Goal: Transaction & Acquisition: Purchase product/service

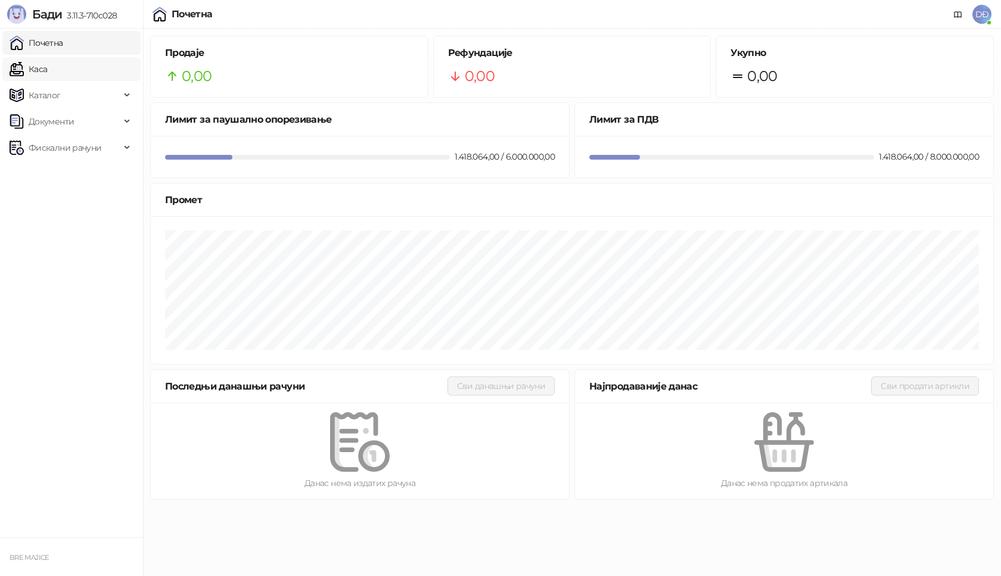
click at [47, 70] on link "Каса" at bounding box center [29, 69] width 38 height 24
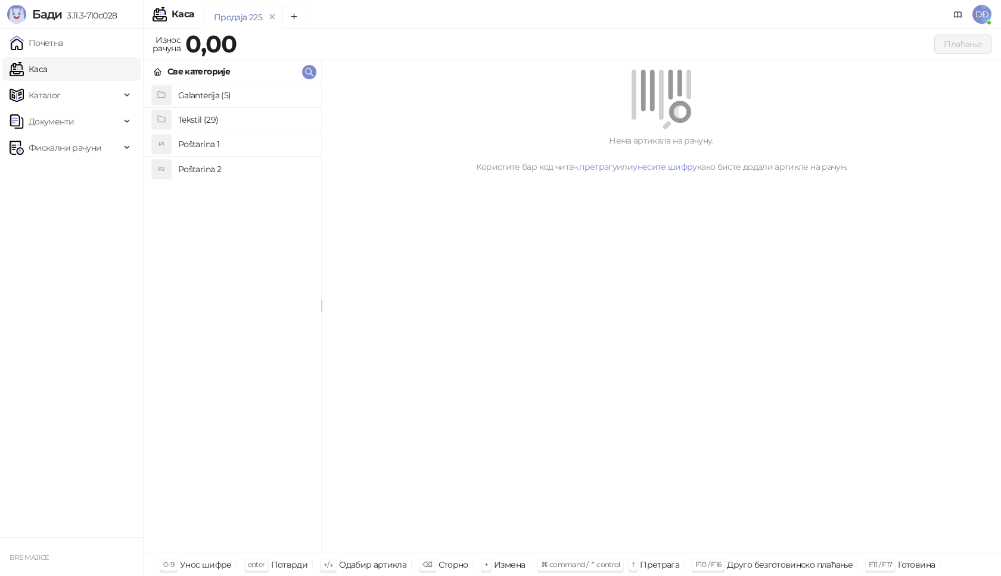
click at [216, 143] on h4 "Poštarina 1" at bounding box center [244, 144] width 133 height 19
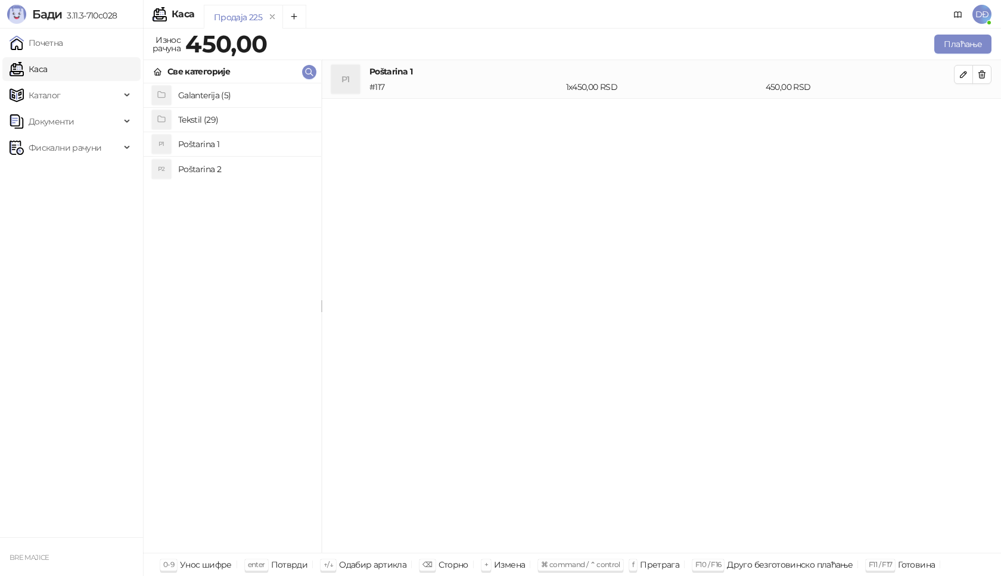
click at [193, 119] on h4 "Tekstil (29)" at bounding box center [244, 119] width 133 height 19
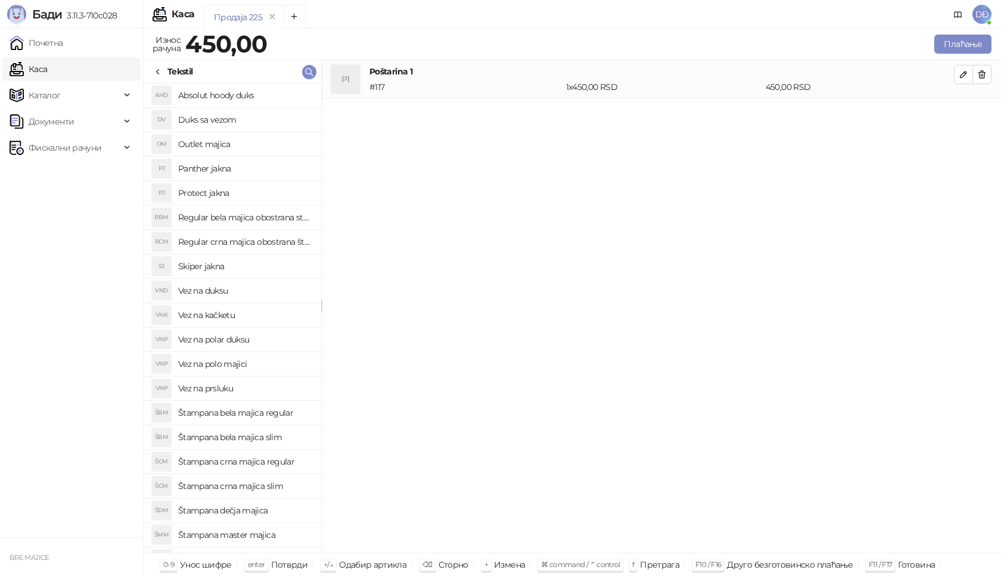
click at [218, 194] on h4 "Protect jakna" at bounding box center [244, 193] width 133 height 19
click at [959, 114] on icon "button" at bounding box center [964, 113] width 10 height 10
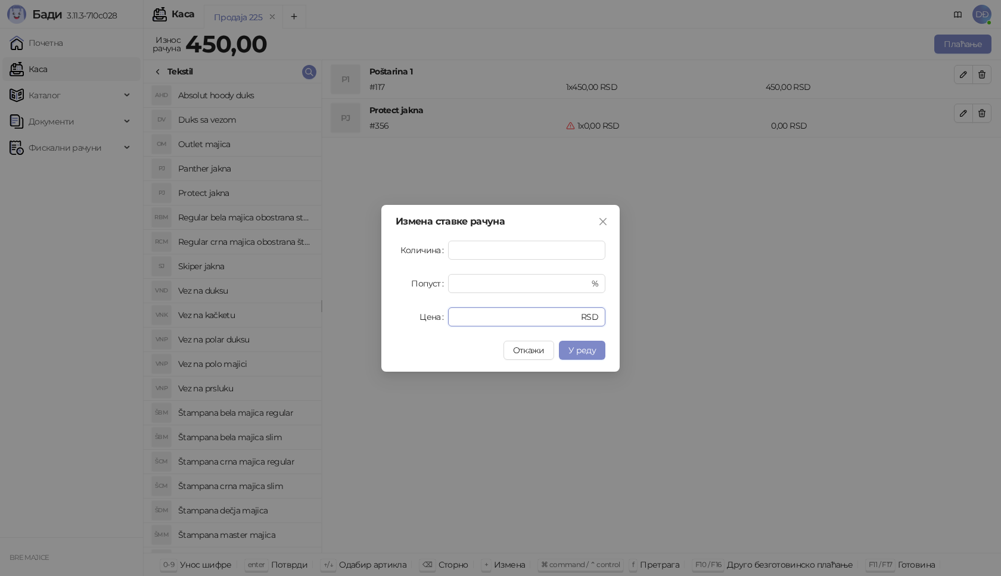
drag, startPoint x: 479, startPoint y: 316, endPoint x: 412, endPoint y: 318, distance: 66.2
click at [418, 319] on div "Цена * RSD" at bounding box center [501, 316] width 210 height 19
type input "****"
click at [588, 355] on span "У реду" at bounding box center [582, 350] width 27 height 11
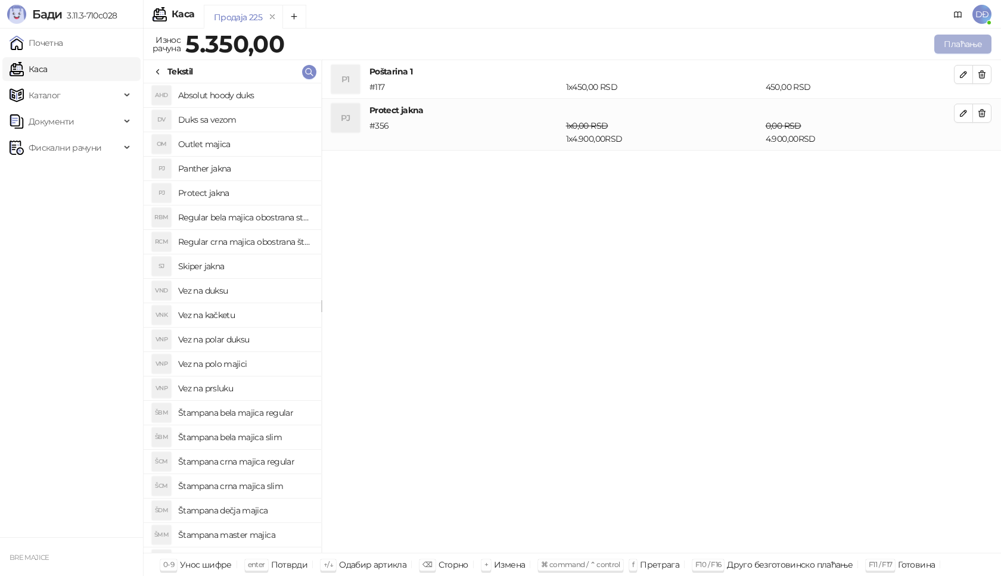
click at [966, 39] on button "Плаћање" at bounding box center [962, 44] width 57 height 19
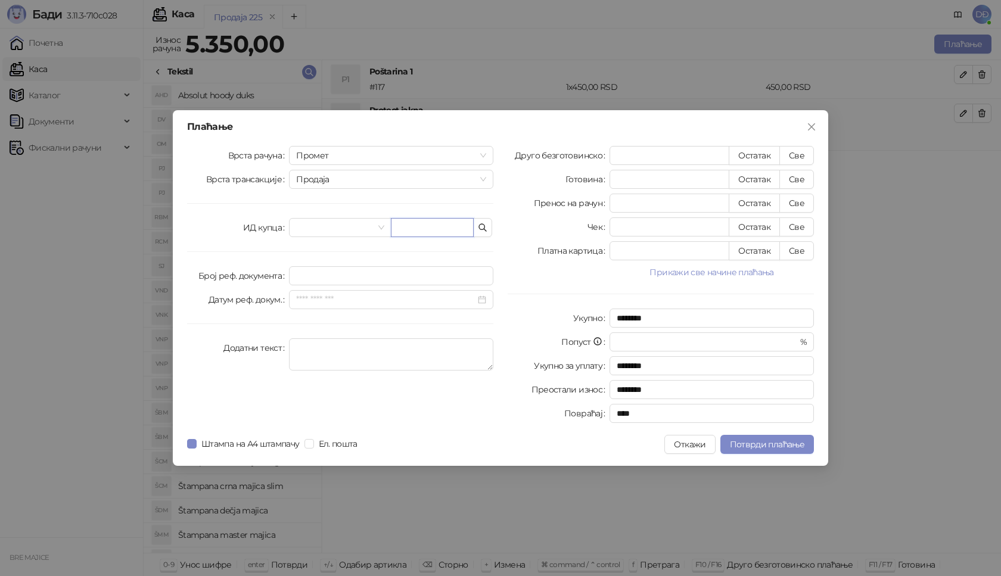
click at [434, 230] on input "text" at bounding box center [432, 227] width 83 height 19
paste input "**********"
type input "**********"
click at [794, 160] on button "Све" at bounding box center [796, 155] width 35 height 19
type input "****"
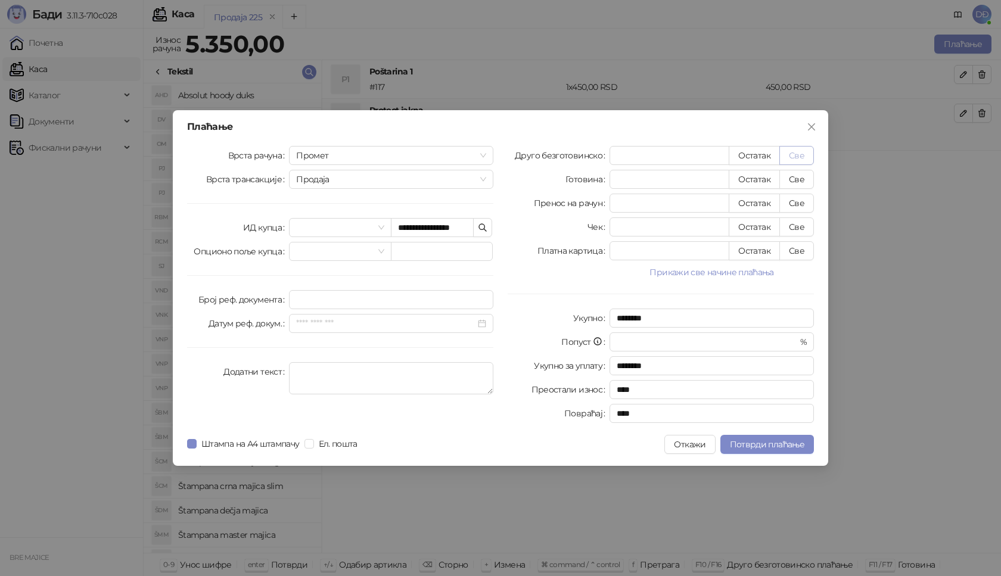
type input "****"
click at [785, 444] on span "Потврди плаћање" at bounding box center [767, 444] width 74 height 11
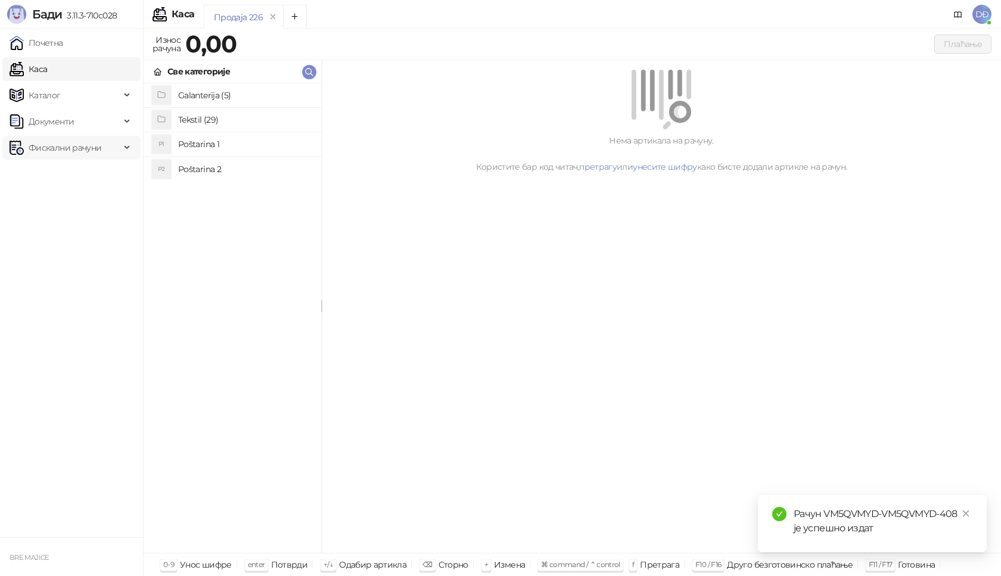
click at [89, 149] on span "Фискални рачуни" at bounding box center [65, 148] width 73 height 24
click at [85, 178] on link "Издати рачуни" at bounding box center [54, 174] width 80 height 24
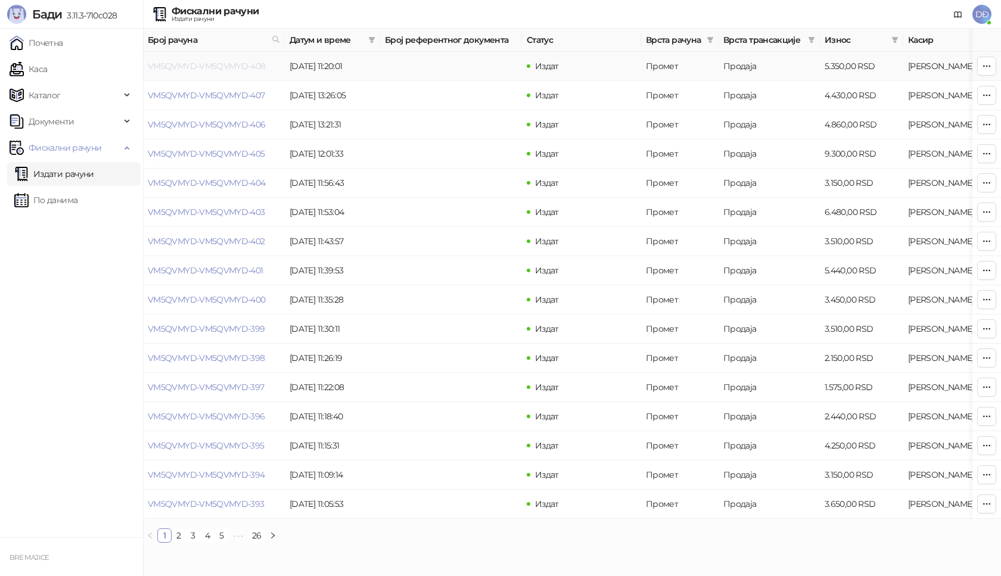
click at [211, 65] on link "VM5QVMYD-VM5QVMYD-408" at bounding box center [207, 66] width 118 height 11
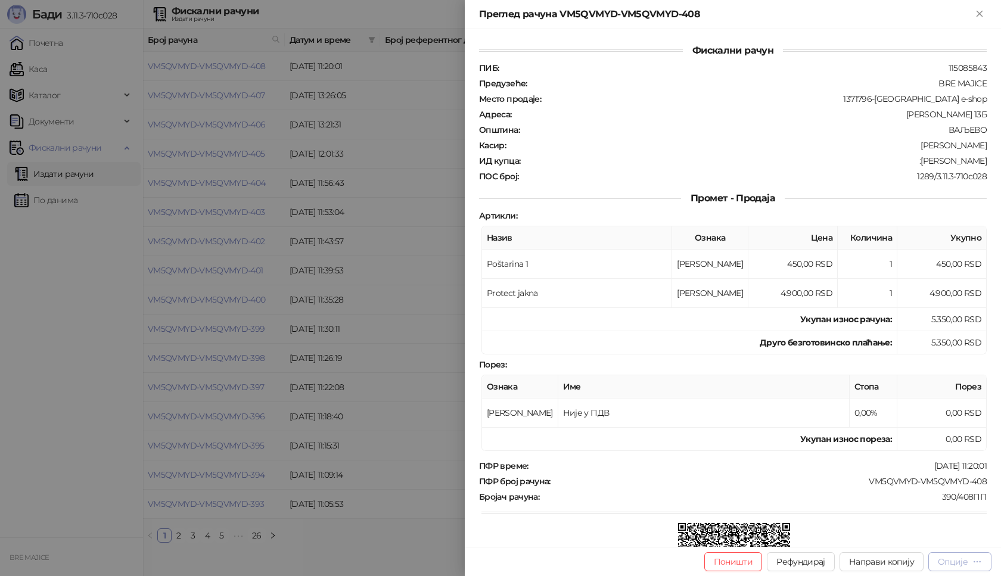
click at [952, 562] on div "Опције" at bounding box center [953, 562] width 30 height 11
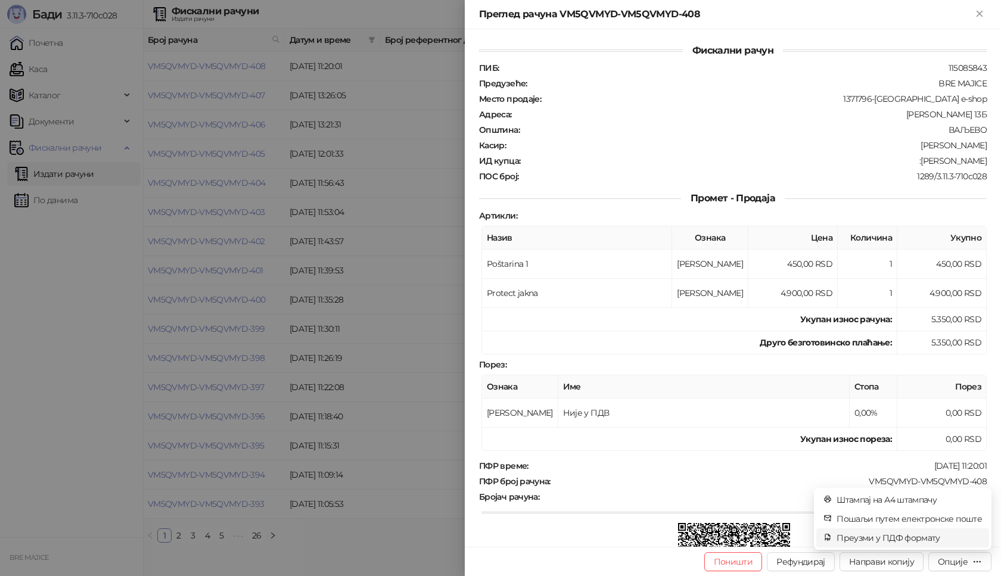
click at [944, 539] on span "Преузми у ПДФ формату" at bounding box center [909, 538] width 145 height 13
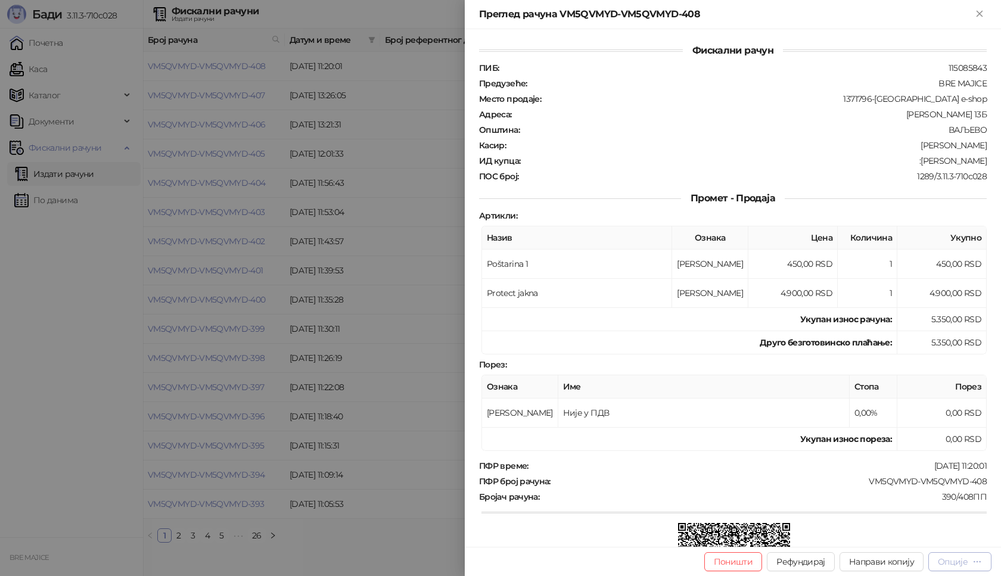
click at [958, 561] on div "Опције" at bounding box center [953, 562] width 30 height 11
click at [946, 562] on div "Опције" at bounding box center [953, 562] width 30 height 11
drag, startPoint x: 979, startPoint y: 477, endPoint x: 853, endPoint y: 481, distance: 125.8
click at [854, 482] on div "Фискални рачун ПИБ : 115085843 Предузеће : BRE MAJICE Место продаје : 1371796-B…" at bounding box center [733, 288] width 536 height 518
copy div "VM5QVMYD-VM5QVMYD-408"
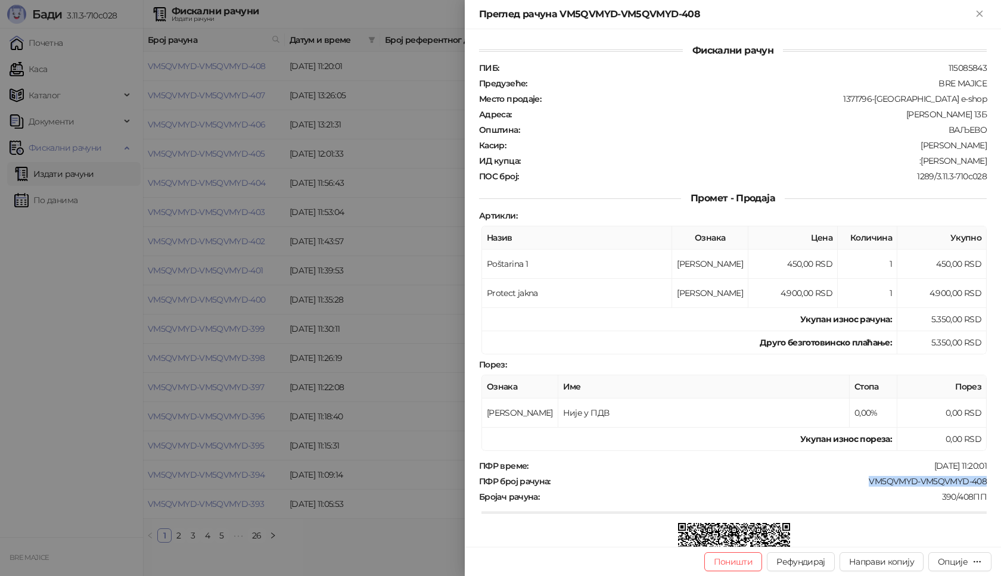
drag, startPoint x: 975, startPoint y: 161, endPoint x: 919, endPoint y: 164, distance: 56.1
click at [919, 164] on div ":Bratislav Aleksic" at bounding box center [754, 161] width 467 height 11
copy div "Bratislav Aleksic"
click at [974, 9] on icon "Close" at bounding box center [979, 13] width 11 height 11
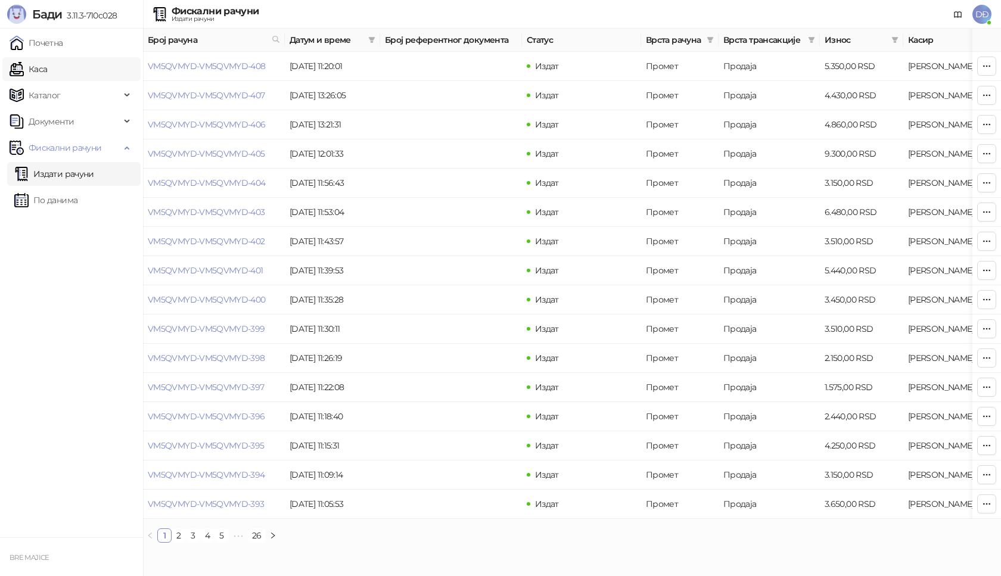
click at [46, 70] on link "Каса" at bounding box center [29, 69] width 38 height 24
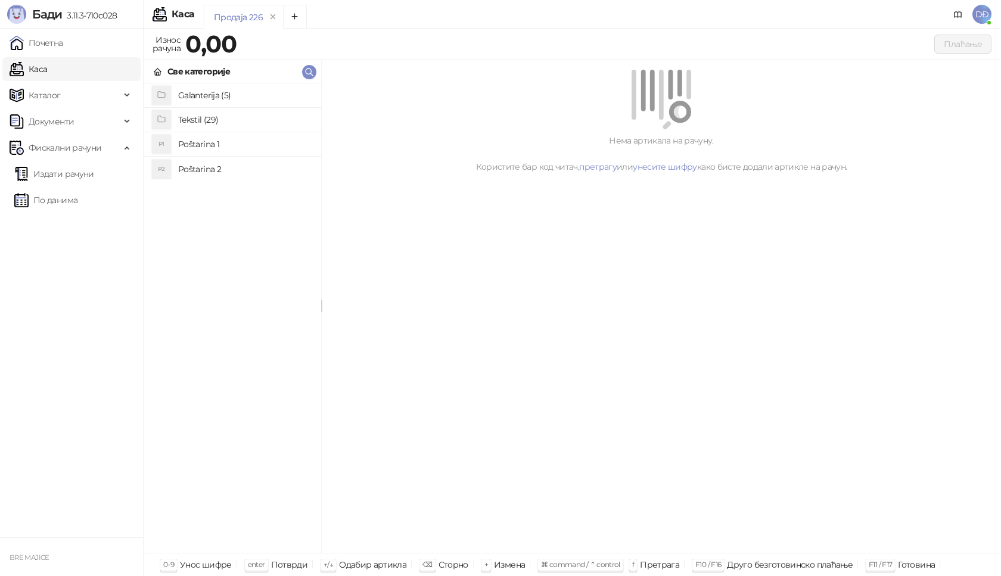
click at [198, 142] on h4 "Poštarina 1" at bounding box center [244, 144] width 133 height 19
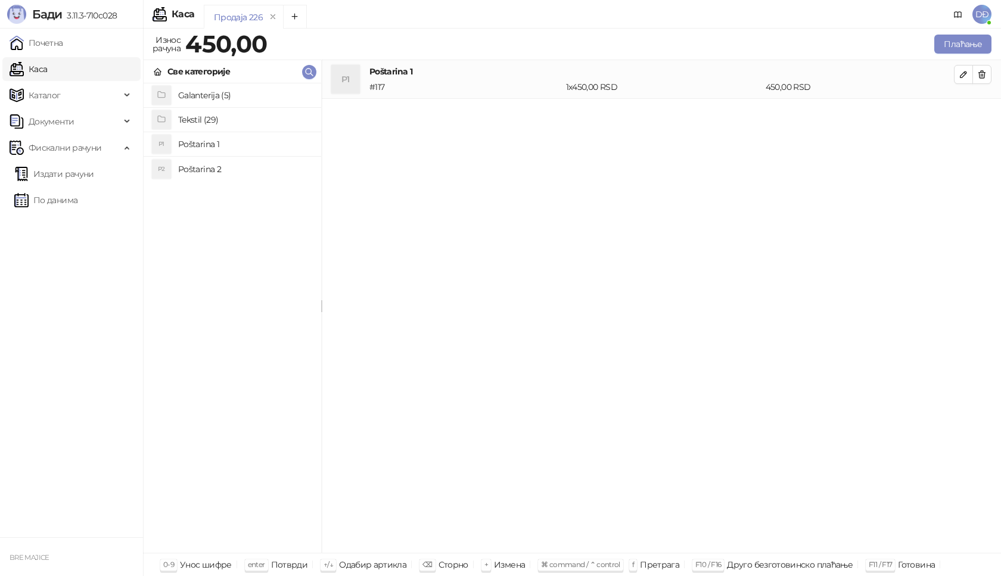
click at [196, 118] on h4 "Tekstil (29)" at bounding box center [244, 119] width 133 height 19
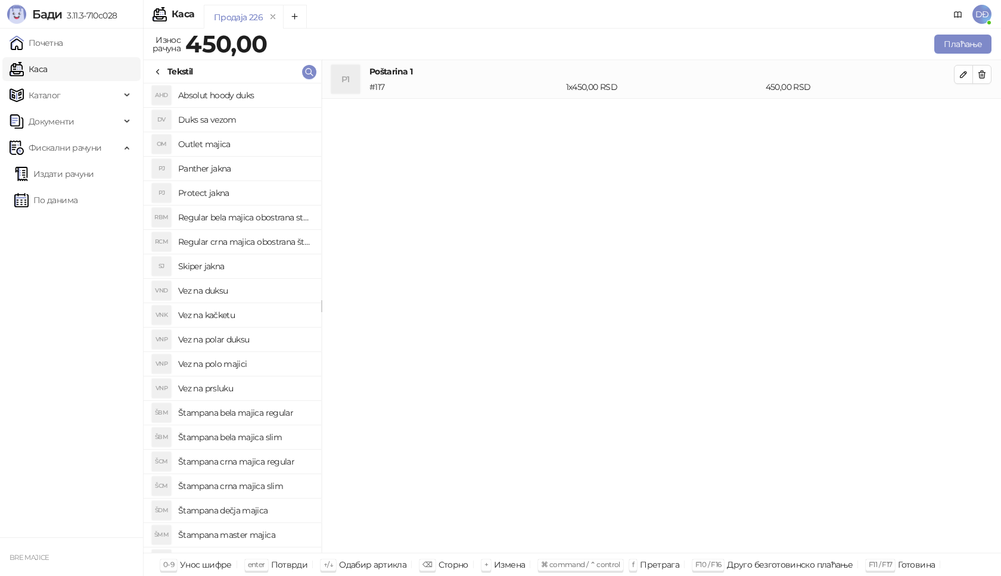
click at [240, 369] on h4 "Vez na polo majici" at bounding box center [244, 364] width 133 height 19
click at [963, 114] on icon "button" at bounding box center [964, 113] width 10 height 10
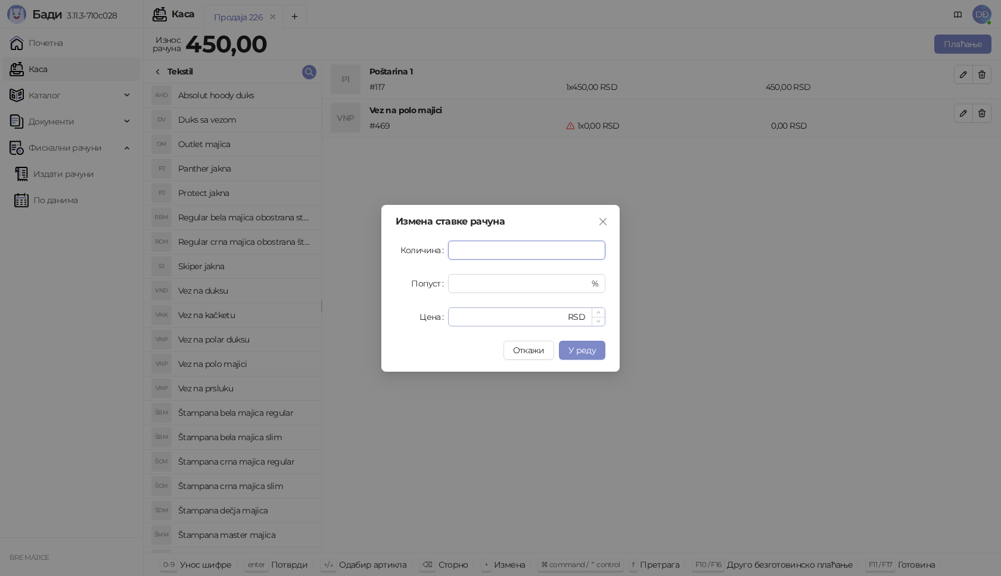
type input "*"
drag, startPoint x: 466, startPoint y: 316, endPoint x: 449, endPoint y: 317, distance: 17.3
click at [453, 317] on div "* RSD" at bounding box center [526, 316] width 157 height 19
type input "****"
click at [589, 350] on span "У реду" at bounding box center [582, 350] width 27 height 11
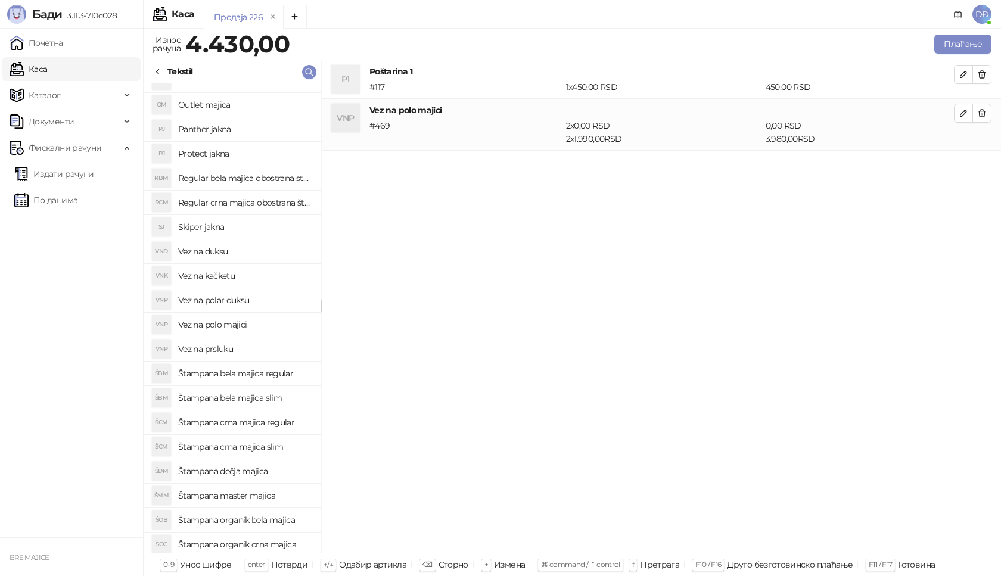
scroll to position [60, 0]
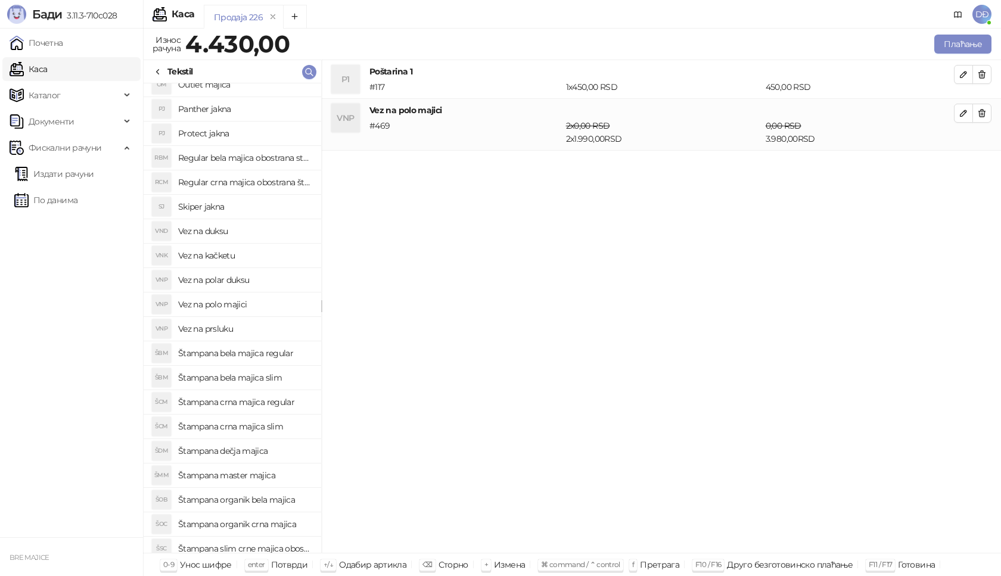
click at [263, 477] on h4 "Štampana master majica" at bounding box center [244, 475] width 133 height 19
click at [967, 161] on button "button" at bounding box center [963, 165] width 19 height 19
type input "*"
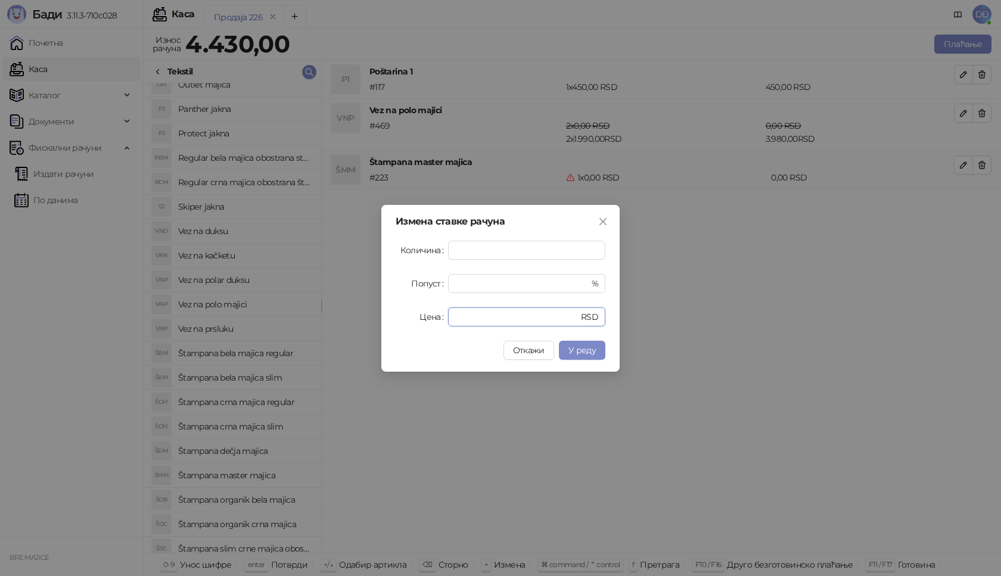
drag, startPoint x: 478, startPoint y: 321, endPoint x: 418, endPoint y: 321, distance: 59.6
click at [420, 321] on div "Цена * RSD" at bounding box center [501, 316] width 210 height 19
type input "****"
click at [580, 346] on span "У реду" at bounding box center [582, 350] width 27 height 11
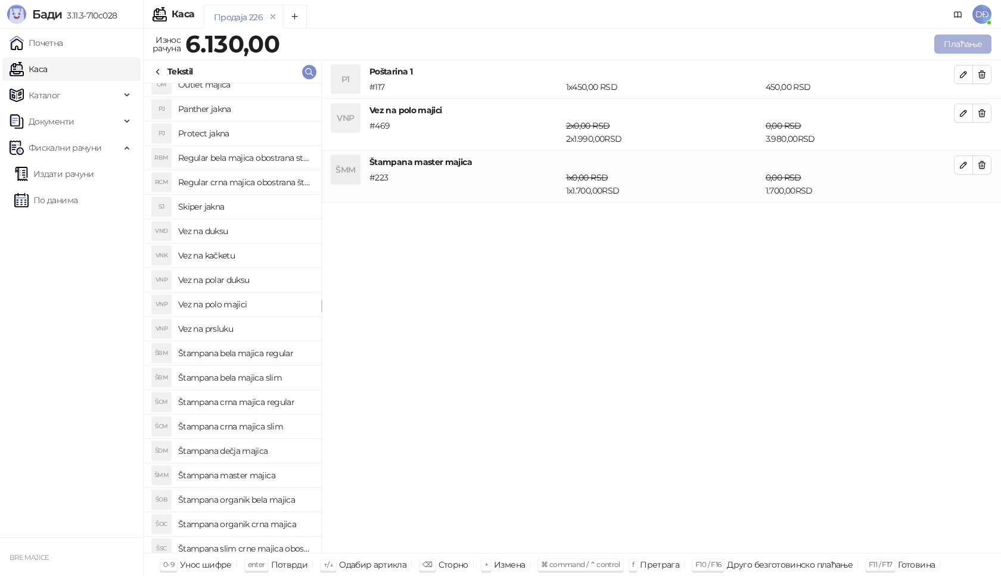
click at [954, 45] on button "Плаћање" at bounding box center [962, 44] width 57 height 19
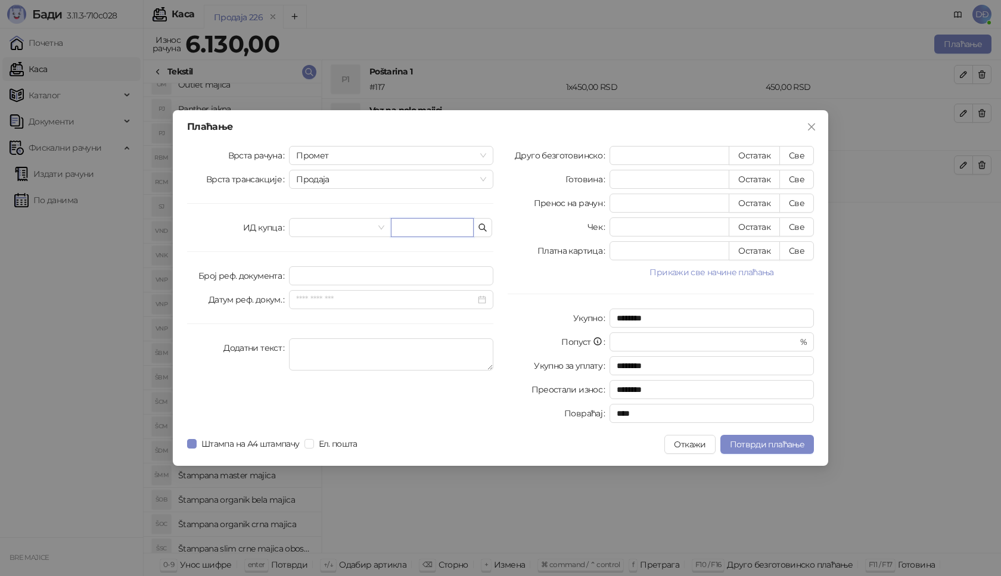
click at [407, 228] on input "text" at bounding box center [432, 227] width 83 height 19
type input "**********"
click at [802, 156] on button "Све" at bounding box center [796, 155] width 35 height 19
type input "****"
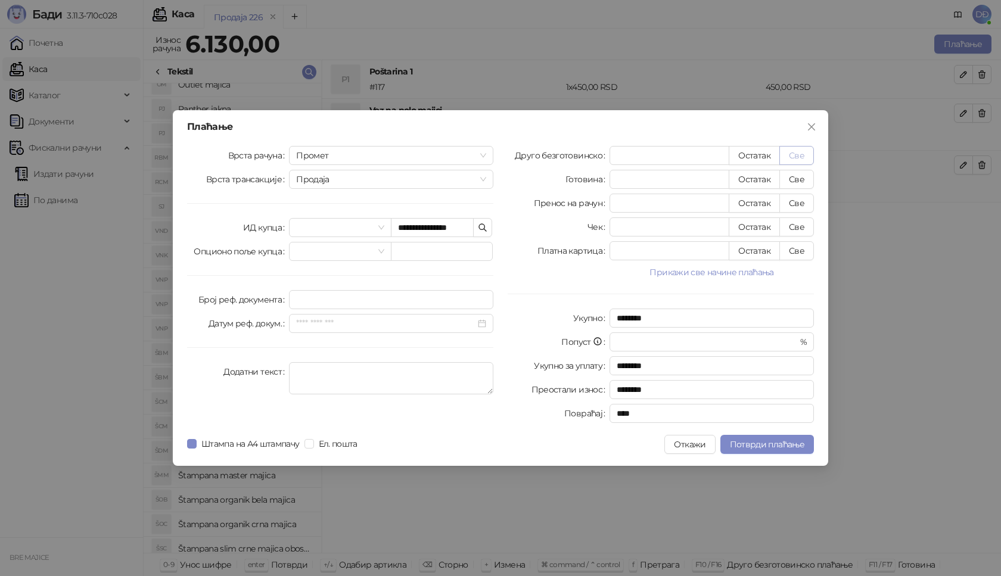
type input "****"
click at [772, 448] on span "Потврди плаћање" at bounding box center [767, 444] width 74 height 11
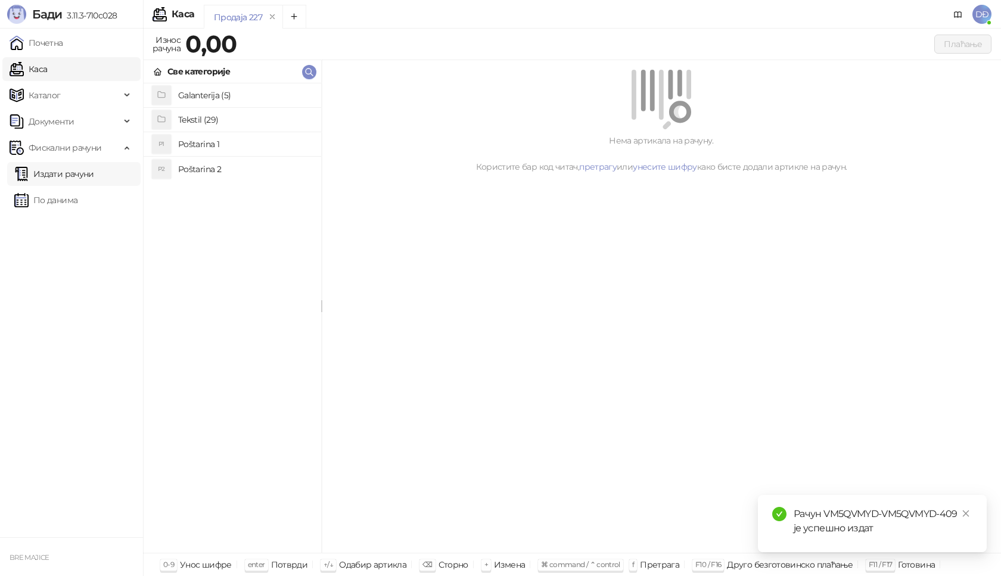
click at [94, 173] on link "Издати рачуни" at bounding box center [54, 174] width 80 height 24
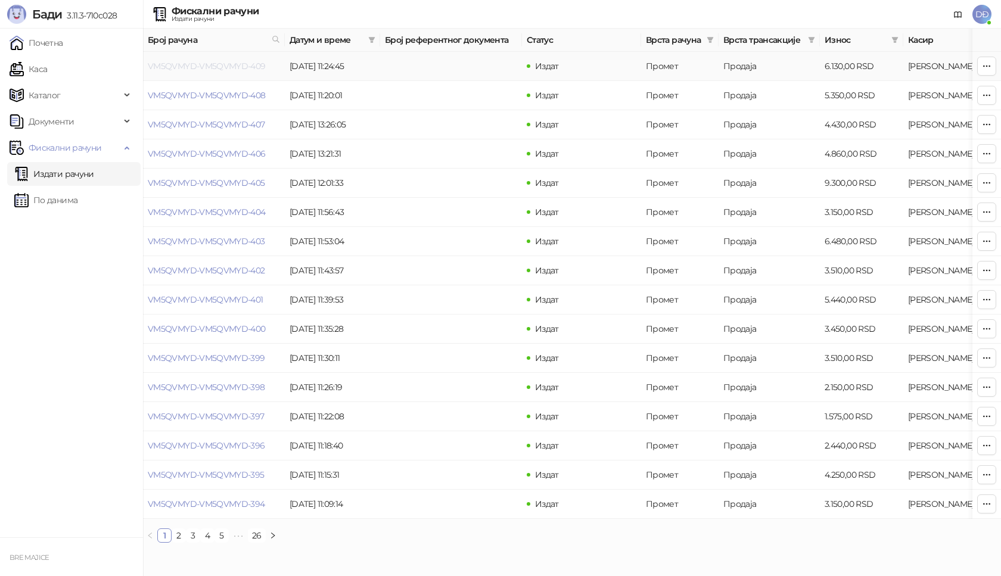
click at [214, 66] on link "VM5QVMYD-VM5QVMYD-409" at bounding box center [207, 66] width 118 height 11
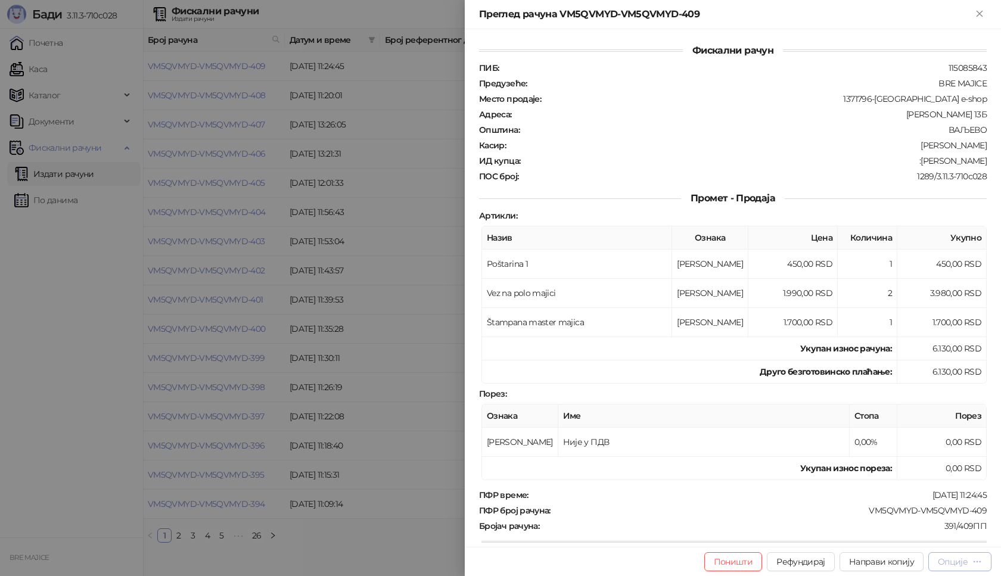
click at [952, 560] on div "Опције" at bounding box center [953, 562] width 30 height 11
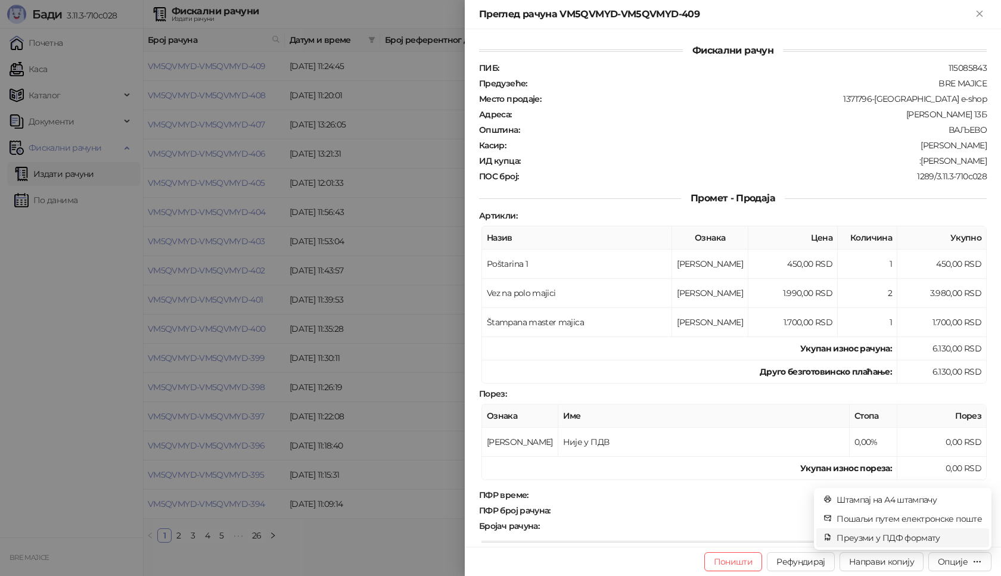
click at [912, 536] on span "Преузми у ПДФ формату" at bounding box center [909, 538] width 145 height 13
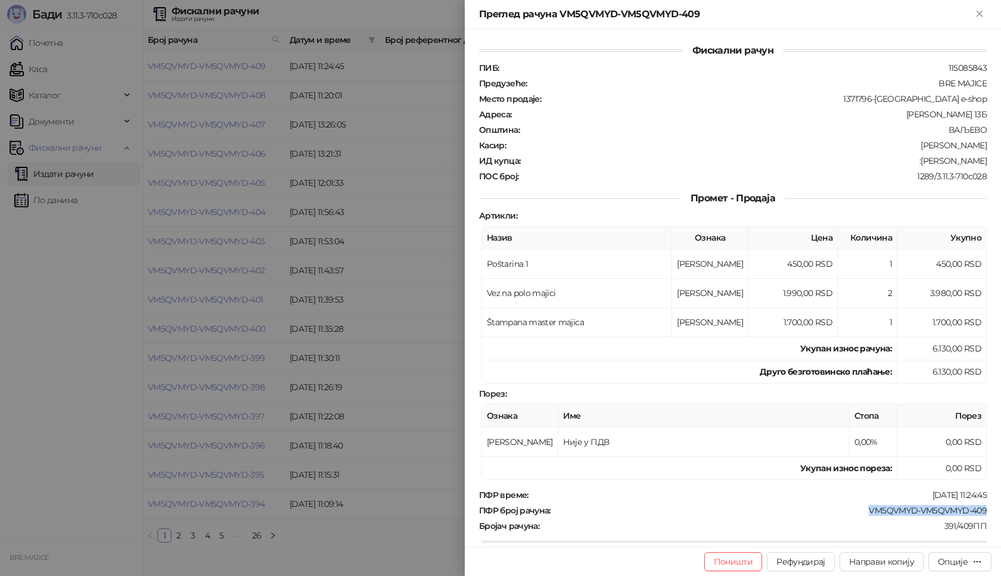
drag, startPoint x: 978, startPoint y: 510, endPoint x: 856, endPoint y: 510, distance: 121.6
click at [858, 512] on div "ПФР број рачуна : VM5QVMYD-VM5QVMYD-409" at bounding box center [733, 510] width 512 height 11
copy div "VM5QVMYD-VM5QVMYD-409"
drag, startPoint x: 985, startPoint y: 159, endPoint x: 907, endPoint y: 159, distance: 78.1
click at [907, 159] on div "Фискални рачун ПИБ : 115085843 Предузеће : BRE MAJICE Место продаје : 1371796-B…" at bounding box center [733, 288] width 536 height 518
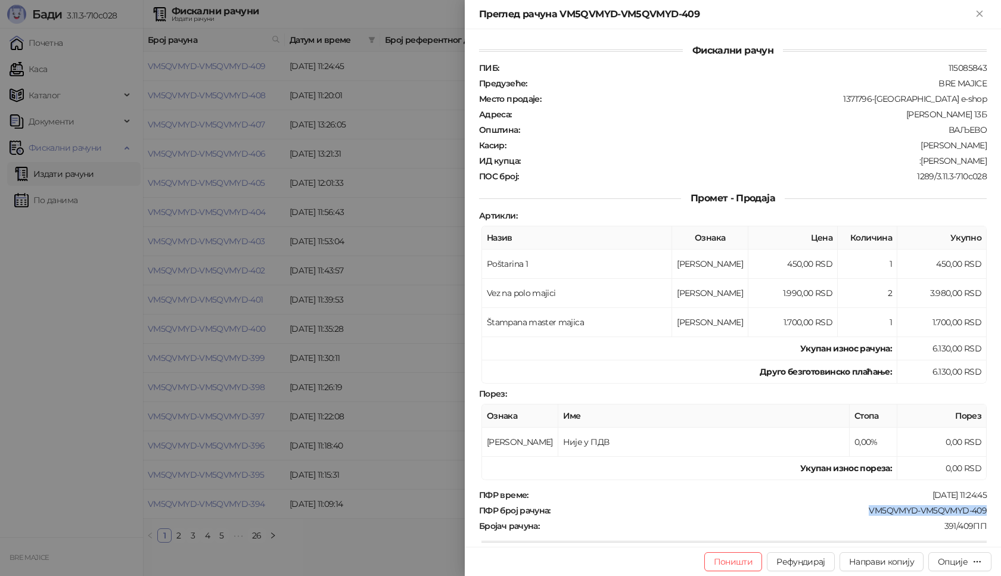
copy div "Bogdan Jovanovic"
click at [977, 13] on icon "Close" at bounding box center [979, 13] width 11 height 11
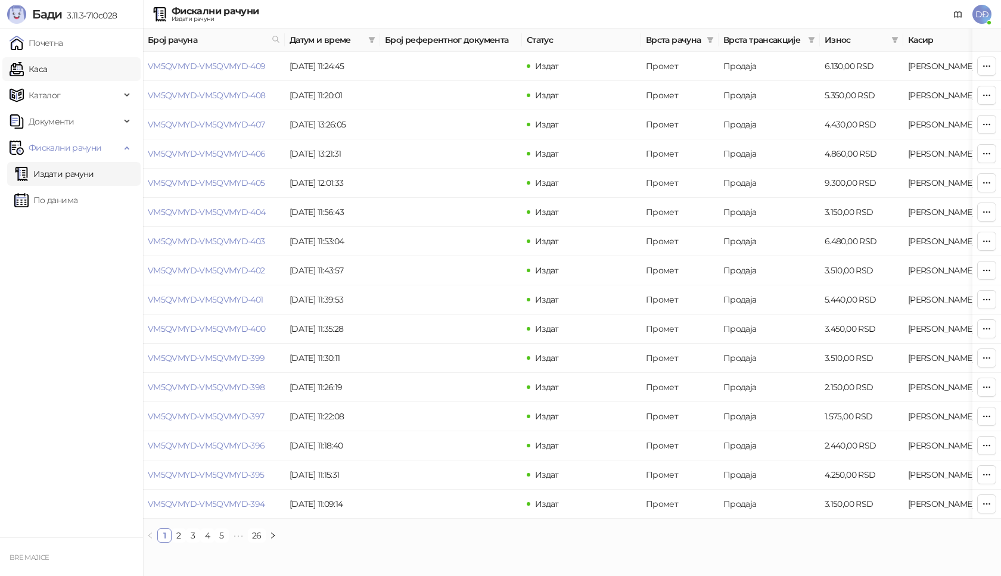
click at [37, 68] on link "Каса" at bounding box center [29, 69] width 38 height 24
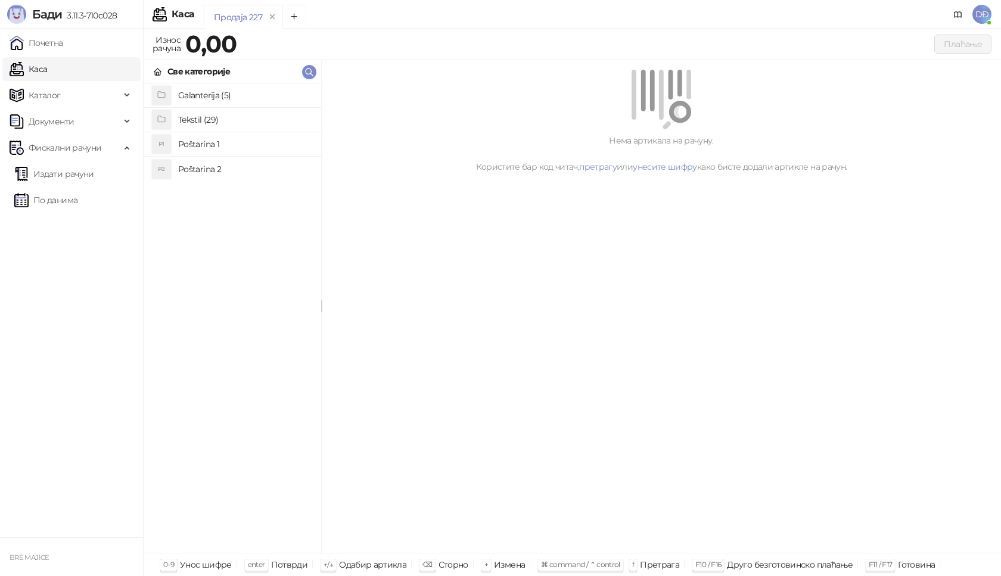
click at [204, 144] on h4 "Poštarina 1" at bounding box center [244, 144] width 133 height 19
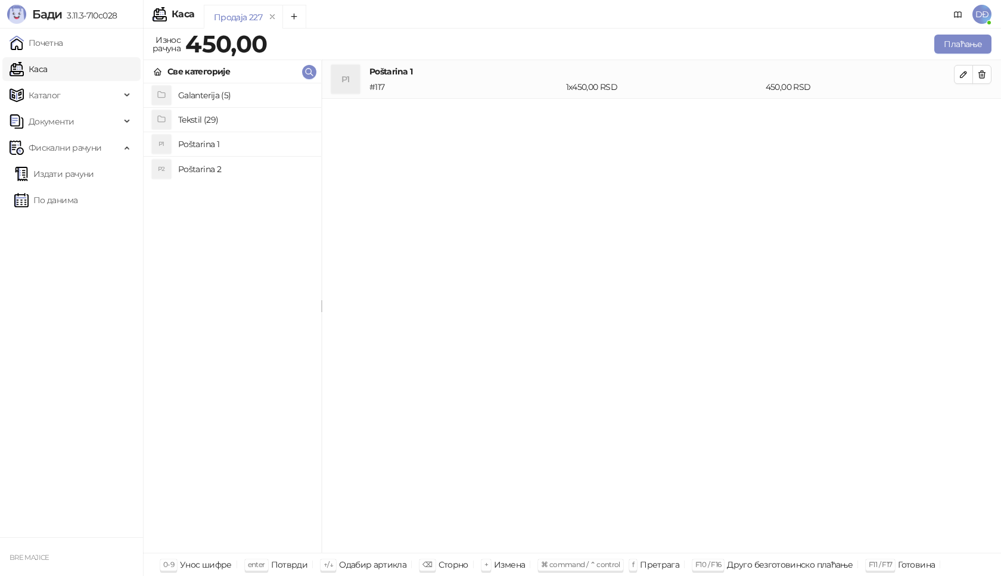
click at [204, 119] on h4 "Tekstil (29)" at bounding box center [244, 119] width 133 height 19
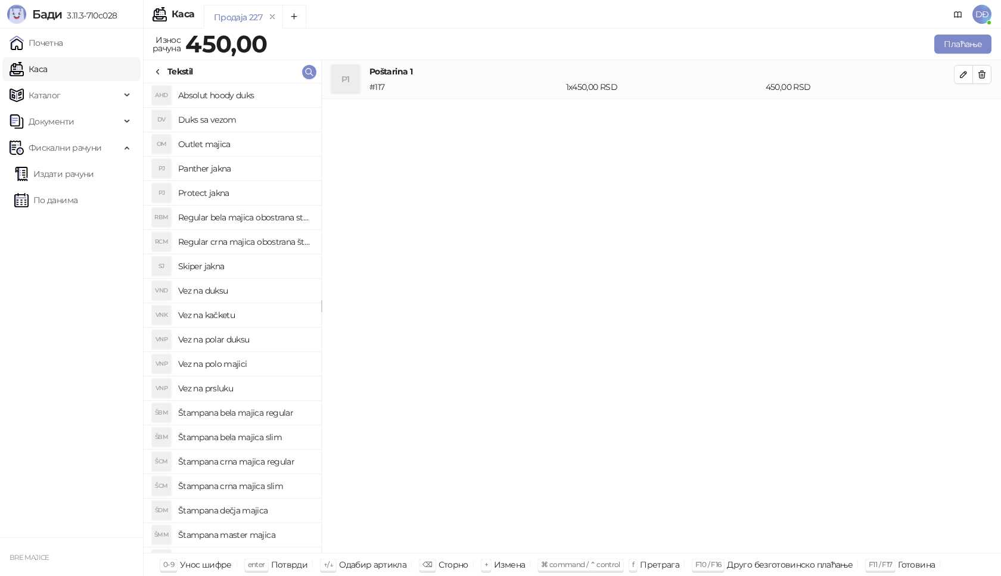
click at [225, 267] on h4 "Skiper jakna" at bounding box center [244, 266] width 133 height 19
click at [959, 116] on icon "button" at bounding box center [964, 113] width 10 height 10
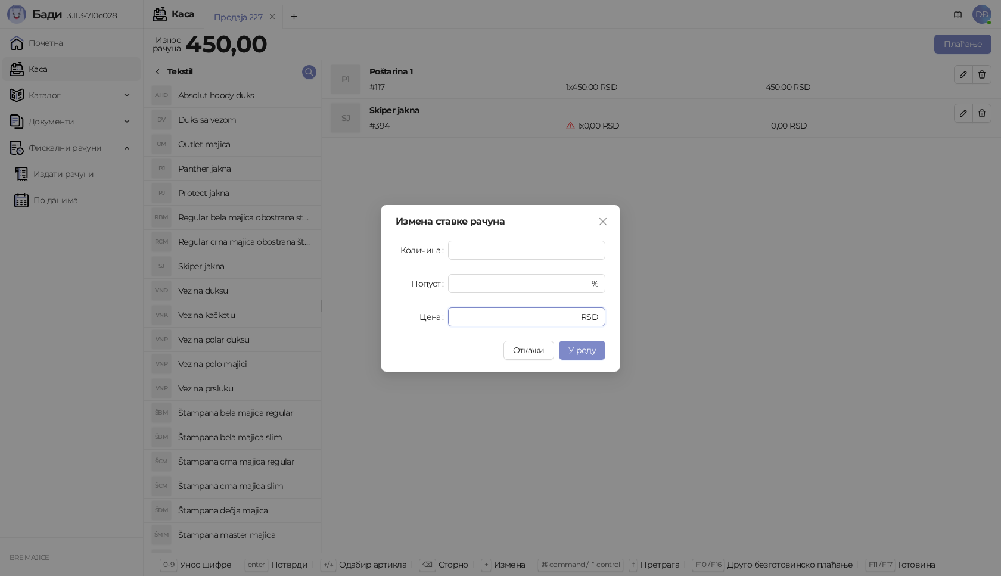
drag, startPoint x: 473, startPoint y: 317, endPoint x: 393, endPoint y: 321, distance: 79.9
click at [408, 323] on div "Цена * RSD" at bounding box center [501, 316] width 210 height 19
type input "****"
click at [579, 353] on span "У реду" at bounding box center [582, 350] width 27 height 11
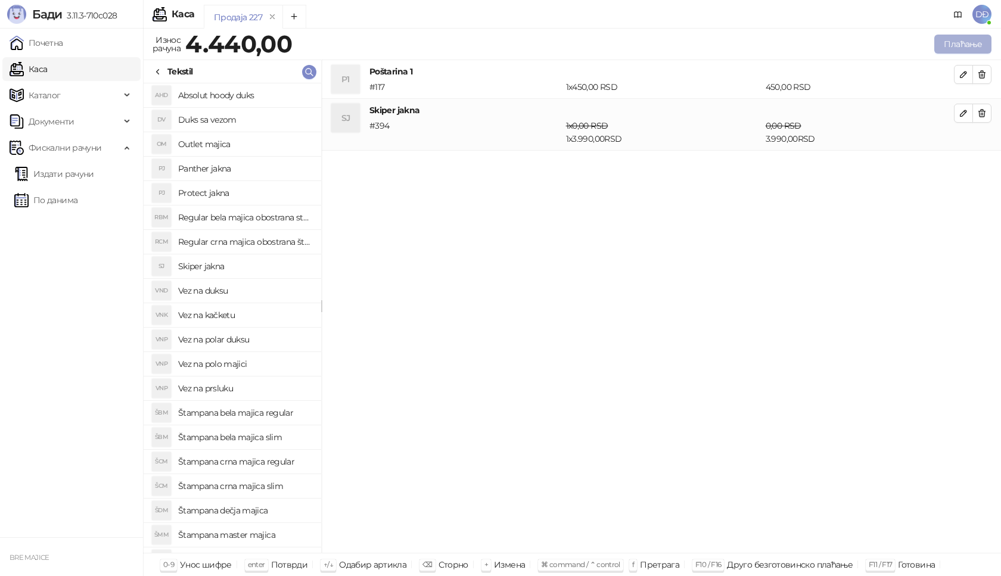
click at [950, 46] on button "Плаћање" at bounding box center [962, 44] width 57 height 19
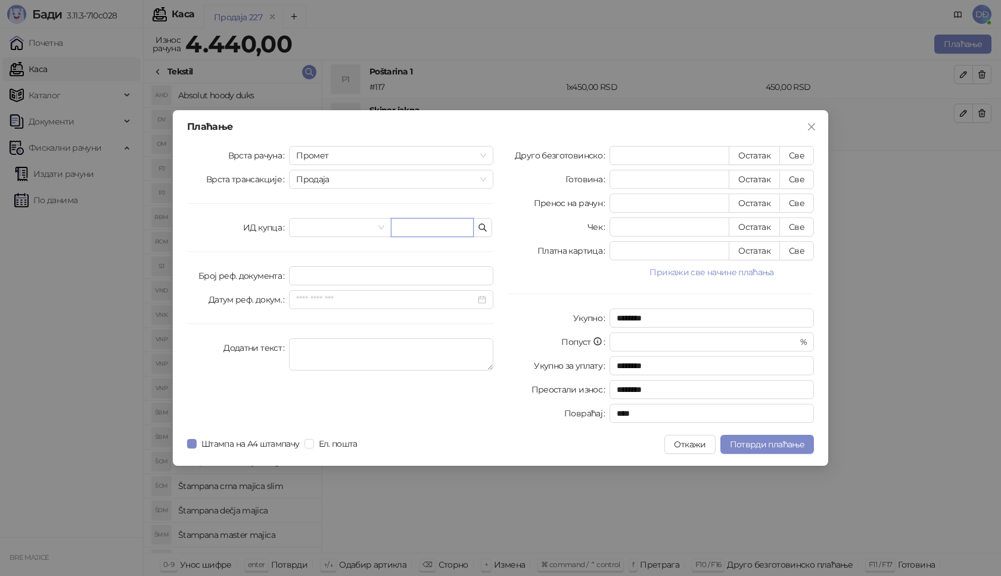
click at [425, 228] on input "text" at bounding box center [432, 227] width 83 height 19
paste input "**********"
type input "**********"
click at [801, 158] on button "Све" at bounding box center [796, 155] width 35 height 19
type input "****"
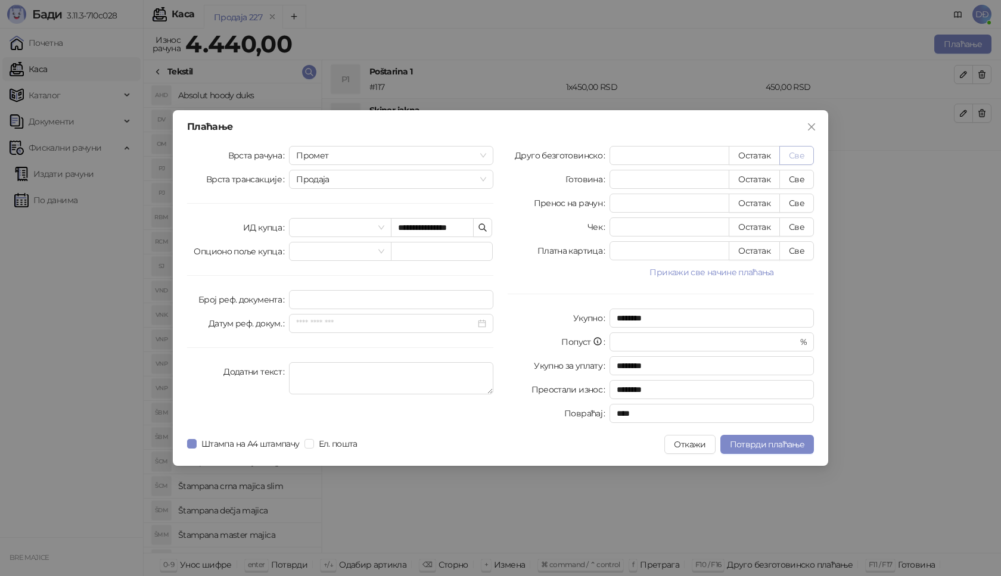
type input "****"
click at [761, 443] on span "Потврди плаћање" at bounding box center [767, 444] width 74 height 11
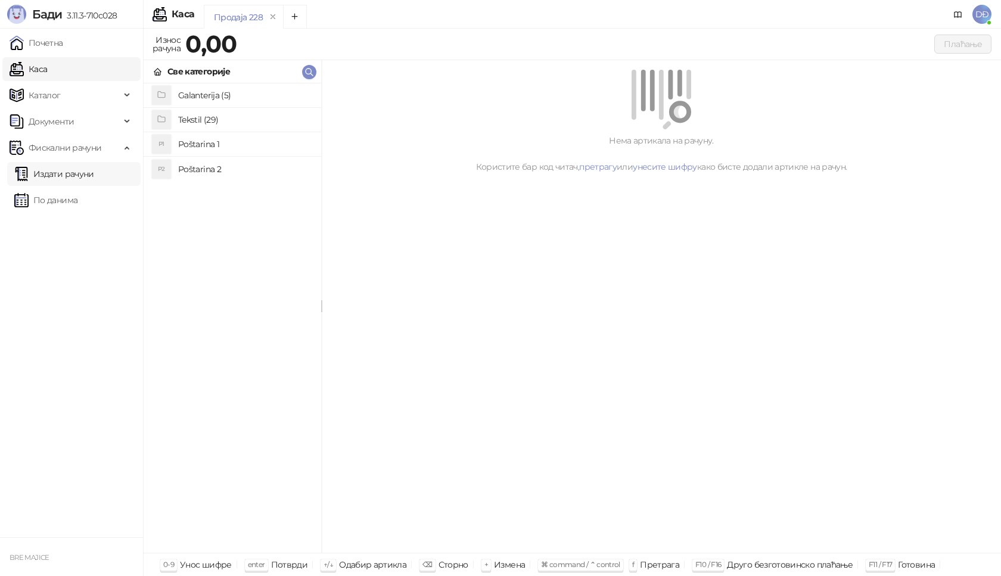
click at [55, 174] on link "Издати рачуни" at bounding box center [54, 174] width 80 height 24
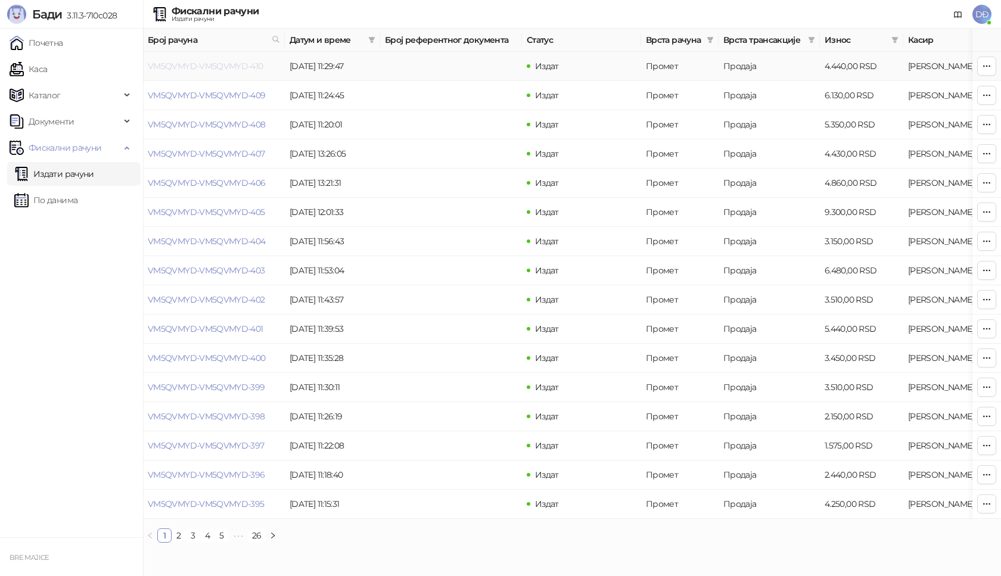
click at [176, 66] on link "VM5QVMYD-VM5QVMYD-410" at bounding box center [206, 66] width 116 height 11
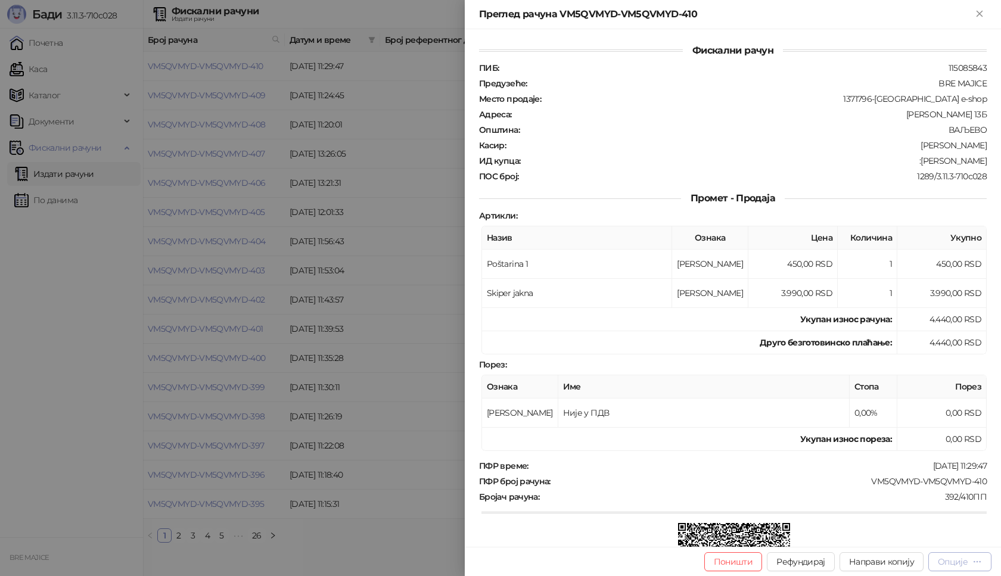
click at [961, 566] on div "Опције" at bounding box center [953, 562] width 30 height 11
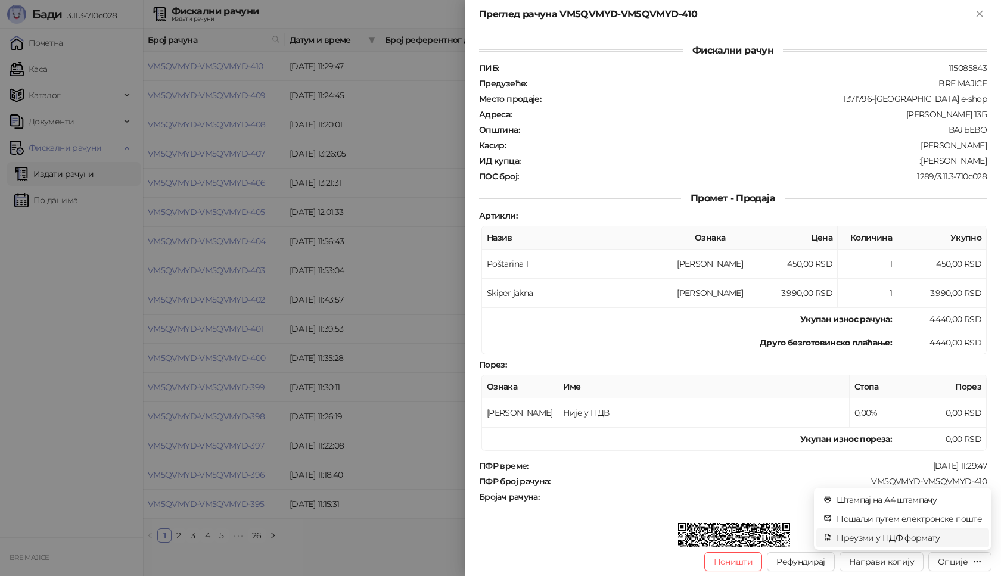
click at [917, 539] on span "Преузми у ПДФ формату" at bounding box center [909, 538] width 145 height 13
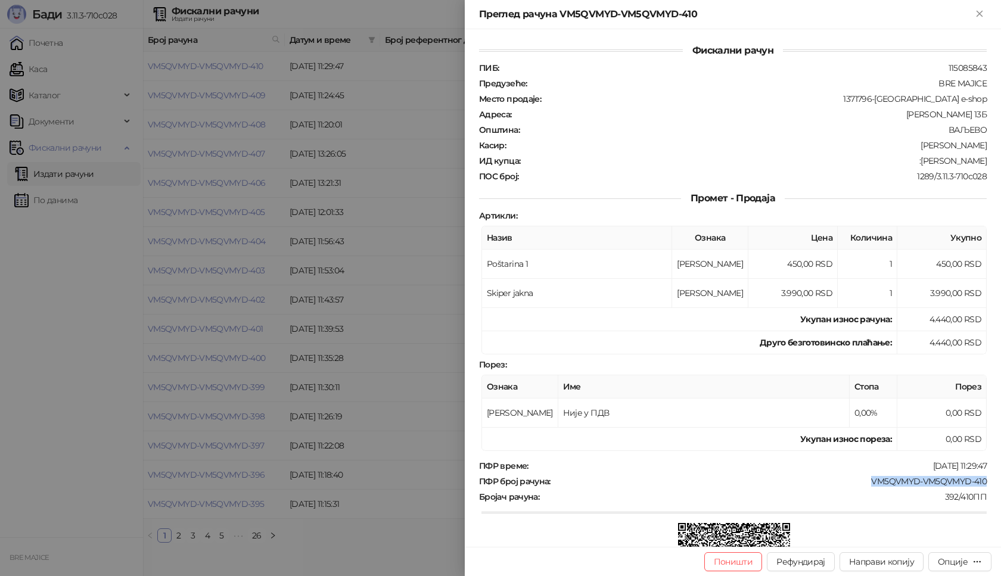
drag, startPoint x: 981, startPoint y: 477, endPoint x: 858, endPoint y: 487, distance: 124.4
click at [858, 487] on div "Фискални рачун ПИБ : 115085843 Предузеће : BRE MAJICE Место продаје : 1371796-B…" at bounding box center [733, 288] width 536 height 518
copy div "VM5QVMYD-VM5QVMYD-410"
drag, startPoint x: 984, startPoint y: 161, endPoint x: 913, endPoint y: 161, distance: 70.9
click at [913, 161] on div "Фискални рачун ПИБ : 115085843 Предузеће : BRE MAJICE Место продаје : 1371796-B…" at bounding box center [733, 288] width 536 height 518
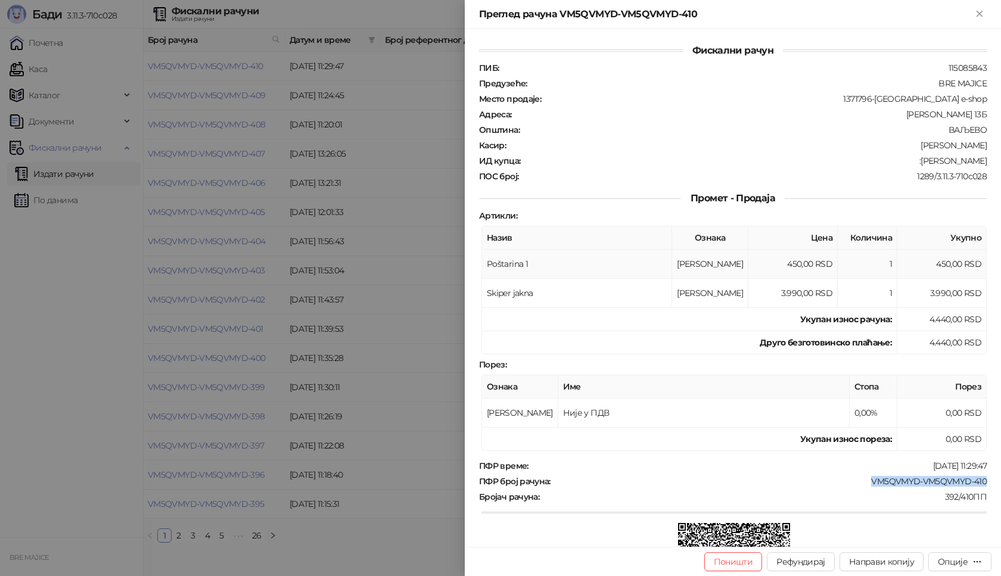
copy div "Aleksandar Vucic"
click at [980, 17] on icon "Close" at bounding box center [979, 13] width 11 height 11
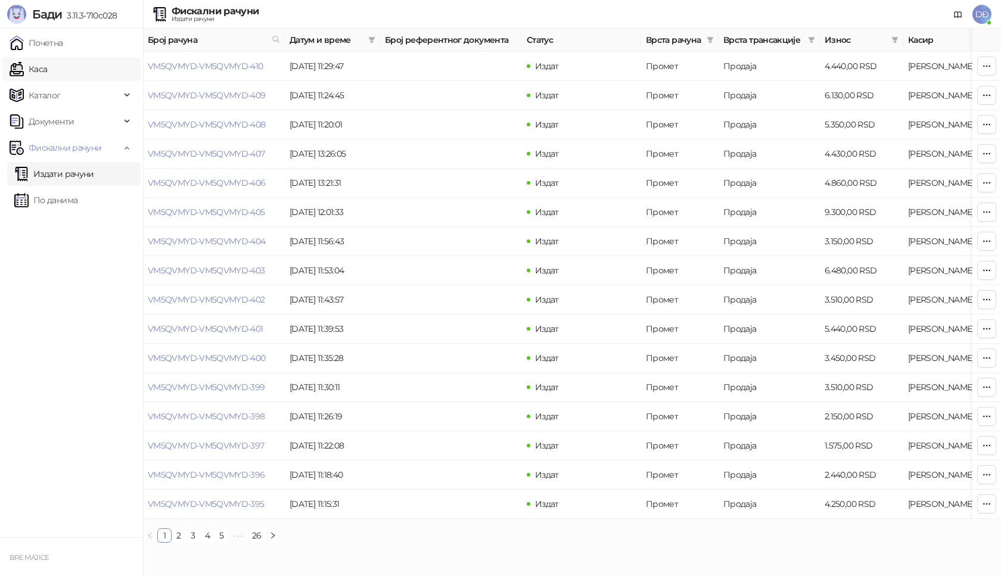
click at [47, 69] on link "Каса" at bounding box center [29, 69] width 38 height 24
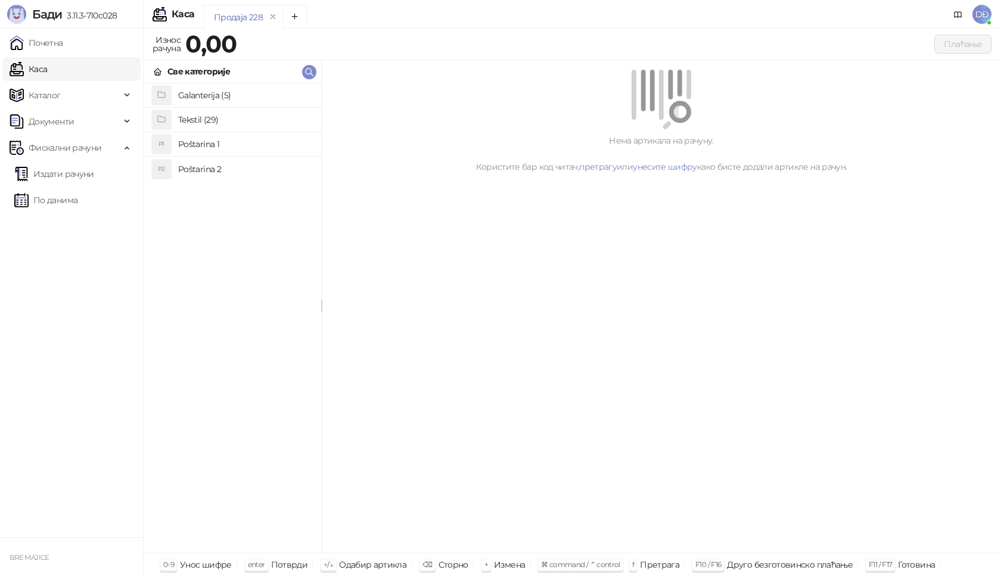
click at [191, 116] on h4 "Tekstil (29)" at bounding box center [244, 119] width 133 height 19
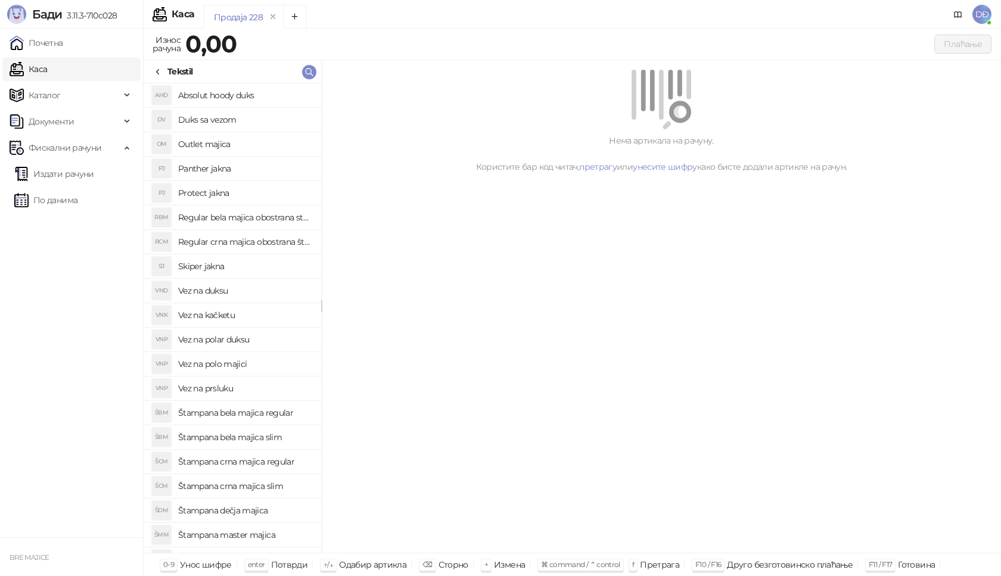
click at [38, 73] on link "Каса" at bounding box center [29, 69] width 38 height 24
click at [44, 71] on link "Каса" at bounding box center [29, 69] width 38 height 24
click at [163, 70] on div "Tekstil" at bounding box center [172, 71] width 39 height 13
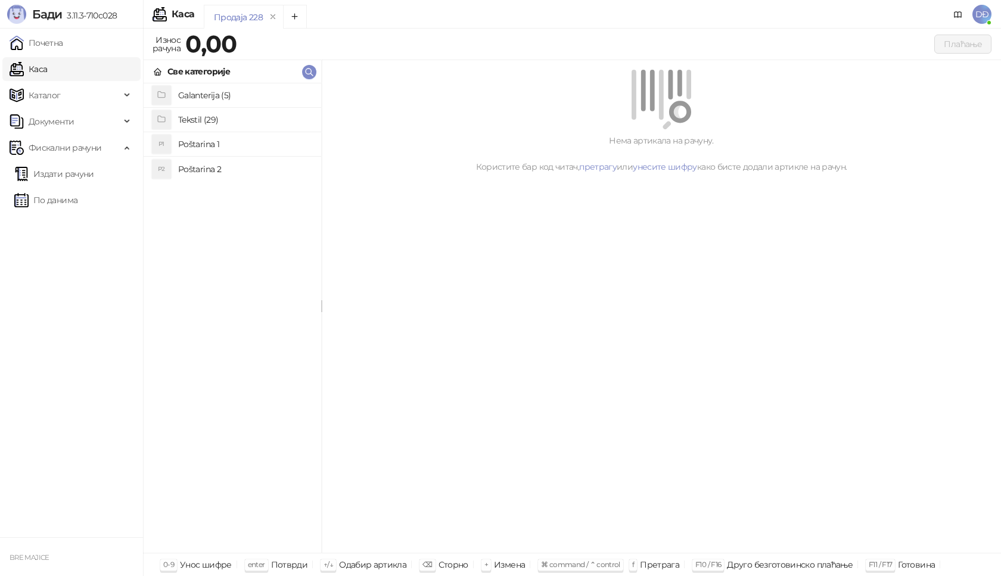
click at [194, 145] on h4 "Poštarina 1" at bounding box center [244, 144] width 133 height 19
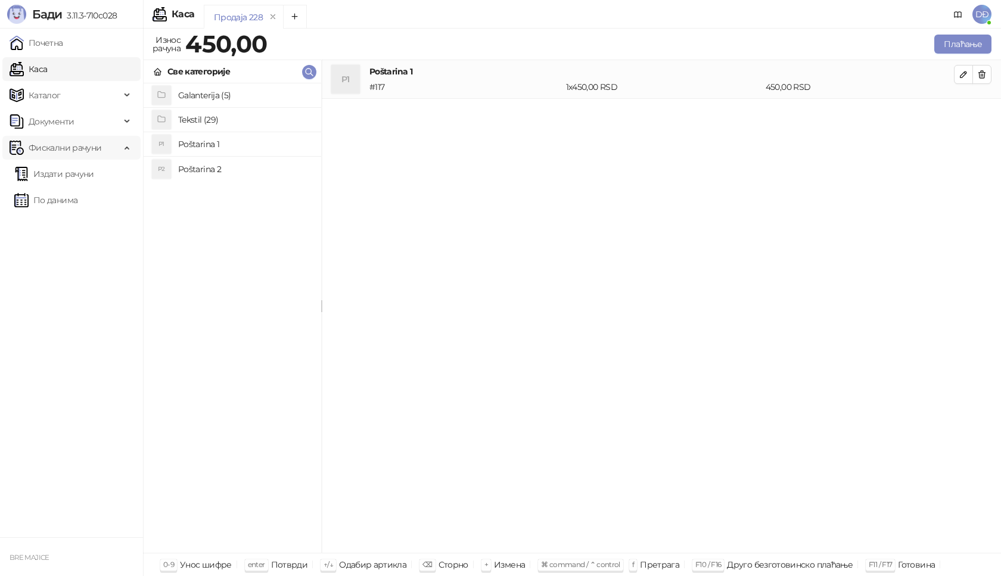
click at [56, 149] on span "Фискални рачуни" at bounding box center [65, 148] width 73 height 24
click at [55, 150] on span "Фискални рачуни" at bounding box center [65, 148] width 73 height 24
click at [51, 92] on span "Каталог" at bounding box center [45, 95] width 32 height 24
click at [55, 173] on link "Артикли" at bounding box center [41, 174] width 55 height 24
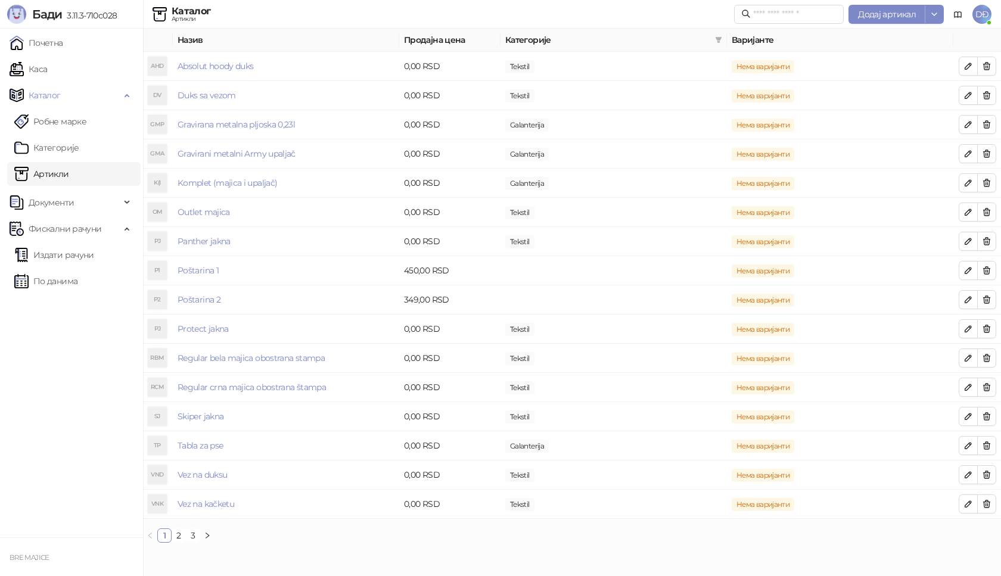
click at [981, 15] on span "DĐ" at bounding box center [982, 14] width 19 height 19
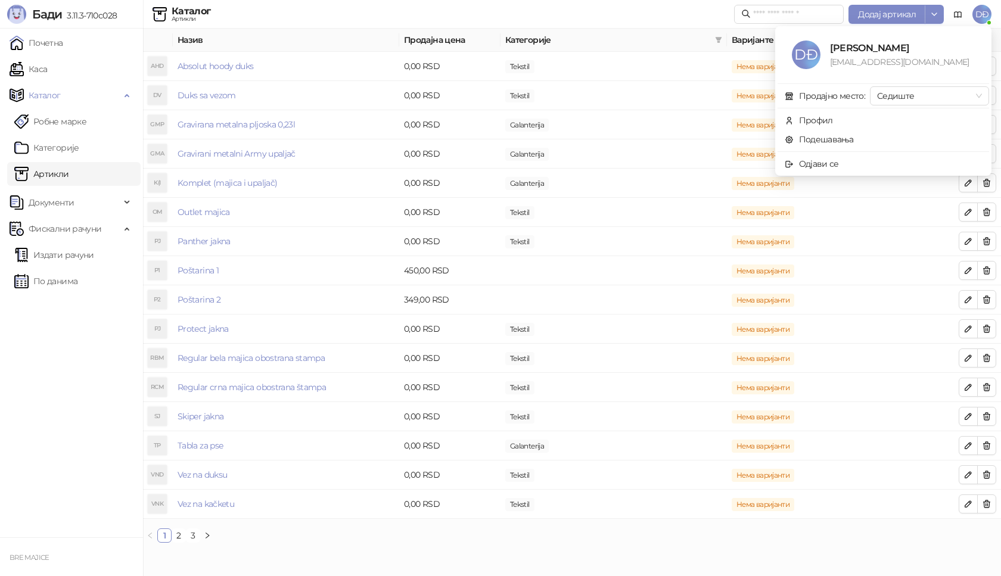
click at [973, 14] on span "DĐ" at bounding box center [982, 14] width 19 height 19
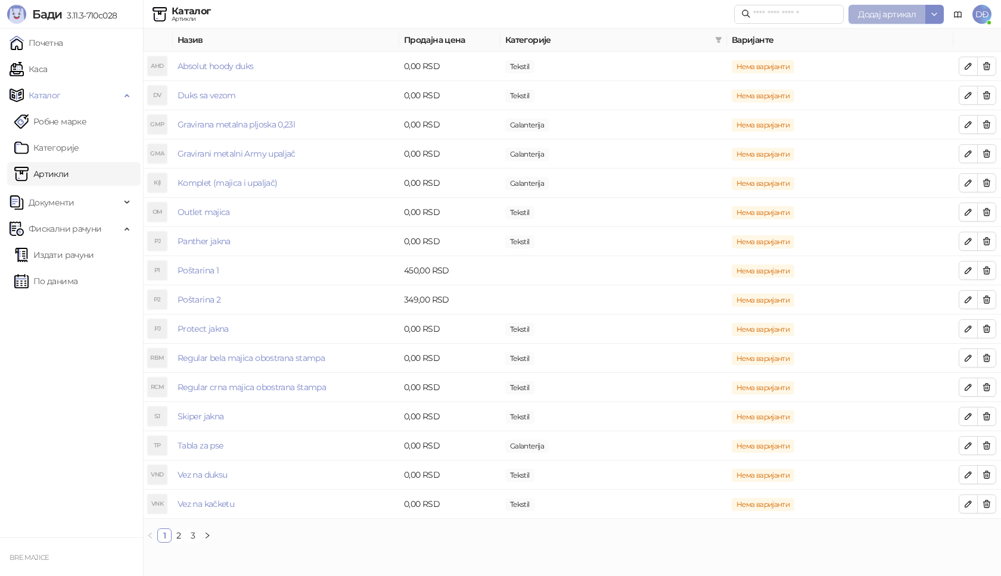
click at [908, 17] on span "Додај артикал" at bounding box center [887, 14] width 58 height 11
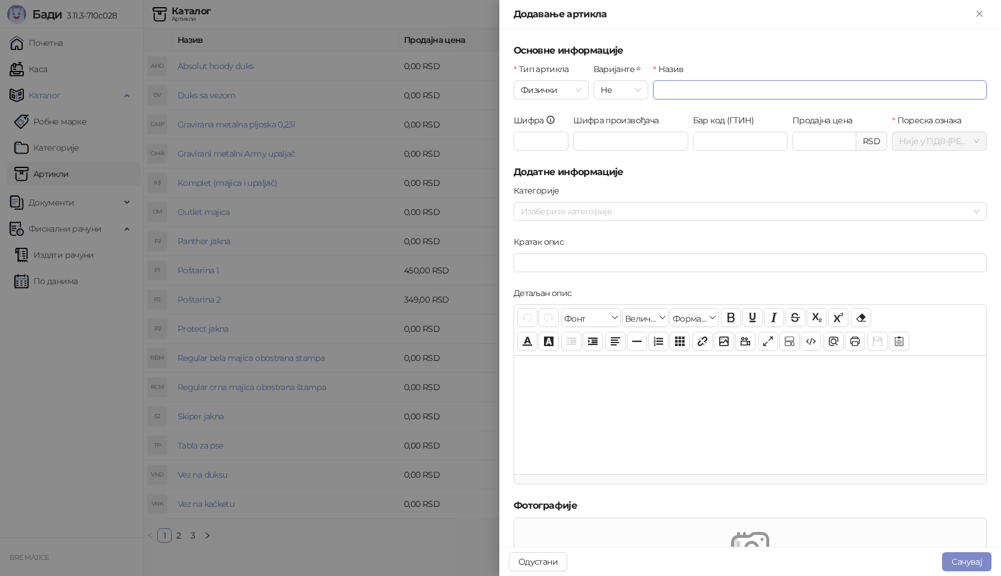
click at [667, 91] on input "Назив" at bounding box center [820, 89] width 334 height 19
click at [673, 91] on input "**********" at bounding box center [820, 89] width 334 height 19
type input "**********"
click at [541, 143] on input "Шифра" at bounding box center [541, 141] width 55 height 19
click at [580, 213] on div at bounding box center [744, 211] width 456 height 17
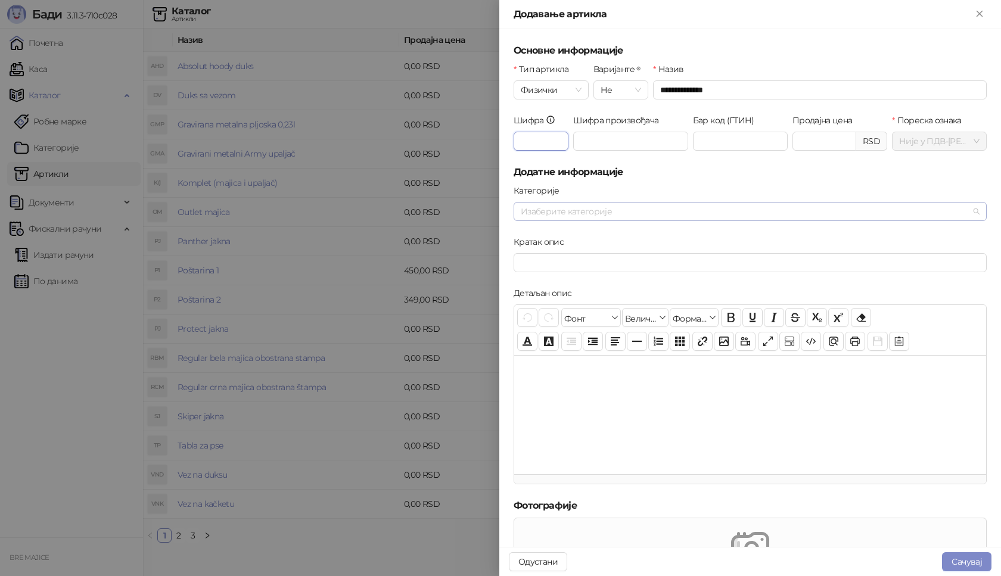
type input "***"
click at [561, 252] on span "Tekstil" at bounding box center [561, 252] width 24 height 11
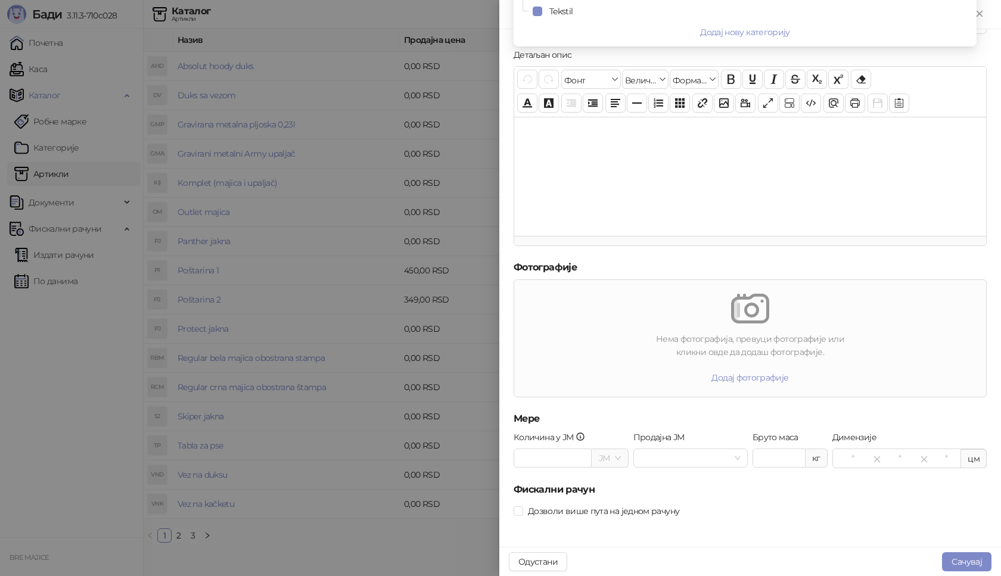
scroll to position [240, 0]
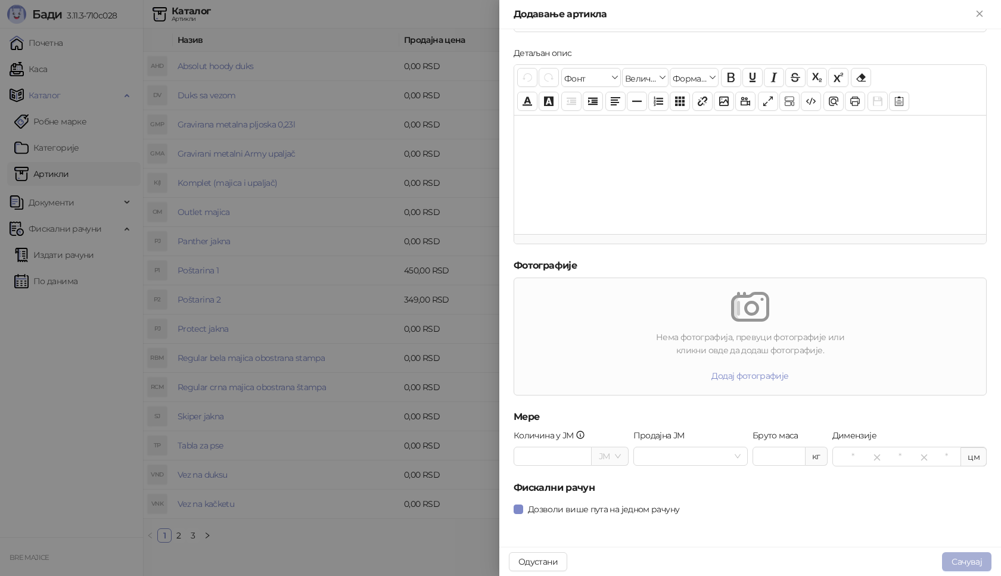
click at [971, 566] on button "Сачувај" at bounding box center [966, 561] width 49 height 19
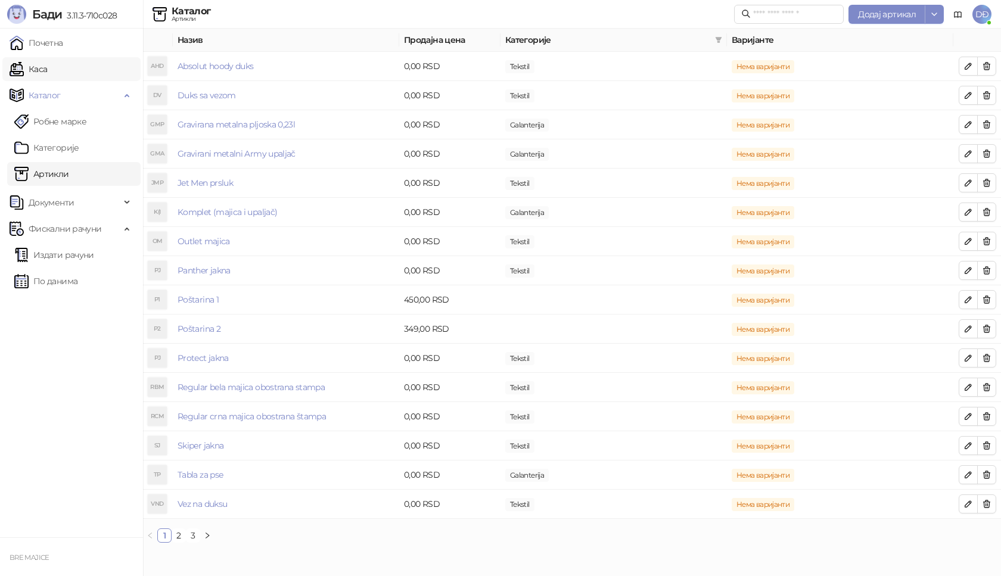
click at [47, 70] on link "Каса" at bounding box center [29, 69] width 38 height 24
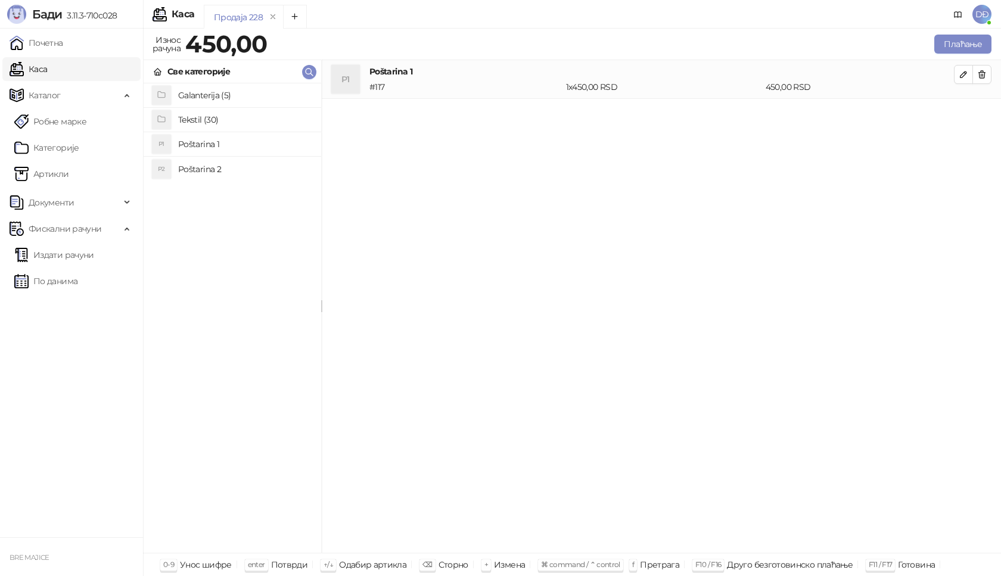
click at [204, 122] on h4 "Tekstil (30)" at bounding box center [244, 119] width 133 height 19
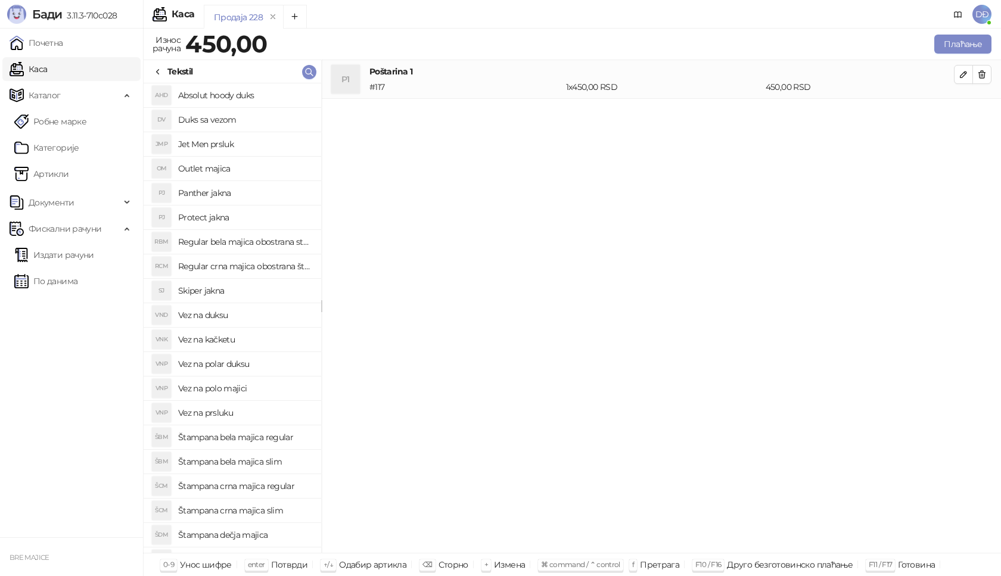
click at [232, 143] on h4 "Jet Men prsluk" at bounding box center [244, 144] width 133 height 19
click at [962, 113] on icon "button" at bounding box center [964, 113] width 10 height 10
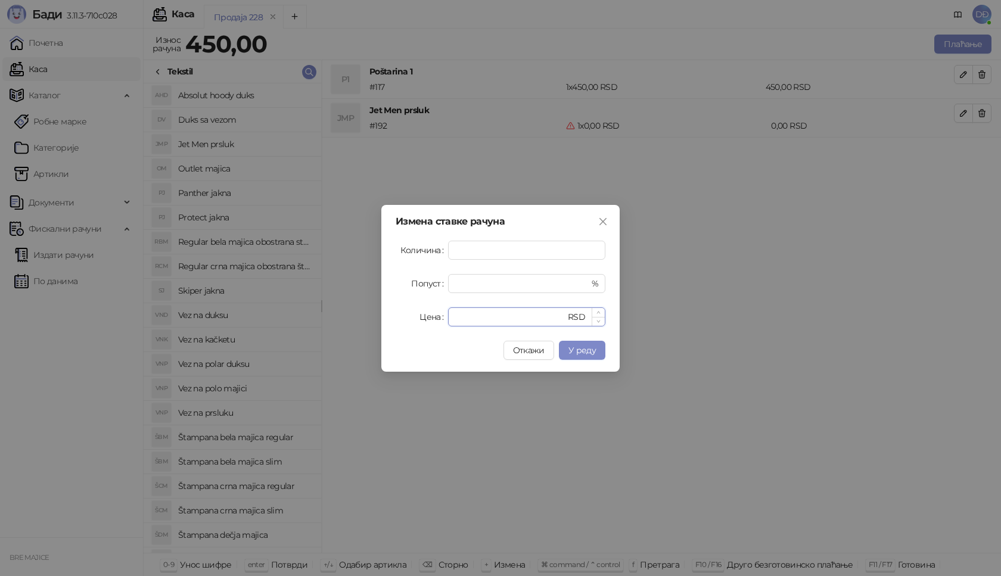
click at [461, 316] on input "*" at bounding box center [510, 317] width 110 height 18
click at [420, 318] on div "Цена * RSD" at bounding box center [501, 316] width 210 height 19
click at [461, 317] on input "*" at bounding box center [510, 317] width 110 height 18
click at [442, 324] on div "Цена * RSD" at bounding box center [501, 316] width 210 height 19
click at [583, 353] on span "У реду" at bounding box center [582, 350] width 27 height 11
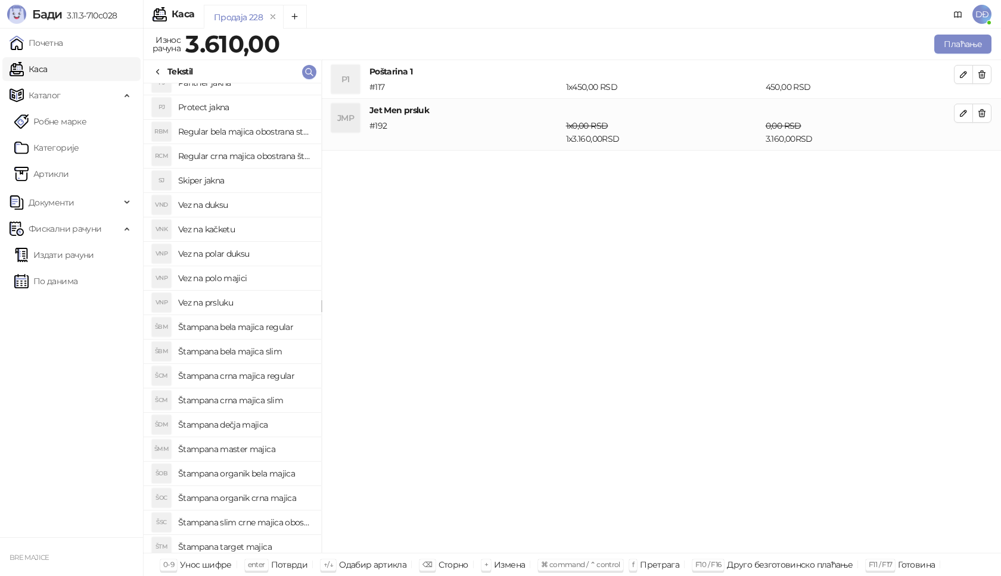
scroll to position [119, 0]
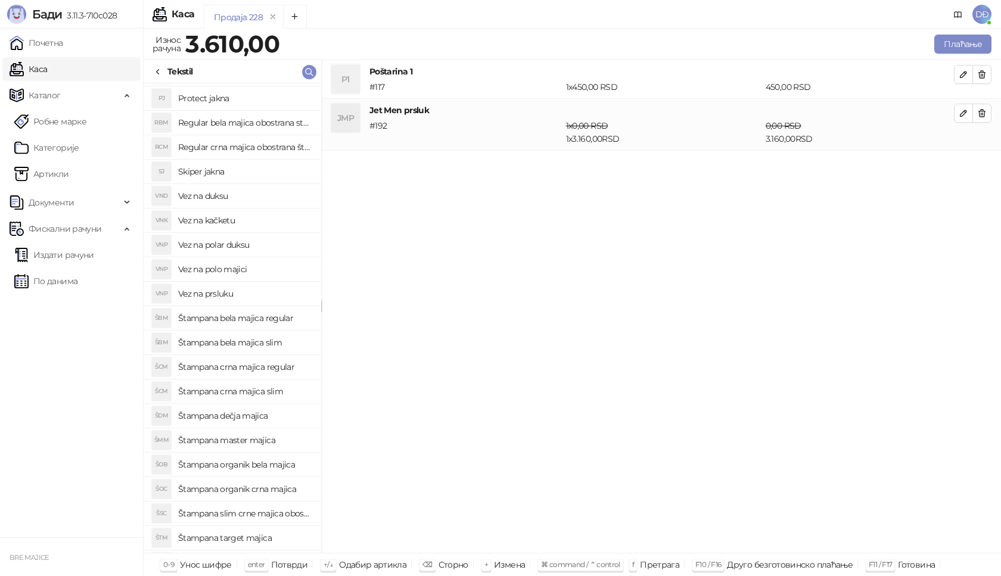
click at [273, 439] on h4 "Štampana master majica" at bounding box center [244, 440] width 133 height 19
click at [962, 163] on icon "button" at bounding box center [964, 165] width 10 height 10
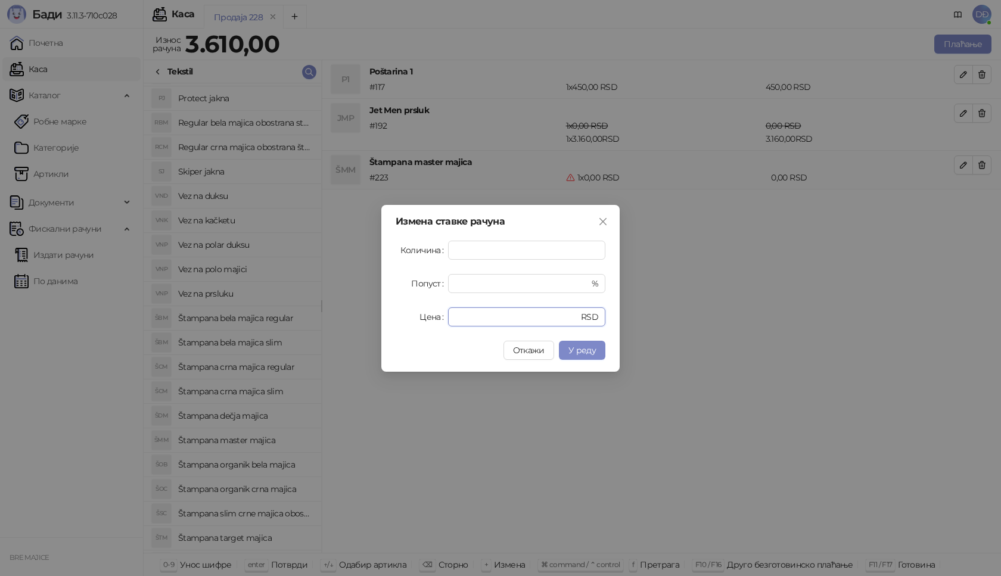
drag, startPoint x: 467, startPoint y: 319, endPoint x: 460, endPoint y: 306, distance: 15.5
click at [428, 317] on div "Цена * RSD" at bounding box center [501, 316] width 210 height 19
type input "****"
click at [582, 348] on span "У реду" at bounding box center [582, 350] width 27 height 11
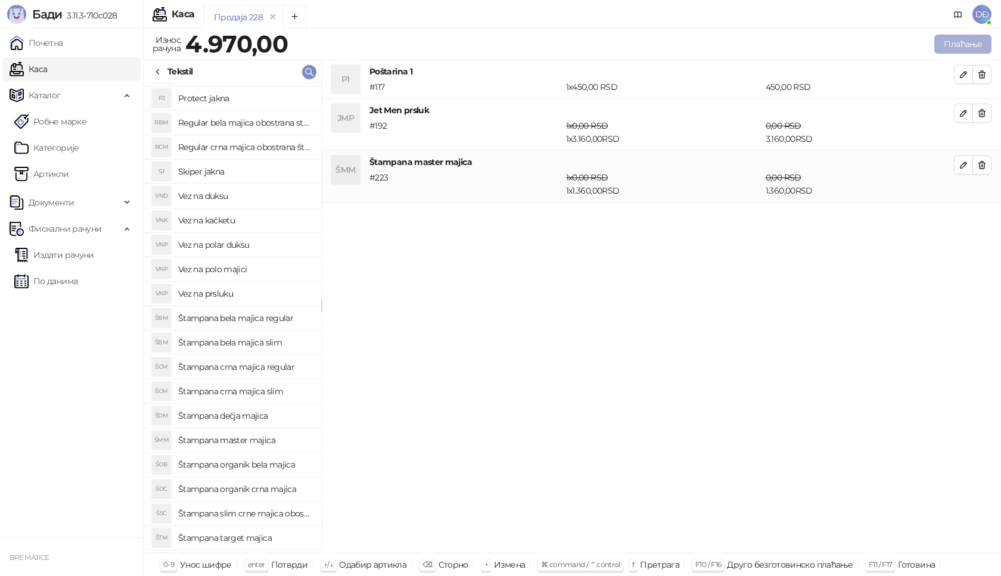
click at [946, 39] on button "Плаћање" at bounding box center [962, 44] width 57 height 19
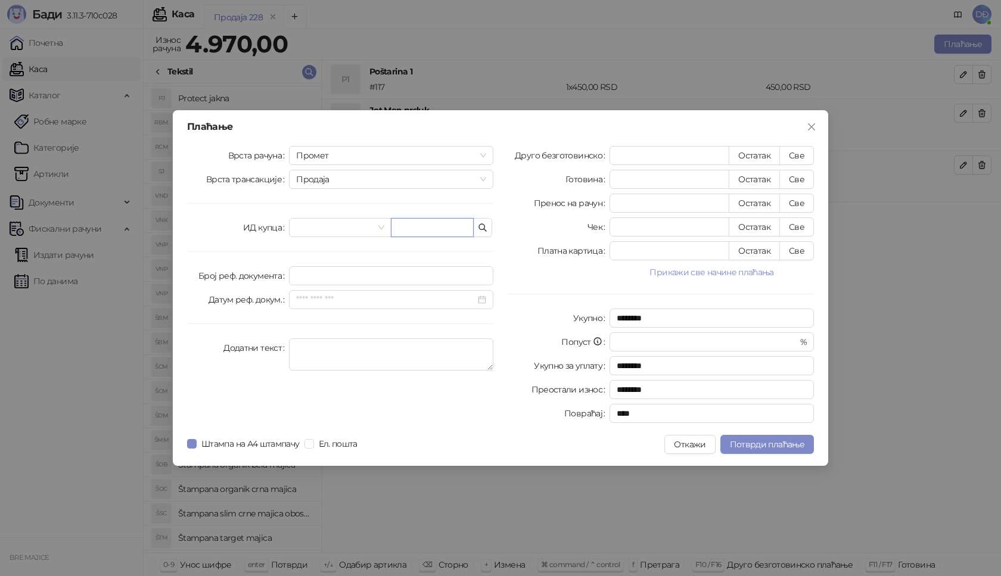
click at [396, 225] on input "text" at bounding box center [432, 227] width 83 height 19
paste input "**********"
type input "**********"
click at [790, 154] on button "Све" at bounding box center [796, 155] width 35 height 19
type input "****"
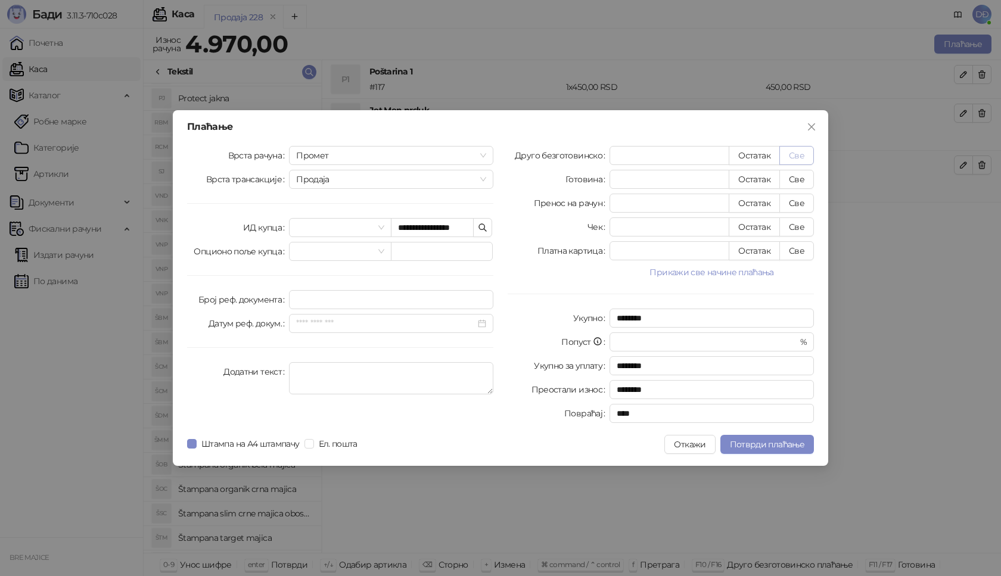
type input "****"
click at [776, 447] on span "Потврди плаћање" at bounding box center [767, 444] width 74 height 11
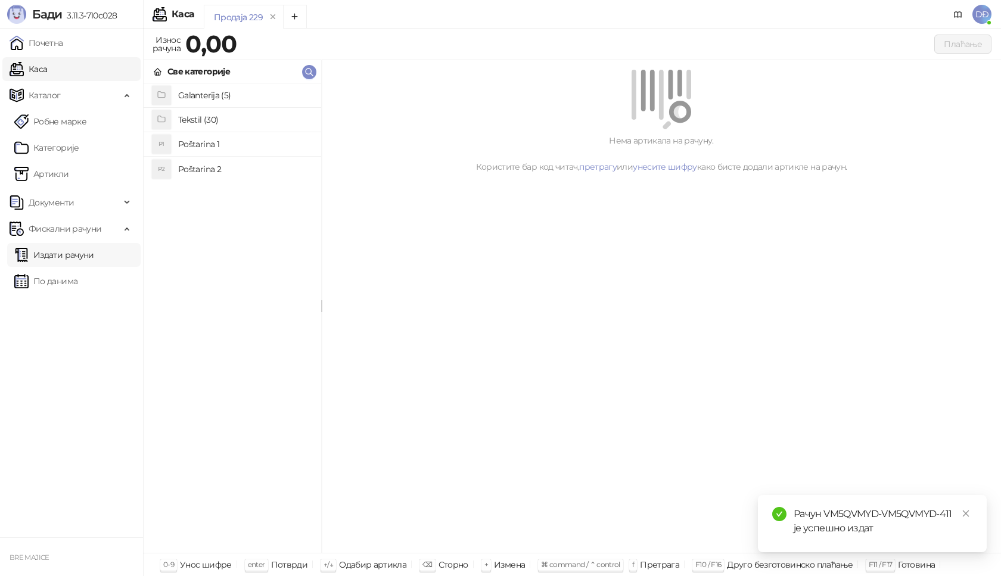
click at [64, 249] on link "Издати рачуни" at bounding box center [54, 255] width 80 height 24
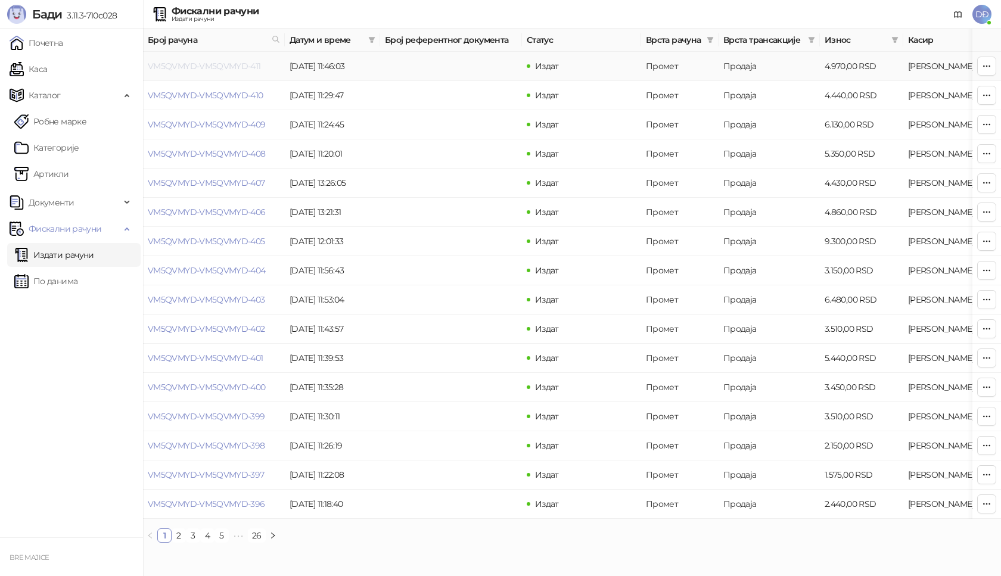
click at [214, 66] on link "VM5QVMYD-VM5QVMYD-411" at bounding box center [204, 66] width 113 height 11
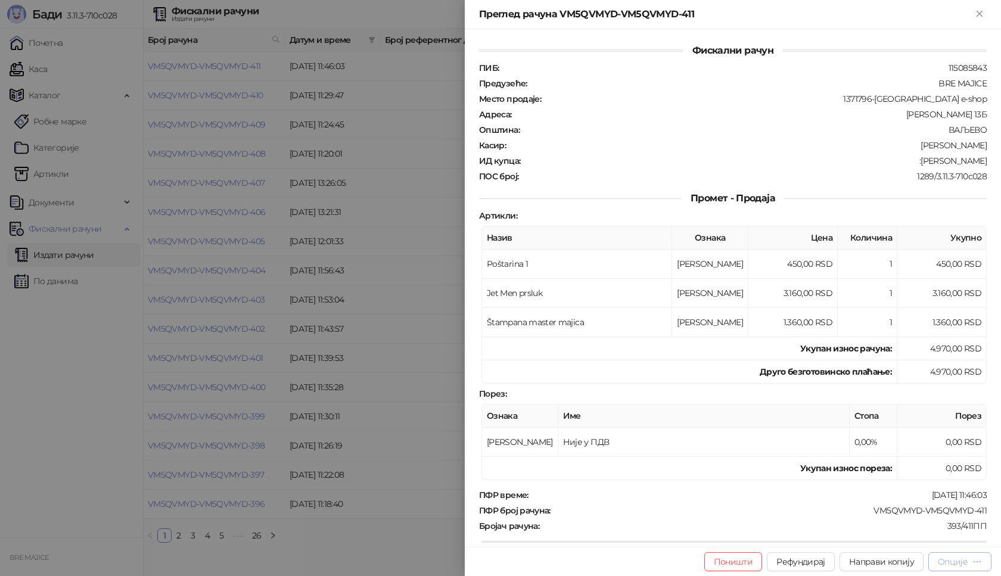
click at [958, 564] on div "Опције" at bounding box center [953, 562] width 30 height 11
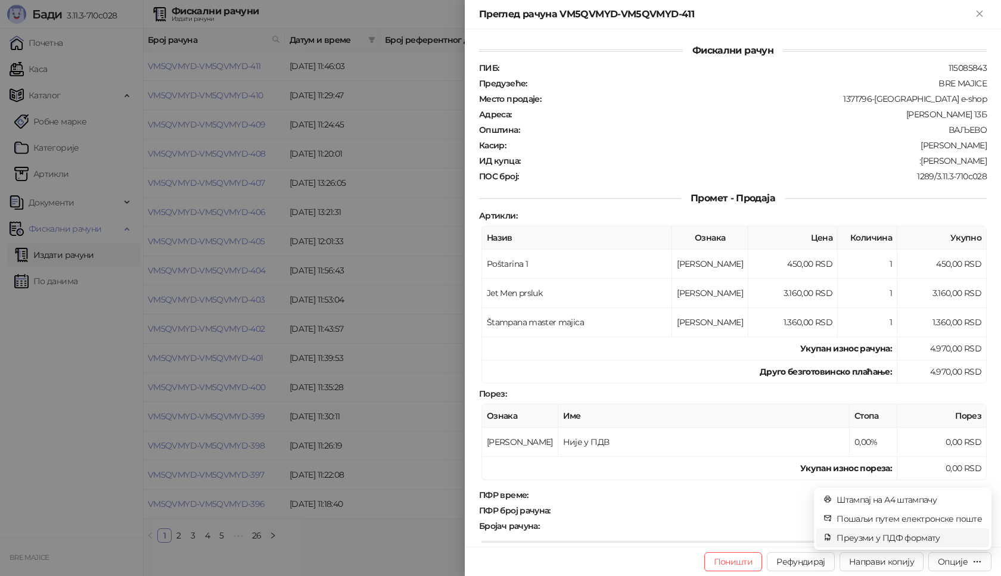
click at [922, 538] on span "Преузми у ПДФ формату" at bounding box center [909, 538] width 145 height 13
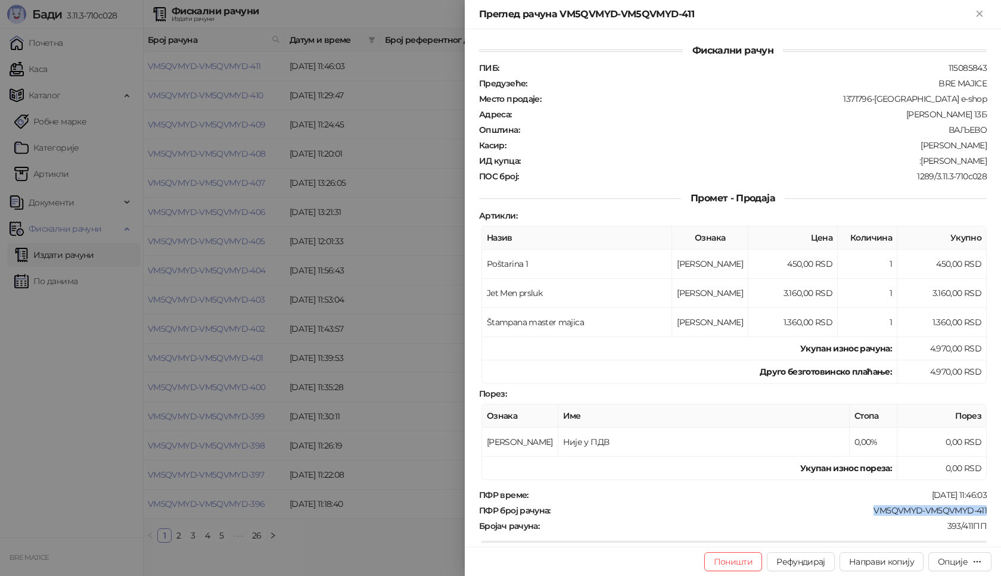
drag, startPoint x: 976, startPoint y: 510, endPoint x: 866, endPoint y: 510, distance: 109.7
click at [866, 510] on div "VM5QVMYD-VM5QVMYD-411" at bounding box center [770, 510] width 436 height 11
copy div "VM5QVMYD-VM5QVMYD-411"
drag, startPoint x: 979, startPoint y: 158, endPoint x: 909, endPoint y: 165, distance: 69.5
click at [909, 165] on div "ИД купца : :Tijana Mladenovic" at bounding box center [733, 161] width 512 height 11
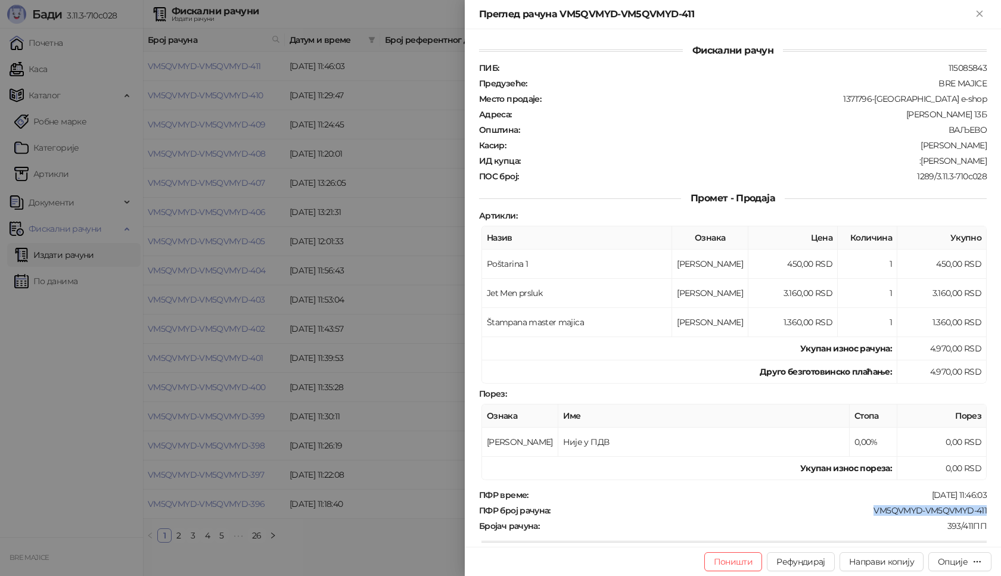
copy div "Tijana Mladenovic"
click at [980, 12] on icon "Close" at bounding box center [979, 13] width 11 height 11
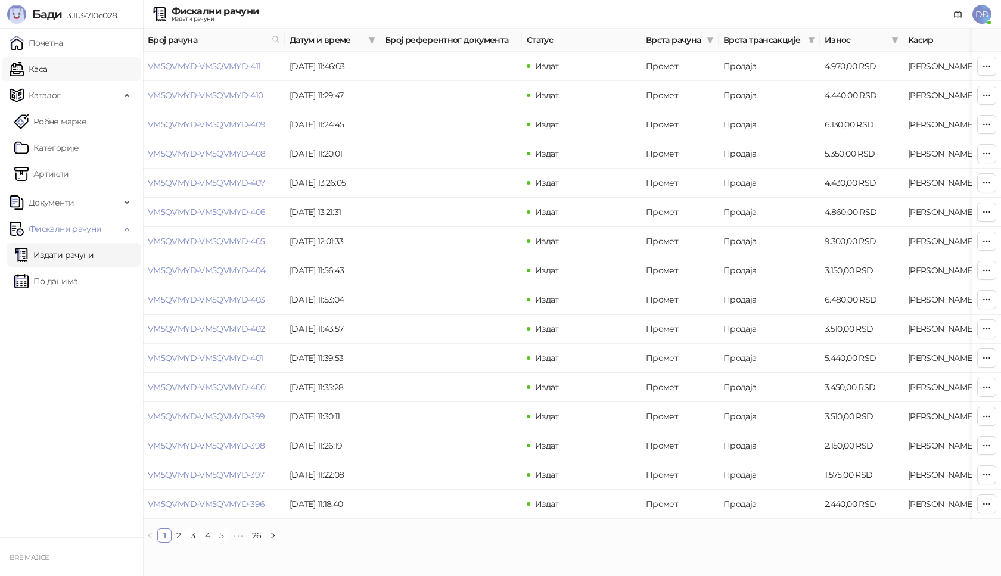
click at [44, 71] on link "Каса" at bounding box center [29, 69] width 38 height 24
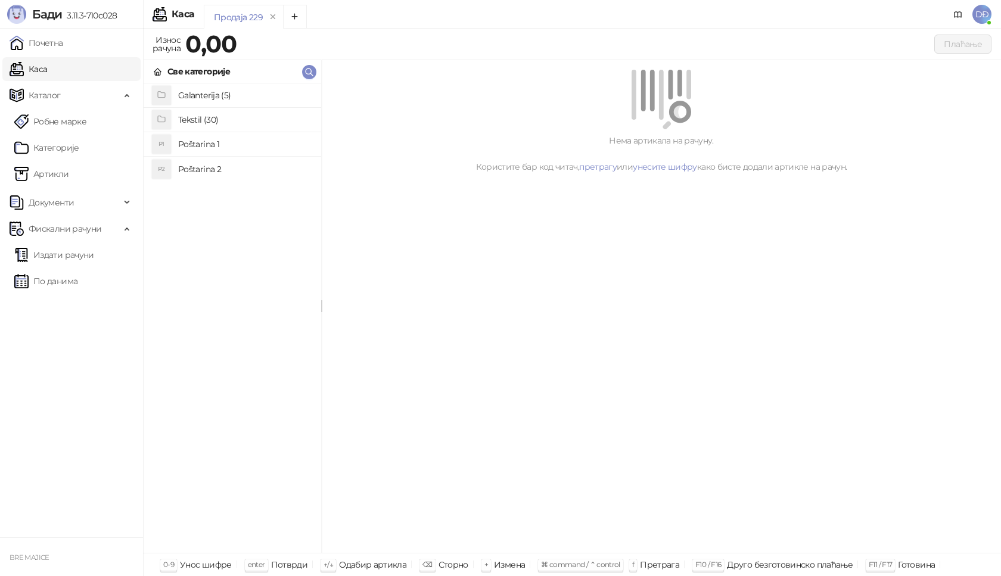
click at [187, 116] on h4 "Tekstil (30)" at bounding box center [244, 119] width 133 height 19
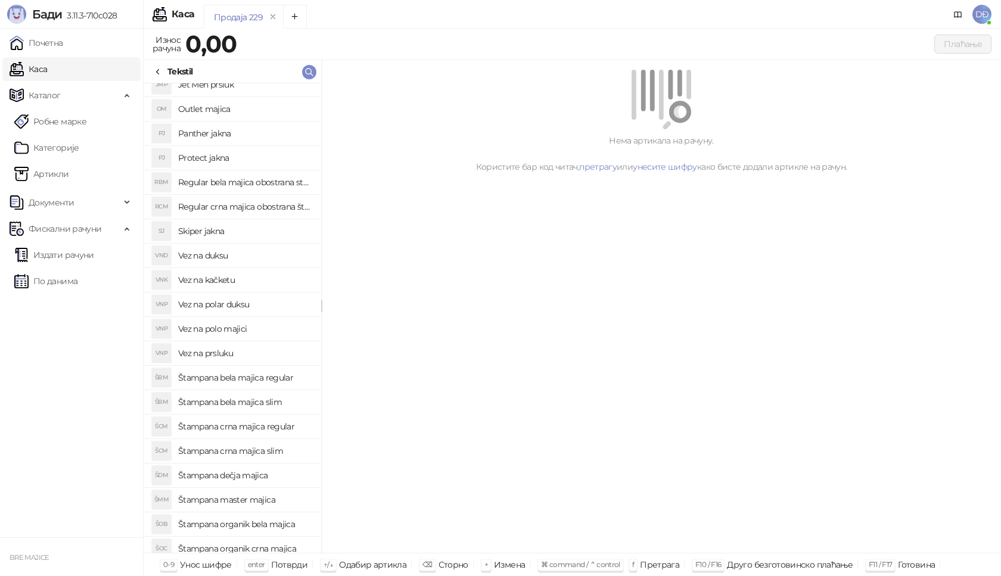
scroll to position [238, 0]
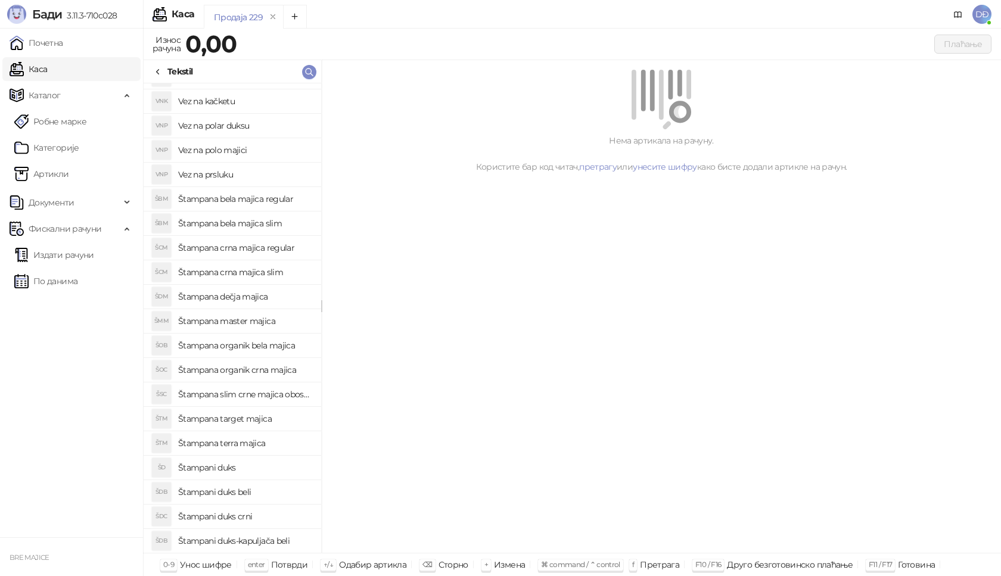
click at [245, 471] on h4 "Štampani duks" at bounding box center [244, 467] width 133 height 19
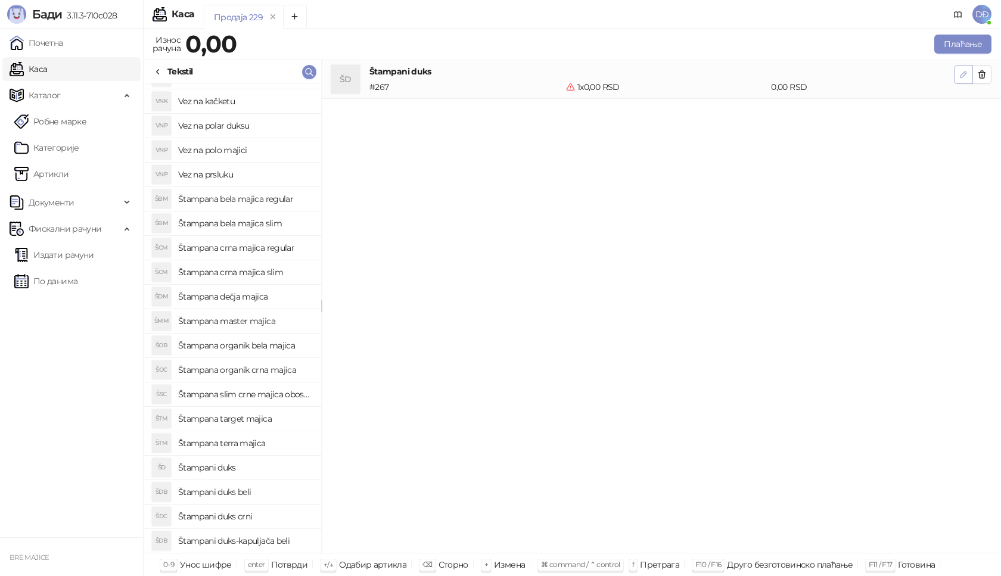
click at [965, 73] on icon "button" at bounding box center [964, 75] width 6 height 6
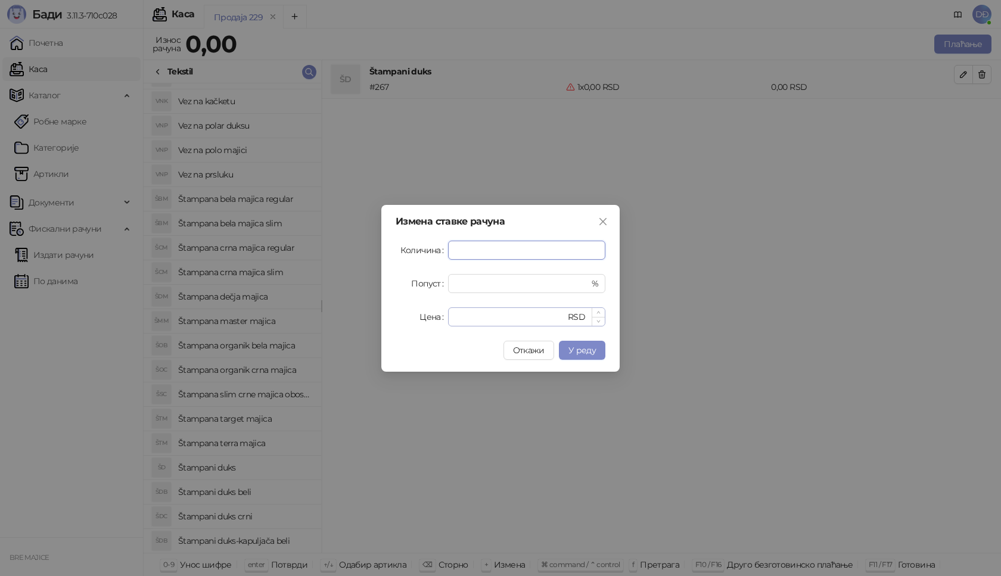
type input "*"
drag, startPoint x: 462, startPoint y: 316, endPoint x: 434, endPoint y: 318, distance: 28.1
click at [434, 318] on div "Цена * RSD" at bounding box center [501, 316] width 210 height 19
type input "****"
click at [576, 347] on span "У реду" at bounding box center [582, 350] width 27 height 11
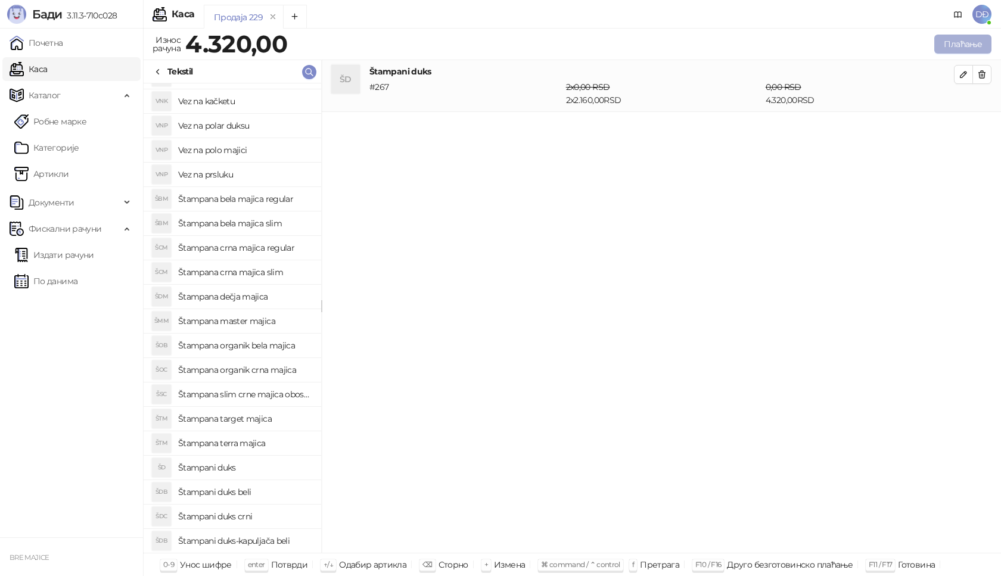
click at [964, 44] on button "Плаћање" at bounding box center [962, 44] width 57 height 19
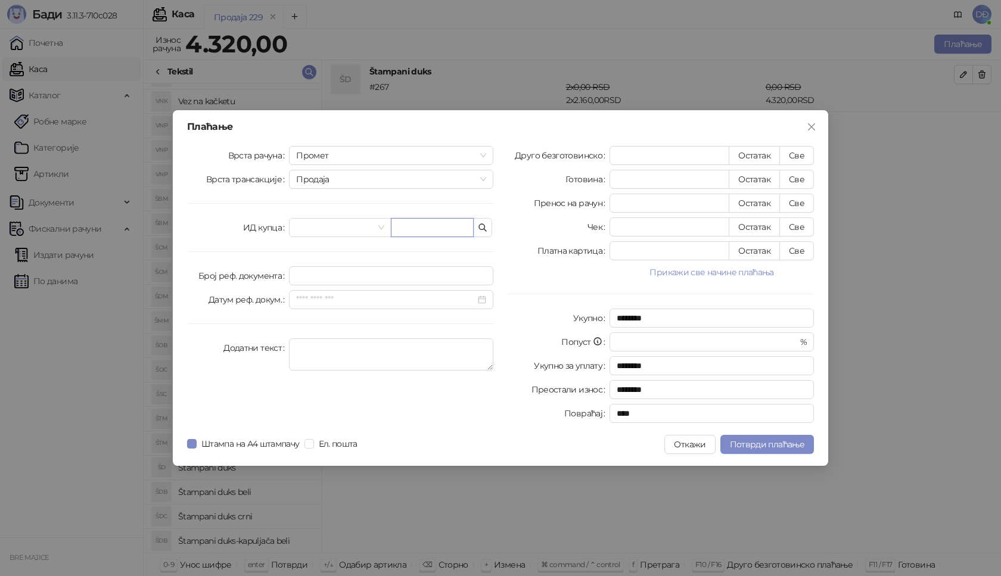
click at [418, 231] on input "text" at bounding box center [432, 227] width 83 height 19
paste input "**********"
type input "**********"
click at [791, 153] on button "Све" at bounding box center [796, 155] width 35 height 19
type input "****"
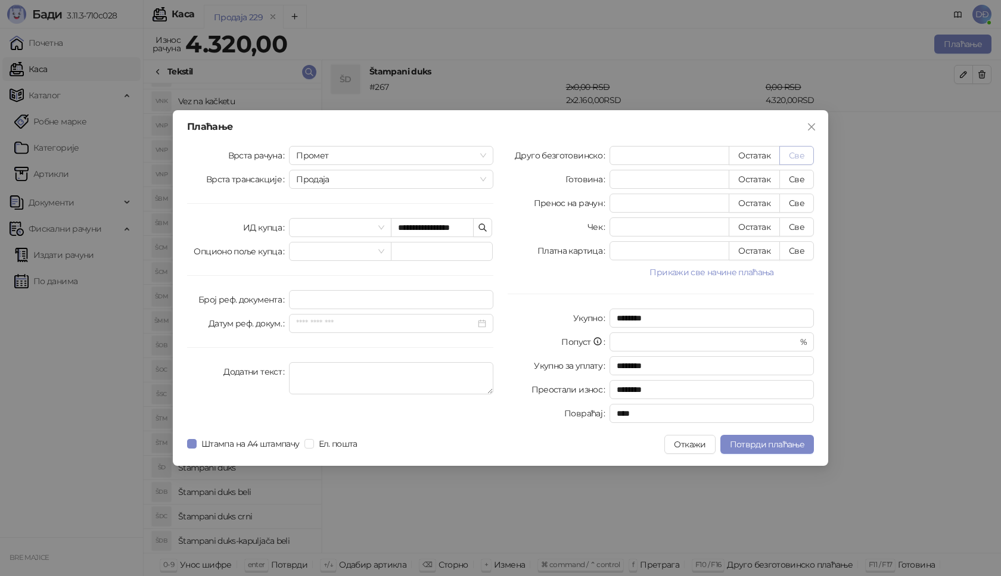
type input "****"
click at [751, 443] on span "Потврди плаћање" at bounding box center [767, 444] width 74 height 11
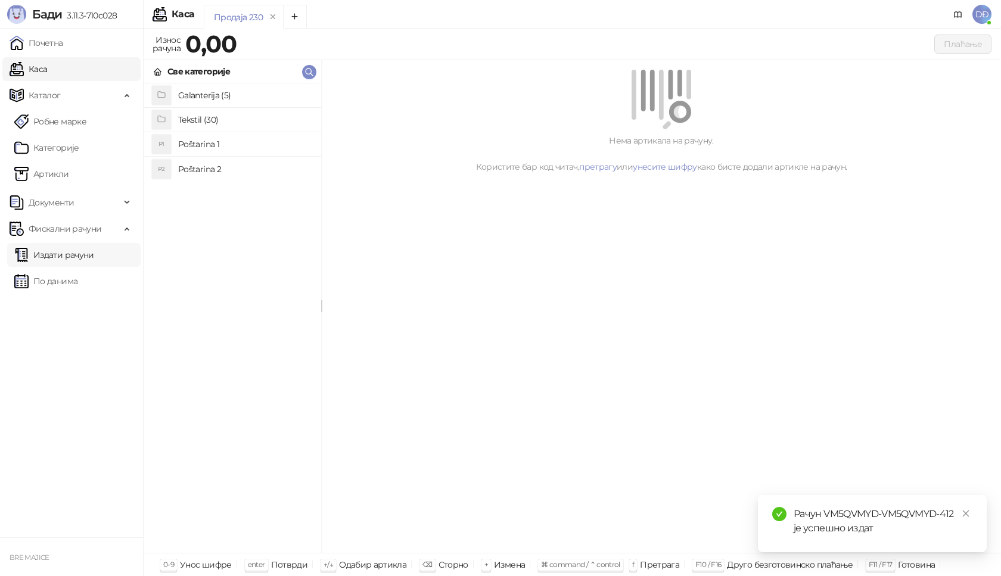
click at [80, 253] on link "Издати рачуни" at bounding box center [54, 255] width 80 height 24
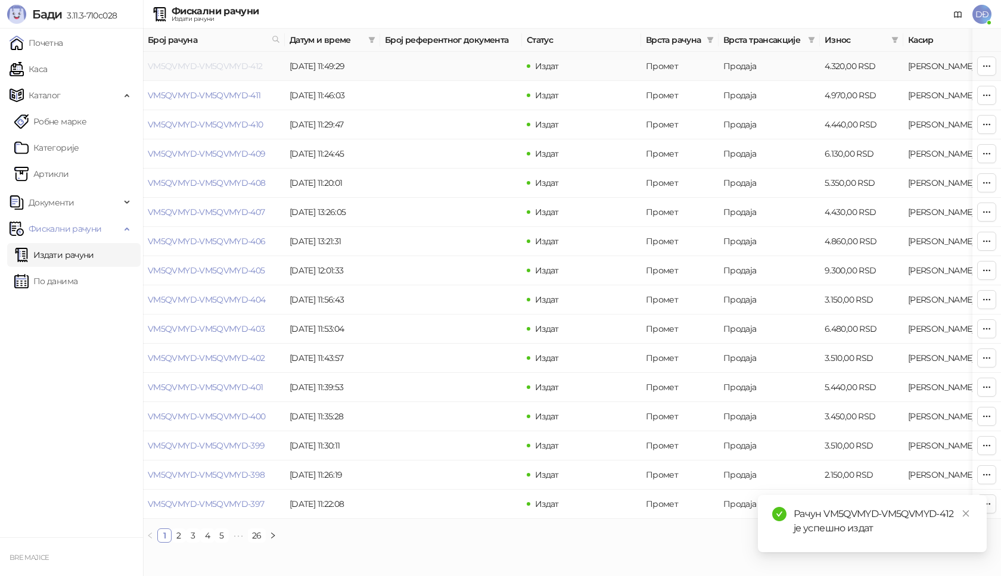
click at [200, 67] on link "VM5QVMYD-VM5QVMYD-412" at bounding box center [205, 66] width 115 height 11
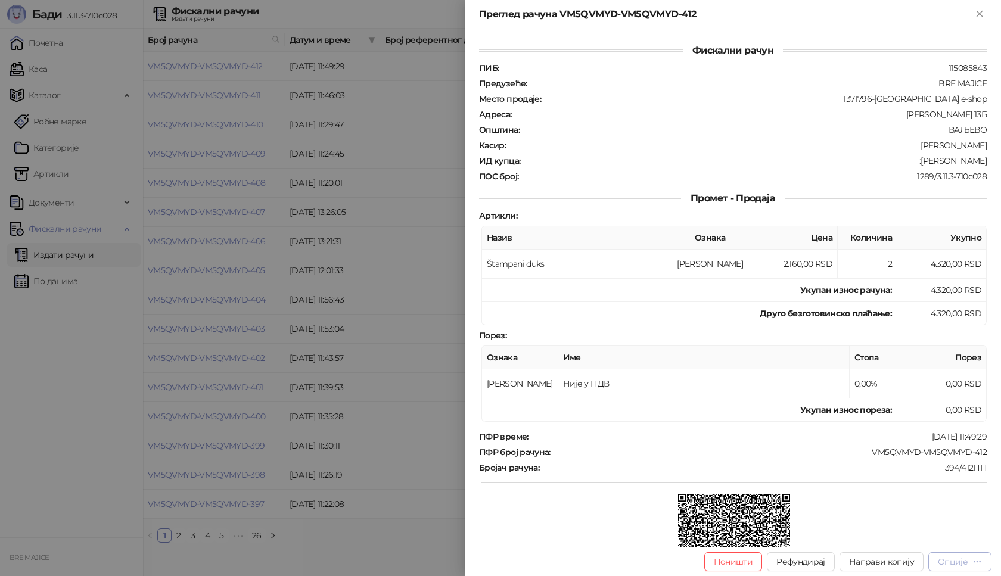
click at [961, 566] on div "Опције" at bounding box center [953, 562] width 30 height 11
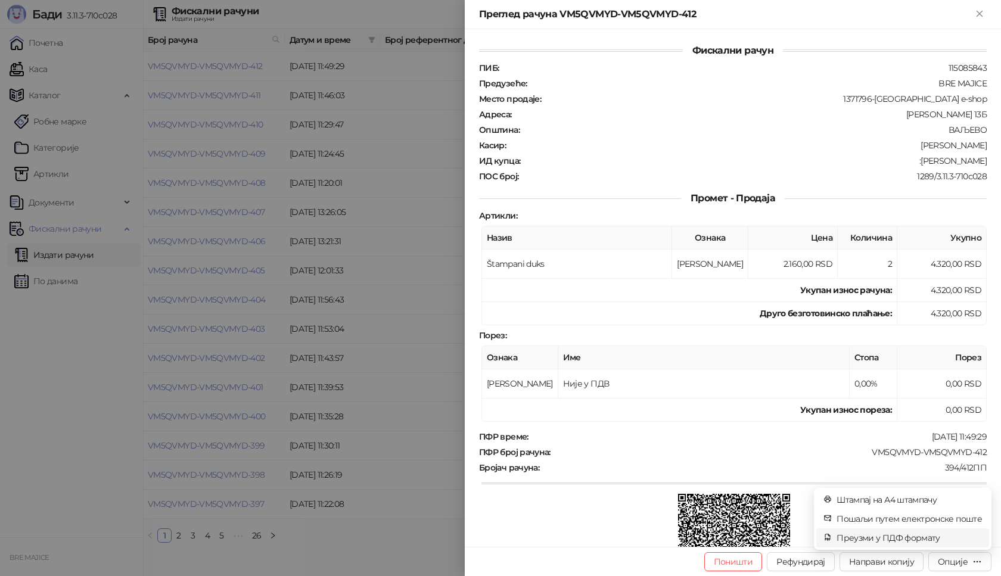
click at [921, 539] on span "Преузми у ПДФ формату" at bounding box center [909, 538] width 145 height 13
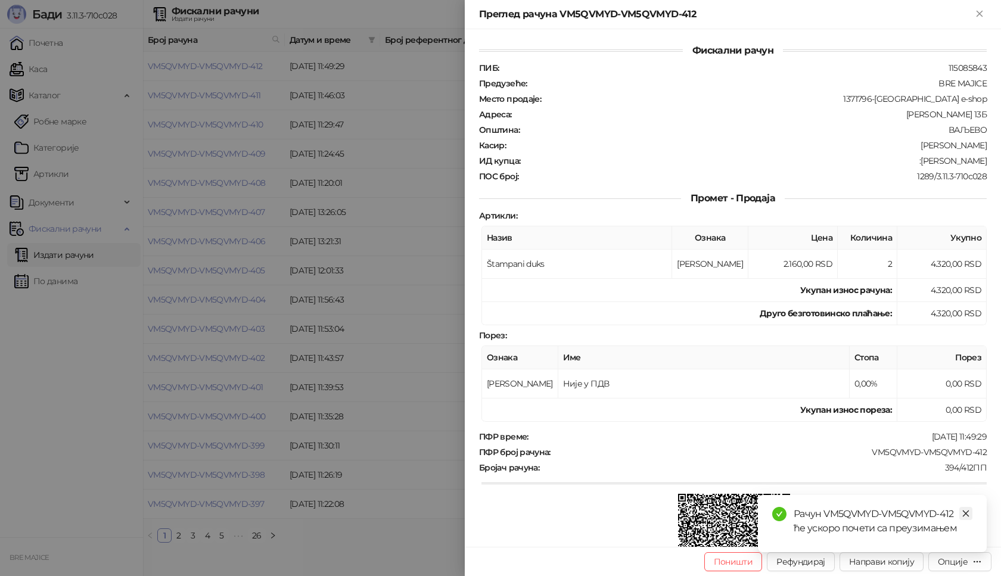
click at [965, 510] on icon "close" at bounding box center [966, 514] width 8 height 8
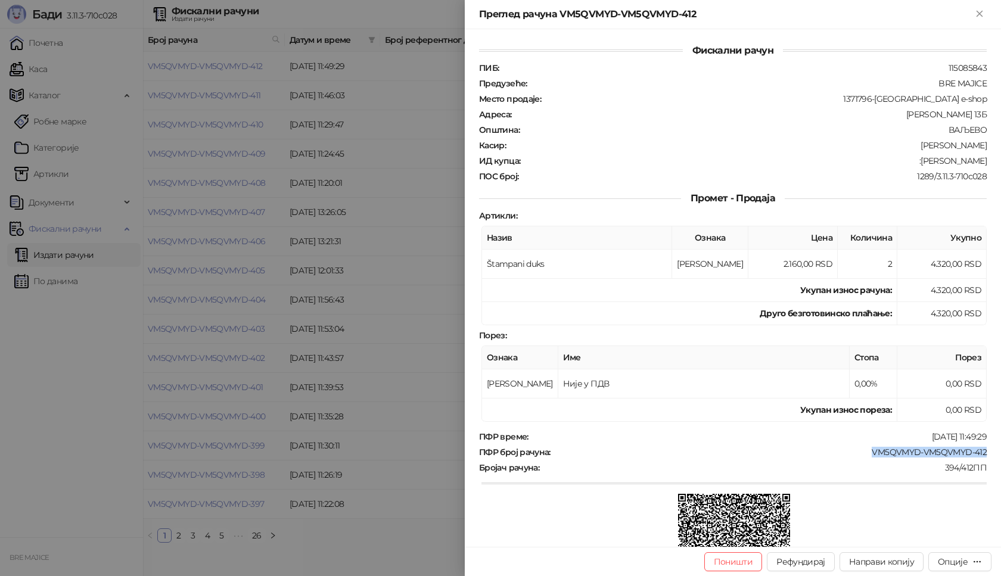
drag, startPoint x: 980, startPoint y: 455, endPoint x: 866, endPoint y: 450, distance: 114.5
click at [866, 450] on div "Фискални рачун ПИБ : 115085843 Предузеће : BRE MAJICE Место продаје : 1371796-B…" at bounding box center [733, 288] width 536 height 518
copy div "VM5QVMYD-VM5QVMYD-412"
drag, startPoint x: 977, startPoint y: 159, endPoint x: 909, endPoint y: 159, distance: 68.5
click at [909, 159] on div "ИД купца : :Tijana Mladenovic" at bounding box center [733, 161] width 512 height 11
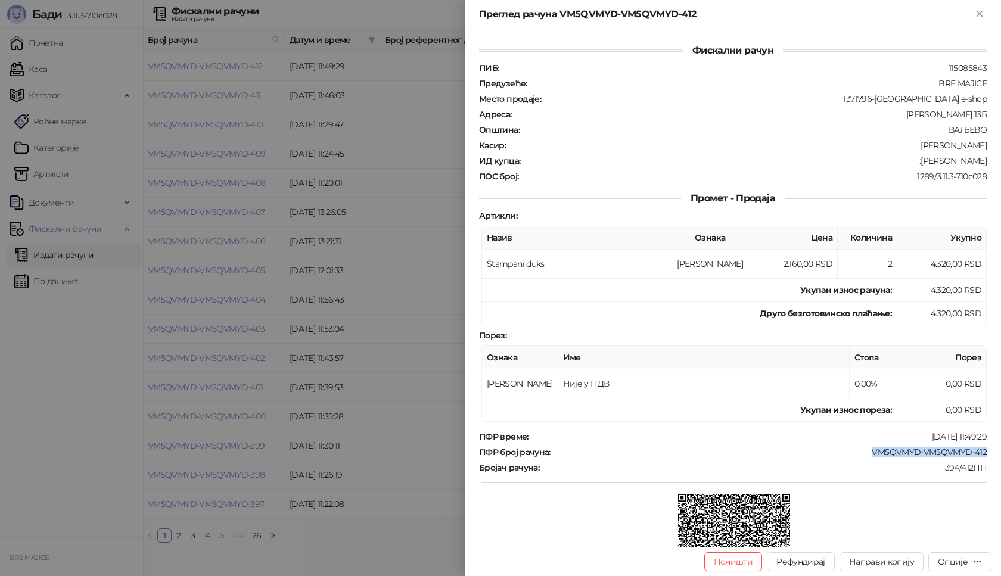
copy div "Tijana Mladenovic"
click at [980, 15] on icon "Close" at bounding box center [979, 13] width 5 height 5
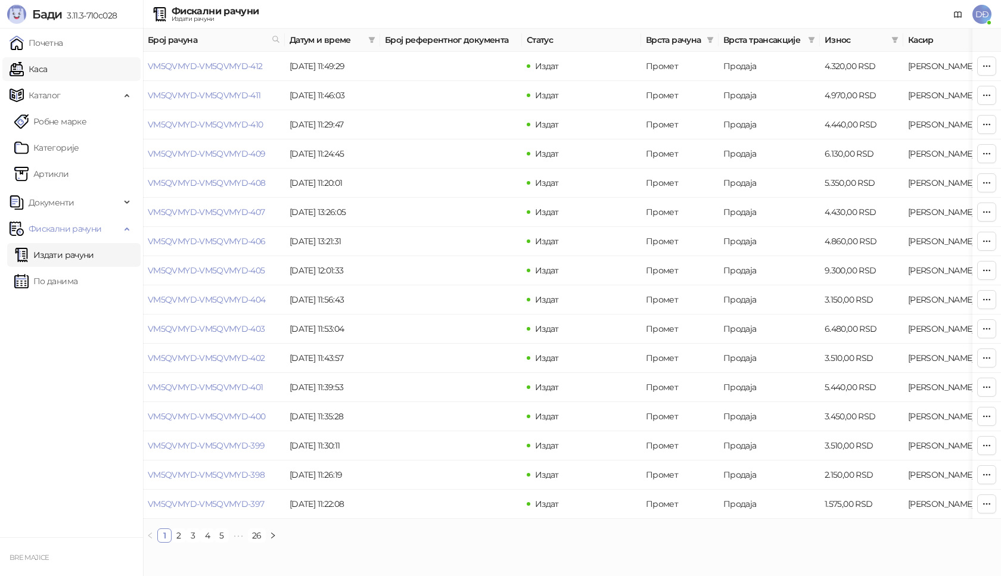
click at [42, 70] on link "Каса" at bounding box center [29, 69] width 38 height 24
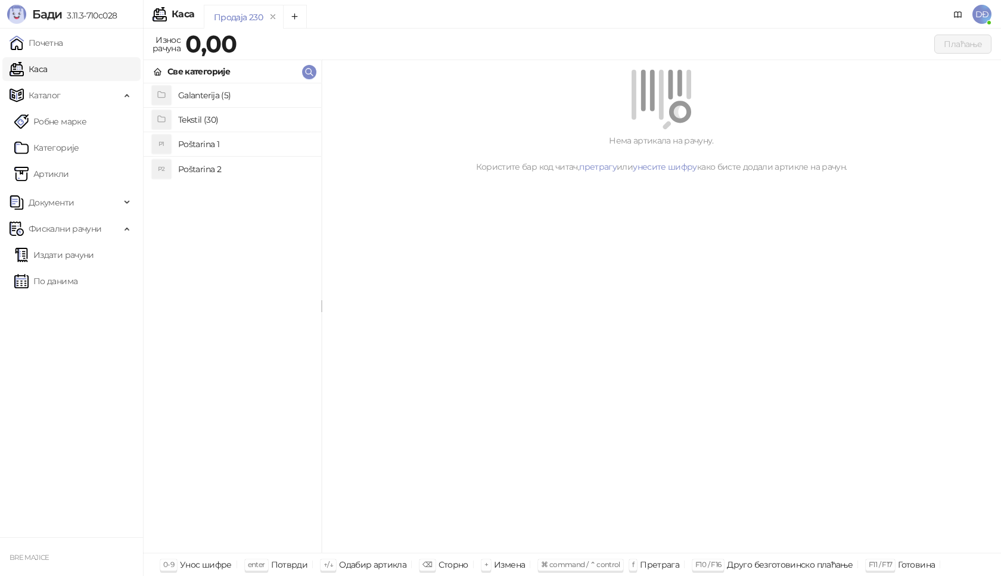
click at [206, 141] on h4 "Poštarina 1" at bounding box center [244, 144] width 133 height 19
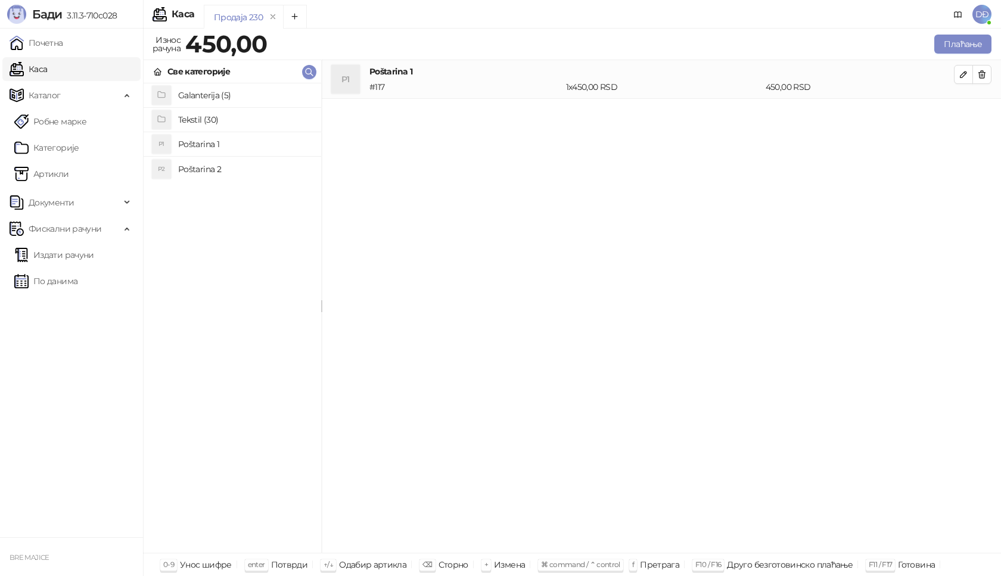
click at [201, 120] on h4 "Tekstil (30)" at bounding box center [244, 119] width 133 height 19
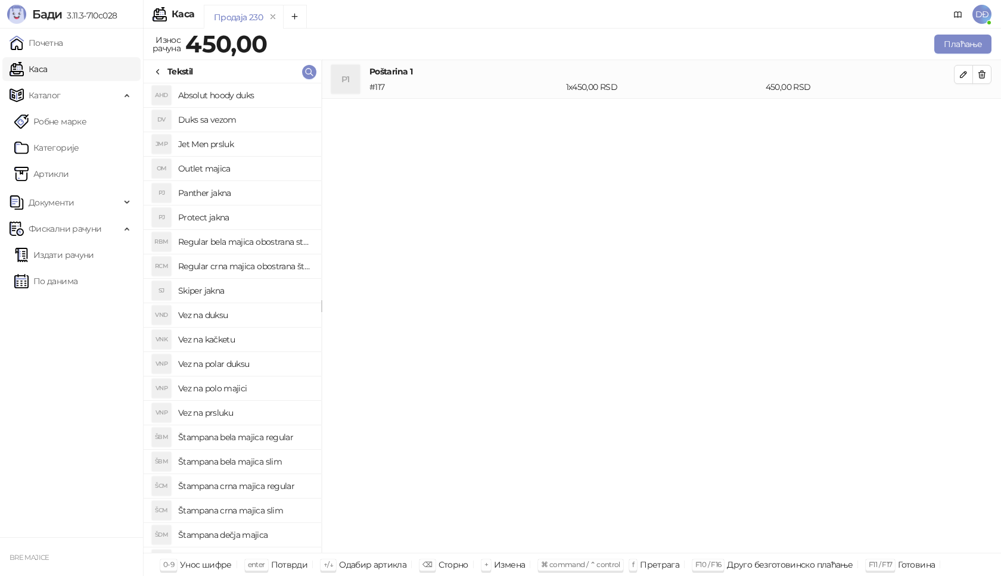
click at [209, 293] on h4 "Skiper jakna" at bounding box center [244, 290] width 133 height 19
click at [961, 111] on icon "button" at bounding box center [964, 113] width 10 height 10
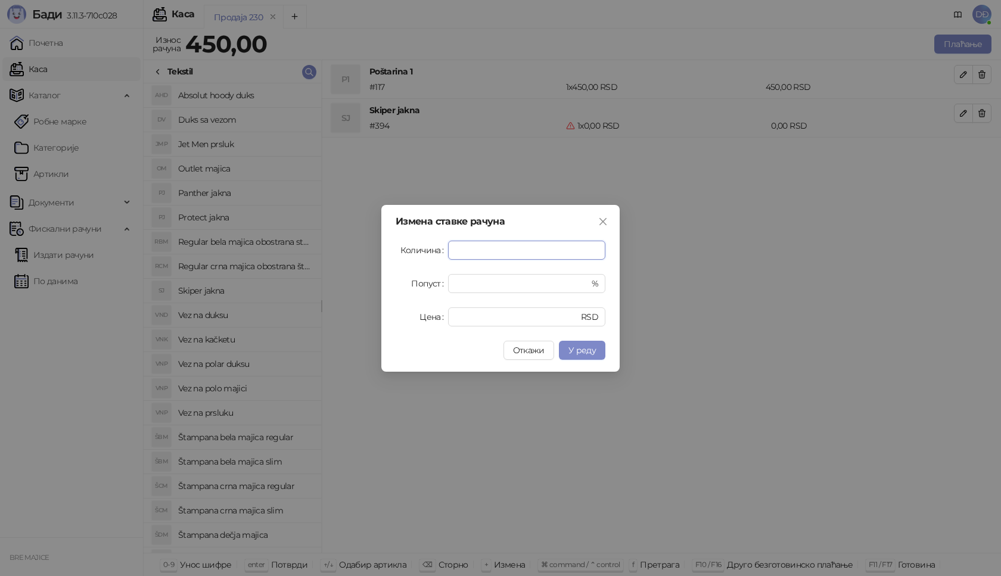
type input "****"
drag, startPoint x: 486, startPoint y: 257, endPoint x: 427, endPoint y: 253, distance: 59.1
click at [427, 253] on div "Количина ****" at bounding box center [501, 250] width 210 height 19
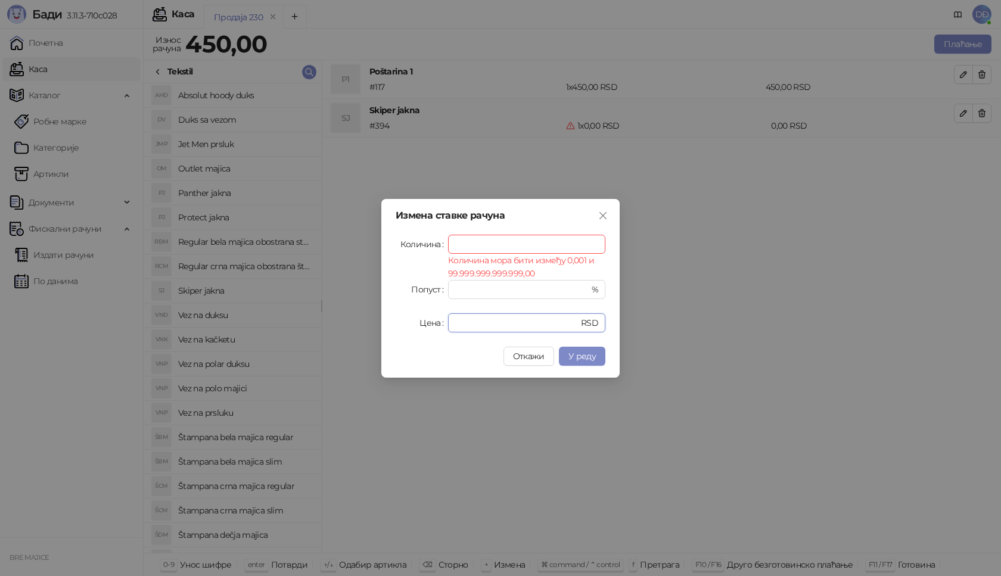
drag, startPoint x: 477, startPoint y: 321, endPoint x: 434, endPoint y: 272, distance: 65.0
click at [425, 321] on div "Цена * RSD" at bounding box center [501, 322] width 210 height 19
click at [464, 241] on input "Количина" at bounding box center [527, 244] width 156 height 18
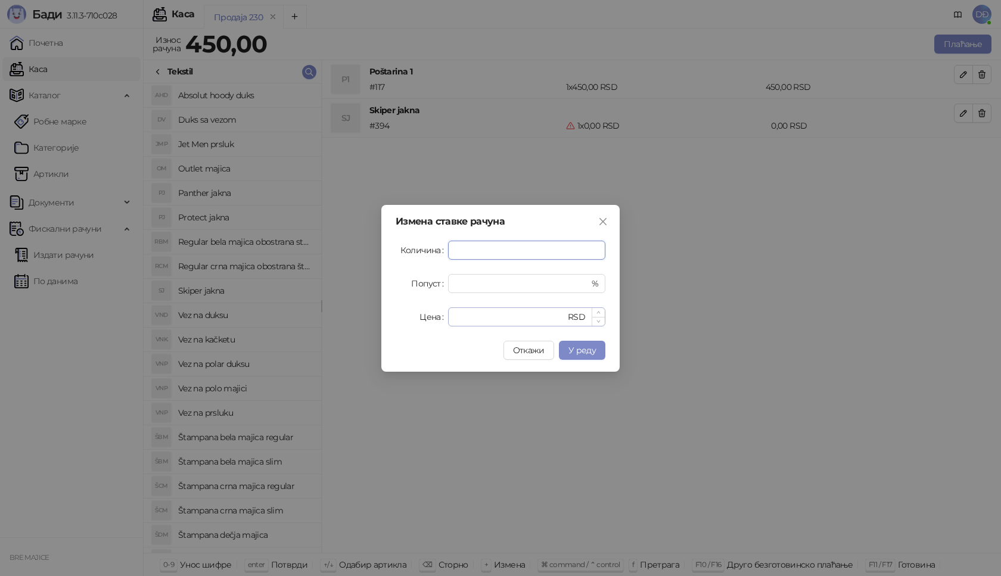
type input "*"
drag, startPoint x: 471, startPoint y: 318, endPoint x: 425, endPoint y: 324, distance: 46.3
click at [423, 327] on div "Измена ставке рачуна Количина * Попуст * % Цена * RSD Откажи У реду" at bounding box center [500, 288] width 238 height 167
type input "****"
click at [597, 355] on button "У реду" at bounding box center [582, 350] width 46 height 19
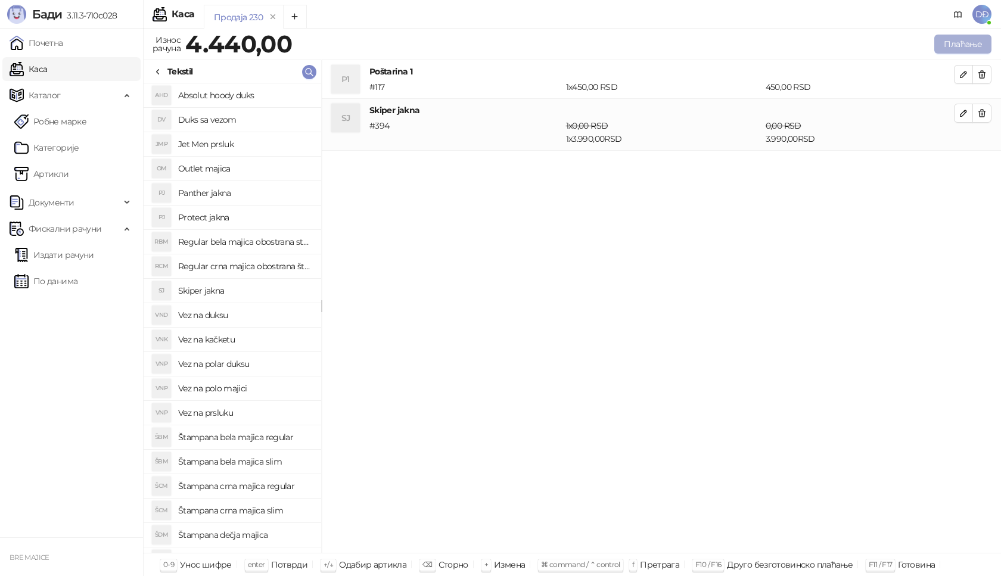
click at [959, 43] on button "Плаћање" at bounding box center [962, 44] width 57 height 19
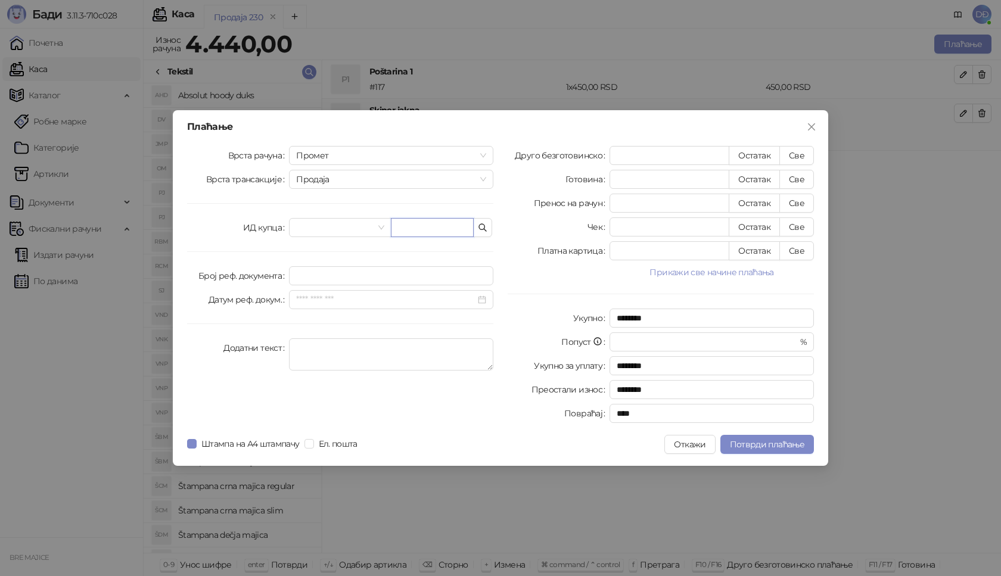
click at [431, 225] on input "text" at bounding box center [432, 227] width 83 height 19
paste input "**********"
type input "**********"
drag, startPoint x: 799, startPoint y: 154, endPoint x: 785, endPoint y: 156, distance: 13.2
click at [794, 156] on button "Све" at bounding box center [796, 155] width 35 height 19
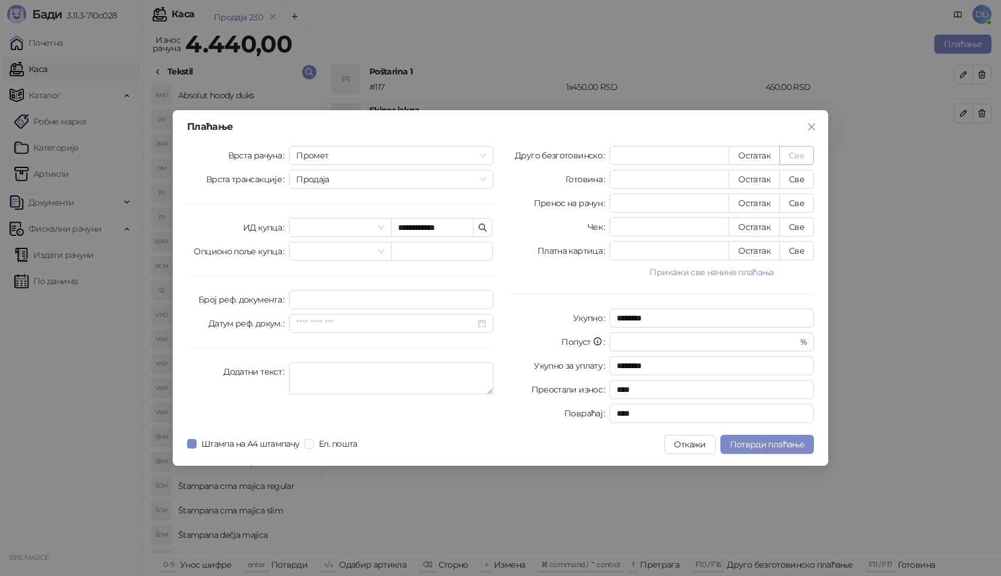
type input "****"
click at [742, 445] on span "Потврди плаћање" at bounding box center [767, 444] width 74 height 11
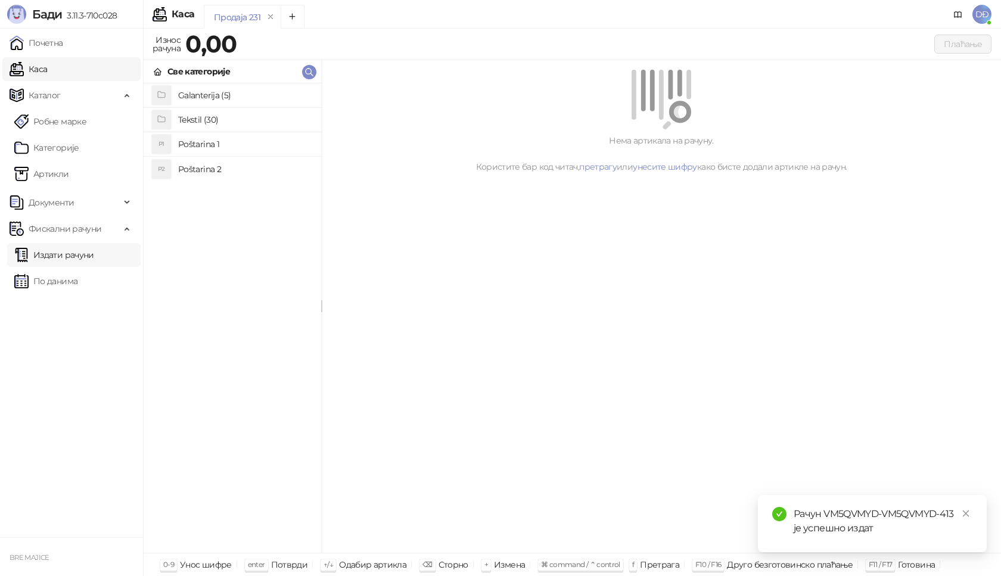
click at [72, 255] on link "Издати рачуни" at bounding box center [54, 255] width 80 height 24
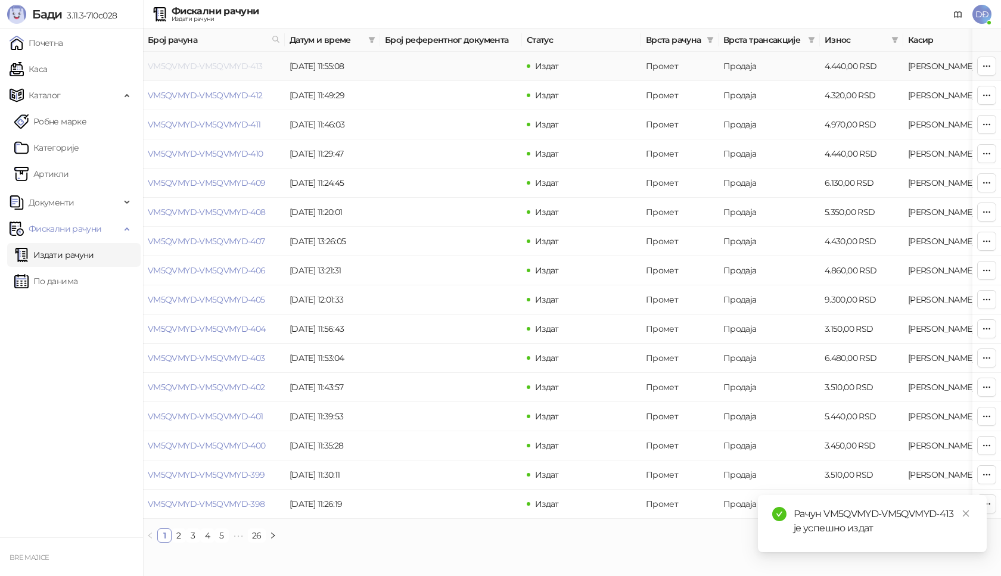
click at [238, 69] on link "VM5QVMYD-VM5QVMYD-413" at bounding box center [205, 66] width 115 height 11
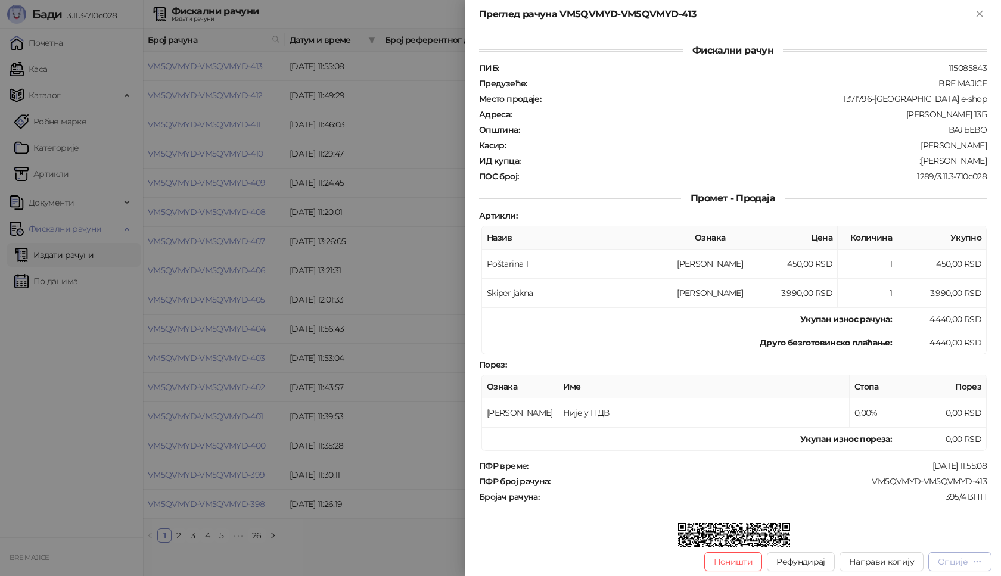
click at [947, 564] on div "Опције" at bounding box center [953, 562] width 30 height 11
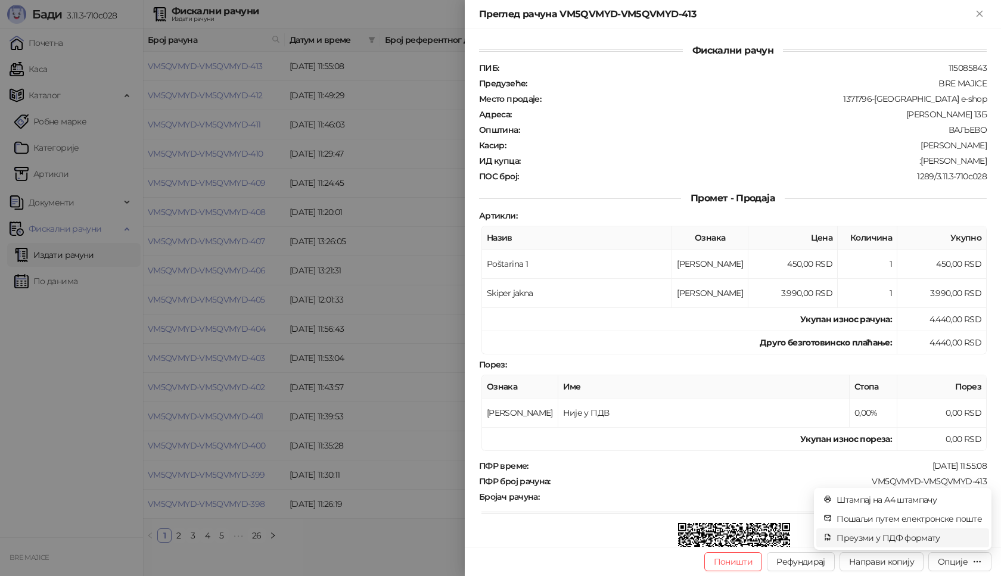
click at [920, 538] on span "Преузми у ПДФ формату" at bounding box center [909, 538] width 145 height 13
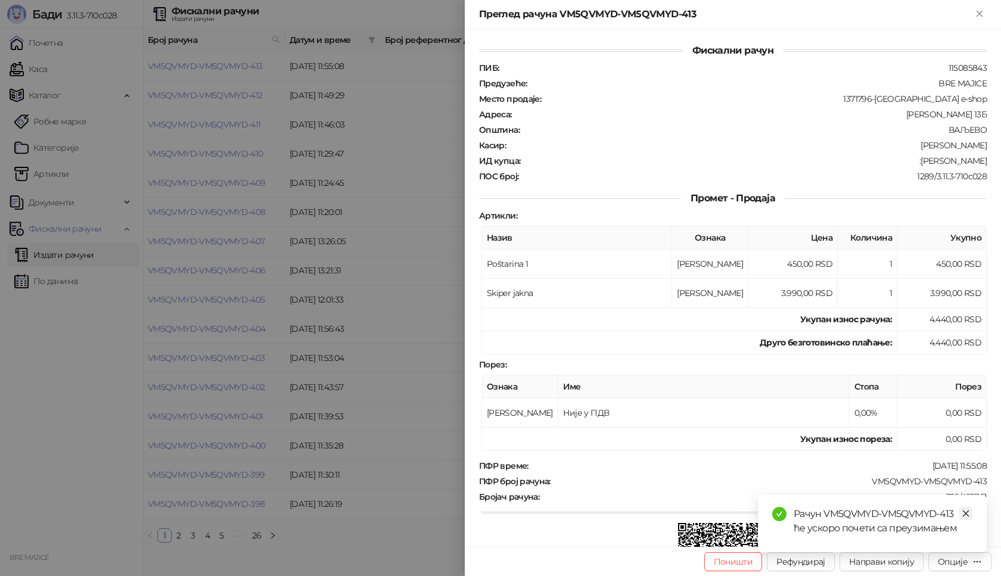
click at [968, 512] on icon "close" at bounding box center [966, 514] width 8 height 8
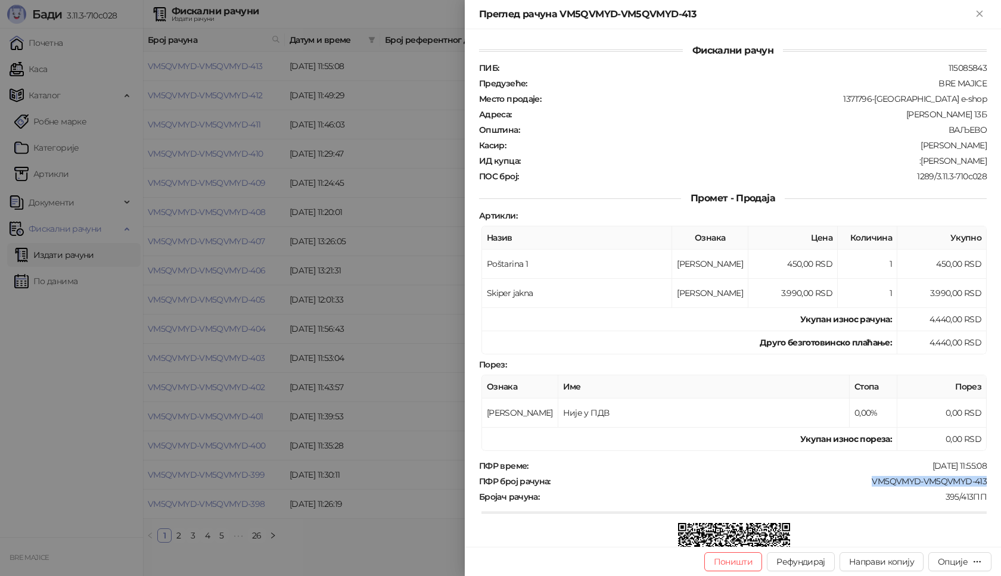
drag, startPoint x: 976, startPoint y: 480, endPoint x: 859, endPoint y: 483, distance: 116.3
click at [859, 483] on div "VM5QVMYD-VM5QVMYD-413" at bounding box center [770, 481] width 436 height 11
drag, startPoint x: 979, startPoint y: 160, endPoint x: 930, endPoint y: 163, distance: 49.5
click at [930, 163] on div "Фискални рачун ПИБ : 115085843 Предузеће : BRE MAJICE Место продаје : 1371796-B…" at bounding box center [733, 288] width 536 height 518
click at [951, 561] on div "Опције" at bounding box center [953, 562] width 30 height 11
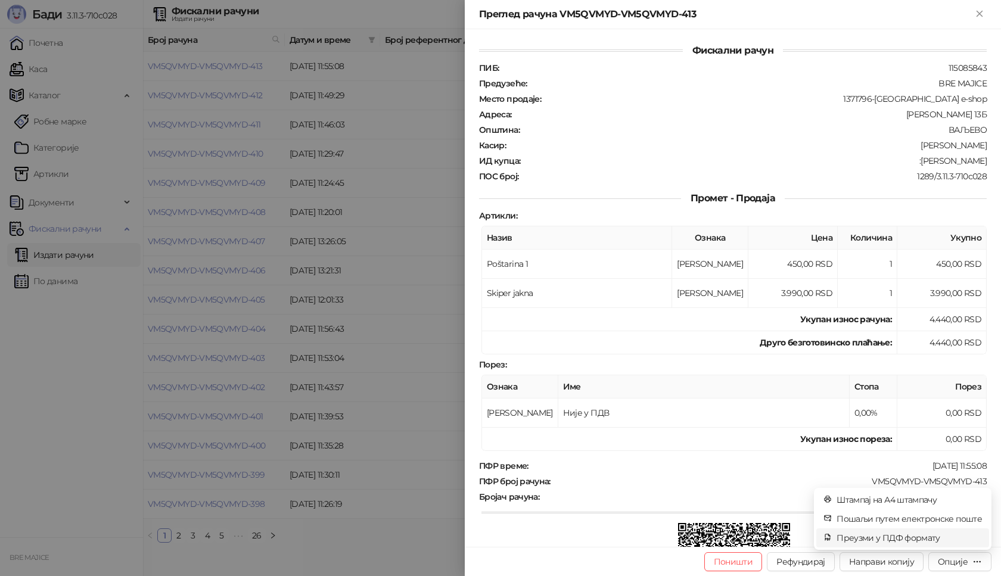
click at [926, 541] on span "Преузми у ПДФ формату" at bounding box center [909, 538] width 145 height 13
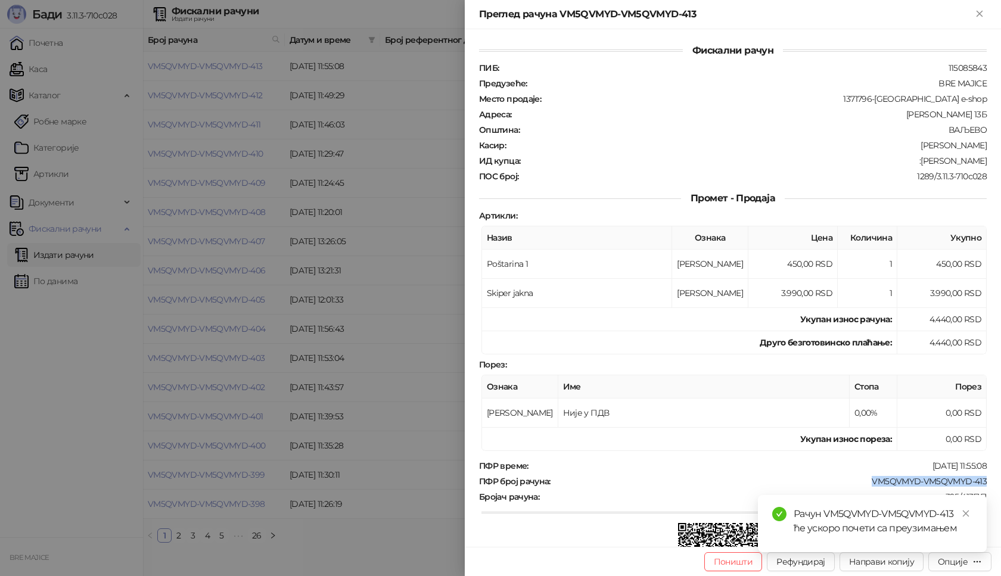
drag, startPoint x: 983, startPoint y: 481, endPoint x: 794, endPoint y: 476, distance: 188.4
click at [856, 480] on div "Фискални рачун ПИБ : 115085843 Предузеће : BRE MAJICE Место продаје : 1371796-B…" at bounding box center [733, 288] width 536 height 518
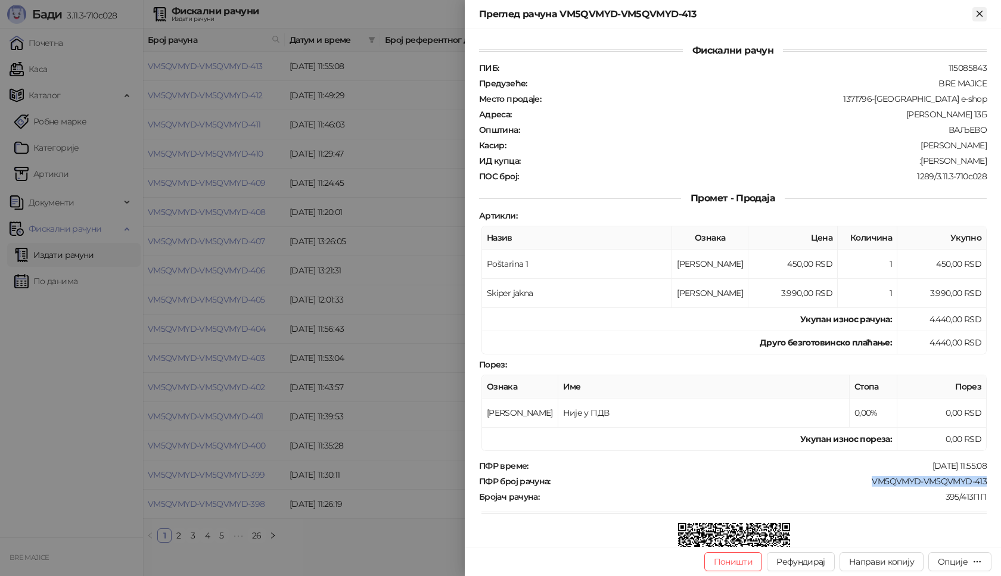
click at [982, 15] on icon "Close" at bounding box center [979, 13] width 11 height 11
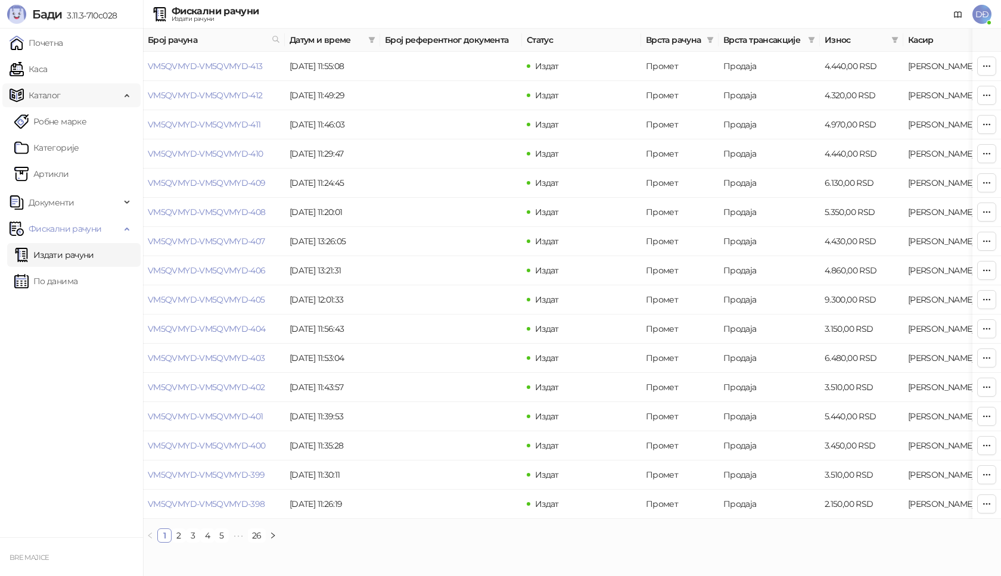
click at [60, 98] on span "Каталог" at bounding box center [65, 95] width 111 height 24
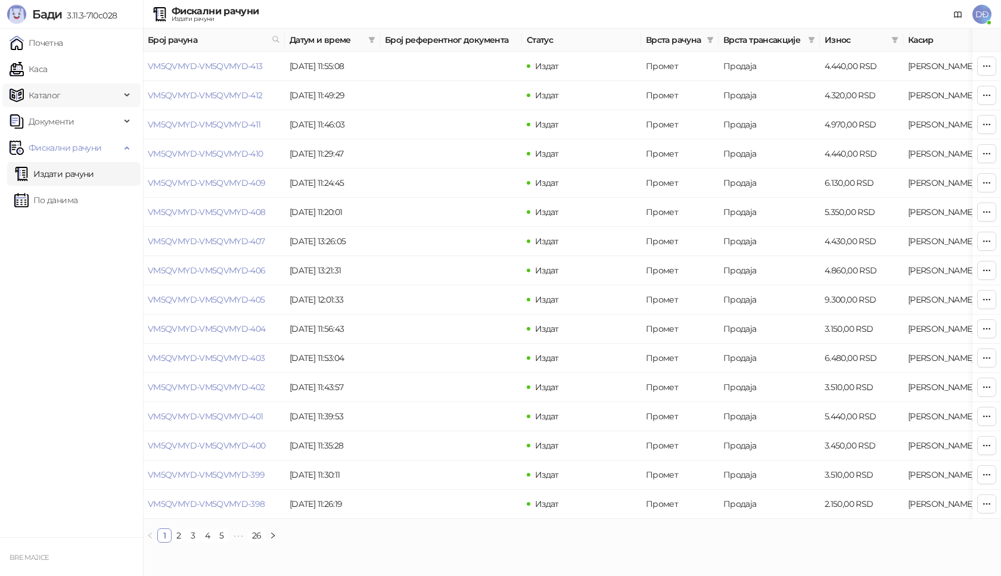
click at [60, 97] on span "Каталог" at bounding box center [65, 95] width 111 height 24
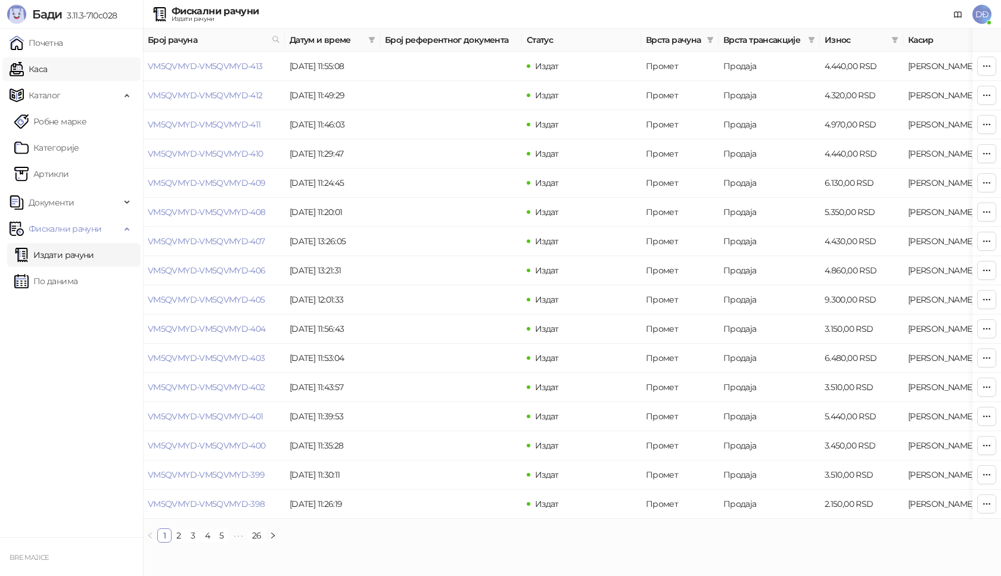
click at [47, 67] on link "Каса" at bounding box center [29, 69] width 38 height 24
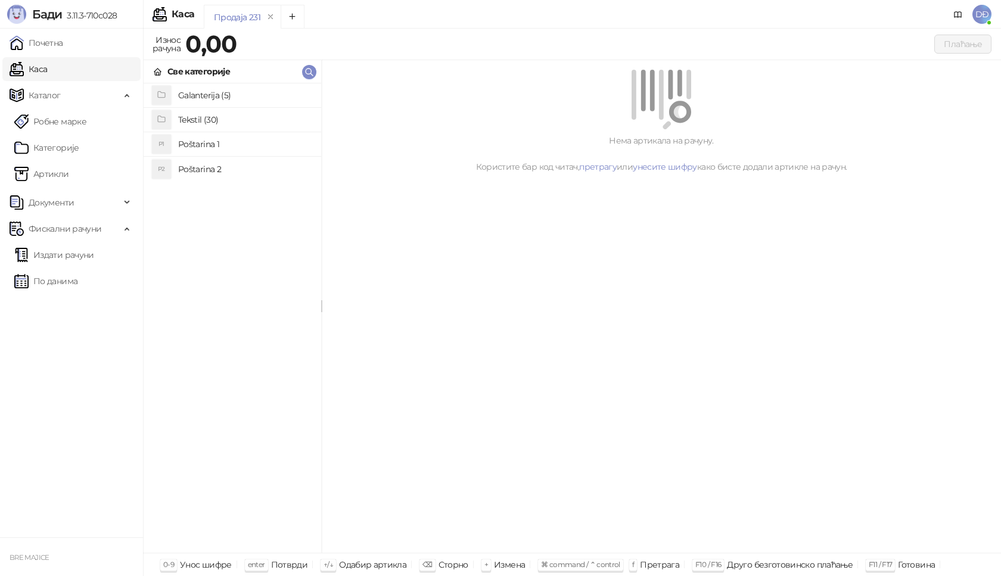
click at [192, 144] on h4 "Poštarina 1" at bounding box center [244, 144] width 133 height 19
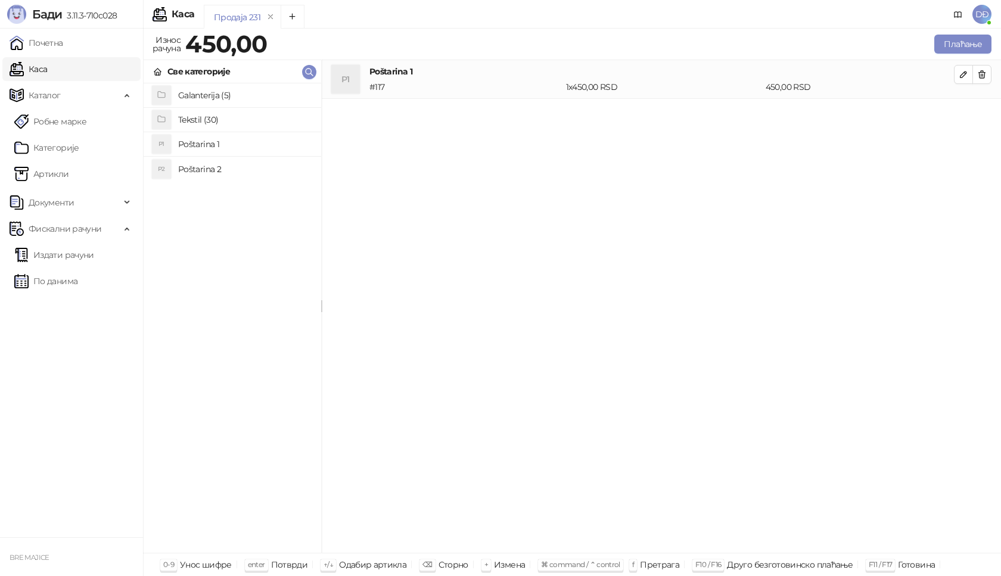
click at [194, 120] on h4 "Tekstil (30)" at bounding box center [244, 119] width 133 height 19
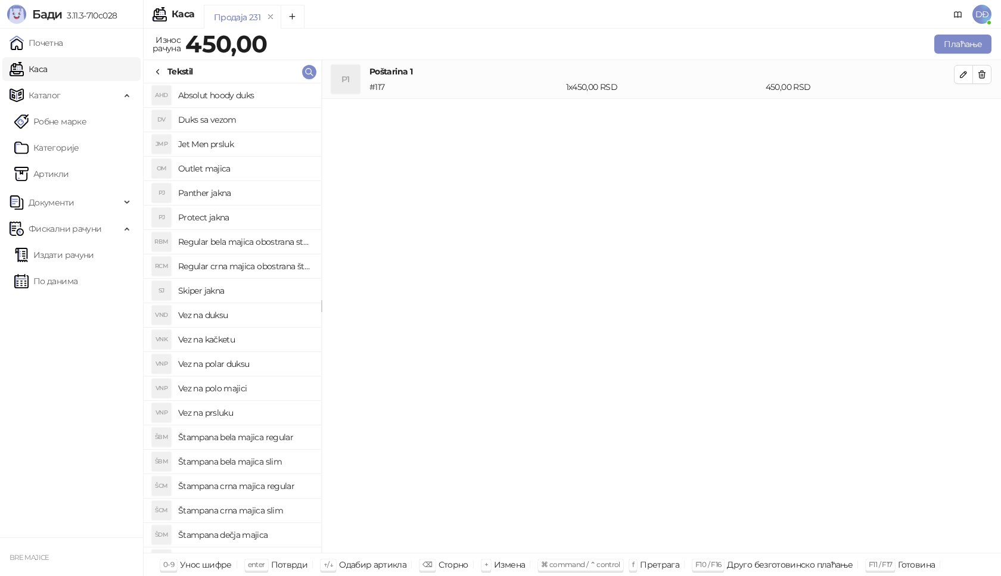
click at [222, 290] on h4 "Skiper jakna" at bounding box center [244, 290] width 133 height 19
click at [959, 111] on icon "button" at bounding box center [964, 113] width 10 height 10
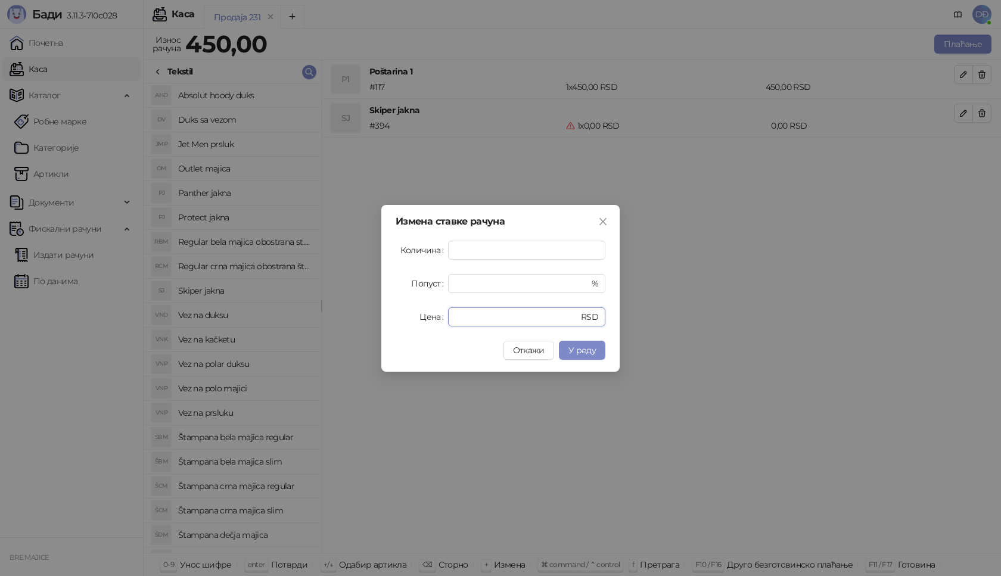
drag, startPoint x: 458, startPoint y: 318, endPoint x: 430, endPoint y: 322, distance: 28.8
click at [430, 322] on div "Цена * RSD" at bounding box center [501, 316] width 210 height 19
click at [589, 350] on span "У реду" at bounding box center [582, 350] width 27 height 11
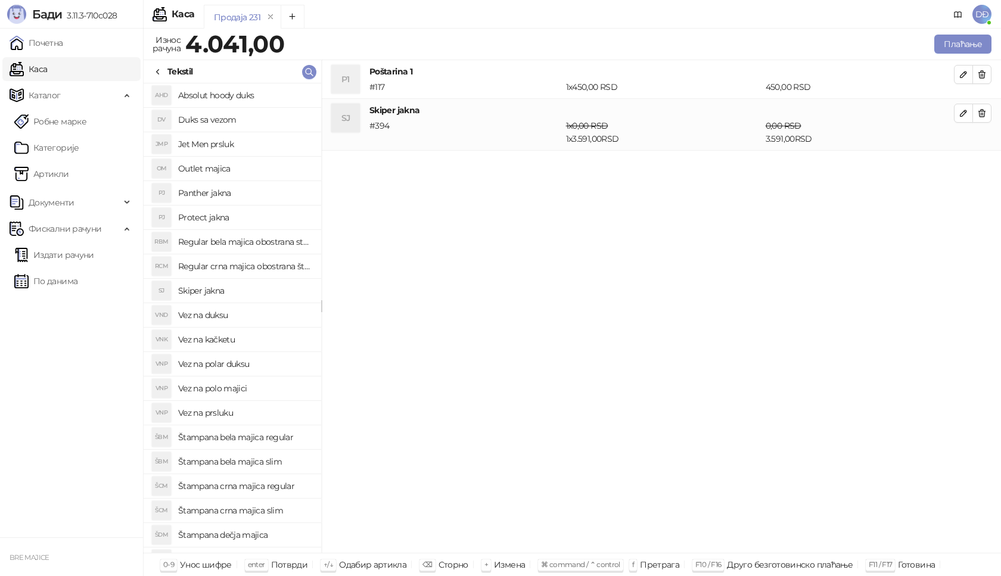
click at [226, 318] on h4 "Vez na duksu" at bounding box center [244, 315] width 133 height 19
click at [961, 165] on icon "button" at bounding box center [964, 165] width 10 height 10
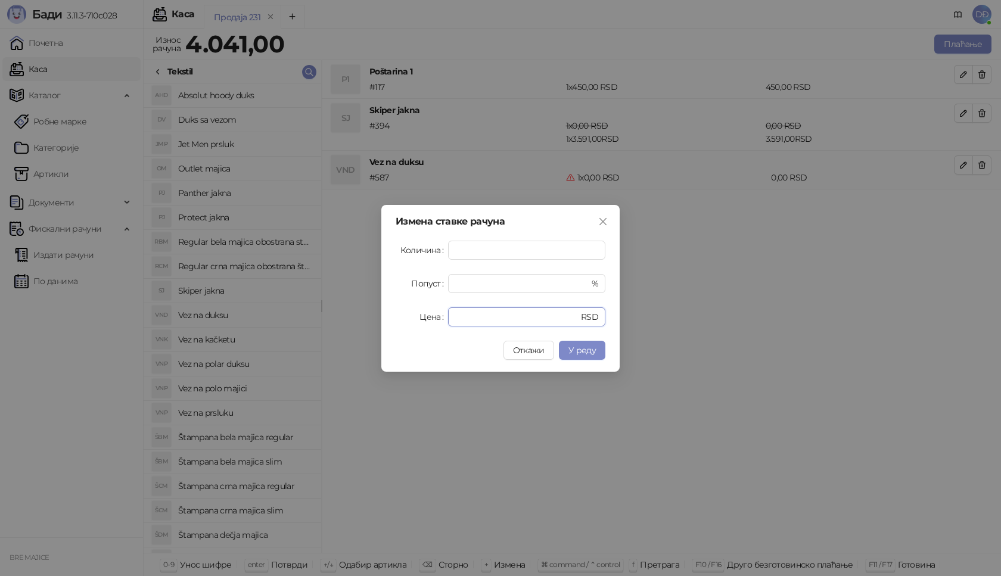
drag, startPoint x: 464, startPoint y: 321, endPoint x: 406, endPoint y: 321, distance: 57.2
click at [406, 321] on div "Цена * RSD" at bounding box center [501, 316] width 210 height 19
type input "****"
click at [579, 346] on span "У реду" at bounding box center [582, 350] width 27 height 11
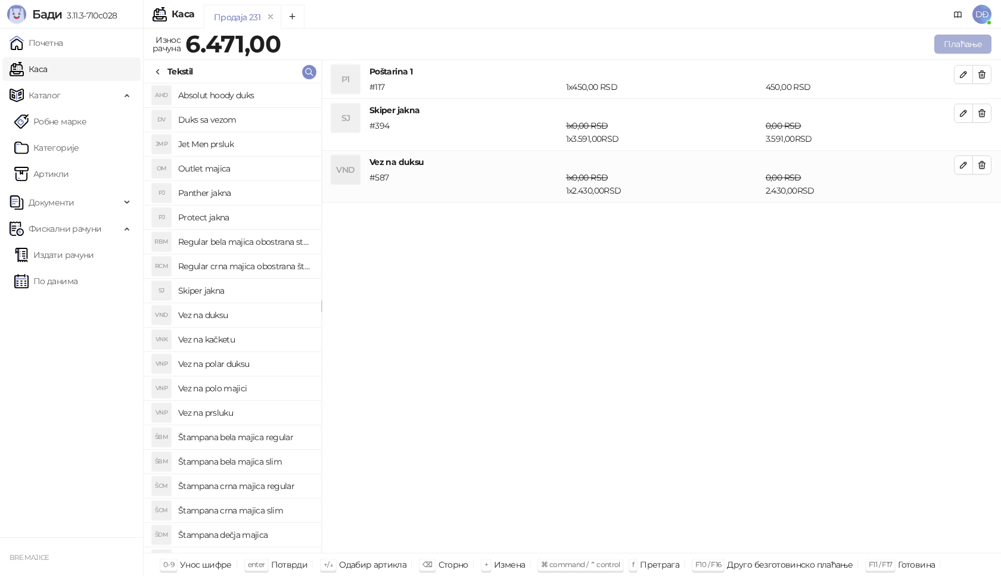
click at [952, 44] on button "Плаћање" at bounding box center [962, 44] width 57 height 19
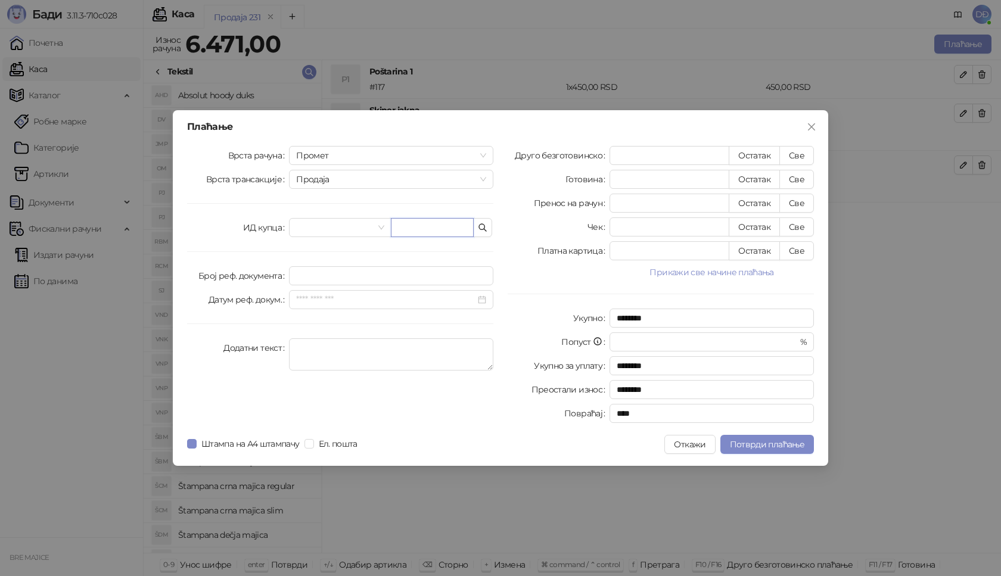
click at [402, 222] on input "text" at bounding box center [432, 227] width 83 height 19
paste input "**********"
type input "**********"
click at [800, 155] on button "Све" at bounding box center [796, 155] width 35 height 19
type input "****"
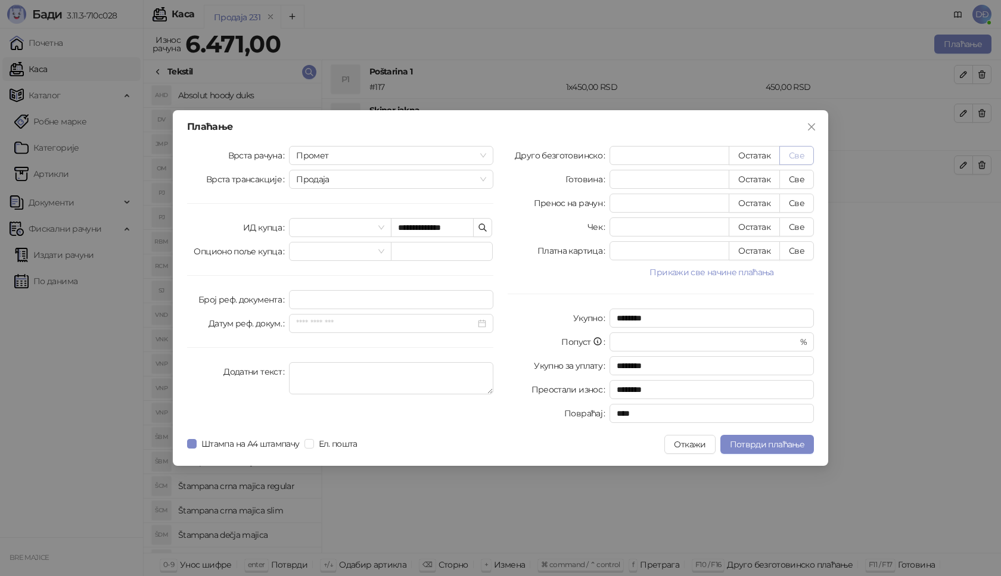
type input "****"
click at [768, 452] on button "Потврди плаћање" at bounding box center [767, 444] width 94 height 19
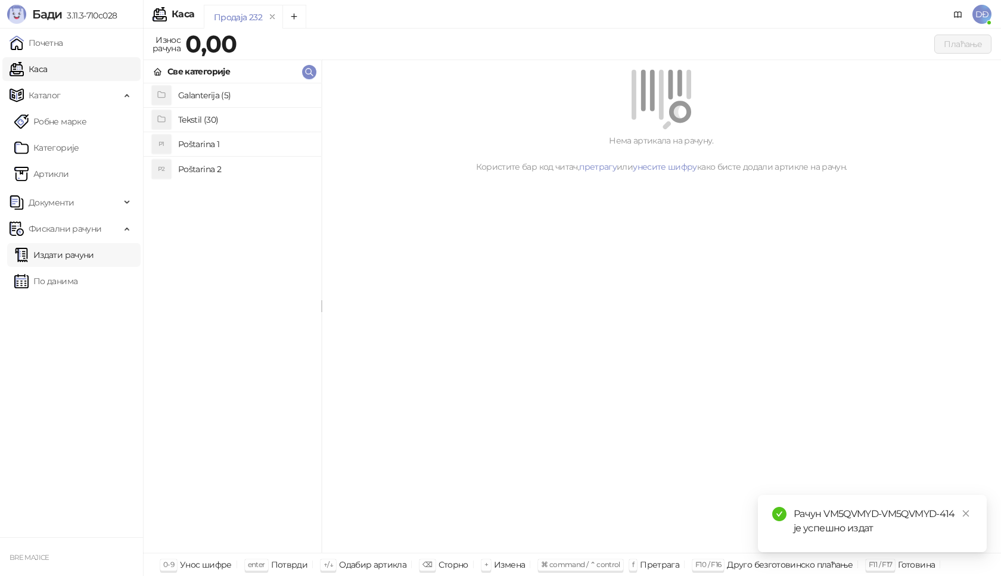
click at [82, 252] on link "Издати рачуни" at bounding box center [54, 255] width 80 height 24
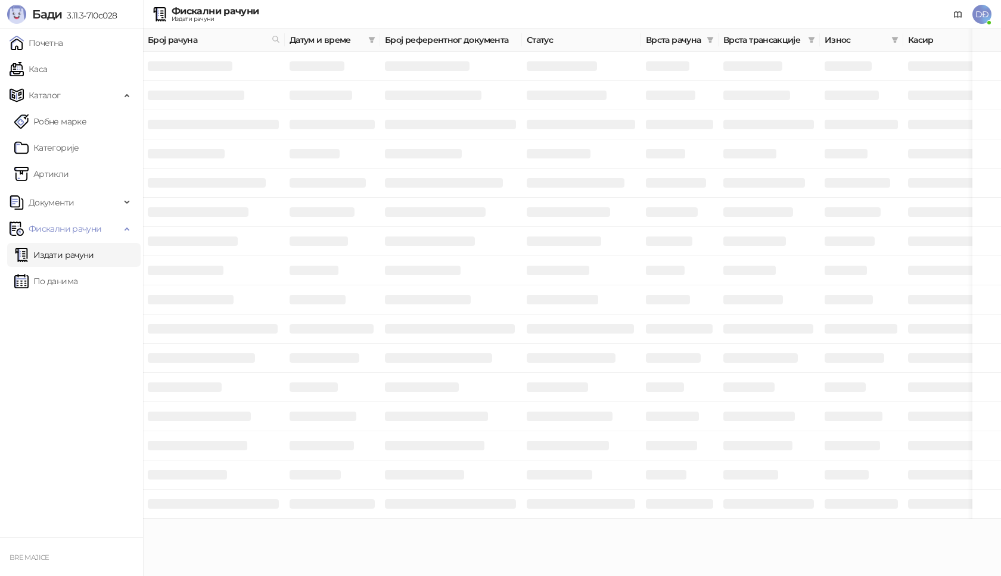
click at [72, 249] on link "Издати рачуни" at bounding box center [54, 255] width 80 height 24
click at [213, 63] on h3 at bounding box center [190, 66] width 85 height 10
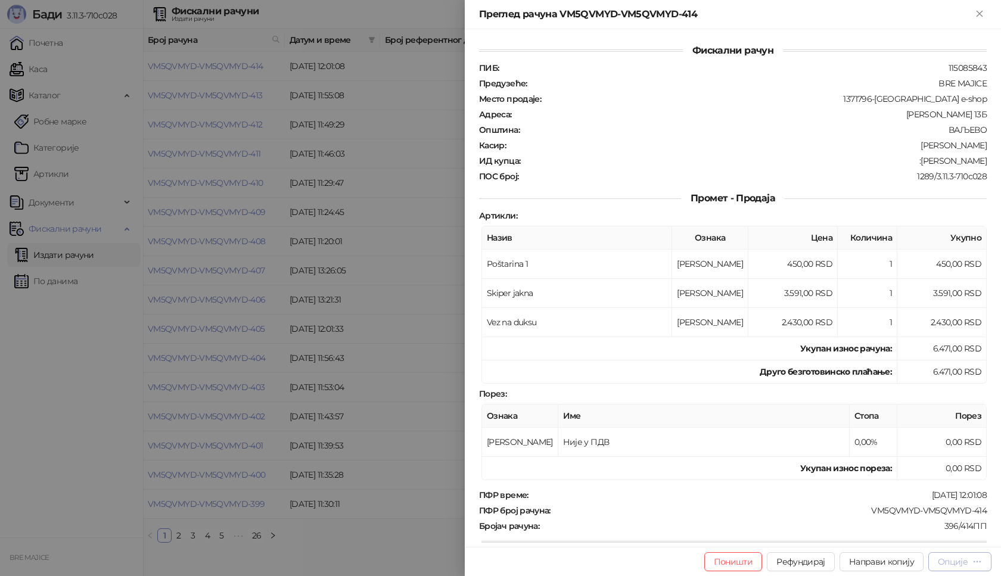
click at [955, 560] on div "Опције" at bounding box center [953, 562] width 30 height 11
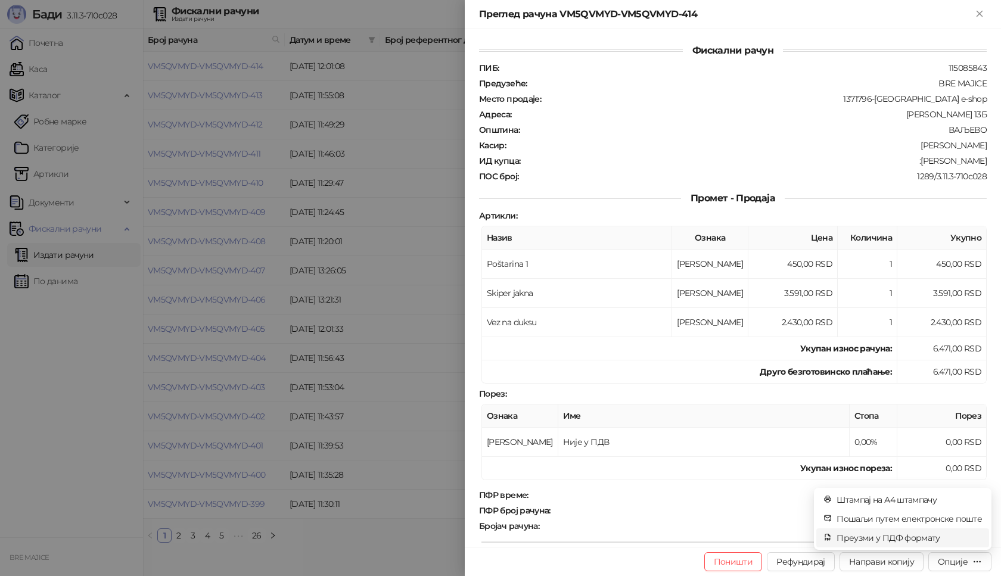
click at [931, 539] on span "Преузми у ПДФ формату" at bounding box center [909, 538] width 145 height 13
click at [970, 512] on icon "close" at bounding box center [966, 514] width 8 height 8
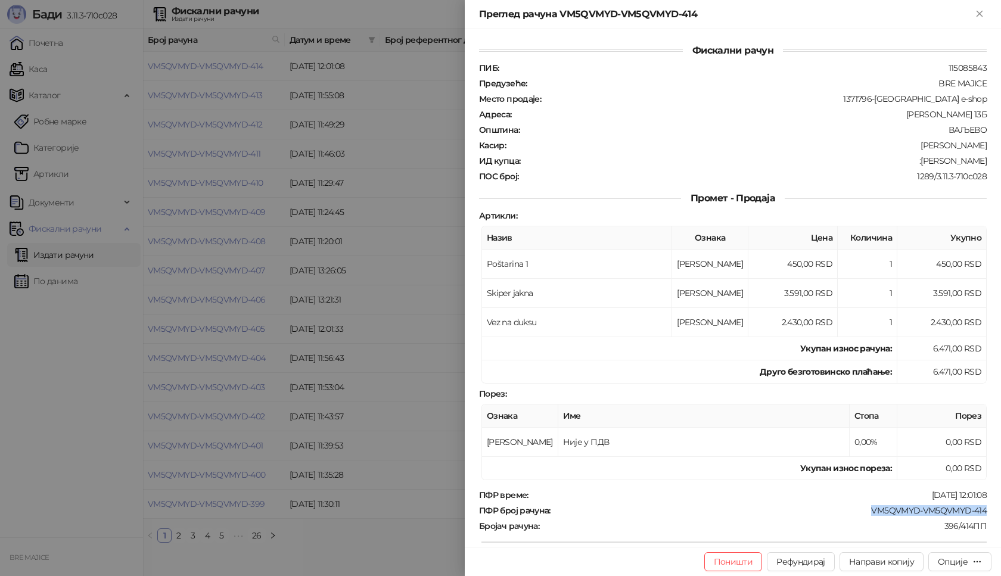
drag, startPoint x: 980, startPoint y: 510, endPoint x: 856, endPoint y: 512, distance: 124.0
click at [862, 514] on div "Фискални рачун ПИБ : 115085843 Предузеће : BRE MAJICE Место продаје : 1371796-B…" at bounding box center [733, 288] width 536 height 518
drag, startPoint x: 984, startPoint y: 159, endPoint x: 923, endPoint y: 163, distance: 61.6
click at [923, 163] on div "Фискални рачун ПИБ : 115085843 Предузеће : BRE MAJICE Место продаје : 1371796-B…" at bounding box center [733, 288] width 536 height 518
drag, startPoint x: 980, startPoint y: 13, endPoint x: 966, endPoint y: 20, distance: 15.7
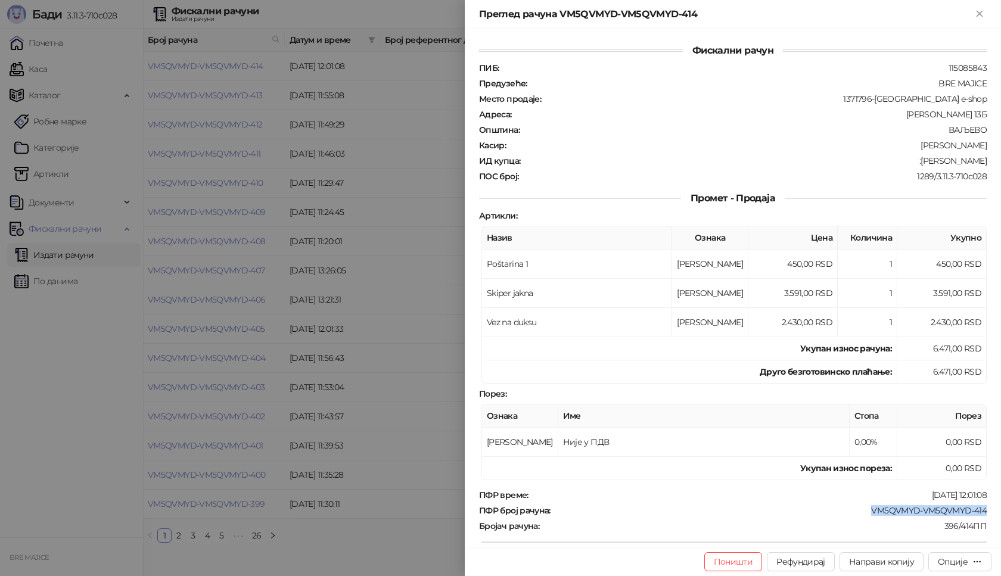
click at [981, 13] on icon "Close" at bounding box center [979, 13] width 5 height 5
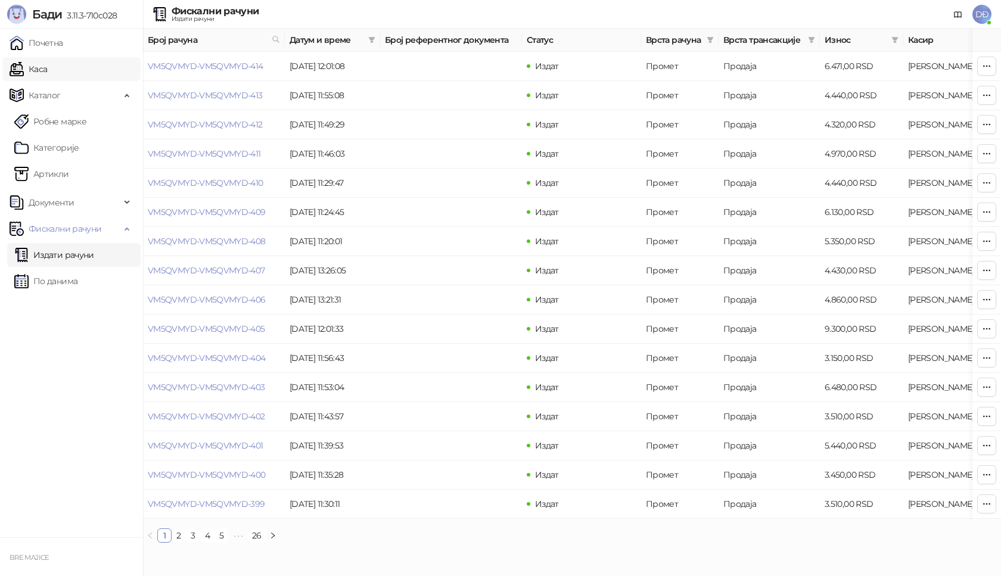
click at [41, 68] on link "Каса" at bounding box center [29, 69] width 38 height 24
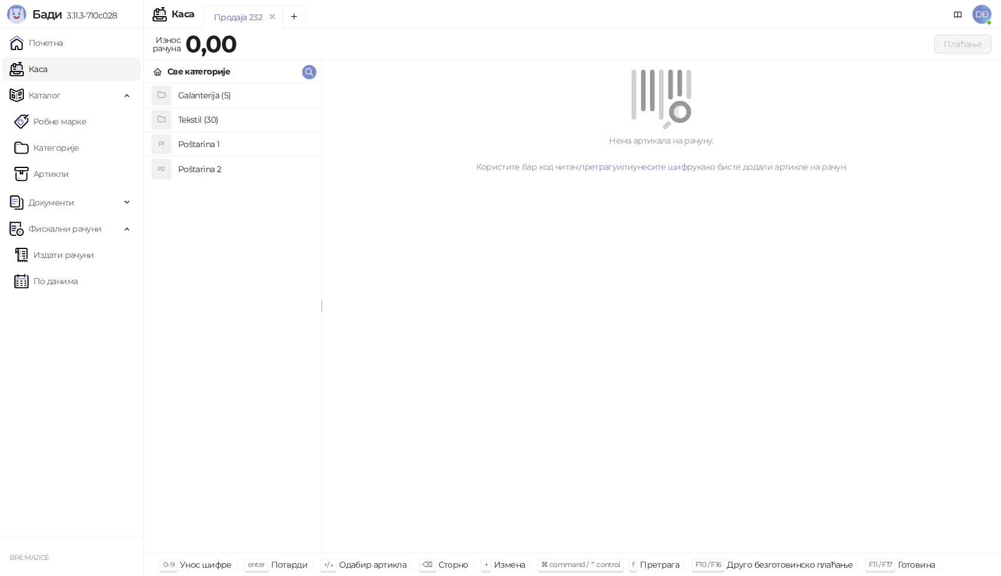
click at [193, 142] on h4 "Poštarina 1" at bounding box center [244, 144] width 133 height 19
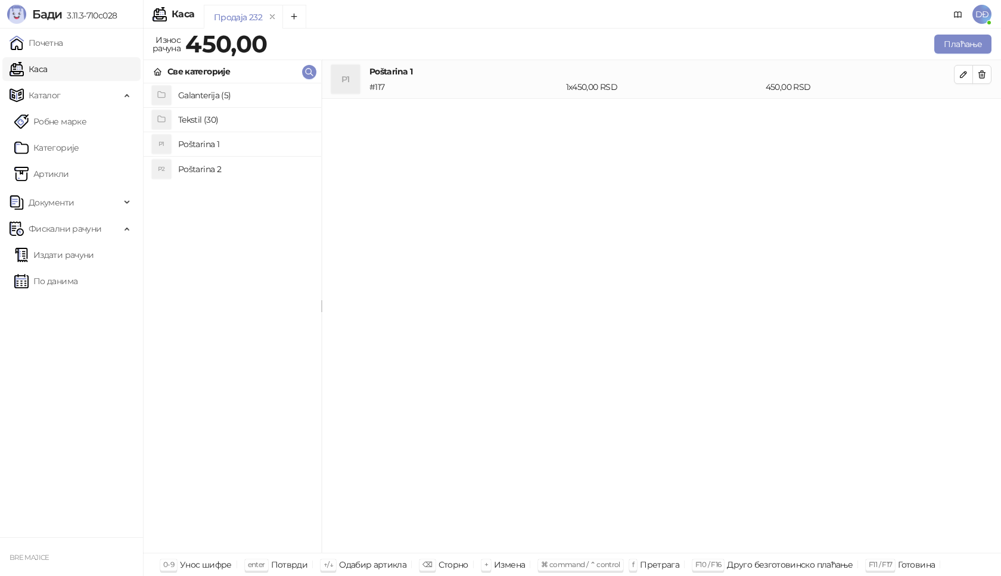
click at [204, 120] on h4 "Tekstil (30)" at bounding box center [244, 119] width 133 height 19
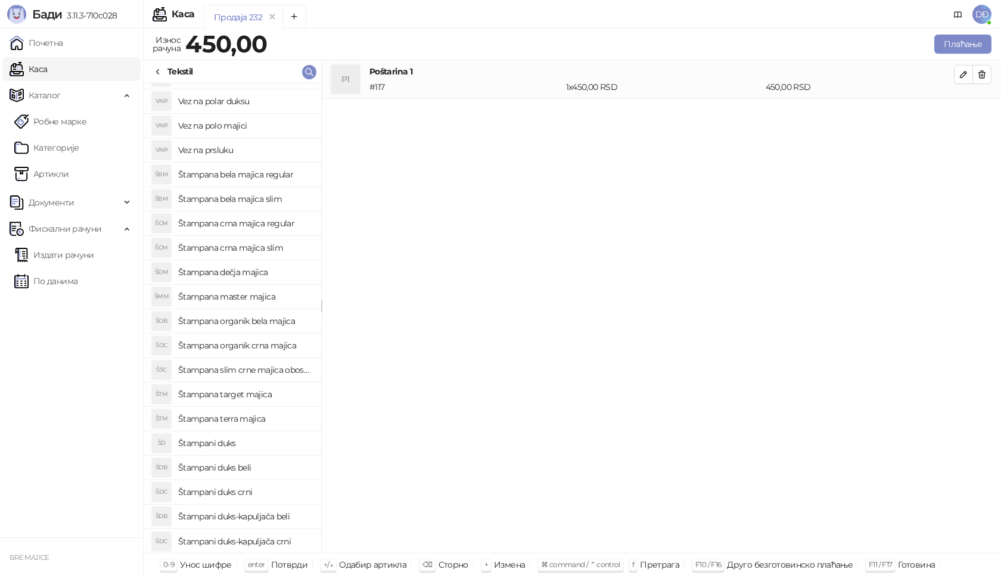
scroll to position [263, 0]
click at [271, 343] on h4 "Štampana organik crna majica" at bounding box center [244, 345] width 133 height 19
click at [967, 112] on icon "button" at bounding box center [964, 113] width 6 height 6
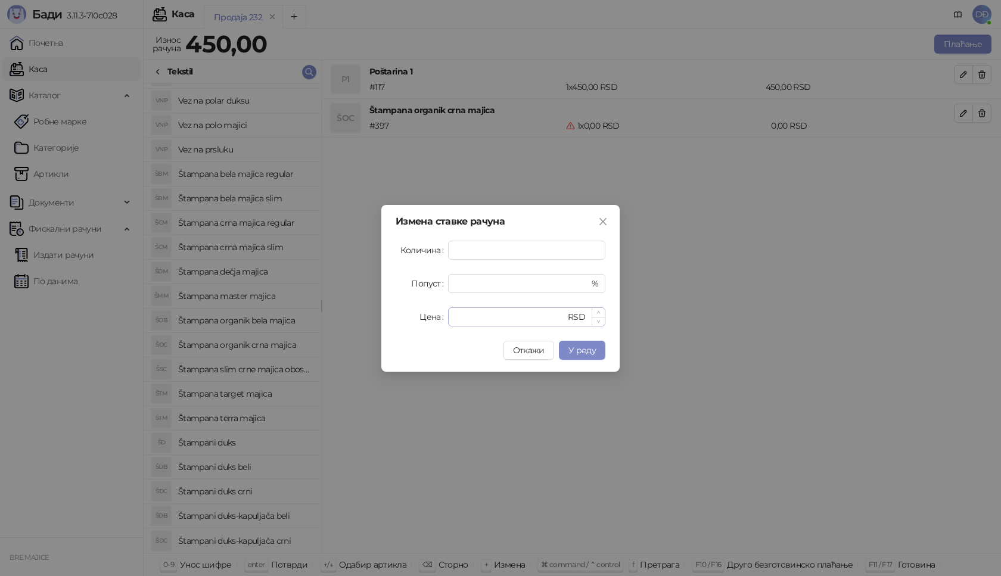
type input "*"
drag, startPoint x: 467, startPoint y: 317, endPoint x: 424, endPoint y: 316, distance: 42.3
click at [433, 322] on div "Цена * RSD" at bounding box center [501, 316] width 210 height 19
type input "****"
click at [589, 344] on button "У реду" at bounding box center [582, 350] width 46 height 19
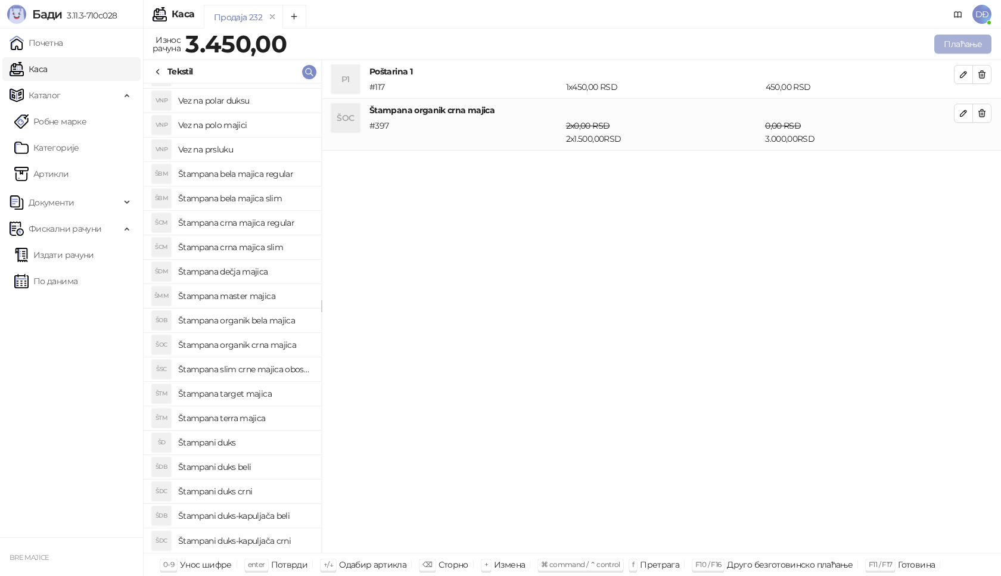
click at [967, 42] on button "Плаћање" at bounding box center [962, 44] width 57 height 19
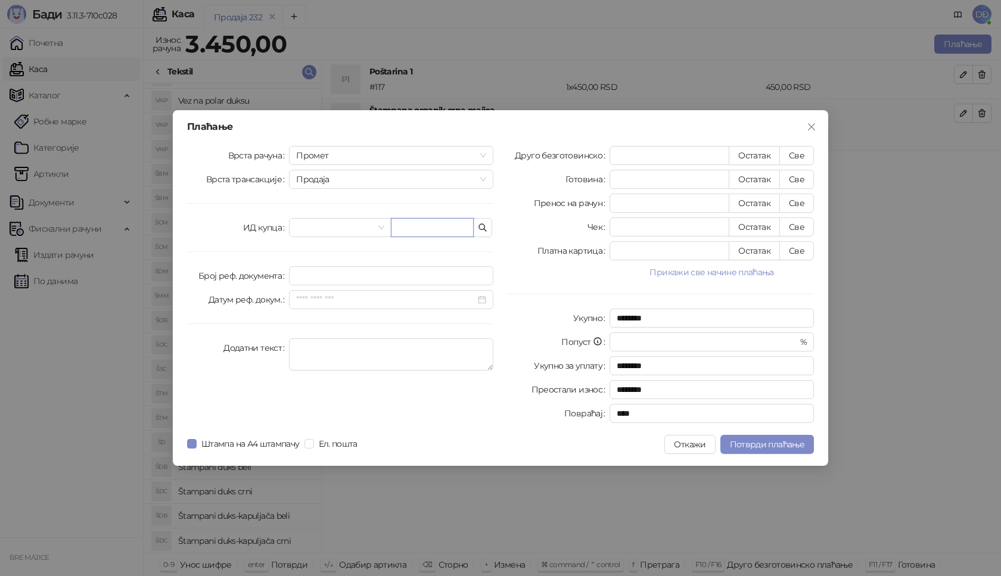
click at [438, 234] on input "text" at bounding box center [432, 227] width 83 height 19
paste input "**********"
click at [426, 228] on input "**********" at bounding box center [432, 227] width 83 height 19
type input "**********"
click at [790, 153] on button "Све" at bounding box center [796, 155] width 35 height 19
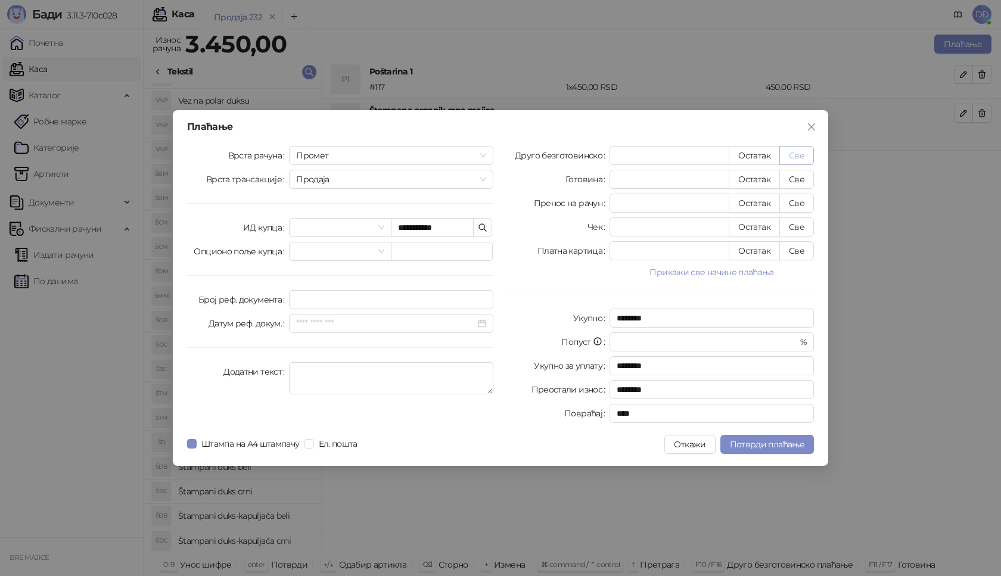
type input "****"
click at [765, 444] on span "Потврди плаћање" at bounding box center [767, 444] width 74 height 11
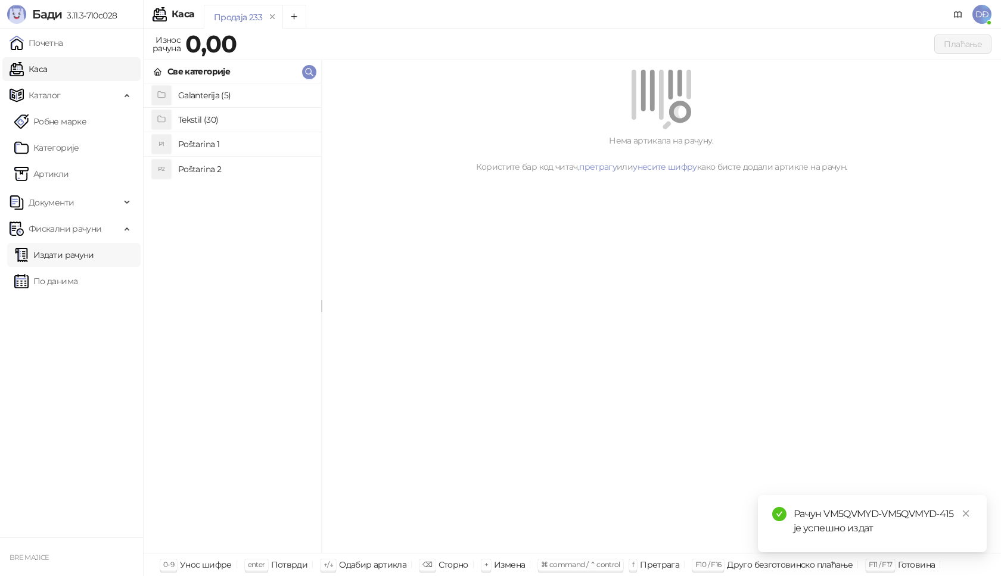
click at [59, 259] on link "Издати рачуни" at bounding box center [54, 255] width 80 height 24
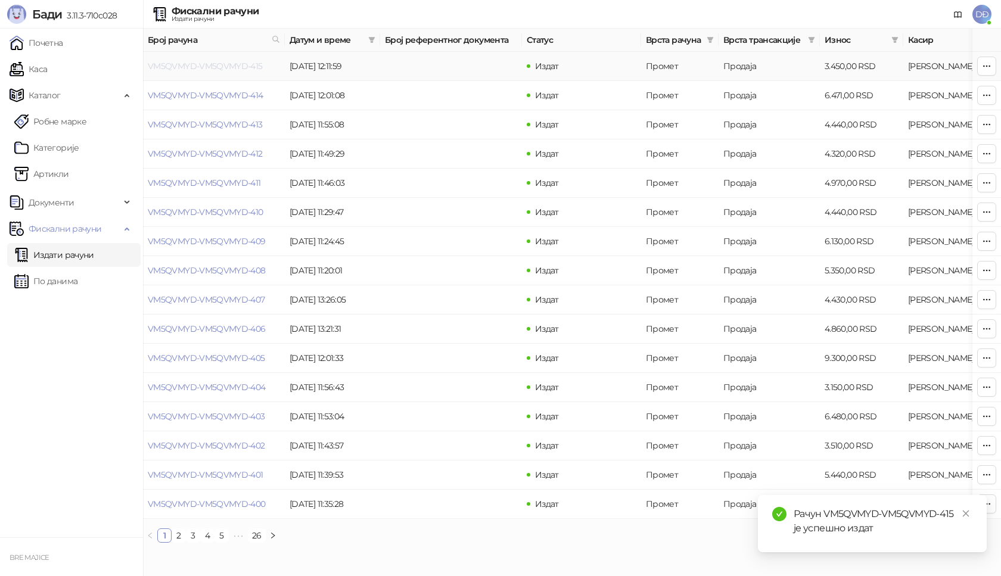
click at [206, 66] on link "VM5QVMYD-VM5QVMYD-415" at bounding box center [205, 66] width 115 height 11
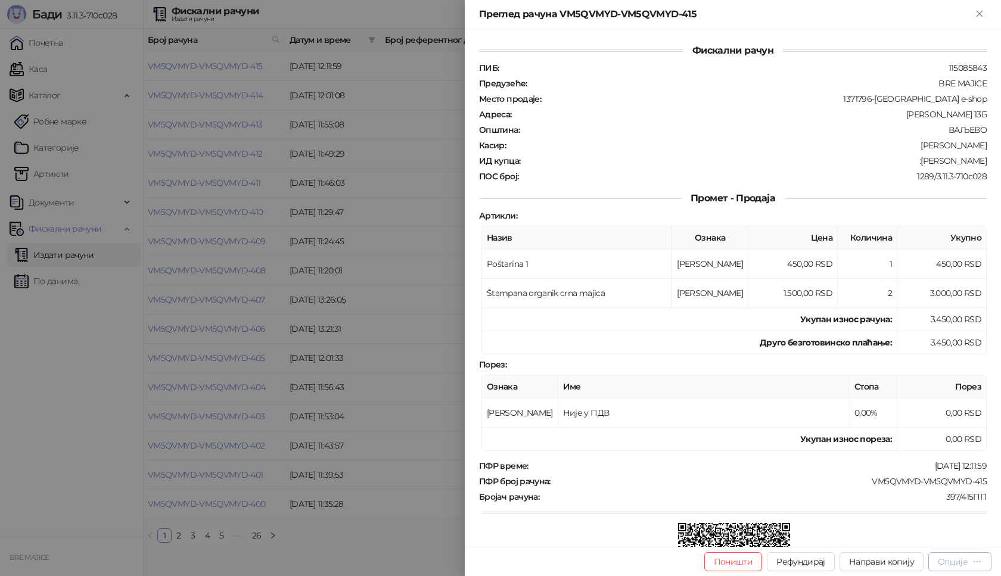
click at [966, 565] on div "Опције" at bounding box center [953, 562] width 30 height 11
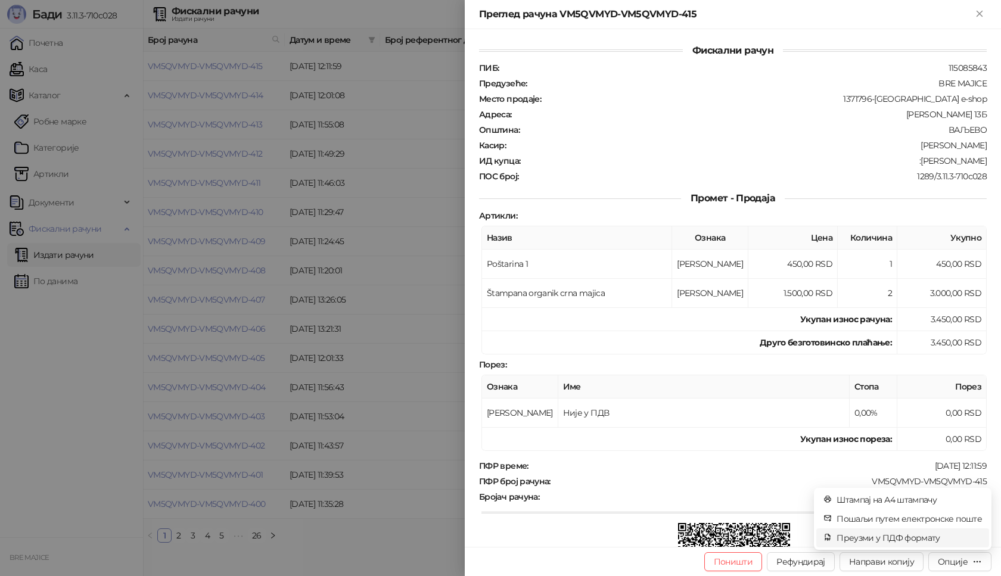
click at [909, 541] on span "Преузми у ПДФ формату" at bounding box center [909, 538] width 145 height 13
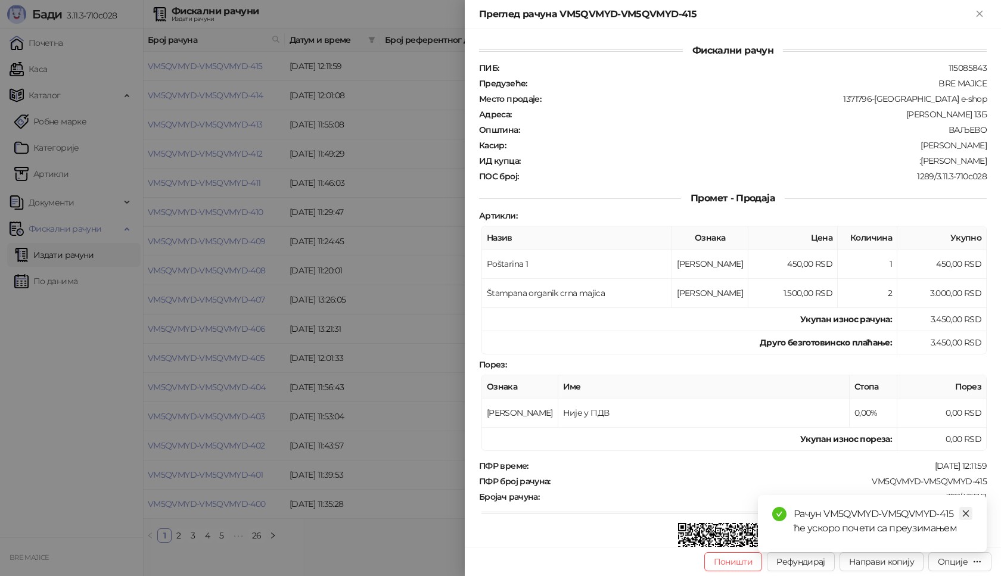
click at [966, 512] on icon "close" at bounding box center [966, 514] width 8 height 8
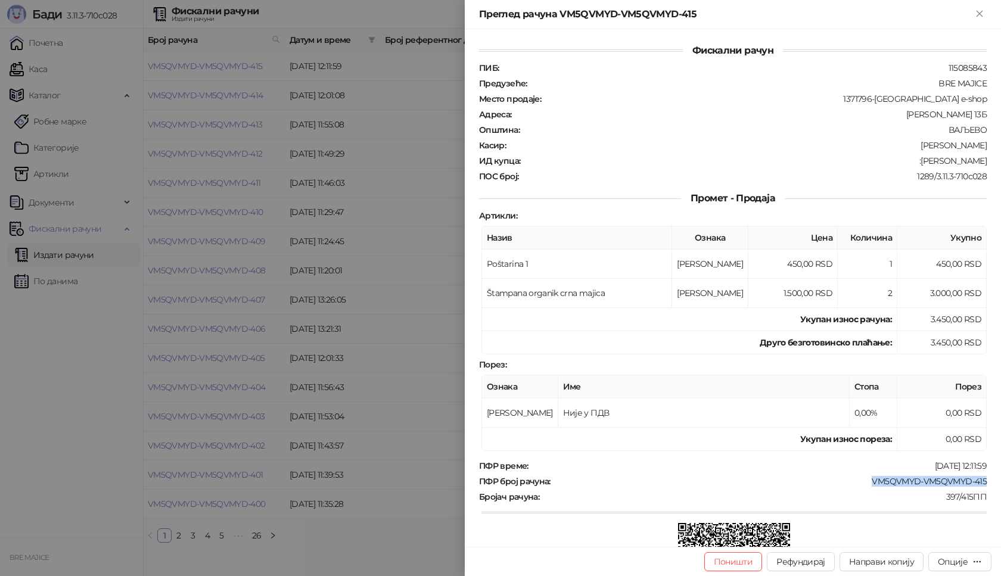
drag, startPoint x: 979, startPoint y: 477, endPoint x: 861, endPoint y: 483, distance: 118.1
click at [861, 483] on div "ПФР број рачуна : VM5QVMYD-VM5QVMYD-415" at bounding box center [733, 481] width 512 height 11
drag, startPoint x: 981, startPoint y: 161, endPoint x: 932, endPoint y: 164, distance: 48.9
click at [932, 164] on div "Фискални рачун ПИБ : 115085843 Предузеће : BRE MAJICE Место продаје : 1371796-B…" at bounding box center [733, 288] width 536 height 518
click at [978, 11] on icon "Close" at bounding box center [979, 13] width 5 height 5
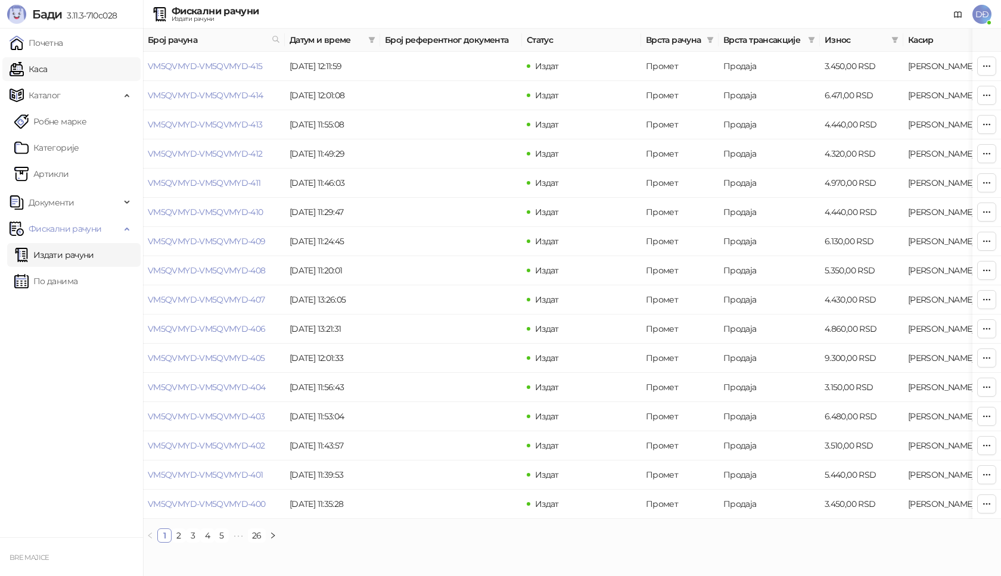
click at [40, 68] on link "Каса" at bounding box center [29, 69] width 38 height 24
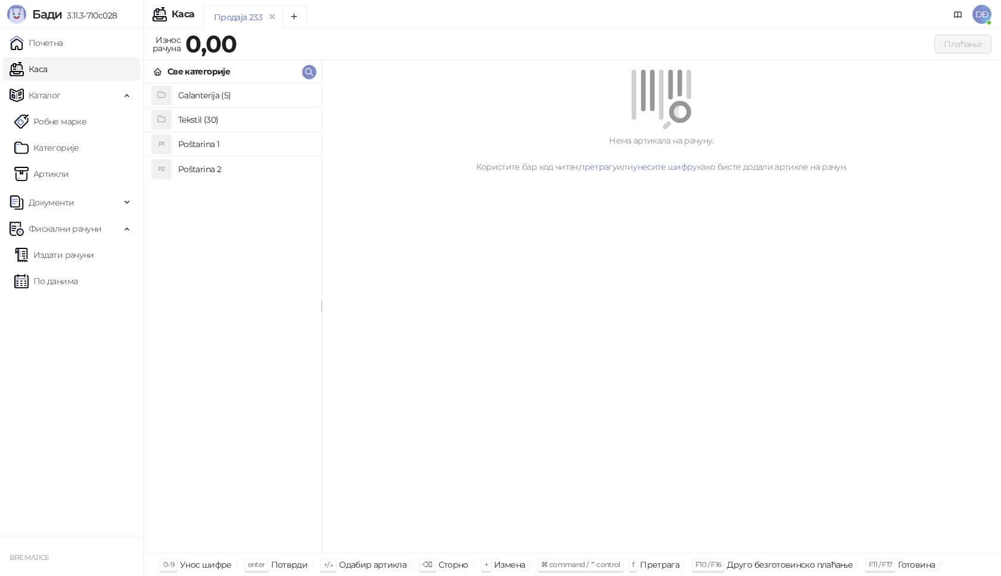
click at [204, 143] on h4 "Poštarina 1" at bounding box center [244, 144] width 133 height 19
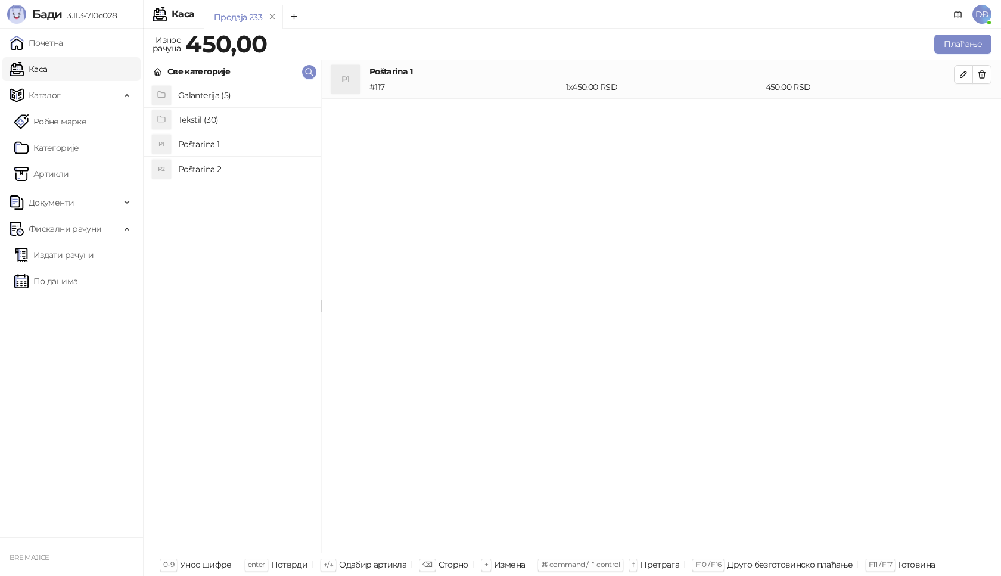
click at [204, 116] on h4 "Tekstil (30)" at bounding box center [244, 119] width 133 height 19
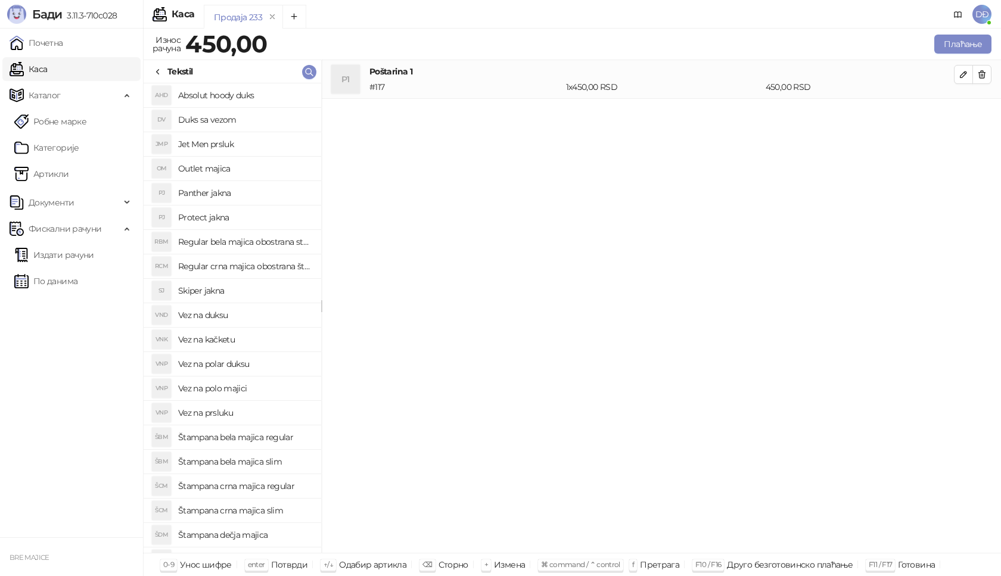
click at [287, 487] on h4 "Štampana crna majica regular" at bounding box center [244, 486] width 133 height 19
click at [963, 115] on icon "button" at bounding box center [964, 113] width 6 height 6
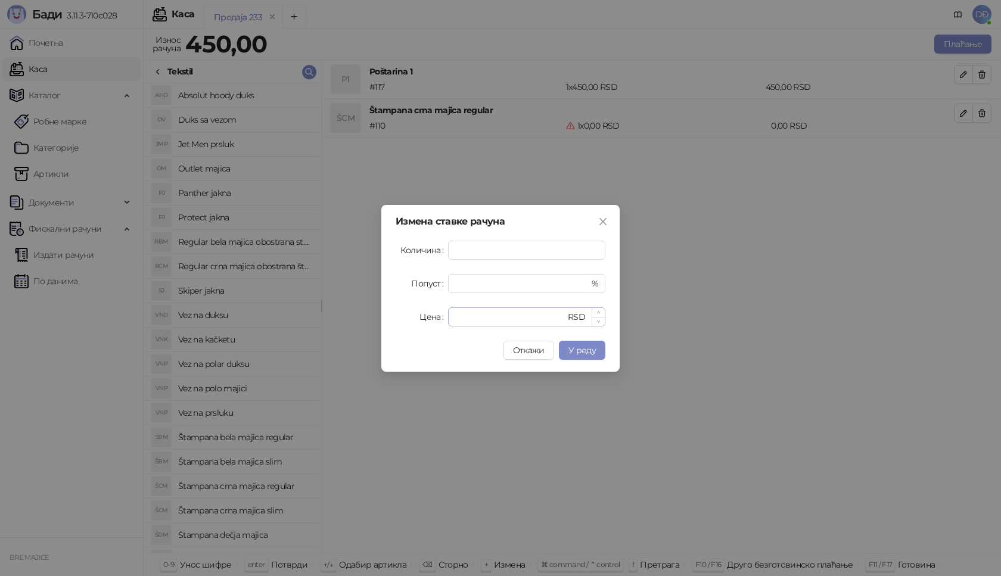
type input "*"
drag, startPoint x: 466, startPoint y: 315, endPoint x: 418, endPoint y: 318, distance: 48.4
click at [418, 318] on div "Цена * RSD" at bounding box center [501, 316] width 210 height 19
type input "****"
click at [574, 347] on span "У реду" at bounding box center [582, 350] width 27 height 11
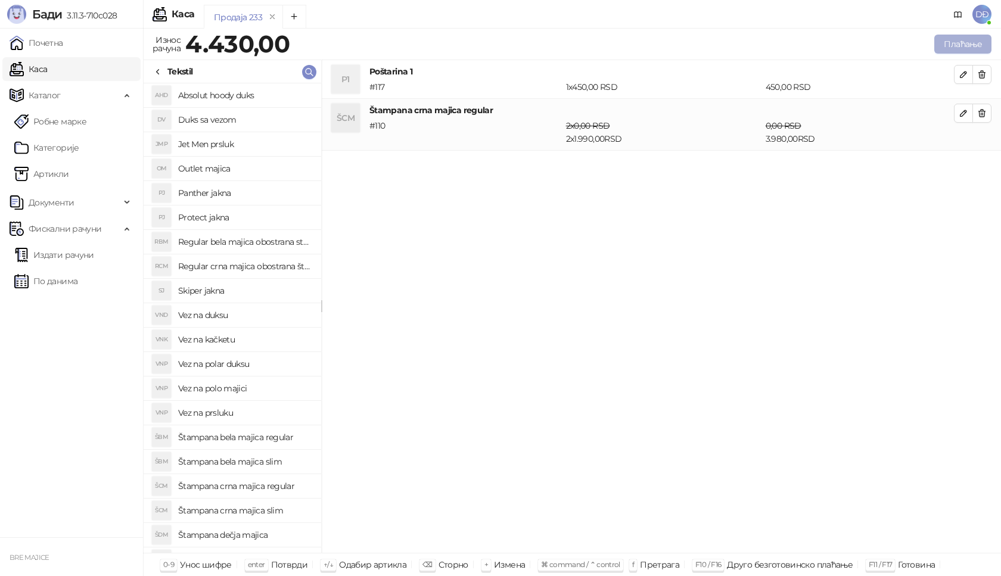
click at [967, 42] on button "Плаћање" at bounding box center [962, 44] width 57 height 19
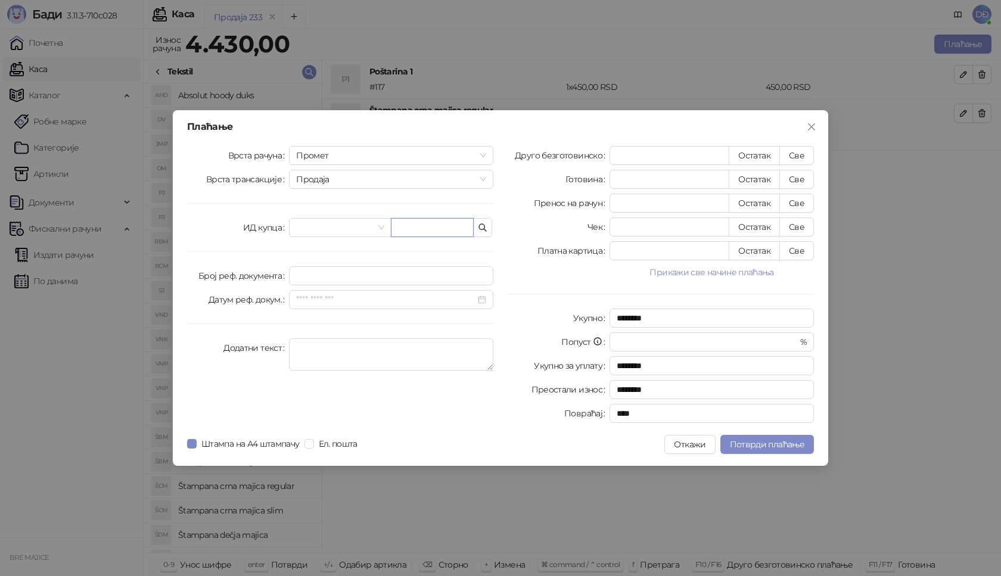
click at [424, 226] on input "text" at bounding box center [432, 227] width 83 height 19
paste input "**********"
type input "**********"
click at [797, 159] on button "Све" at bounding box center [796, 155] width 35 height 19
type input "****"
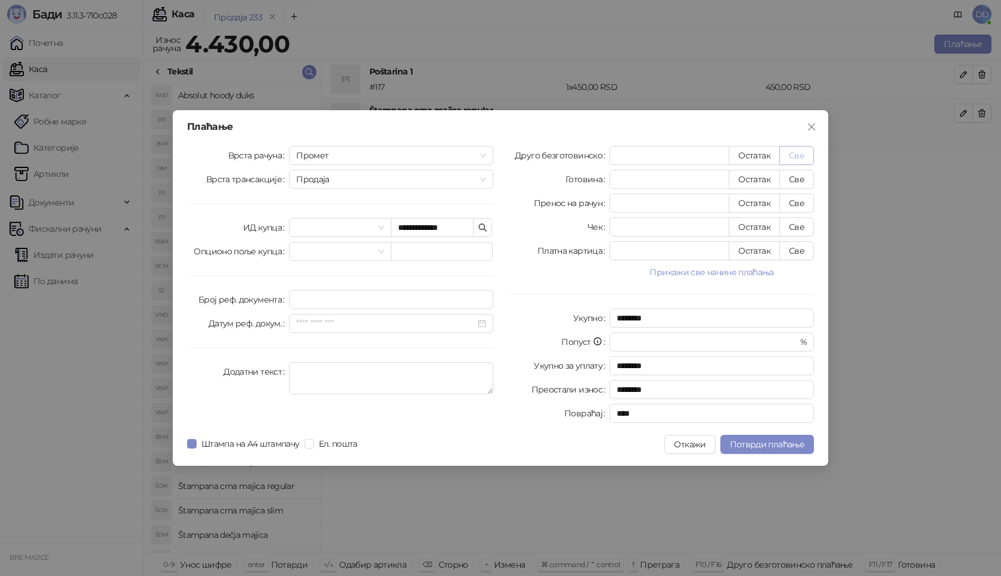
type input "****"
click at [753, 445] on span "Потврди плаћање" at bounding box center [767, 444] width 74 height 11
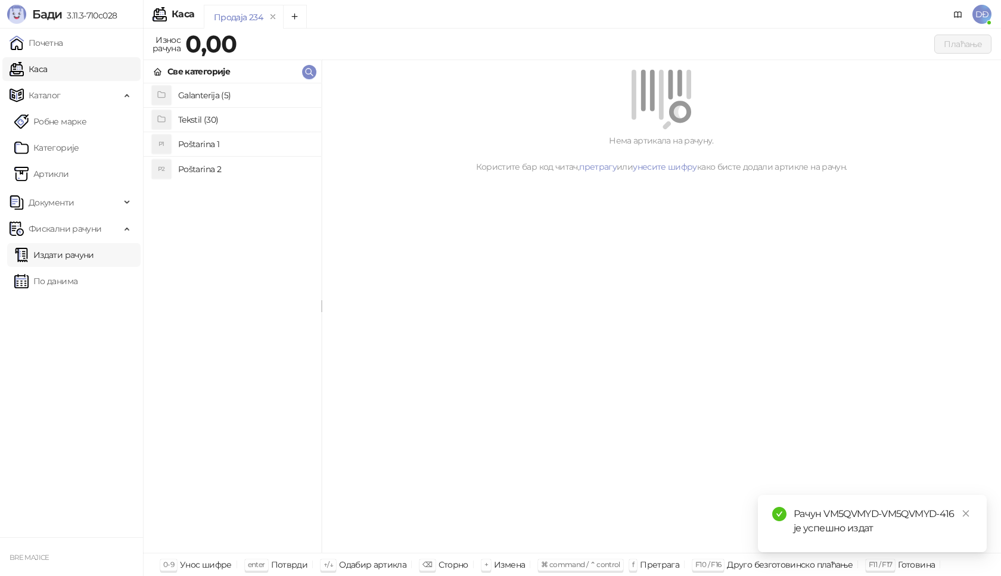
click at [90, 251] on link "Издати рачуни" at bounding box center [54, 255] width 80 height 24
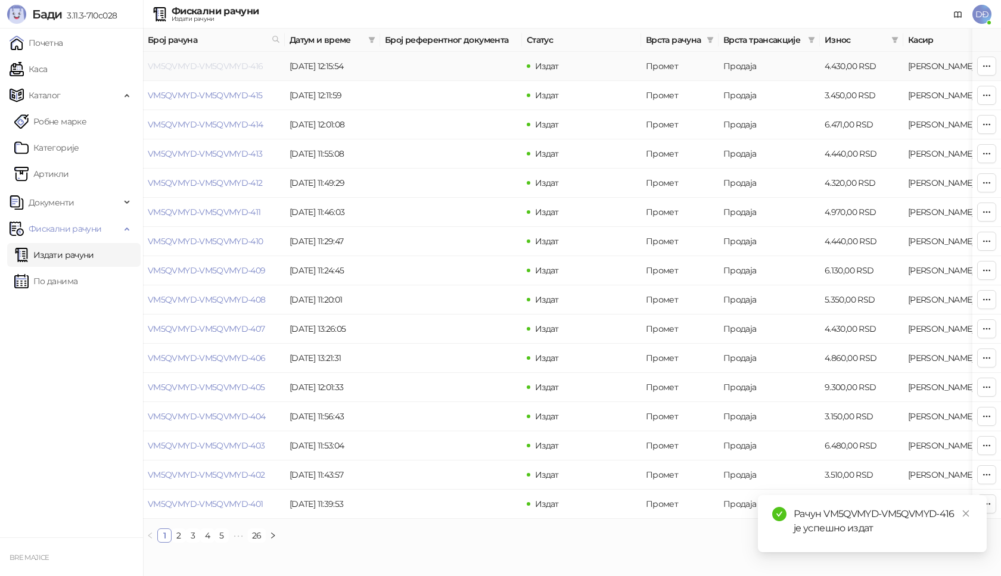
click at [210, 66] on link "VM5QVMYD-VM5QVMYD-416" at bounding box center [206, 66] width 116 height 11
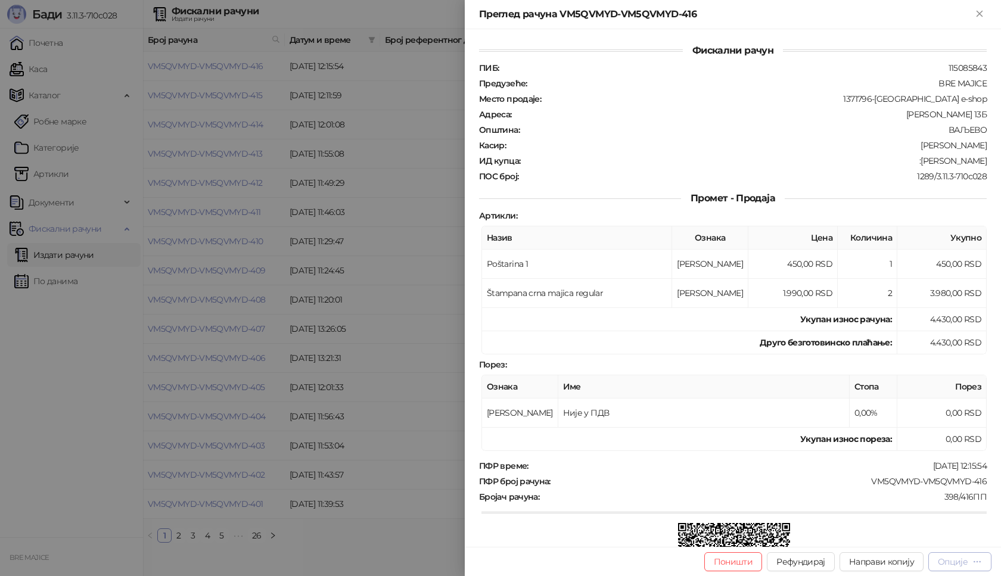
click at [952, 569] on button "Опције" at bounding box center [959, 561] width 63 height 19
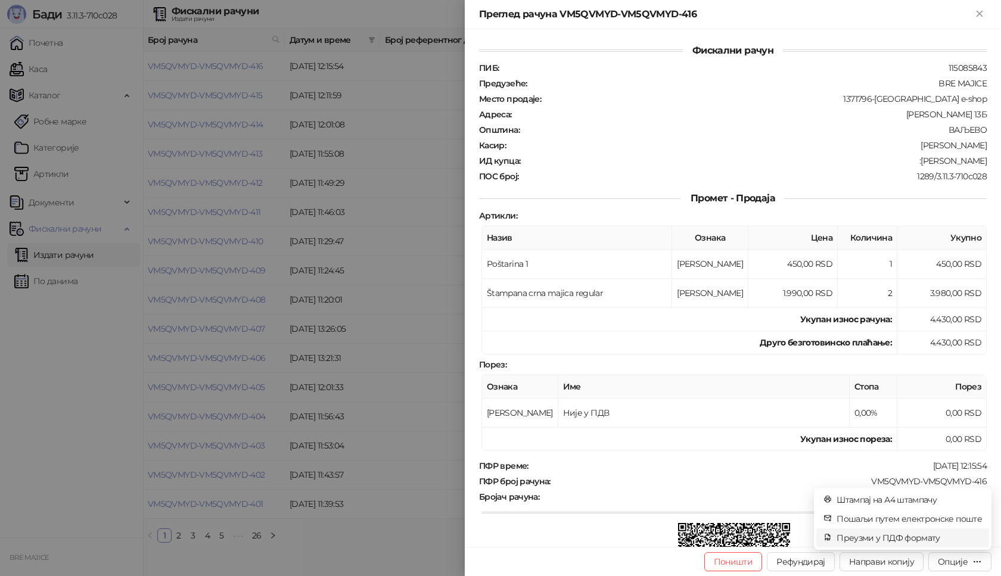
click at [918, 533] on span "Преузми у ПДФ формату" at bounding box center [909, 538] width 145 height 13
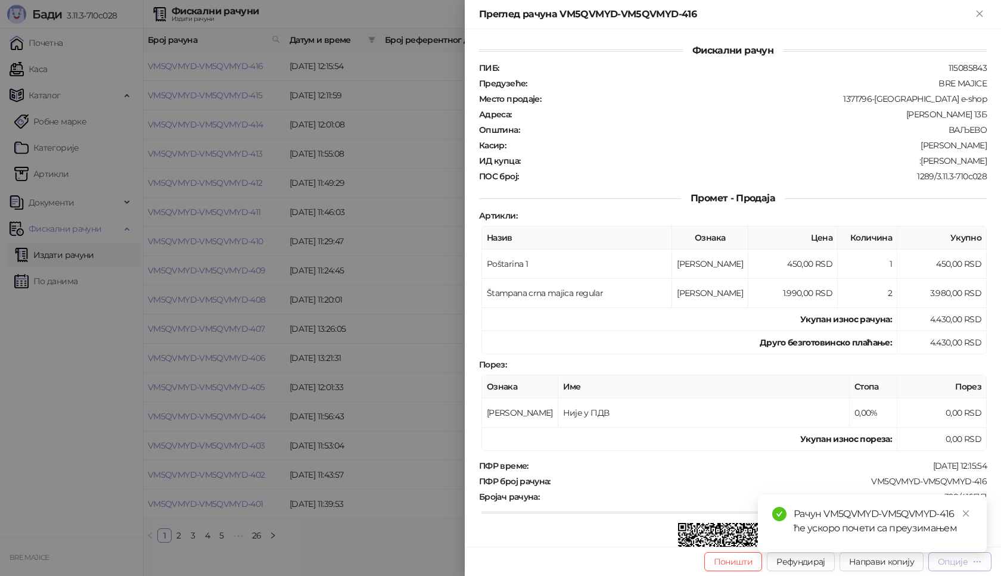
click at [962, 567] on div "Опције" at bounding box center [953, 562] width 30 height 11
click at [965, 511] on icon "close" at bounding box center [966, 514] width 8 height 8
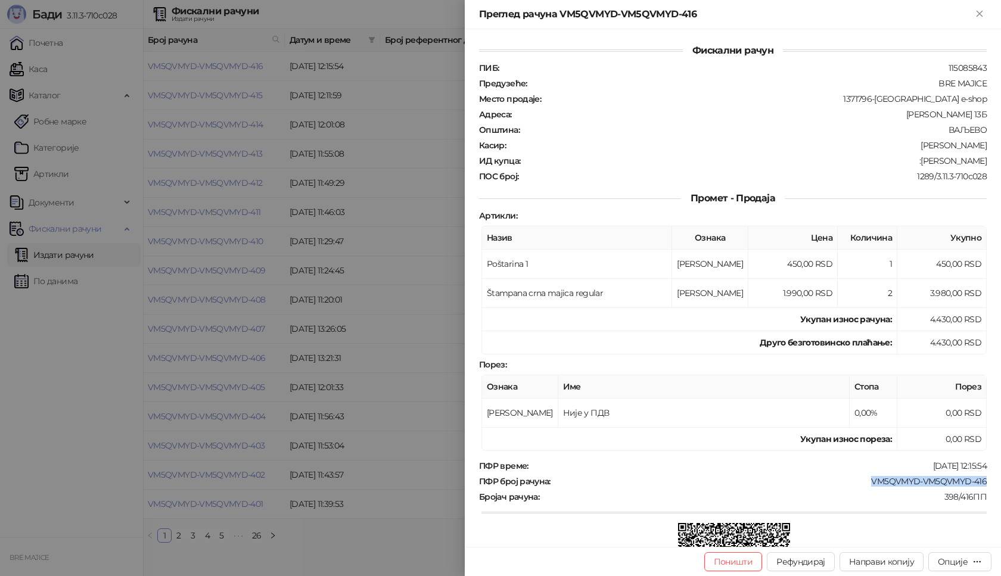
drag, startPoint x: 981, startPoint y: 479, endPoint x: 862, endPoint y: 478, distance: 119.8
click at [862, 478] on div "Фискални рачун ПИБ : 115085843 Предузеће : BRE MAJICE Место продаје : 1371796-B…" at bounding box center [733, 288] width 536 height 518
drag, startPoint x: 980, startPoint y: 158, endPoint x: 927, endPoint y: 161, distance: 52.5
click at [927, 161] on div "Фискални рачун ПИБ : 115085843 Предузеће : BRE MAJICE Место продаје : 1371796-B…" at bounding box center [733, 288] width 536 height 518
click at [978, 13] on icon "Close" at bounding box center [979, 13] width 5 height 5
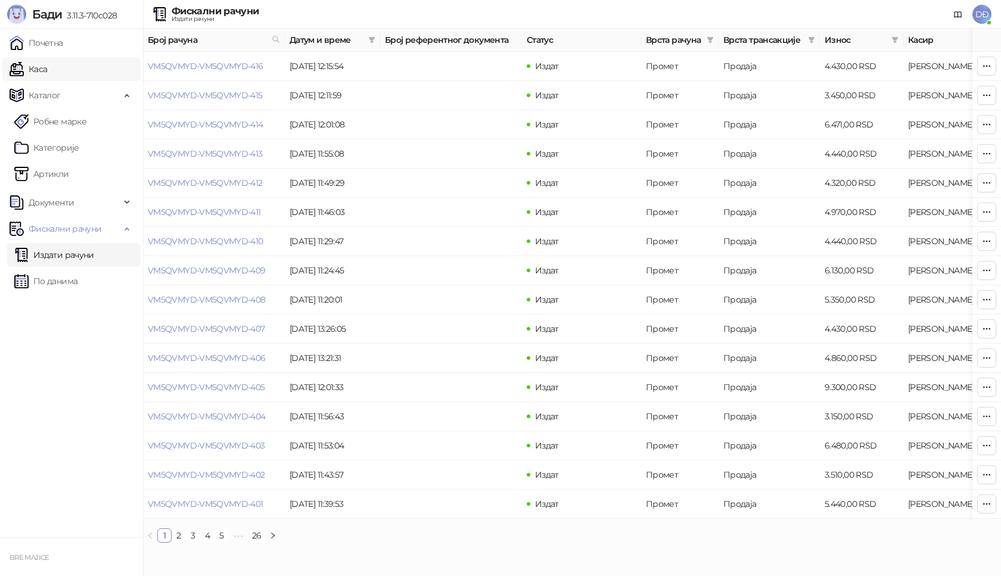
click at [45, 71] on link "Каса" at bounding box center [29, 69] width 38 height 24
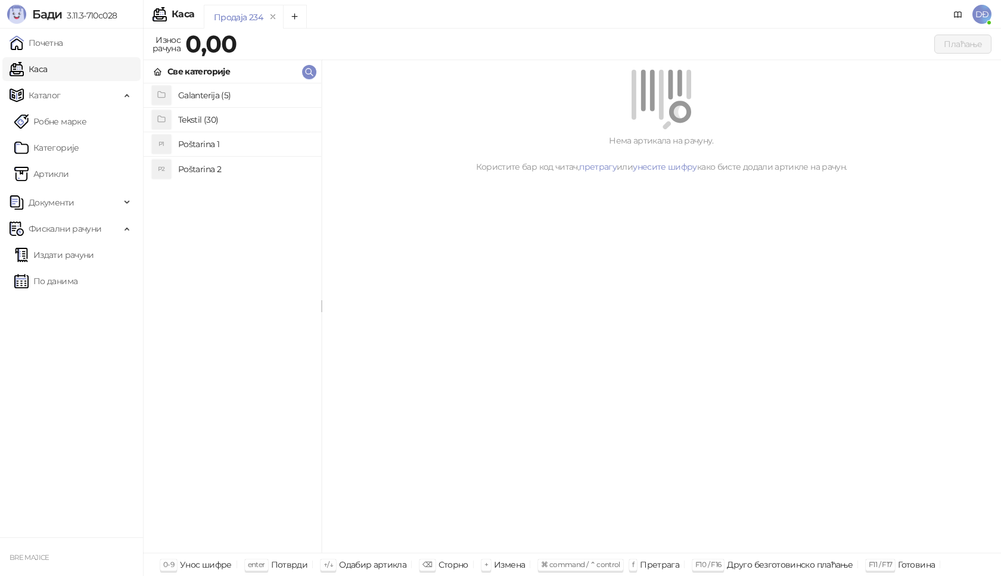
click at [197, 144] on h4 "Poštarina 1" at bounding box center [244, 144] width 133 height 19
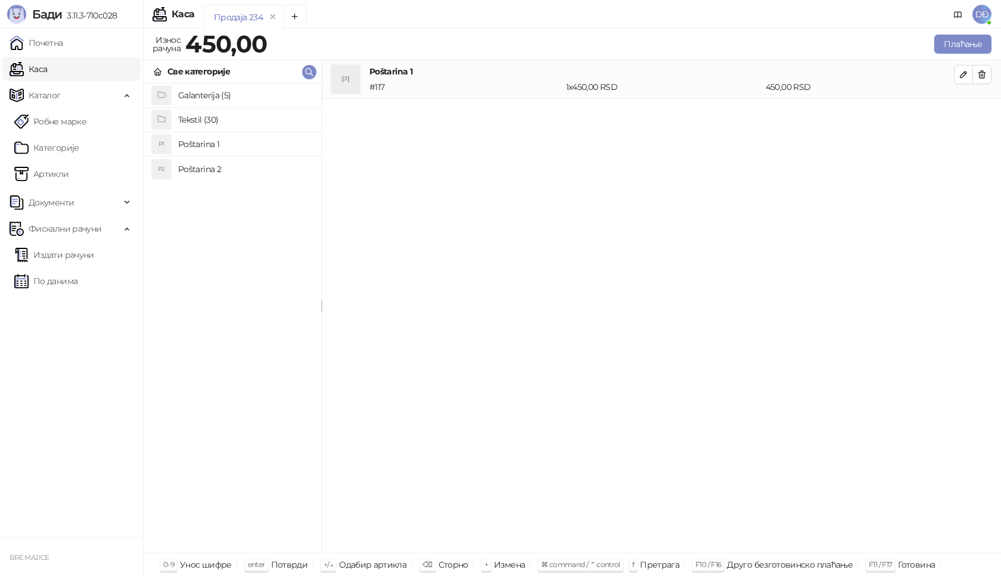
click at [195, 120] on h4 "Tekstil (30)" at bounding box center [244, 119] width 133 height 19
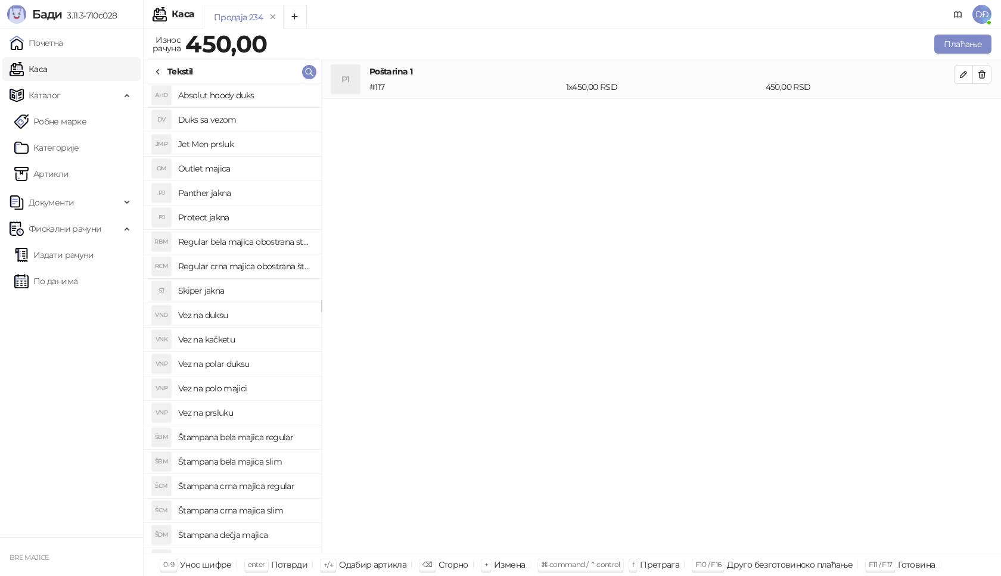
click at [262, 438] on h4 "Štampana bela majica regular" at bounding box center [244, 437] width 133 height 19
click at [963, 113] on icon "button" at bounding box center [964, 113] width 10 height 10
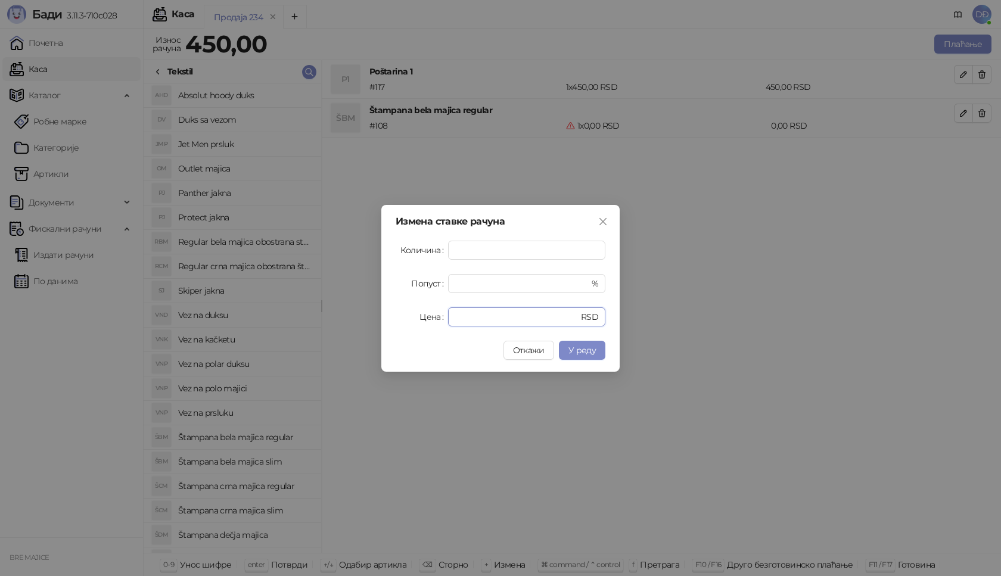
drag, startPoint x: 472, startPoint y: 317, endPoint x: 411, endPoint y: 315, distance: 60.8
click at [416, 319] on div "Цена * RSD" at bounding box center [501, 316] width 210 height 19
click at [589, 347] on span "У реду" at bounding box center [582, 350] width 27 height 11
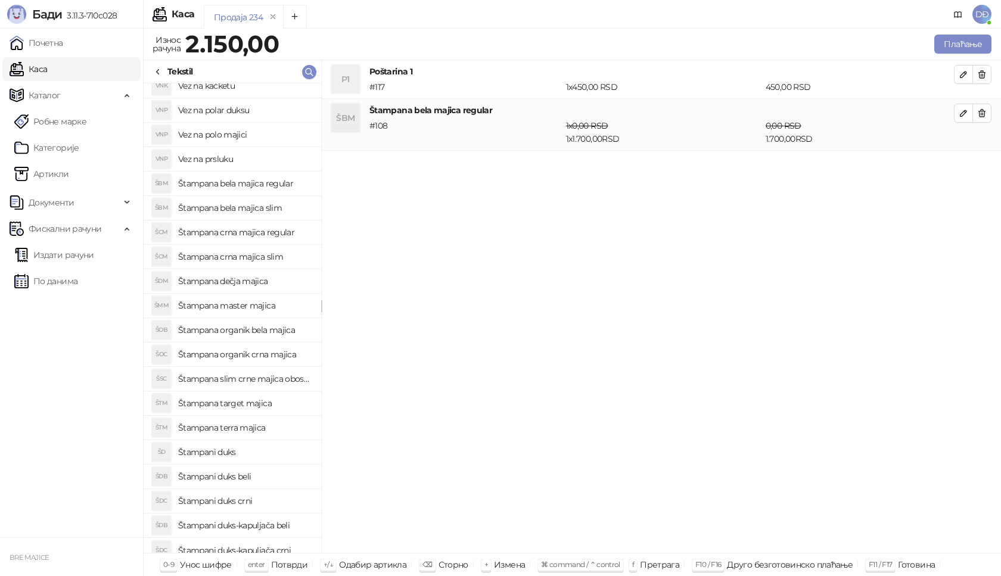
scroll to position [263, 0]
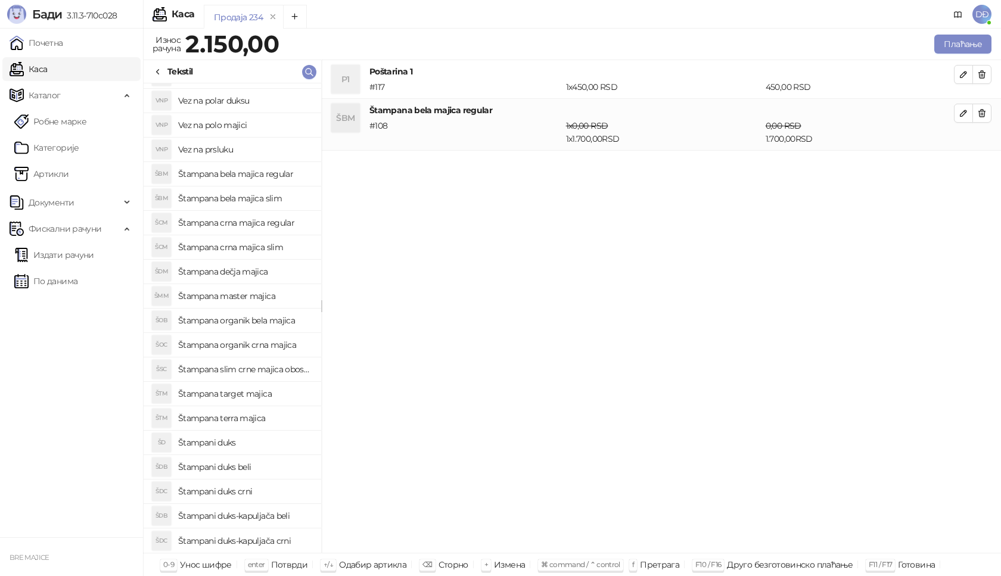
click at [285, 537] on h4 "Štampani duks-kapuljača crni" at bounding box center [244, 541] width 133 height 19
click at [962, 166] on icon "button" at bounding box center [964, 165] width 10 height 10
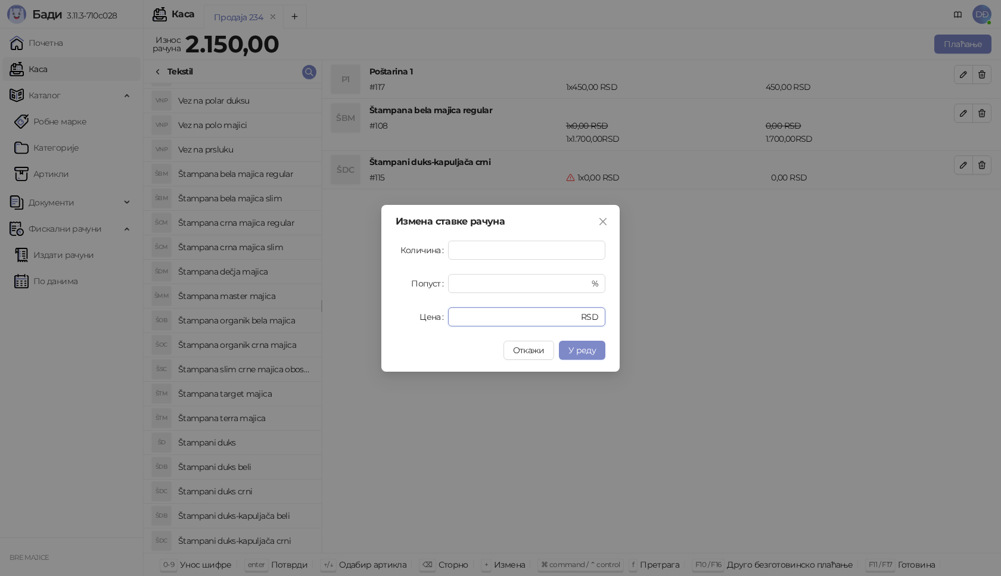
drag, startPoint x: 456, startPoint y: 315, endPoint x: 431, endPoint y: 322, distance: 26.6
click at [431, 322] on div "Цена * RSD" at bounding box center [501, 316] width 210 height 19
drag, startPoint x: 468, startPoint y: 311, endPoint x: 430, endPoint y: 312, distance: 38.2
click at [437, 323] on div "Цена * RSD" at bounding box center [501, 316] width 210 height 19
type input "****"
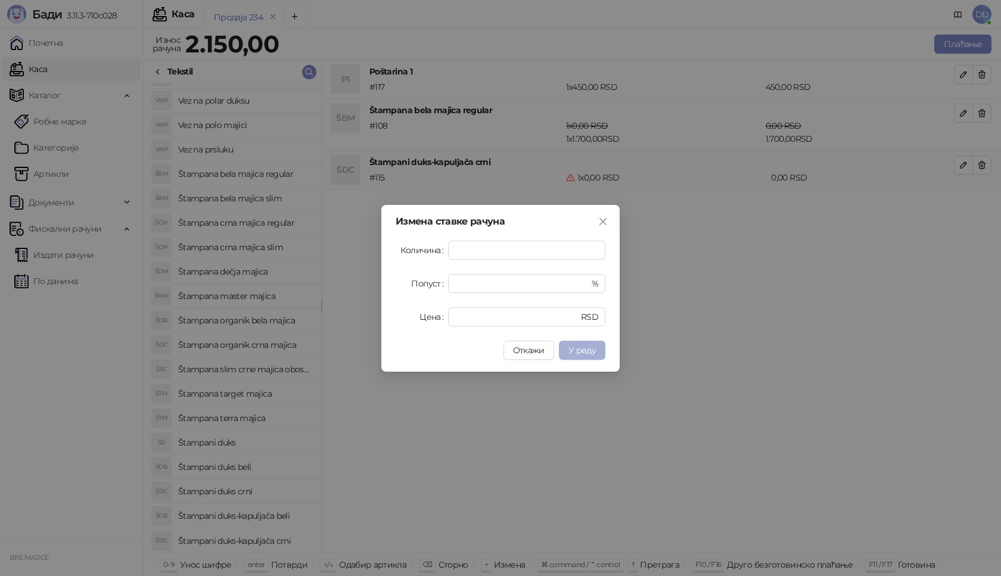
click at [582, 351] on span "У реду" at bounding box center [582, 350] width 27 height 11
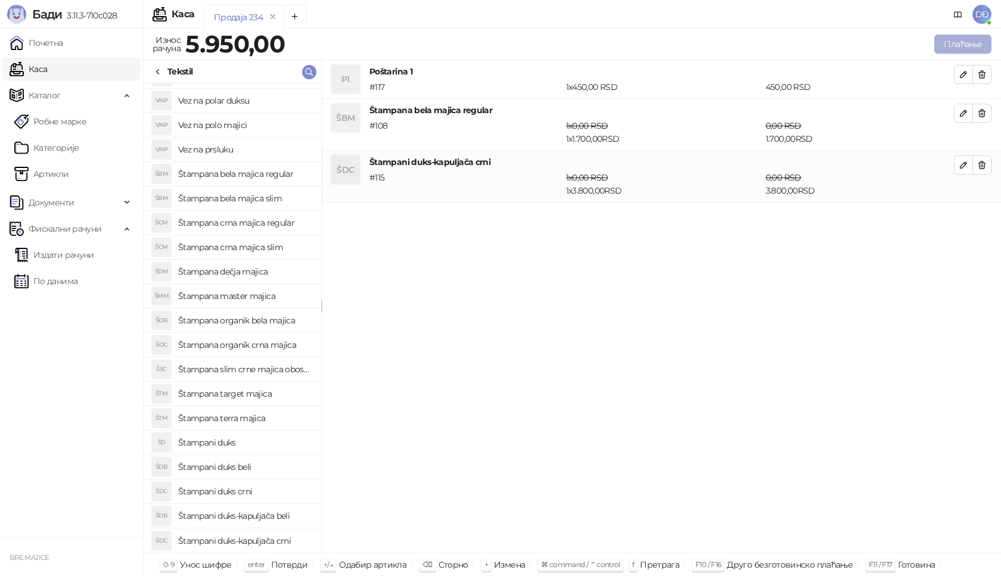
click at [956, 35] on button "Плаћање" at bounding box center [962, 44] width 57 height 19
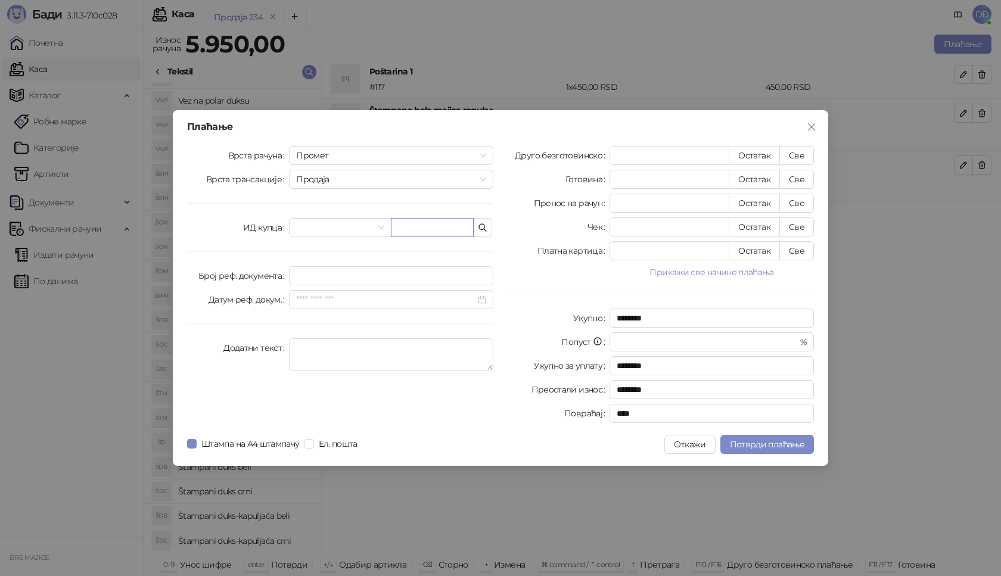
click at [422, 227] on input "text" at bounding box center [432, 227] width 83 height 19
paste input "**********"
type input "**********"
click at [799, 150] on button "Све" at bounding box center [796, 155] width 35 height 19
type input "****"
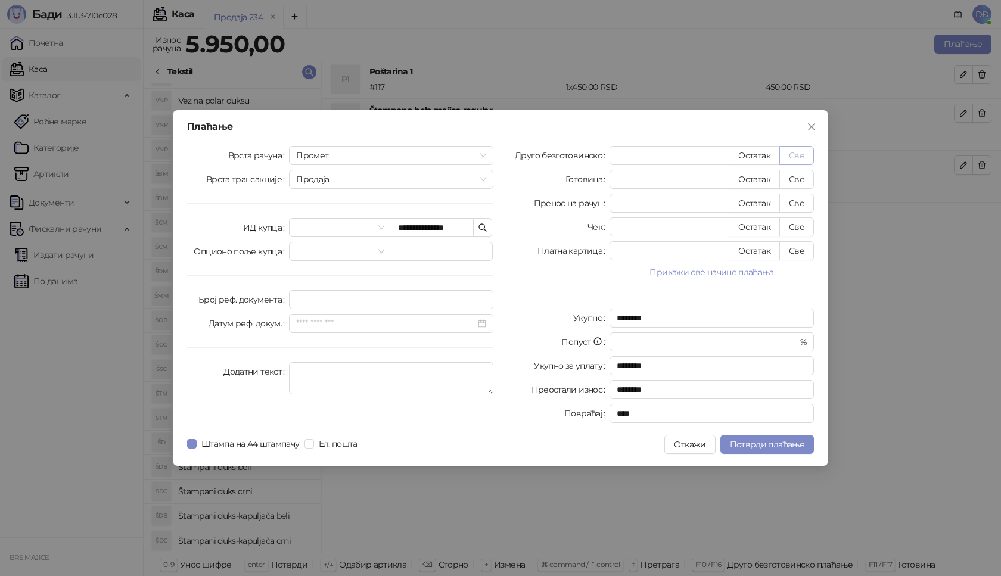
type input "****"
click at [759, 445] on span "Потврди плаћање" at bounding box center [767, 444] width 74 height 11
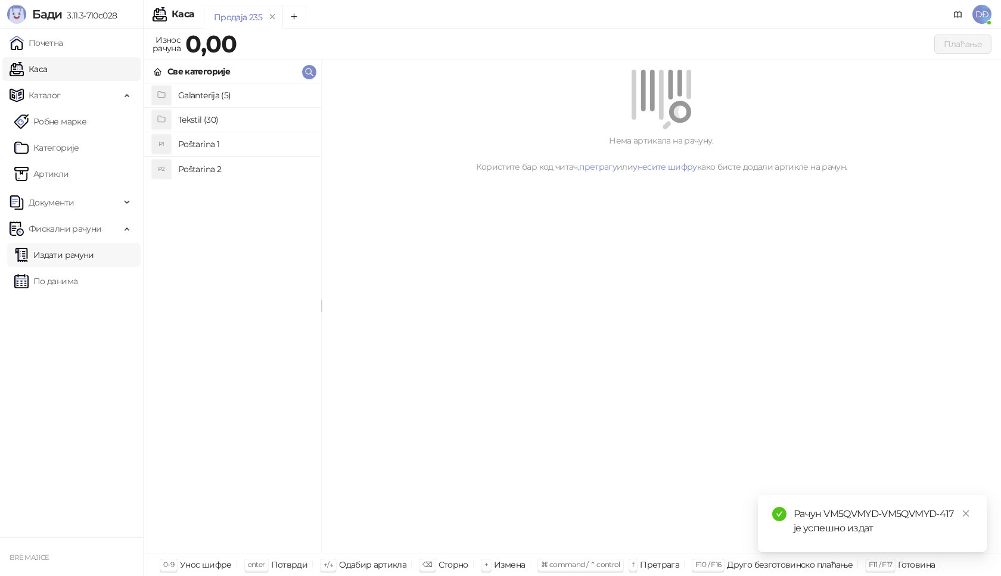
click at [94, 253] on link "Издати рачуни" at bounding box center [54, 255] width 80 height 24
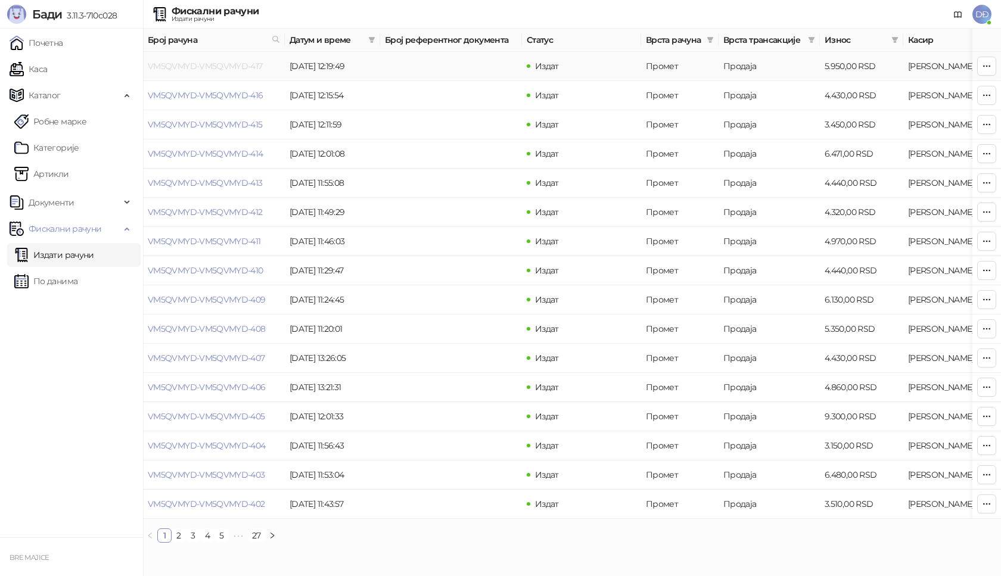
click at [206, 63] on link "VM5QVMYD-VM5QVMYD-417" at bounding box center [205, 66] width 115 height 11
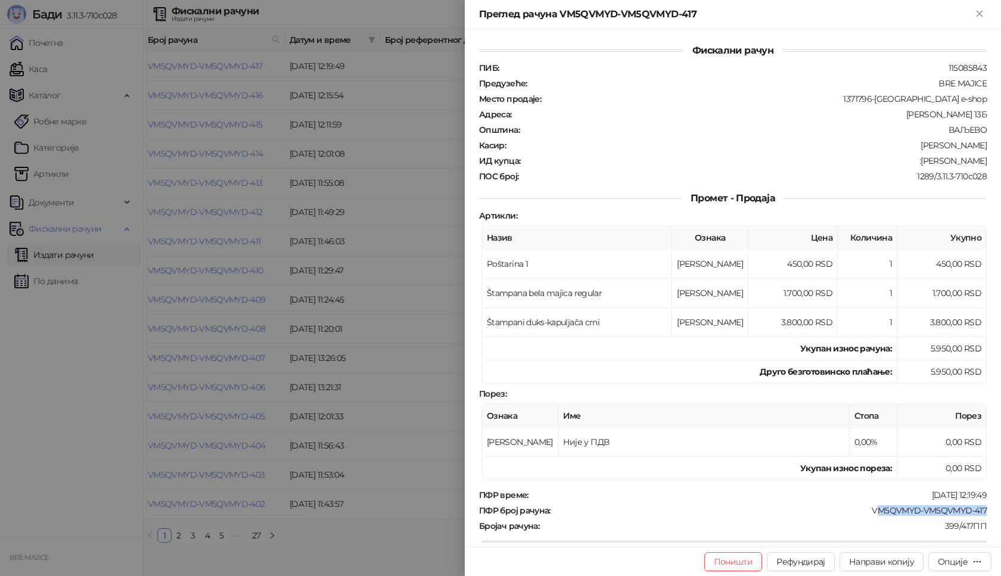
drag, startPoint x: 959, startPoint y: 511, endPoint x: 866, endPoint y: 511, distance: 93.0
click at [866, 511] on div "Фискални рачун ПИБ : 115085843 Предузеће : BRE MAJICE Место продаје : 1371796-B…" at bounding box center [733, 288] width 536 height 518
click at [892, 515] on div "VM5QVMYD-VM5QVMYD-417" at bounding box center [770, 510] width 436 height 11
click at [942, 561] on div "Опције" at bounding box center [953, 562] width 30 height 11
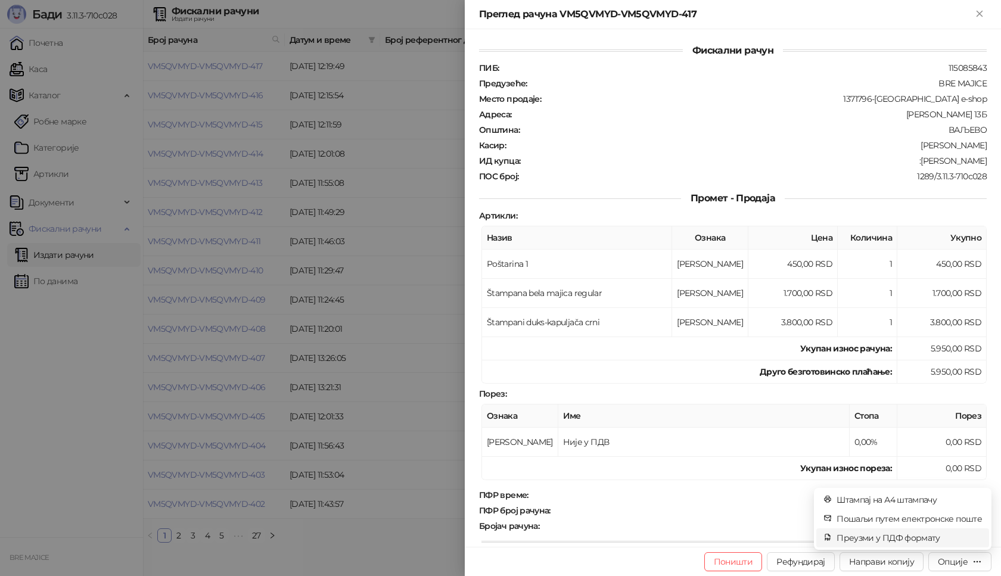
click at [923, 538] on span "Преузми у ПДФ формату" at bounding box center [909, 538] width 145 height 13
click at [962, 512] on icon "close" at bounding box center [966, 514] width 8 height 8
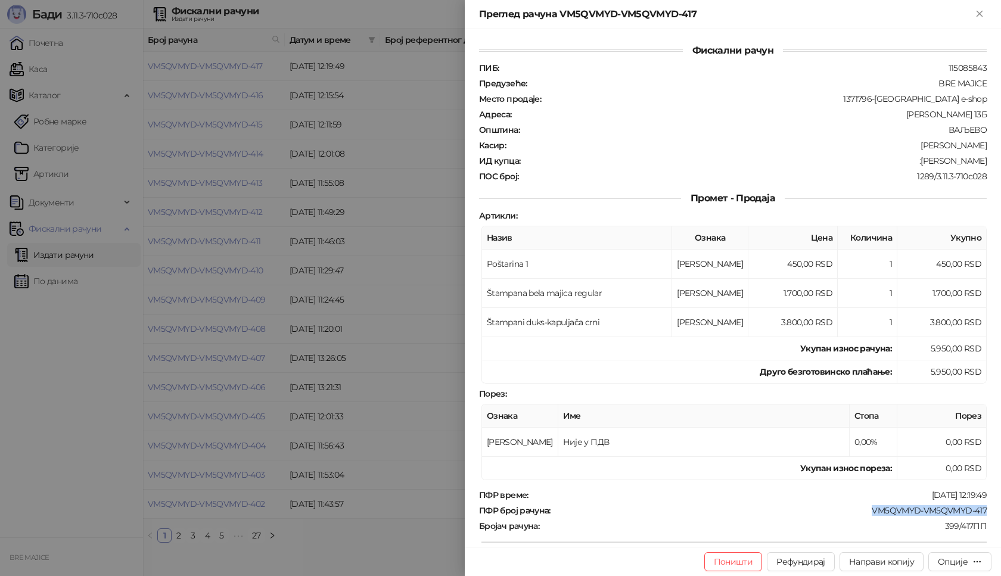
drag, startPoint x: 970, startPoint y: 510, endPoint x: 863, endPoint y: 504, distance: 106.9
click at [859, 510] on div "Фискални рачун ПИБ : 115085843 Предузеће : BRE MAJICE Место продаје : 1371796-B…" at bounding box center [733, 288] width 536 height 518
drag, startPoint x: 977, startPoint y: 161, endPoint x: 919, endPoint y: 162, distance: 57.8
click at [919, 162] on div ":Zuzana Dispiter" at bounding box center [754, 161] width 467 height 11
click at [981, 10] on icon "Close" at bounding box center [979, 13] width 11 height 11
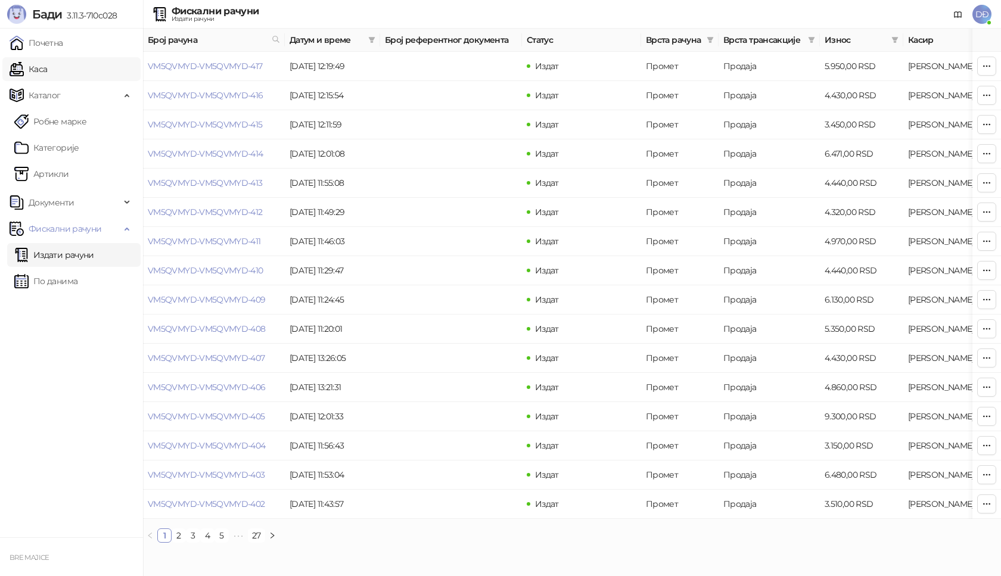
click at [43, 69] on link "Каса" at bounding box center [29, 69] width 38 height 24
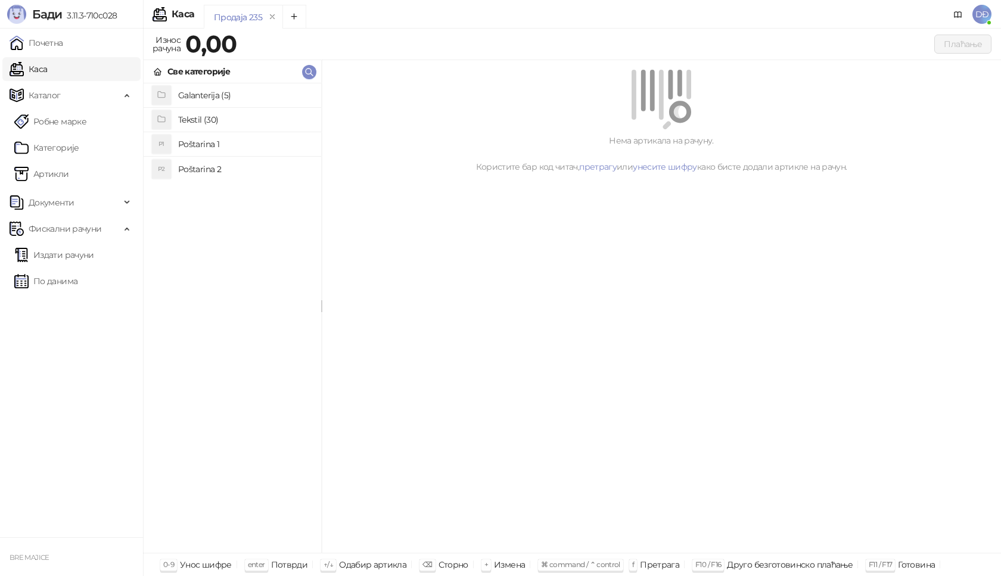
click at [204, 143] on h4 "Poštarina 1" at bounding box center [244, 144] width 133 height 19
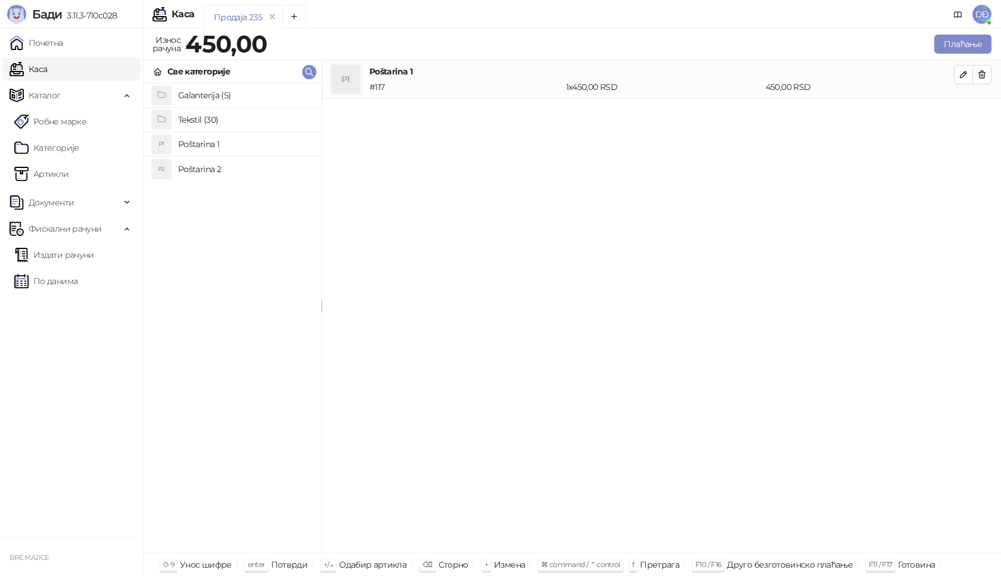
click at [209, 120] on h4 "Tekstil (30)" at bounding box center [244, 119] width 133 height 19
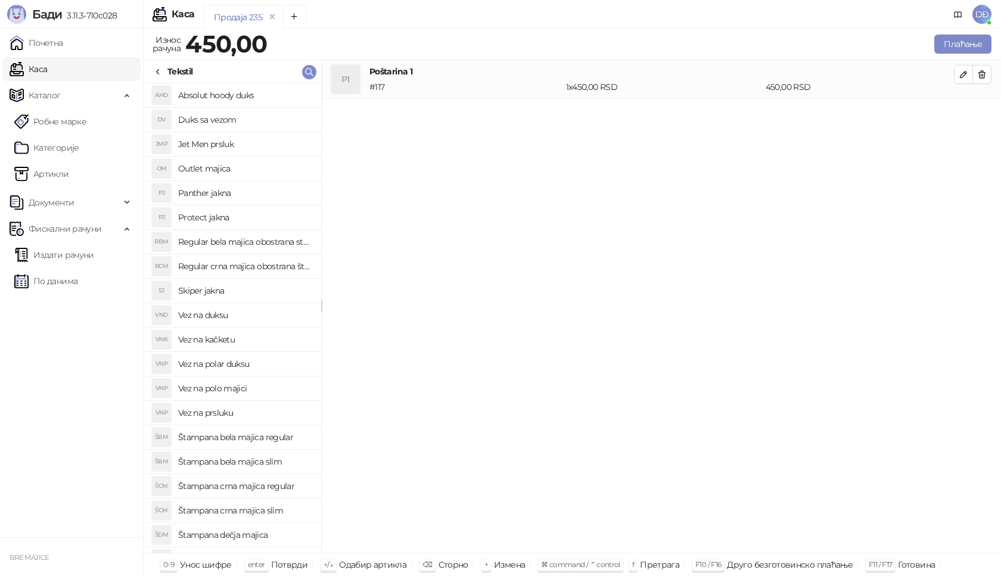
click at [264, 436] on h4 "Štampana bela majica regular" at bounding box center [244, 437] width 133 height 19
click at [962, 114] on icon "button" at bounding box center [964, 113] width 10 height 10
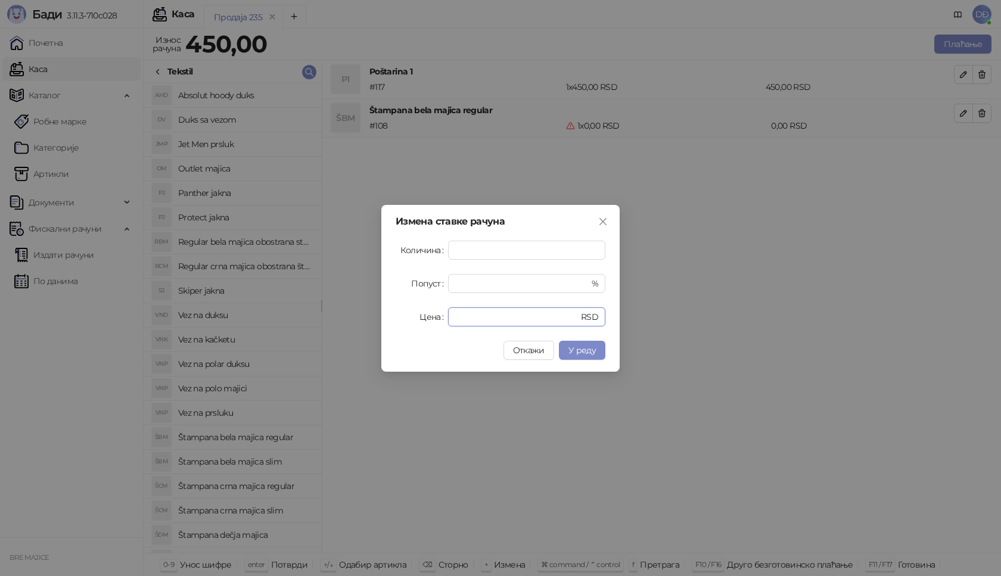
drag, startPoint x: 464, startPoint y: 316, endPoint x: 402, endPoint y: 318, distance: 61.4
click at [406, 318] on div "Цена * RSD" at bounding box center [501, 316] width 210 height 19
type input "****"
click at [595, 347] on span "У реду" at bounding box center [582, 350] width 27 height 11
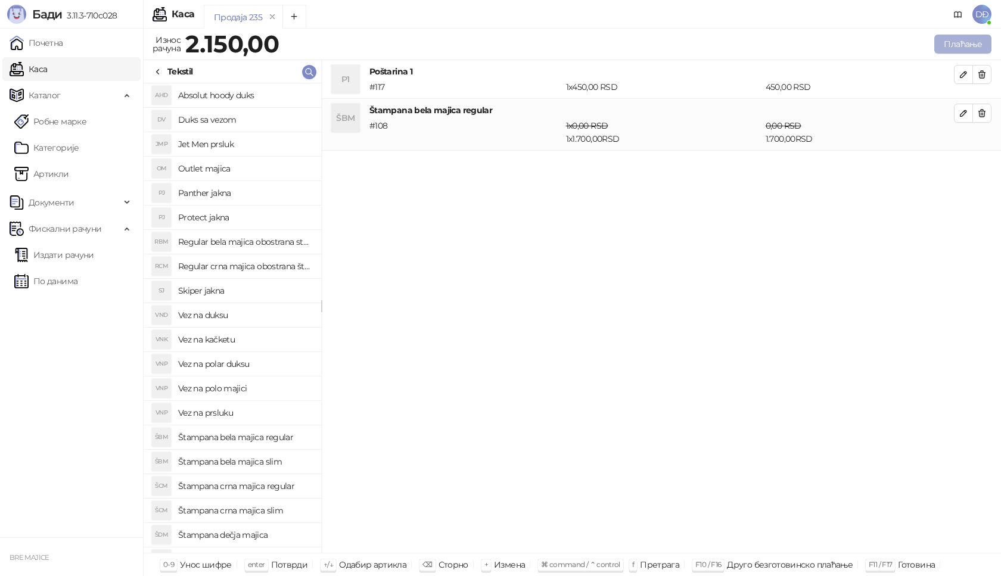
click at [973, 45] on button "Плаћање" at bounding box center [962, 44] width 57 height 19
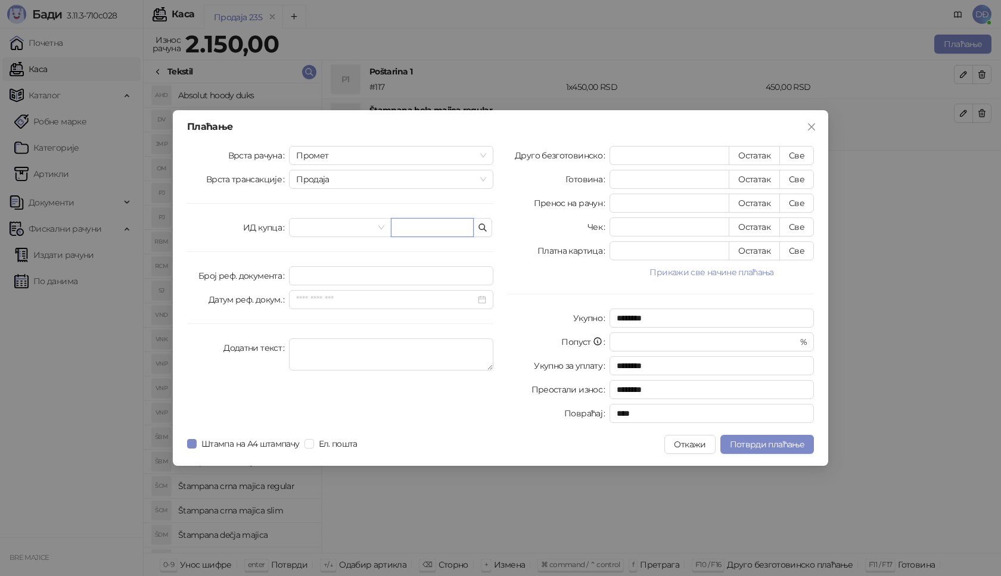
click at [428, 228] on input "text" at bounding box center [432, 227] width 83 height 19
paste input "**********"
type input "**********"
click at [802, 152] on button "Све" at bounding box center [796, 155] width 35 height 19
type input "****"
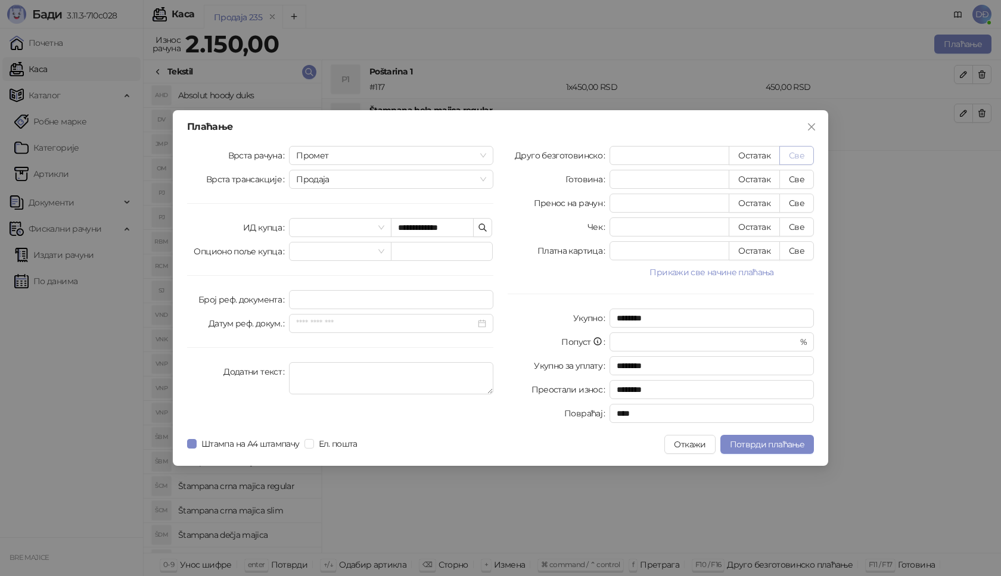
type input "****"
click at [758, 443] on span "Потврди плаћање" at bounding box center [767, 444] width 74 height 11
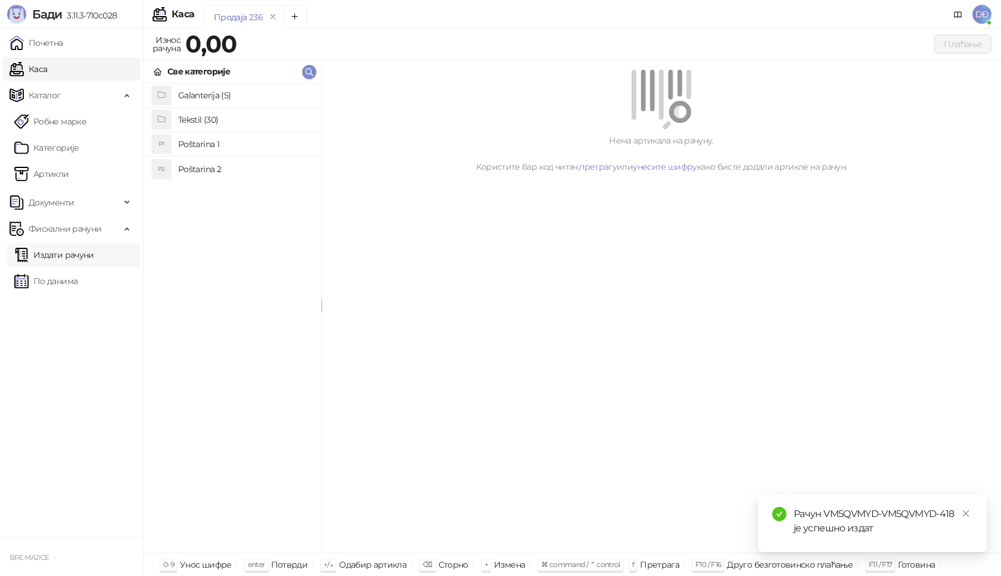
click at [66, 256] on link "Издати рачуни" at bounding box center [54, 255] width 80 height 24
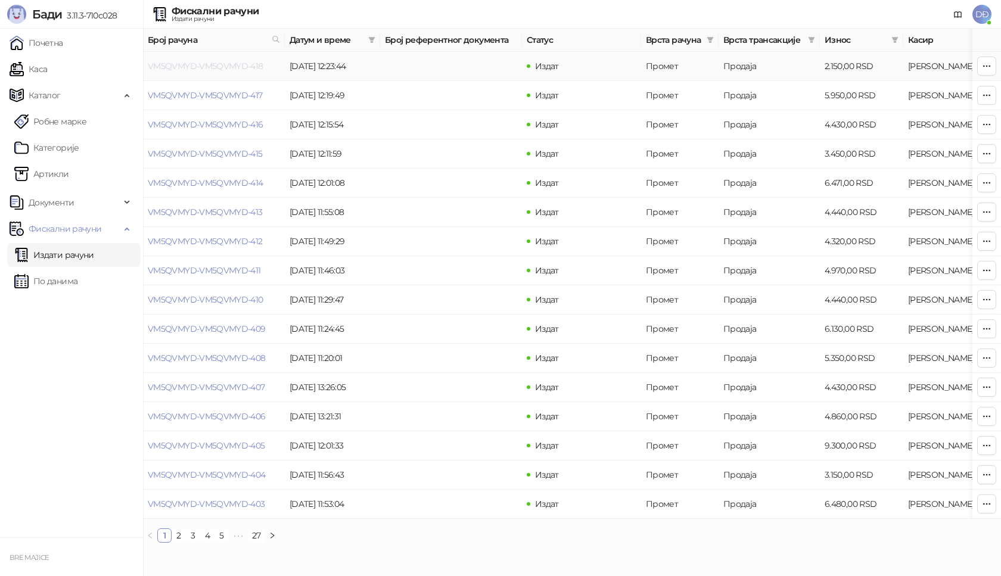
click at [204, 64] on link "VM5QVMYD-VM5QVMYD-418" at bounding box center [206, 66] width 116 height 11
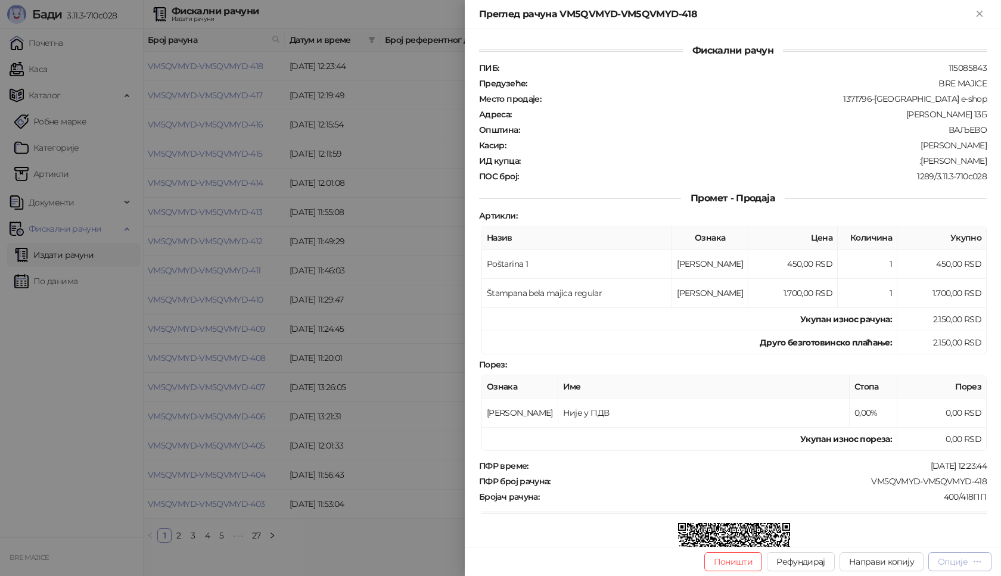
click at [955, 563] on div "Опције" at bounding box center [953, 562] width 30 height 11
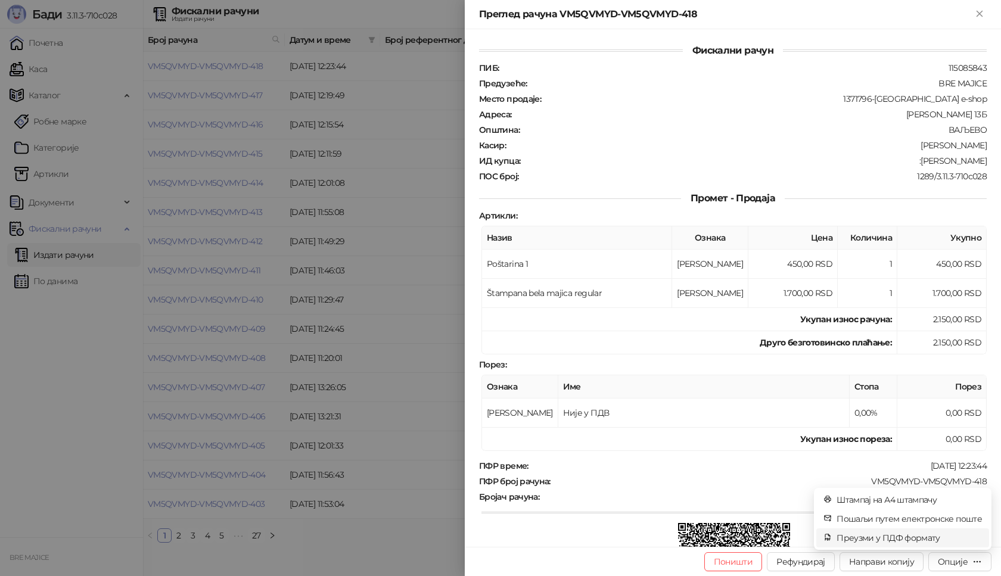
click at [931, 539] on span "Преузми у ПДФ формату" at bounding box center [909, 538] width 145 height 13
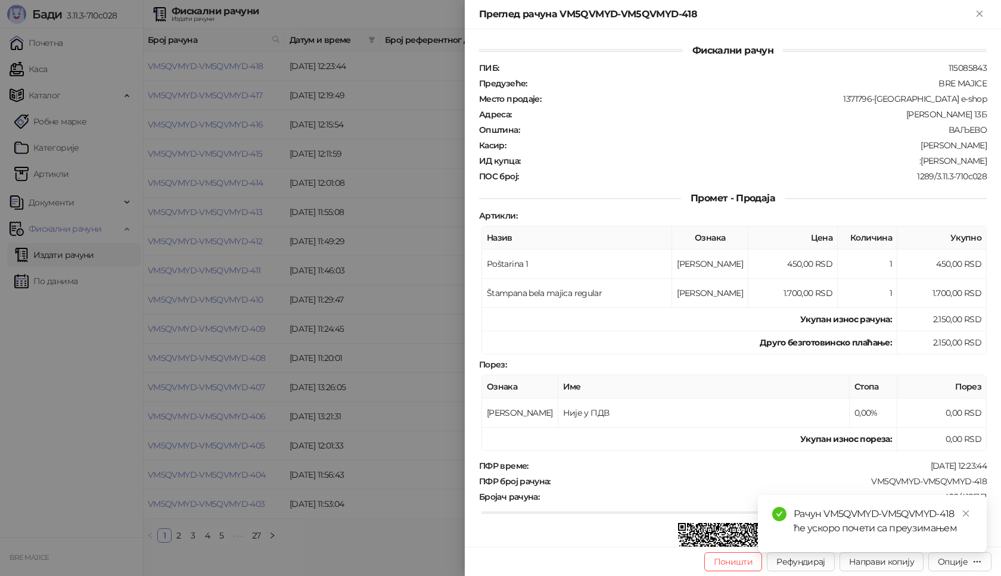
click at [973, 513] on div "Рачун VM5QVMYD-VM5QVMYD-418 ће ускоро почети са преузимањем" at bounding box center [872, 523] width 229 height 57
click at [968, 515] on icon "close" at bounding box center [966, 514] width 8 height 8
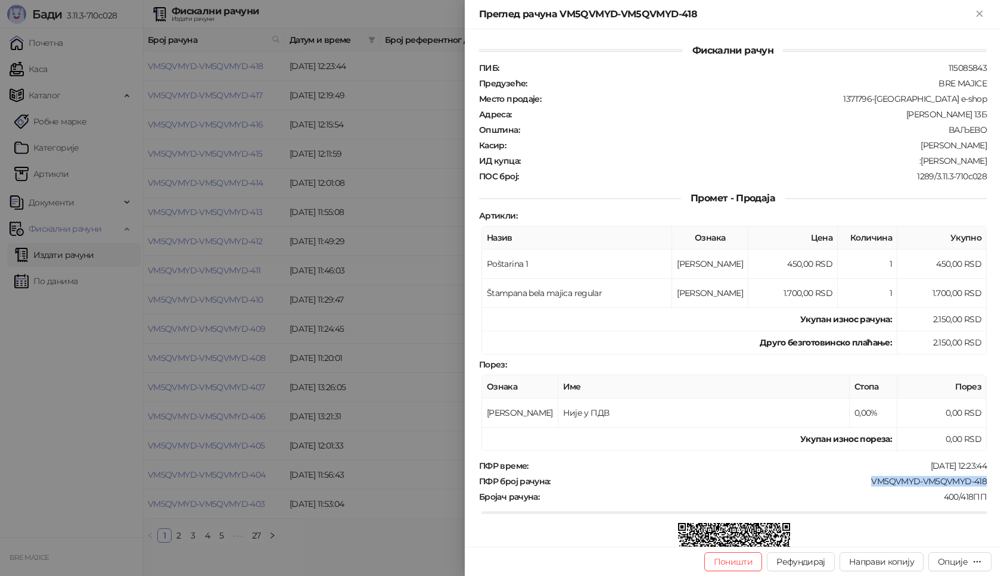
drag, startPoint x: 987, startPoint y: 479, endPoint x: 856, endPoint y: 482, distance: 131.7
click at [856, 482] on div "Фискални рачун ПИБ : 115085843 Предузеће : BRE MAJICE Место продаје : 1371796-B…" at bounding box center [733, 288] width 536 height 518
drag, startPoint x: 981, startPoint y: 160, endPoint x: 931, endPoint y: 161, distance: 50.1
click at [931, 161] on div "Фискални рачун ПИБ : 115085843 Предузеће : BRE MAJICE Место продаје : 1371796-B…" at bounding box center [733, 288] width 536 height 518
click at [983, 9] on icon "Close" at bounding box center [979, 13] width 11 height 11
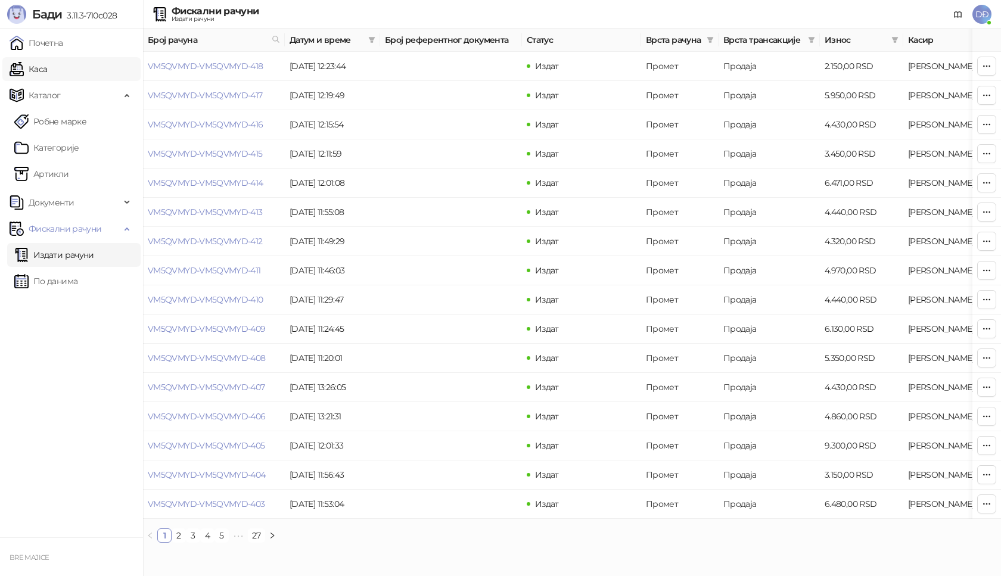
click at [45, 67] on link "Каса" at bounding box center [29, 69] width 38 height 24
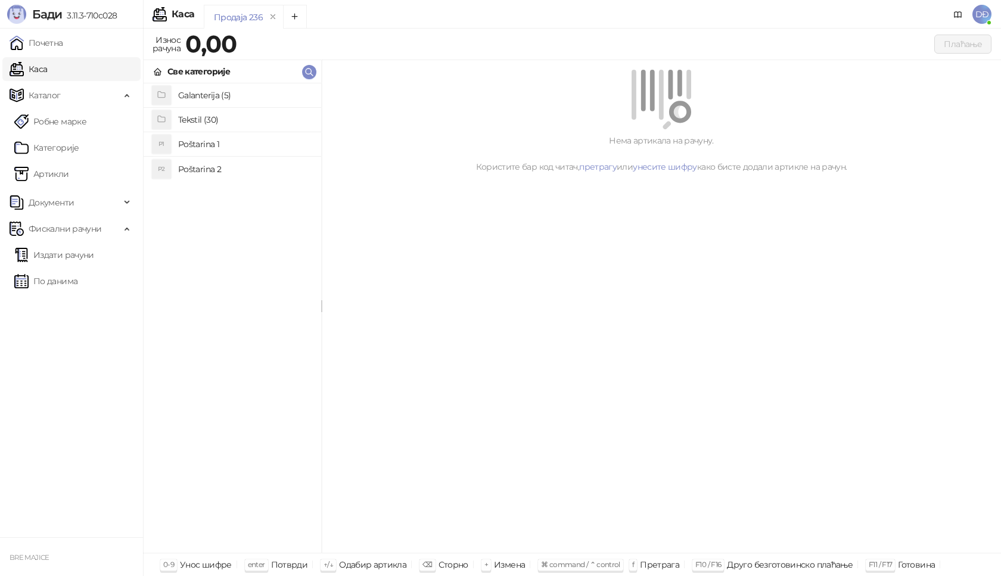
click at [199, 145] on h4 "Poštarina 1" at bounding box center [244, 144] width 133 height 19
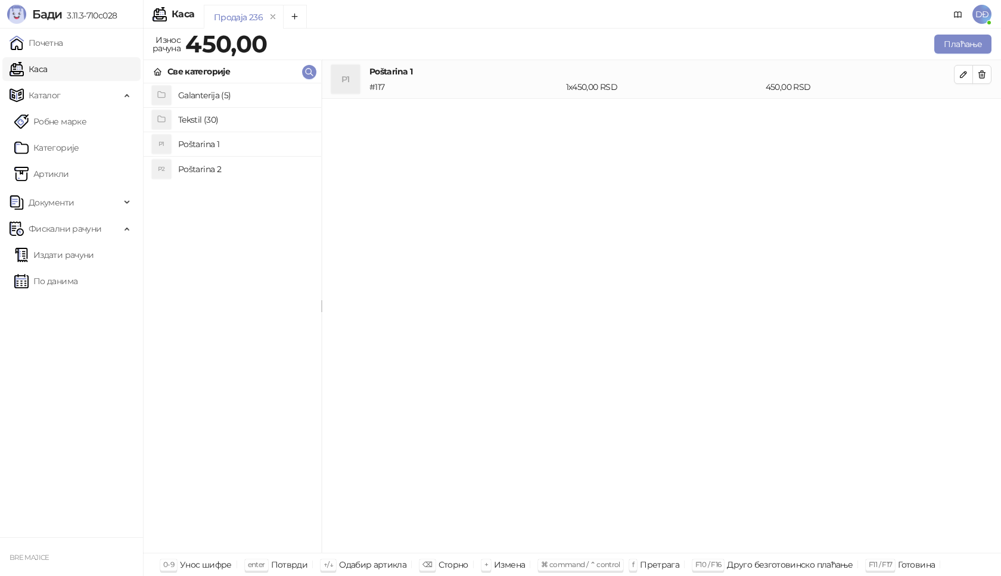
click at [209, 120] on h4 "Tekstil (30)" at bounding box center [244, 119] width 133 height 19
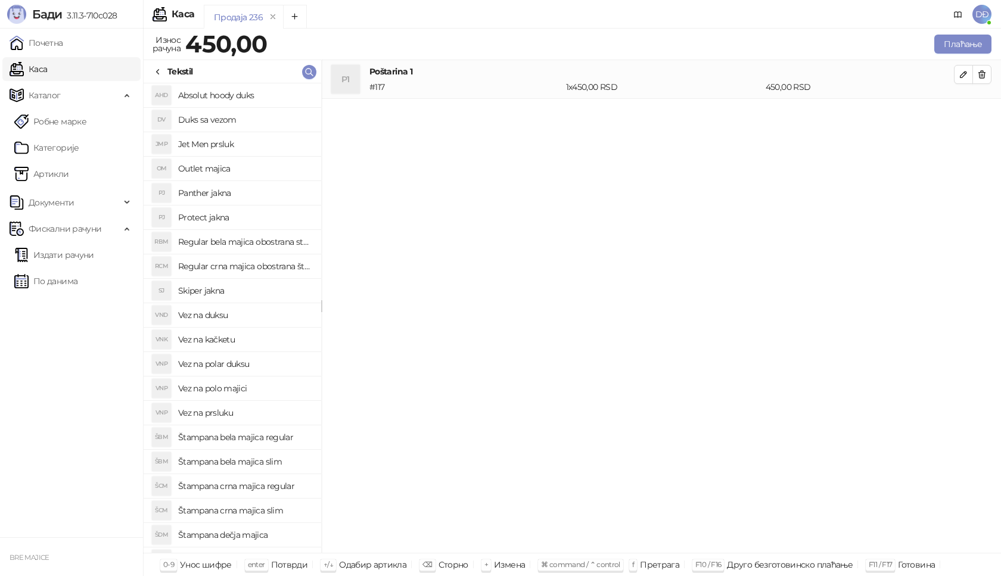
click at [274, 485] on h4 "Štampana crna majica regular" at bounding box center [244, 486] width 133 height 19
click at [966, 113] on icon "button" at bounding box center [964, 113] width 6 height 6
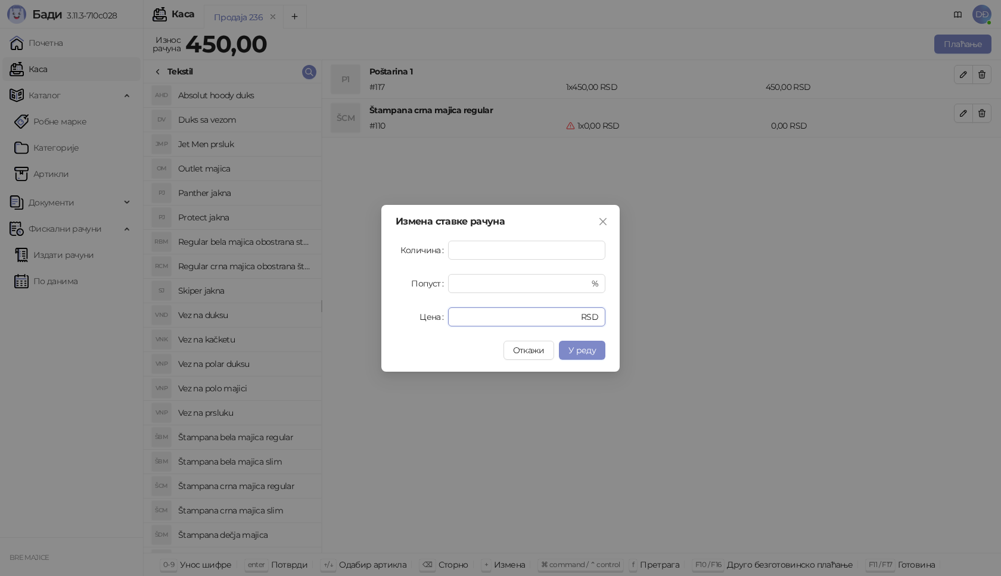
drag, startPoint x: 476, startPoint y: 318, endPoint x: 420, endPoint y: 318, distance: 56.0
click at [420, 318] on div "Цена * RSD" at bounding box center [501, 316] width 210 height 19
click at [586, 356] on button "У реду" at bounding box center [582, 350] width 46 height 19
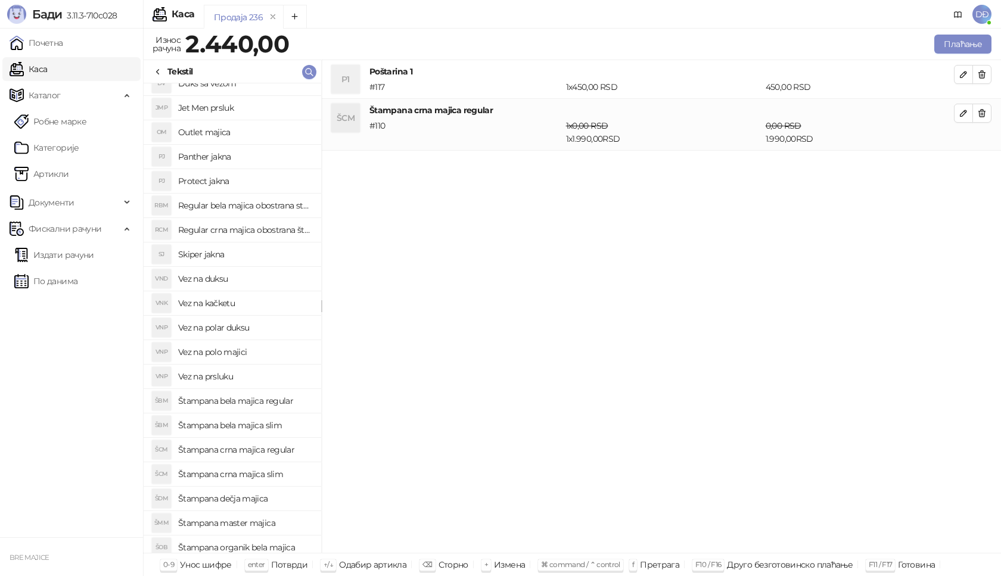
scroll to position [60, 0]
click at [256, 449] on h4 "Štampana crna majica slim" at bounding box center [244, 451] width 133 height 19
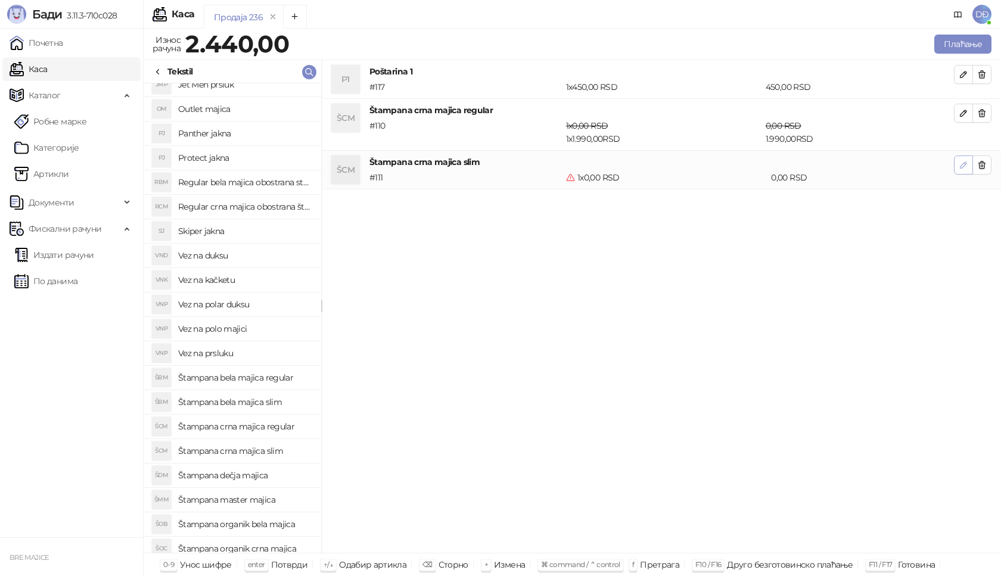
click at [964, 163] on icon "button" at bounding box center [964, 165] width 6 height 6
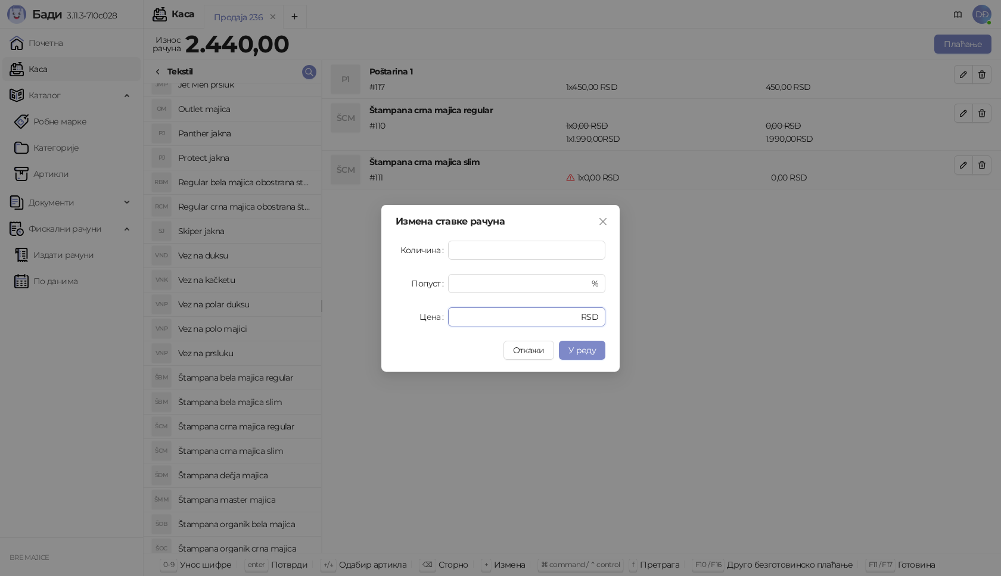
drag, startPoint x: 475, startPoint y: 316, endPoint x: 420, endPoint y: 317, distance: 55.4
click at [420, 317] on div "Цена * RSD" at bounding box center [501, 316] width 210 height 19
type input "****"
click at [583, 352] on span "У реду" at bounding box center [582, 350] width 27 height 11
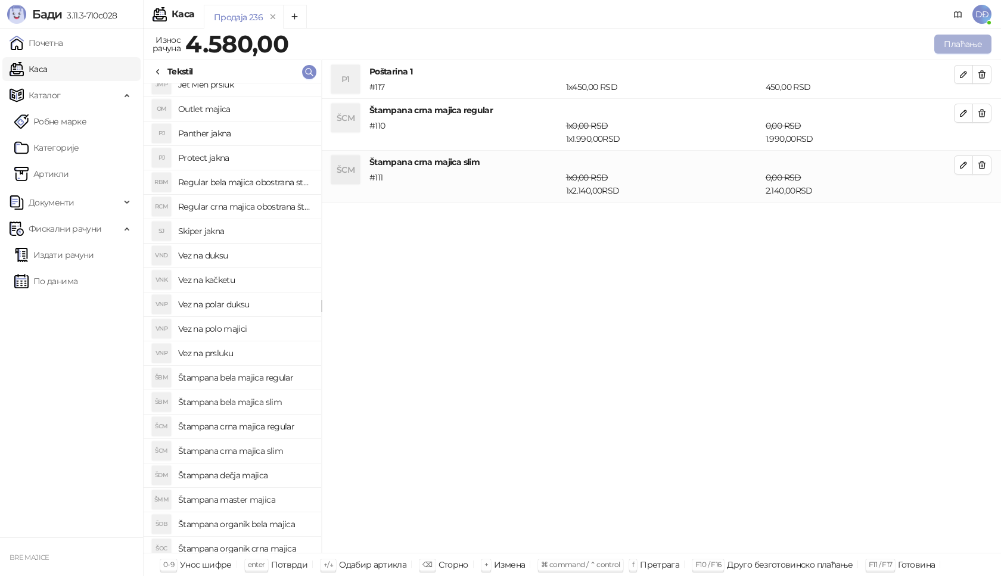
click at [952, 41] on button "Плаћање" at bounding box center [962, 44] width 57 height 19
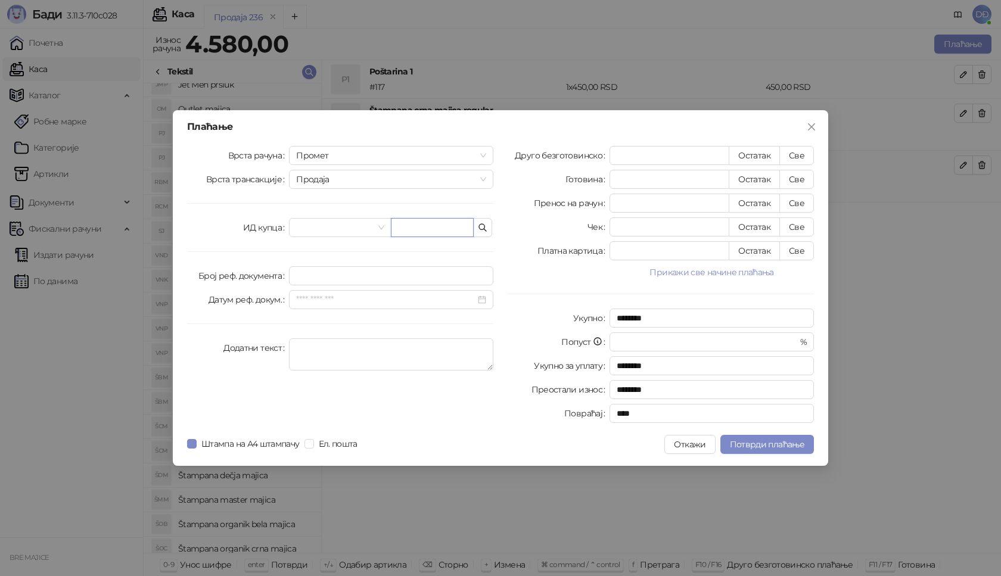
click at [408, 228] on input "text" at bounding box center [432, 227] width 83 height 19
paste input "**********"
type input "**********"
click at [799, 156] on button "Све" at bounding box center [796, 155] width 35 height 19
type input "****"
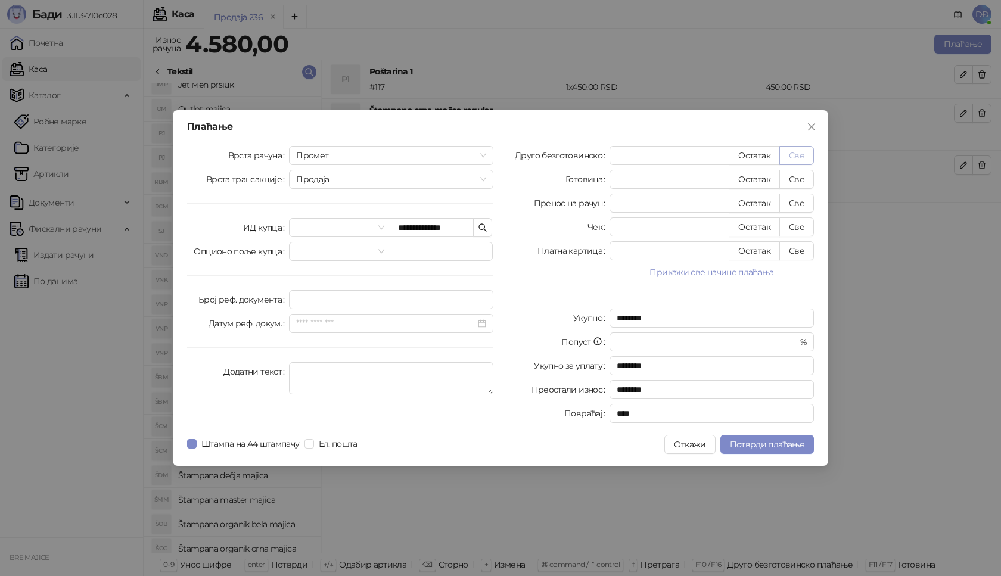
type input "****"
click at [778, 446] on span "Потврди плаћање" at bounding box center [767, 444] width 74 height 11
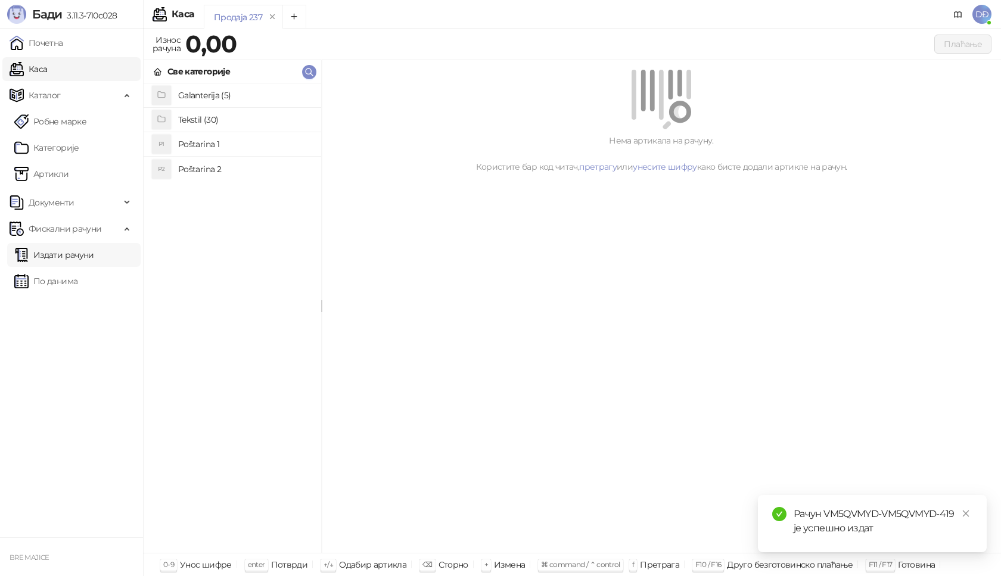
click at [70, 255] on link "Издати рачуни" at bounding box center [54, 255] width 80 height 24
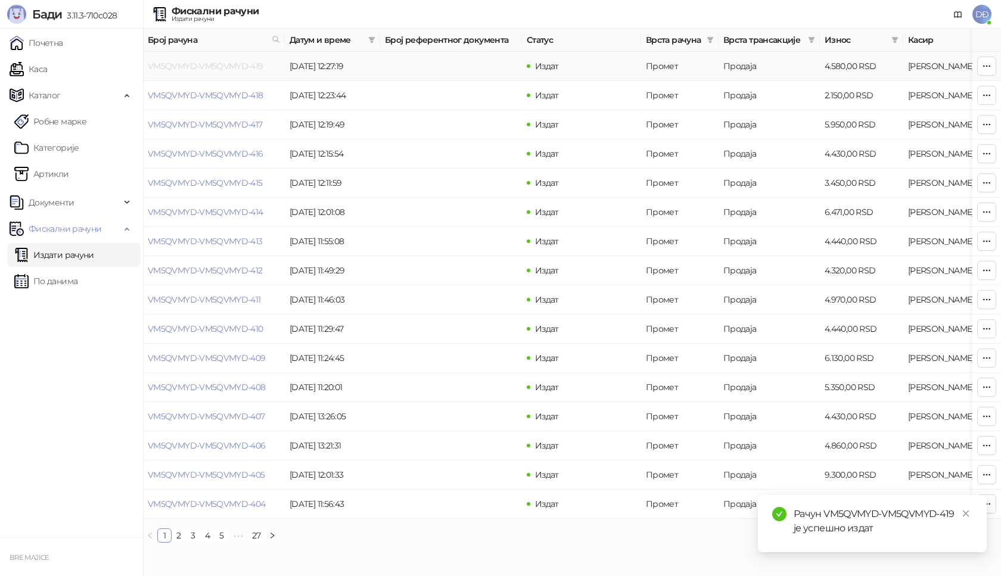
click at [215, 64] on link "VM5QVMYD-VM5QVMYD-419" at bounding box center [206, 66] width 116 height 11
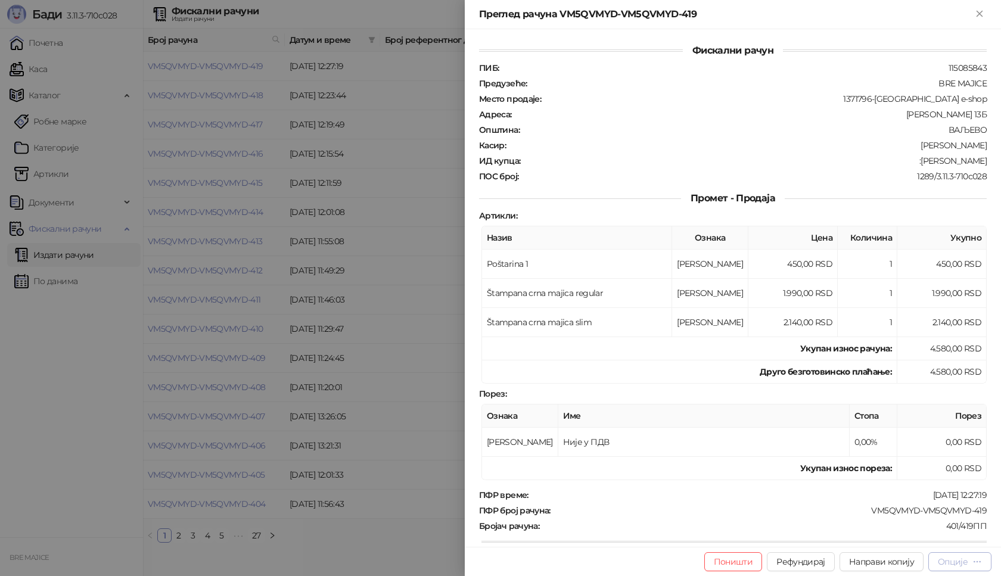
click at [955, 565] on div "Опције" at bounding box center [953, 562] width 30 height 11
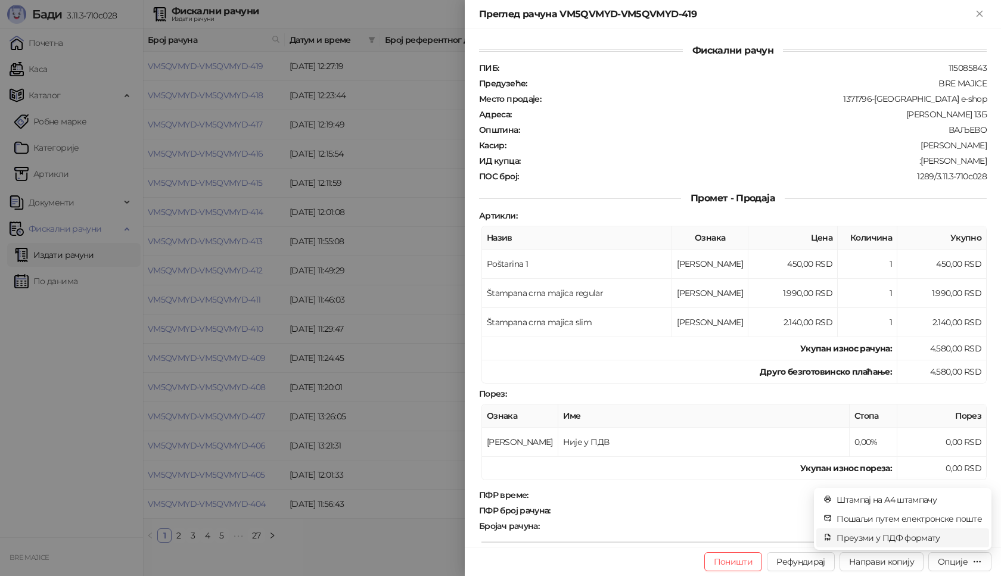
click at [925, 538] on span "Преузми у ПДФ формату" at bounding box center [909, 538] width 145 height 13
click at [965, 515] on icon "close" at bounding box center [966, 514] width 7 height 7
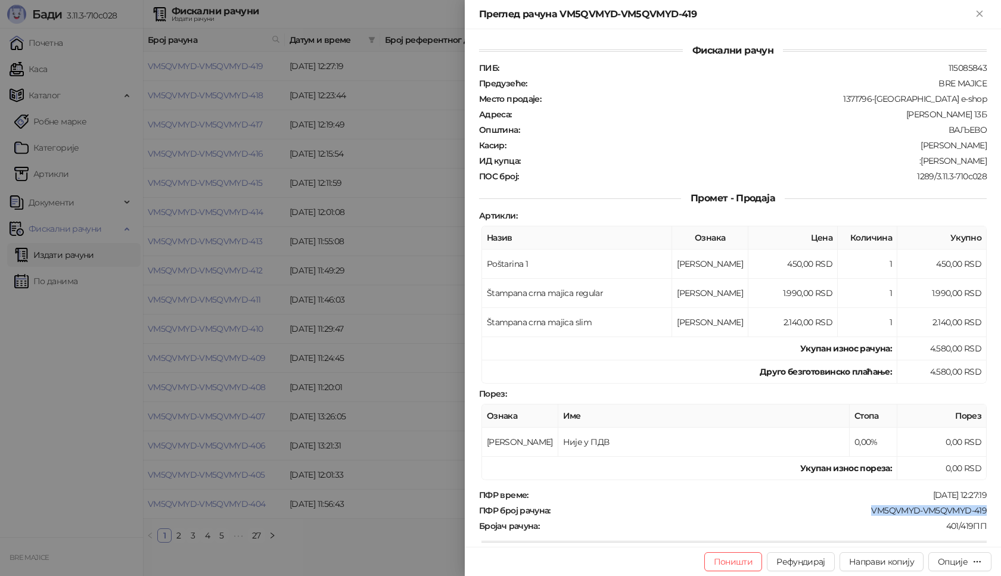
drag, startPoint x: 981, startPoint y: 507, endPoint x: 862, endPoint y: 508, distance: 118.6
click at [862, 508] on div "Фискални рачун ПИБ : 115085843 Предузеће : BRE MAJICE Место продаје : 1371796-B…" at bounding box center [733, 288] width 536 height 518
drag, startPoint x: 979, startPoint y: 163, endPoint x: 921, endPoint y: 160, distance: 57.3
click at [921, 160] on div "ИД купца : :Valentin Borka" at bounding box center [733, 161] width 512 height 11
click at [980, 13] on icon "Close" at bounding box center [979, 13] width 5 height 5
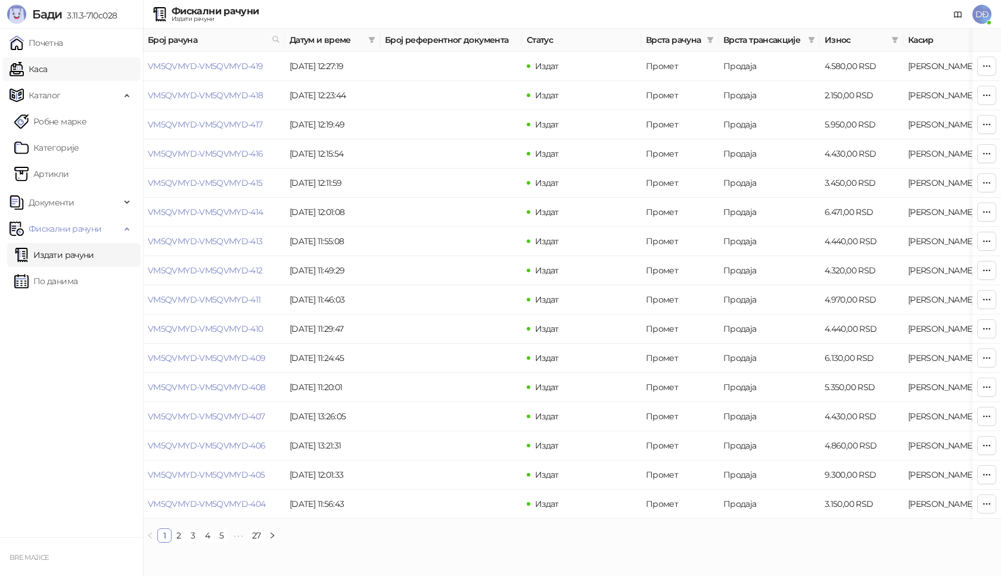
click at [47, 66] on link "Каса" at bounding box center [29, 69] width 38 height 24
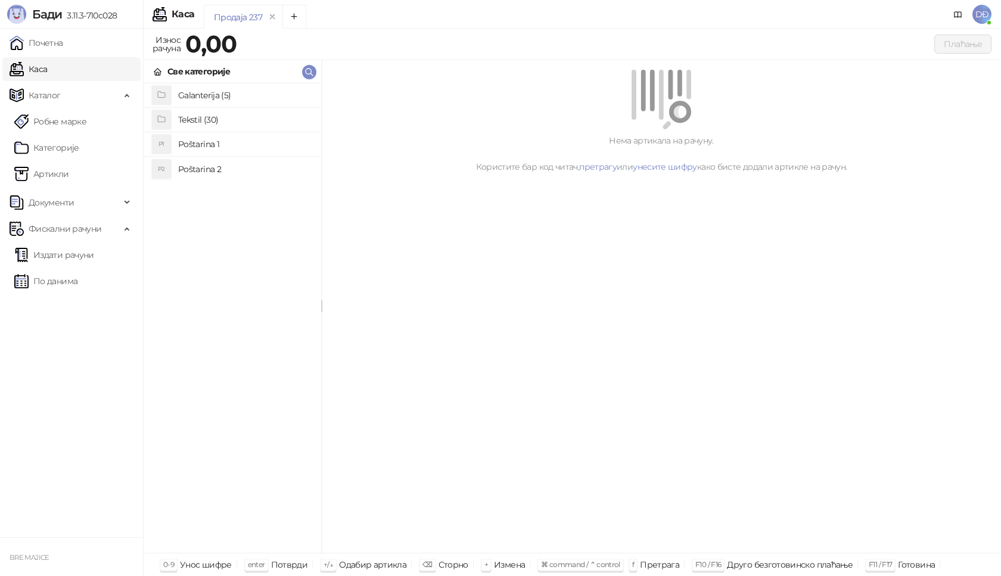
click at [190, 142] on h4 "Poštarina 1" at bounding box center [244, 144] width 133 height 19
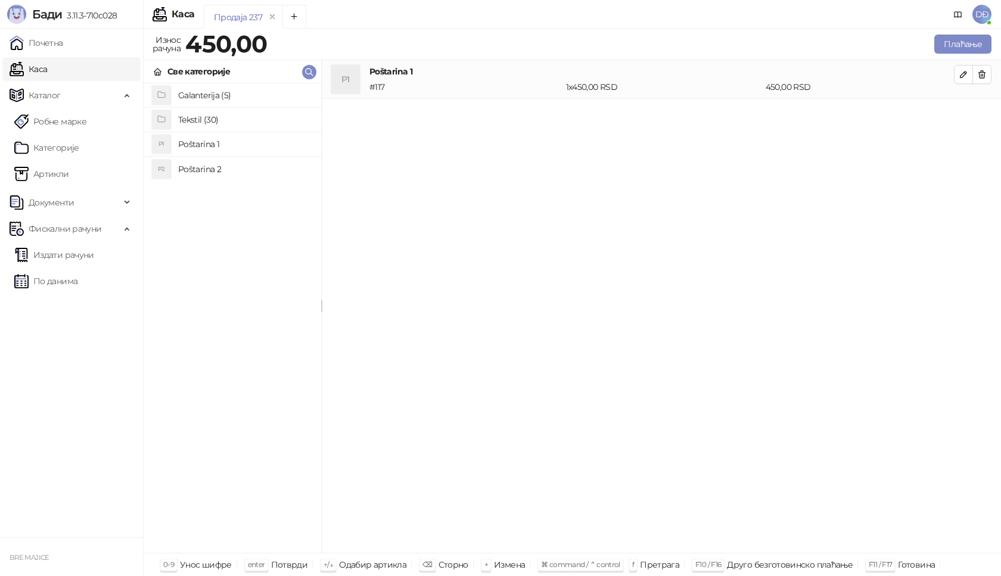
click at [197, 120] on h4 "Tekstil (30)" at bounding box center [244, 119] width 133 height 19
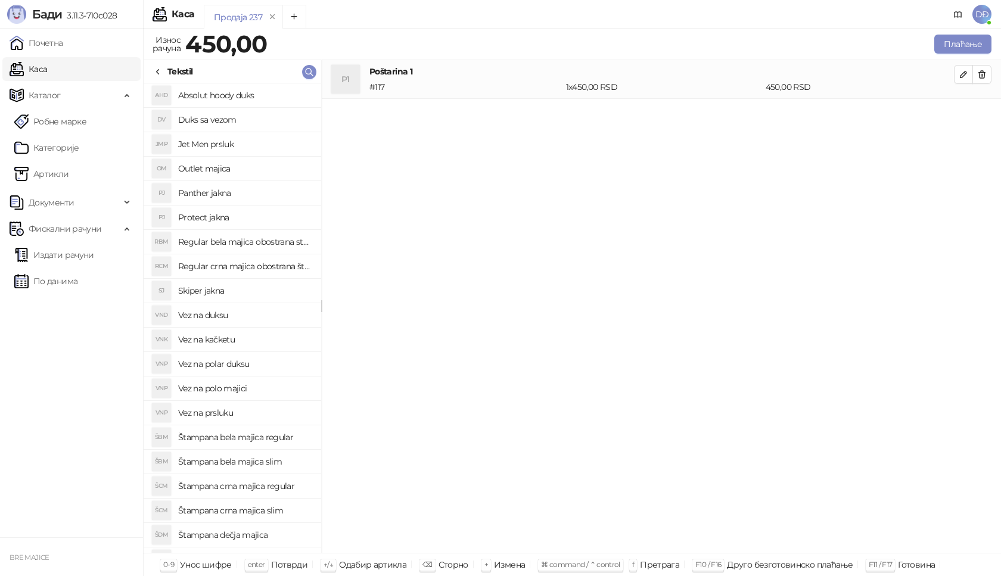
click at [256, 485] on h4 "Štampana crna majica regular" at bounding box center [244, 486] width 133 height 19
click at [970, 113] on button "button" at bounding box center [963, 113] width 19 height 19
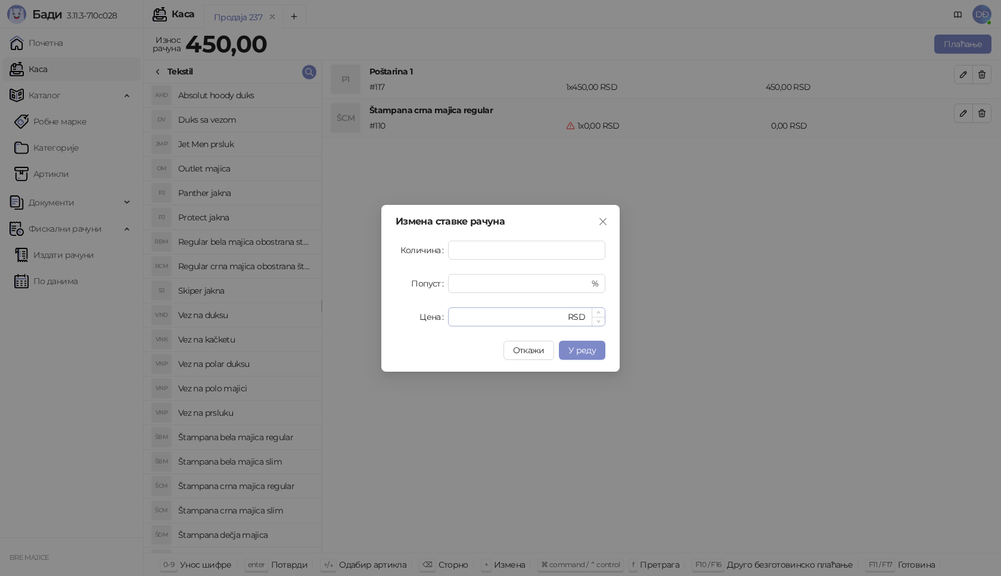
type input "*"
click at [470, 312] on input "*" at bounding box center [510, 317] width 110 height 18
drag, startPoint x: 469, startPoint y: 315, endPoint x: 438, endPoint y: 318, distance: 31.1
click at [438, 318] on div "Цена * RSD" at bounding box center [501, 316] width 210 height 19
type input "****"
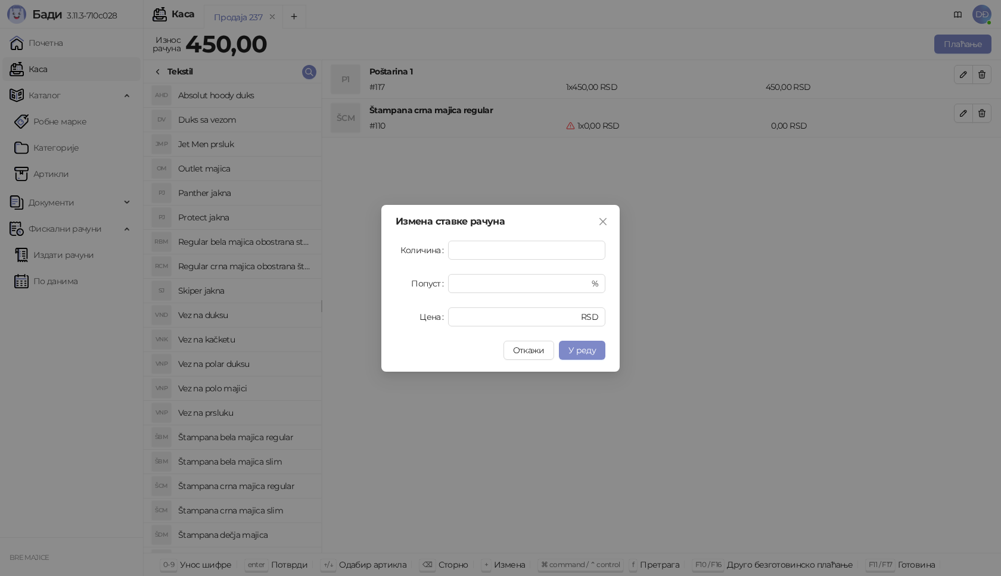
click at [596, 350] on button "У реду" at bounding box center [582, 350] width 46 height 19
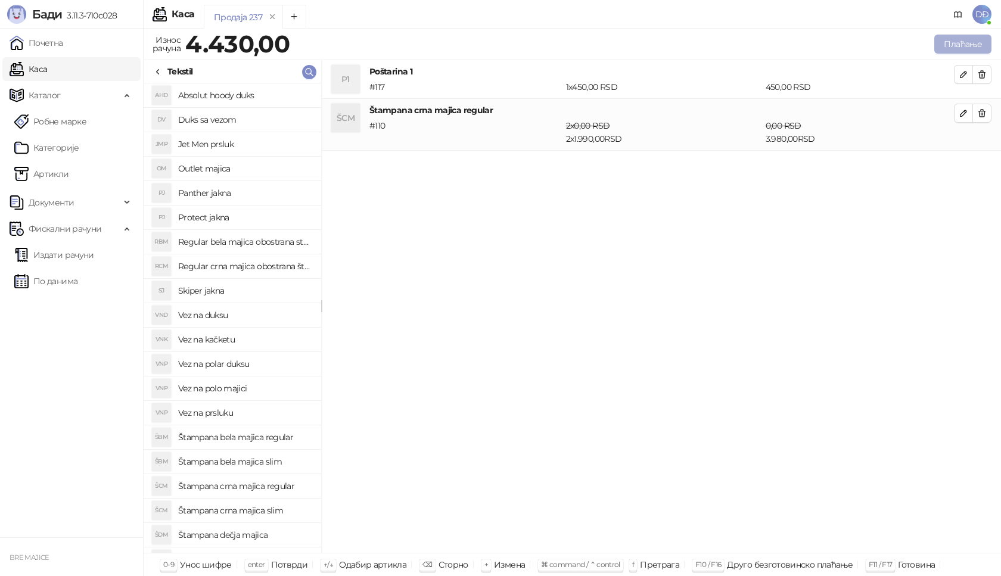
click at [965, 49] on button "Плаћање" at bounding box center [962, 44] width 57 height 19
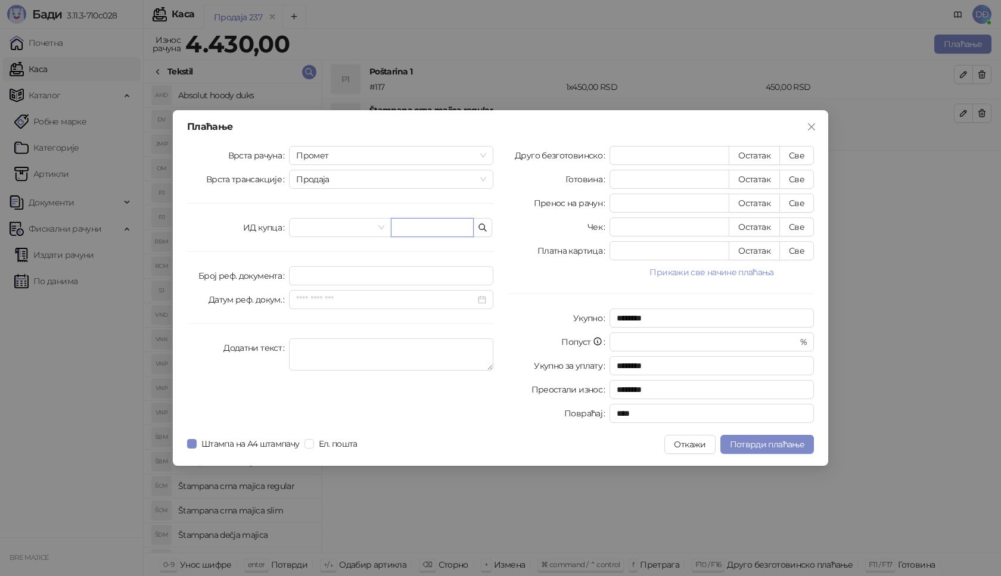
click at [417, 230] on input "text" at bounding box center [432, 227] width 83 height 19
paste input "**********"
type input "**********"
click at [796, 157] on button "Све" at bounding box center [796, 155] width 35 height 19
type input "****"
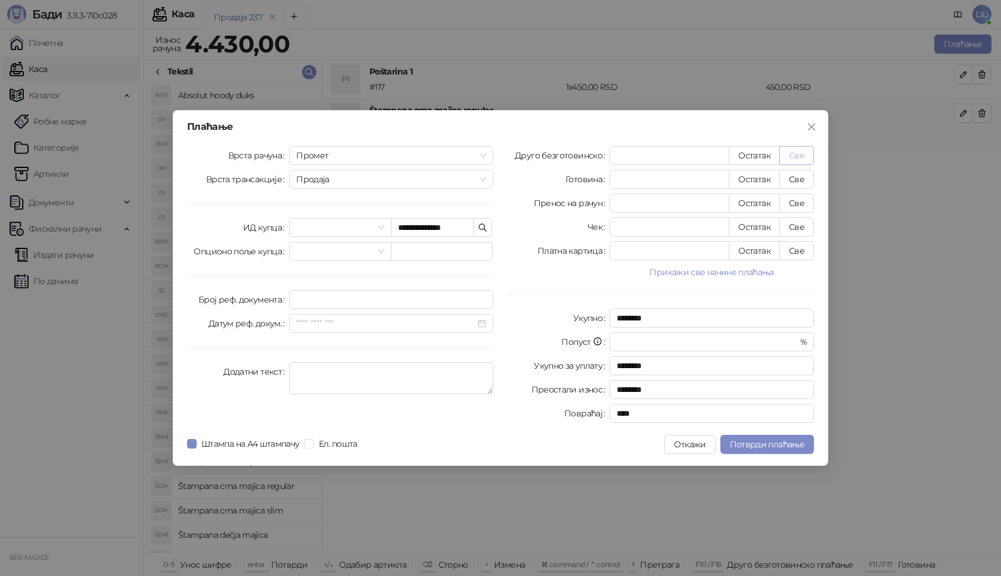
type input "****"
click at [776, 443] on span "Потврди плаћање" at bounding box center [767, 444] width 74 height 11
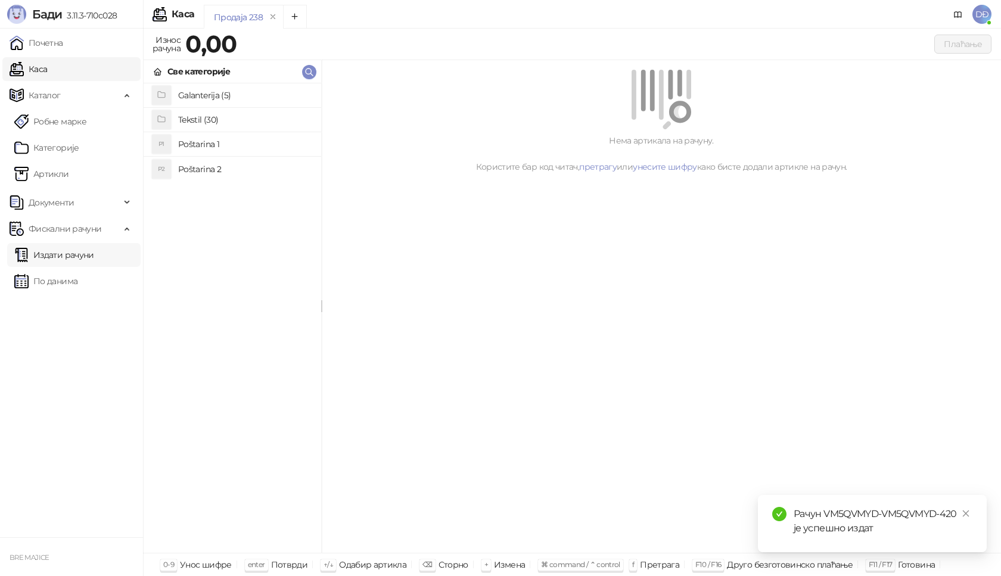
click at [53, 258] on link "Издати рачуни" at bounding box center [54, 255] width 80 height 24
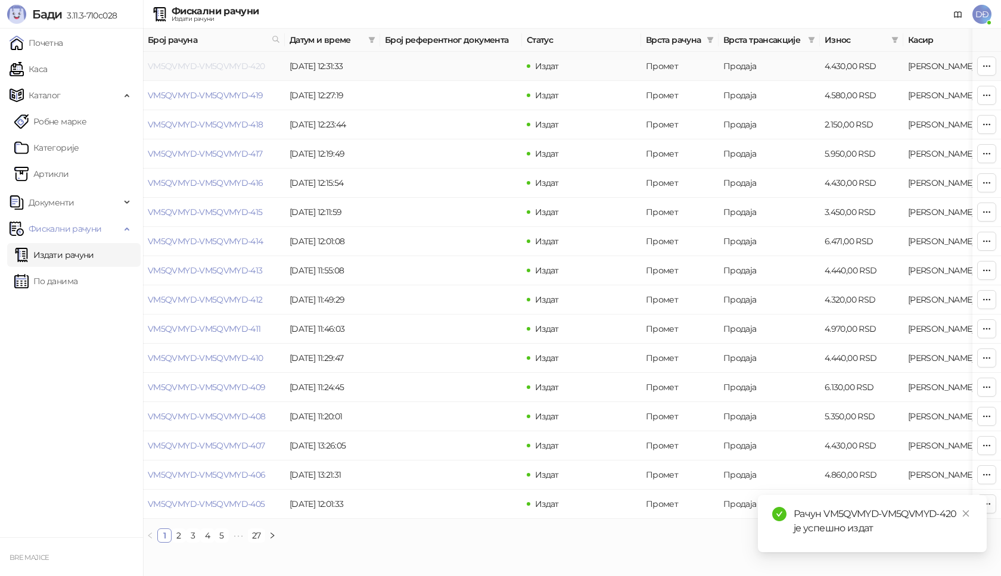
click at [185, 64] on link "VM5QVMYD-VM5QVMYD-420" at bounding box center [206, 66] width 117 height 11
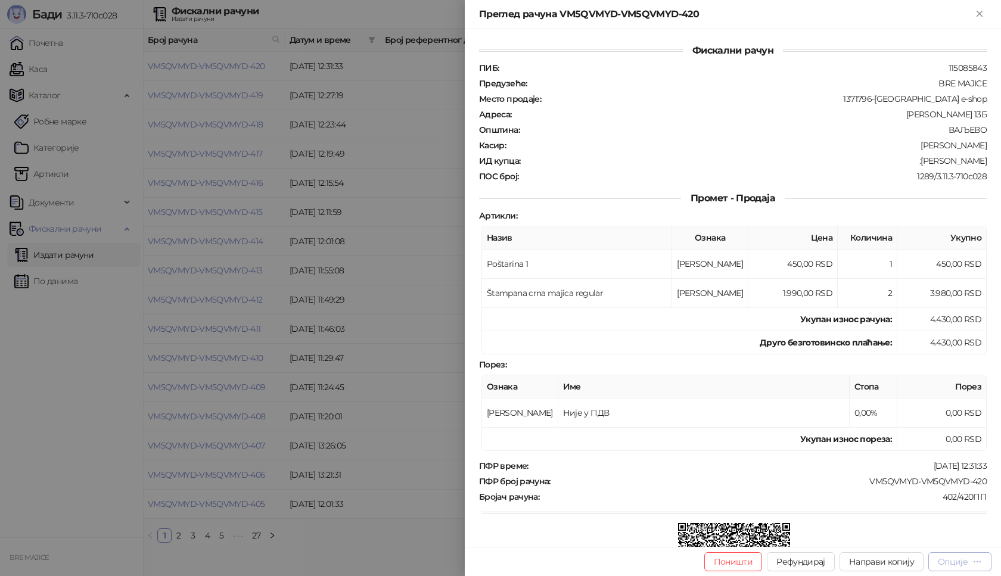
click at [952, 566] on div "Опције" at bounding box center [953, 562] width 30 height 11
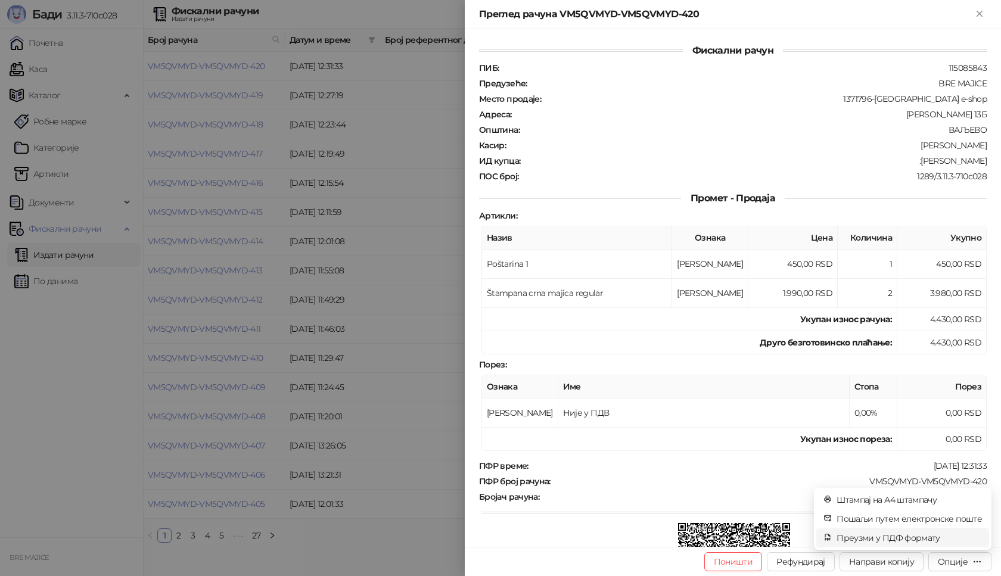
click at [912, 539] on span "Преузми у ПДФ формату" at bounding box center [909, 538] width 145 height 13
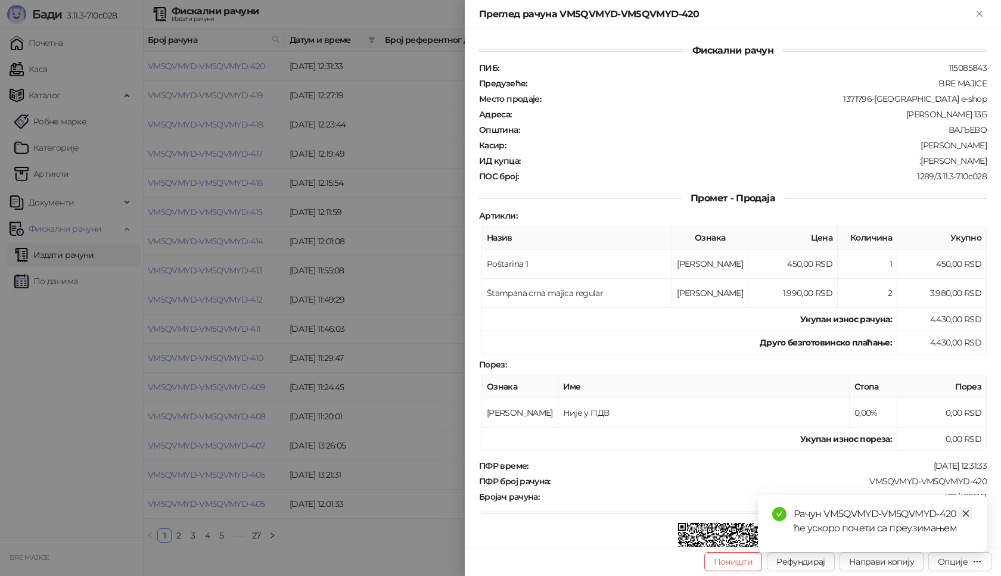
click at [966, 511] on icon "close" at bounding box center [966, 514] width 8 height 8
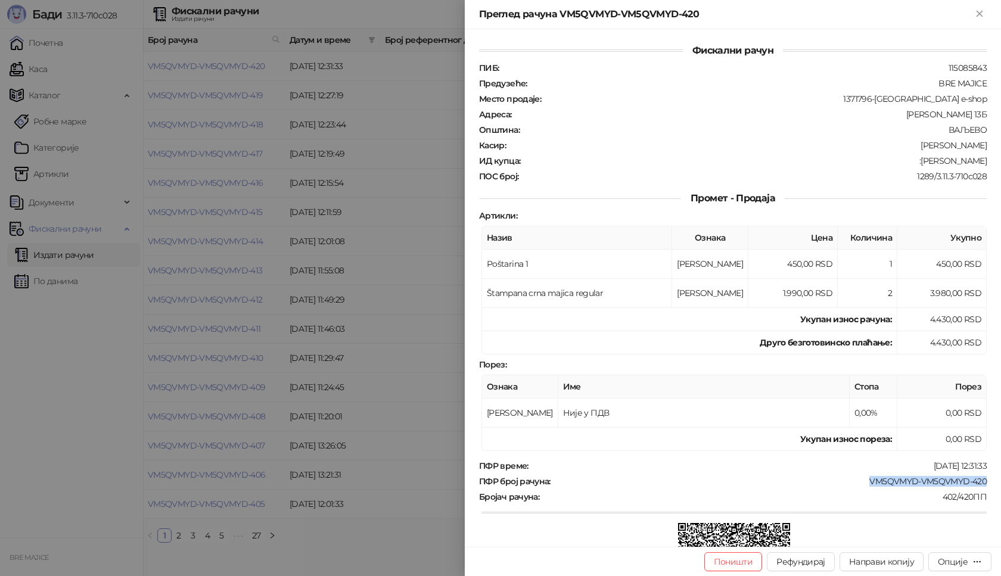
drag, startPoint x: 966, startPoint y: 483, endPoint x: 853, endPoint y: 486, distance: 113.3
click at [853, 486] on div "Фискални рачун ПИБ : 115085843 Предузеће : BRE MAJICE Место продаје : 1371796-B…" at bounding box center [733, 288] width 536 height 518
drag, startPoint x: 975, startPoint y: 160, endPoint x: 922, endPoint y: 159, distance: 52.4
click at [922, 159] on div ":Srdjan Velanac" at bounding box center [754, 161] width 467 height 11
click at [982, 16] on icon "Close" at bounding box center [979, 13] width 5 height 5
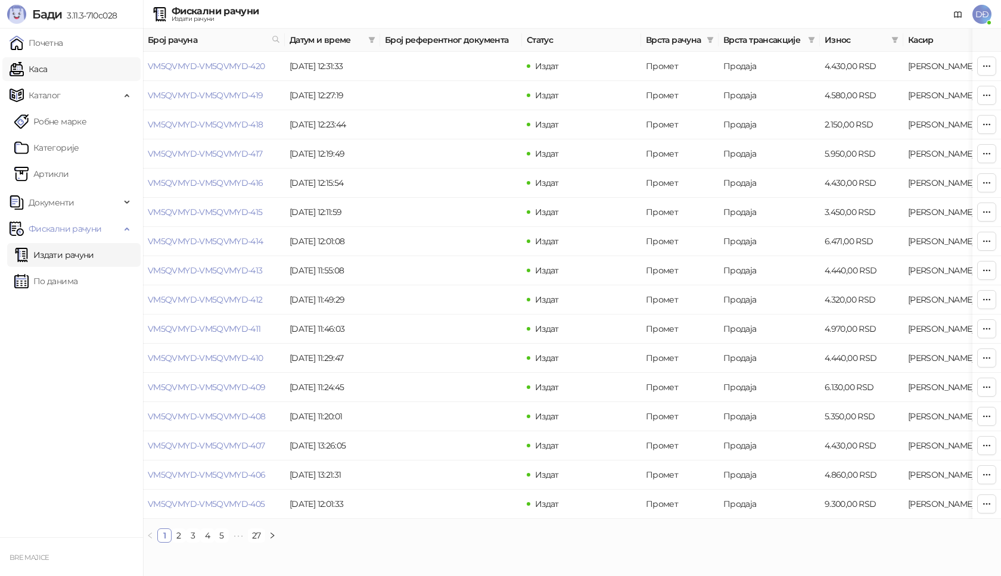
click at [33, 68] on link "Каса" at bounding box center [29, 69] width 38 height 24
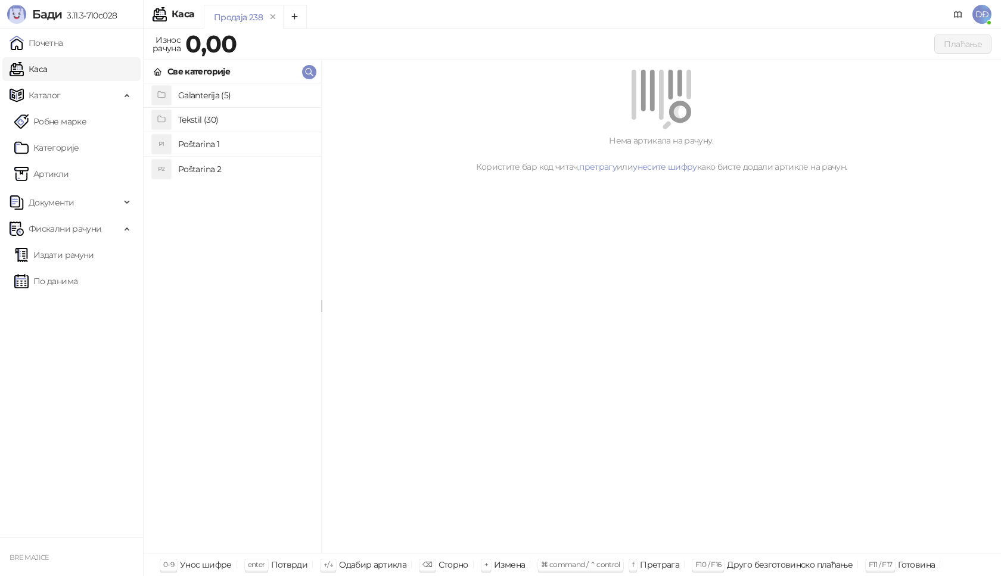
click at [185, 144] on h4 "Poštarina 1" at bounding box center [244, 144] width 133 height 19
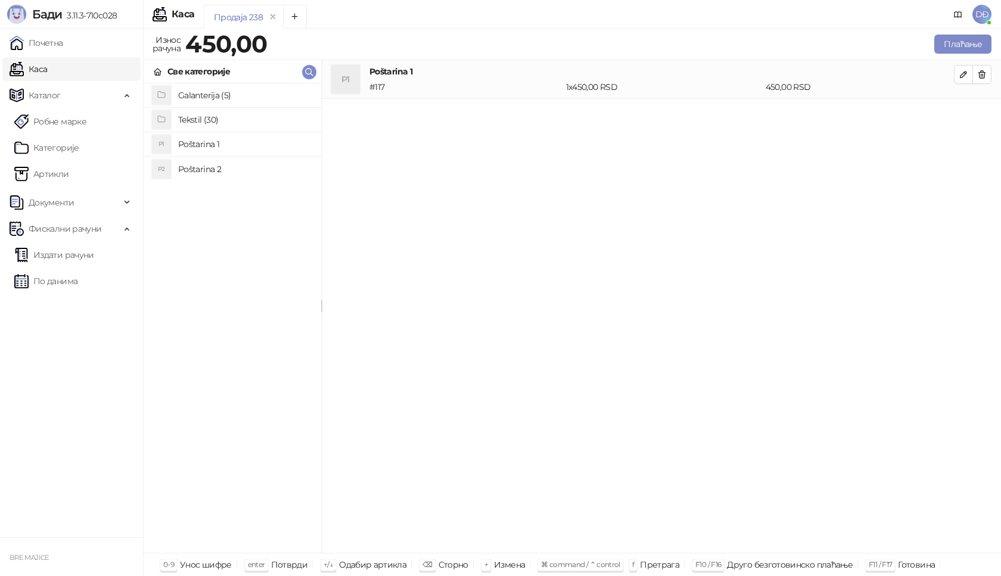
click at [195, 121] on h4 "Tekstil (30)" at bounding box center [244, 119] width 133 height 19
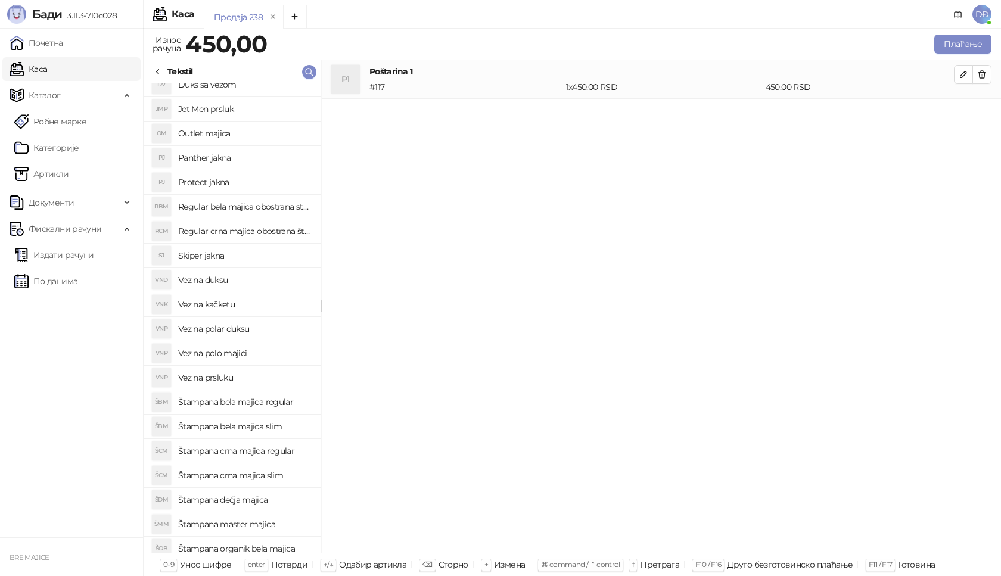
scroll to position [60, 0]
click at [256, 452] on h4 "Štampana crna majica slim" at bounding box center [244, 451] width 133 height 19
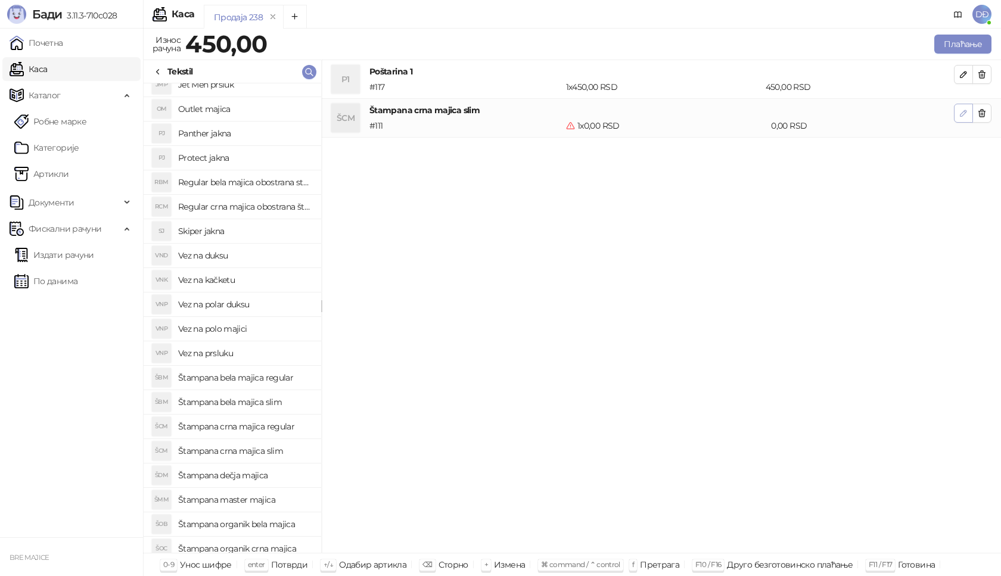
click at [966, 110] on icon "button" at bounding box center [964, 113] width 10 height 10
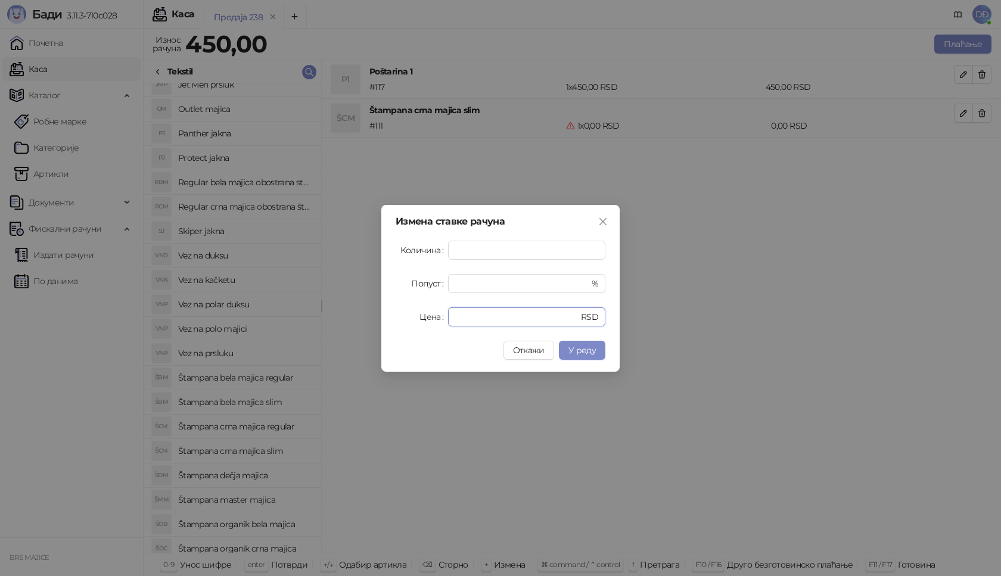
drag, startPoint x: 475, startPoint y: 319, endPoint x: 393, endPoint y: 303, distance: 83.8
click at [421, 320] on div "Цена * RSD" at bounding box center [501, 316] width 210 height 19
type input "****"
click at [571, 353] on span "У реду" at bounding box center [582, 350] width 27 height 11
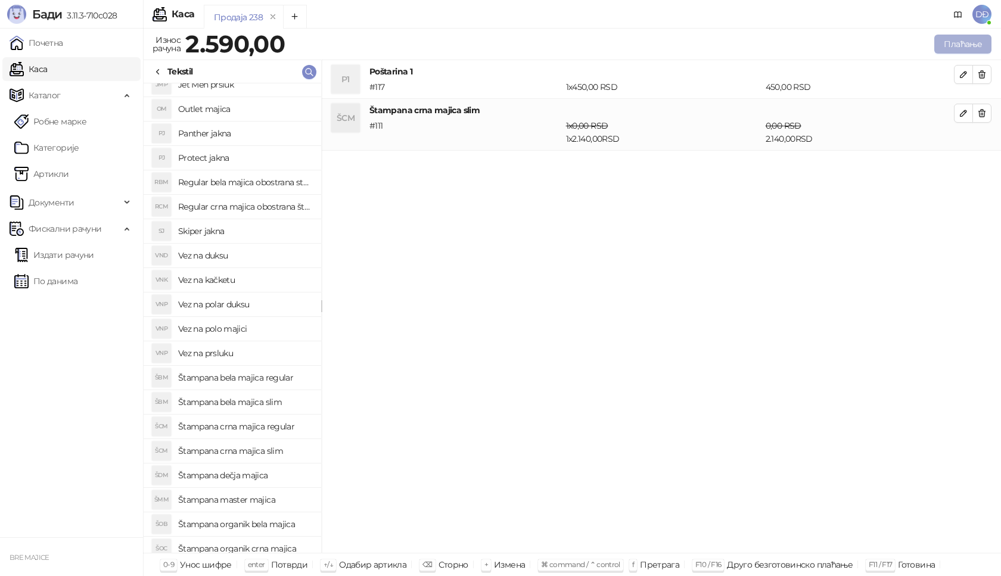
click at [968, 43] on button "Плаћање" at bounding box center [962, 44] width 57 height 19
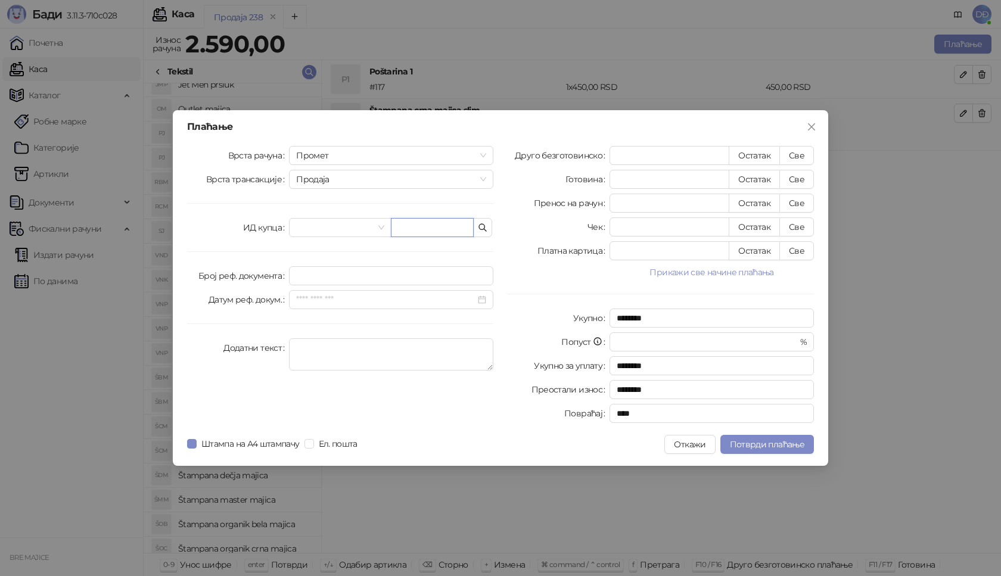
click at [418, 230] on input "text" at bounding box center [432, 227] width 83 height 19
paste input "**********"
type input "**********"
click at [801, 160] on button "Све" at bounding box center [796, 155] width 35 height 19
type input "****"
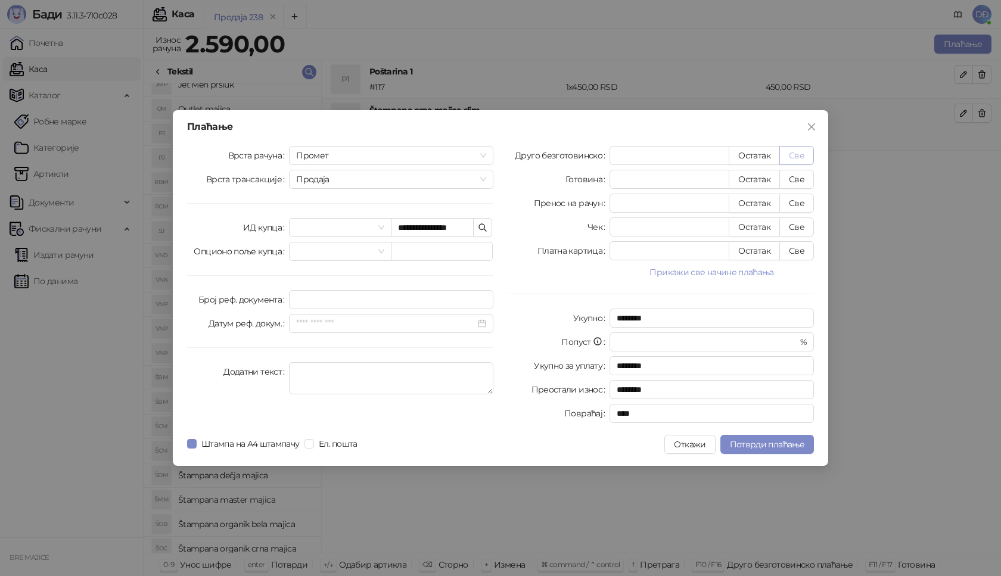
type input "****"
click at [760, 444] on span "Потврди плаћање" at bounding box center [767, 444] width 74 height 11
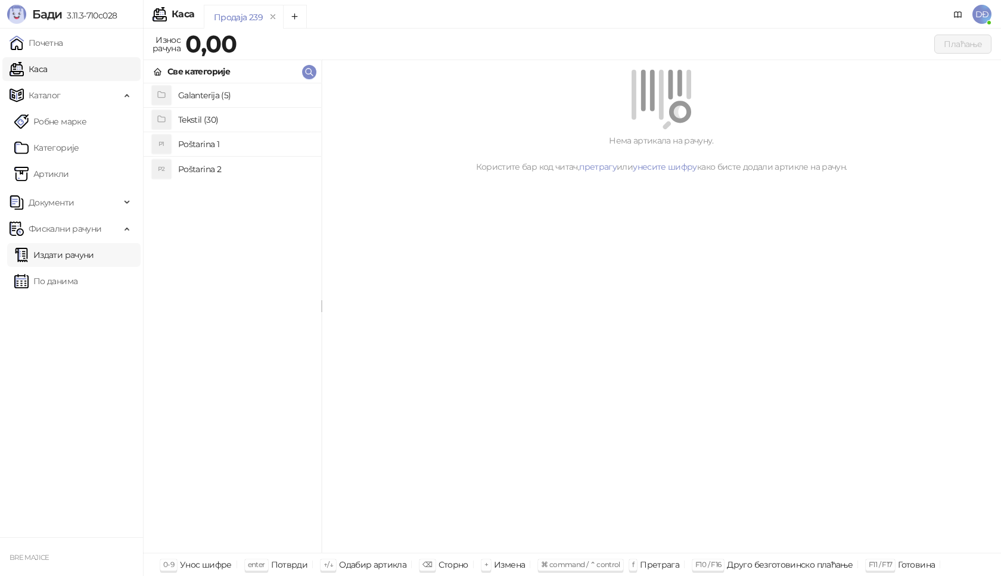
click at [94, 256] on link "Издати рачуни" at bounding box center [54, 255] width 80 height 24
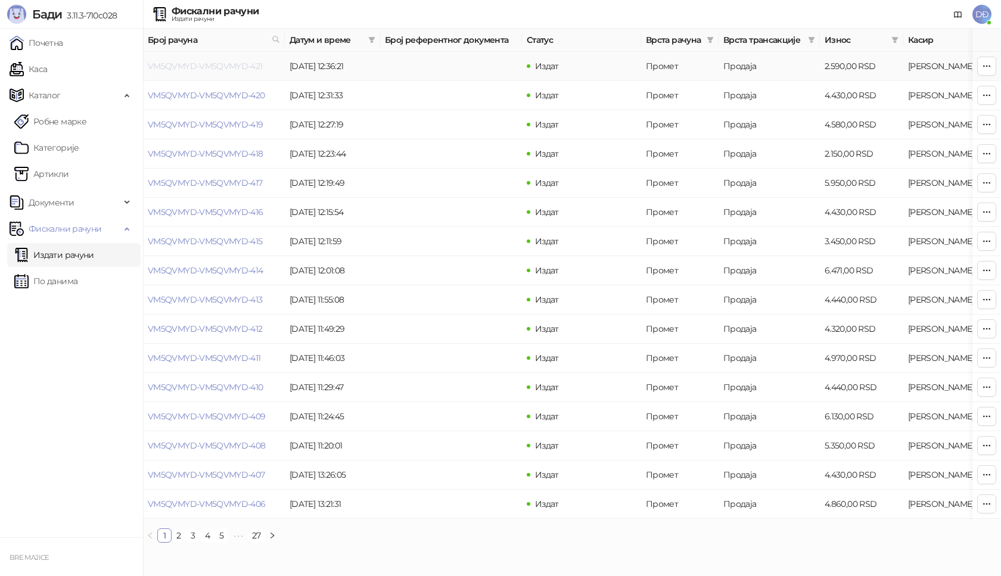
click at [195, 63] on link "VM5QVMYD-VM5QVMYD-421" at bounding box center [205, 66] width 115 height 11
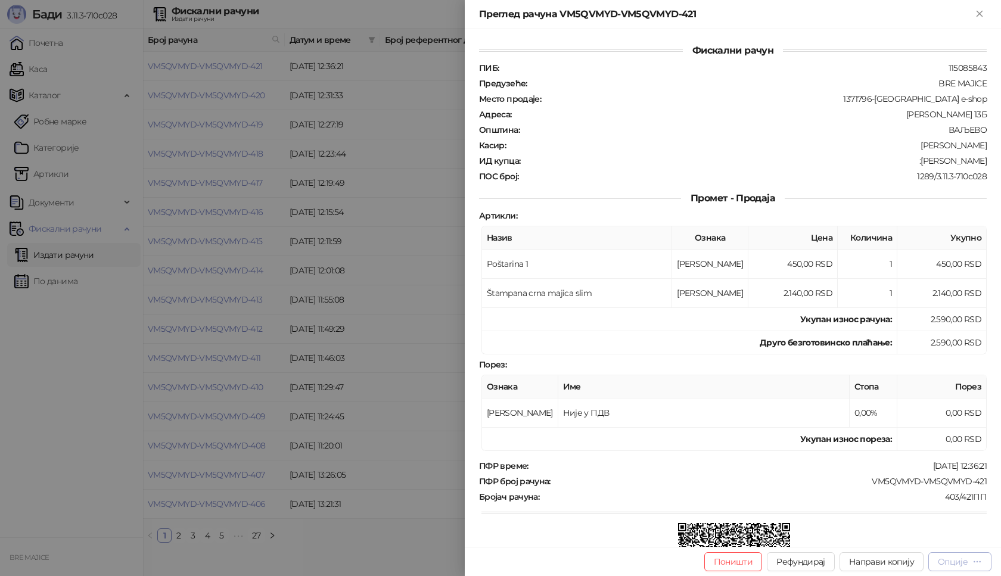
click at [974, 564] on icon "button" at bounding box center [978, 562] width 10 height 10
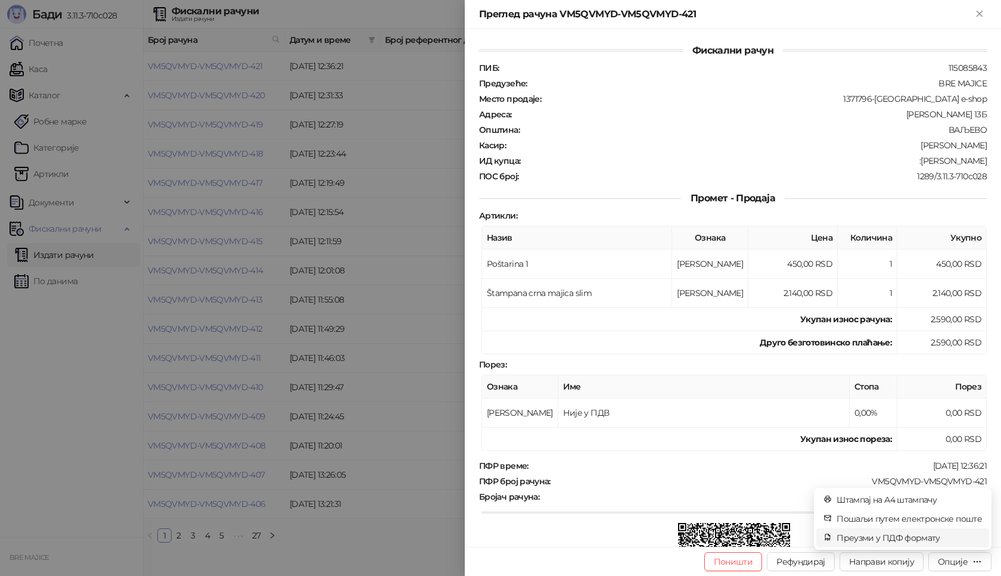
click at [920, 536] on span "Преузми у ПДФ формату" at bounding box center [909, 538] width 145 height 13
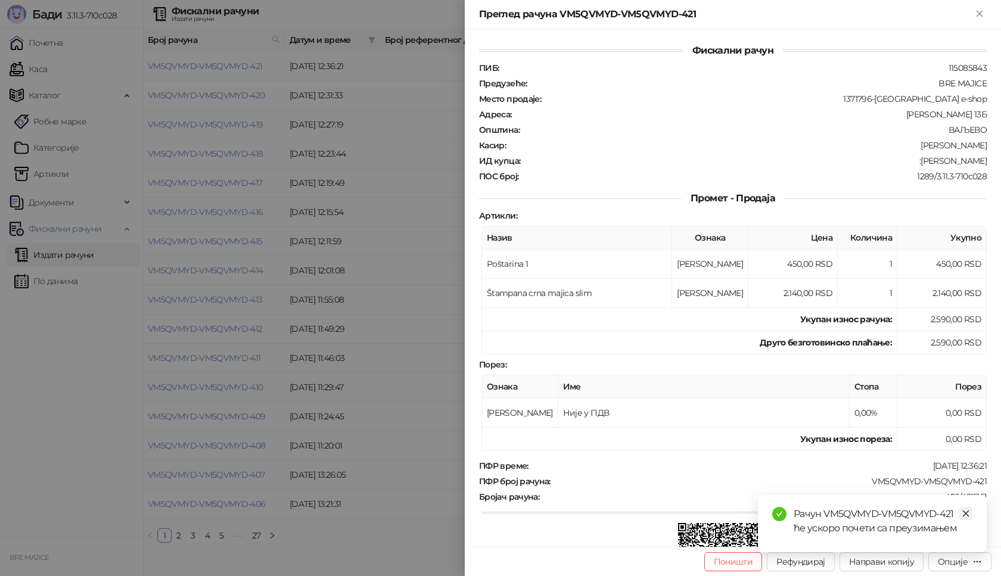
click at [971, 514] on link "Close" at bounding box center [965, 513] width 13 height 13
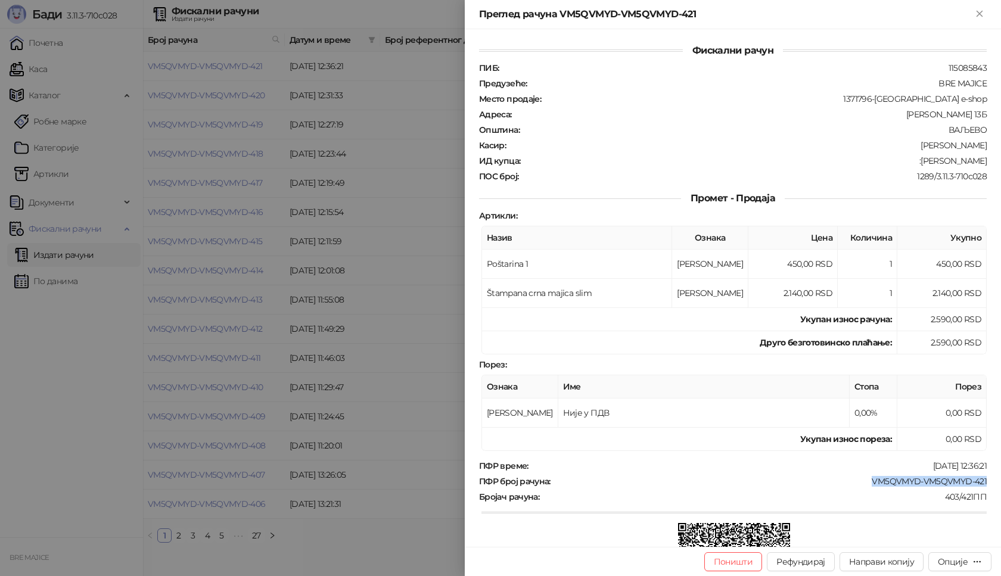
drag, startPoint x: 983, startPoint y: 482, endPoint x: 861, endPoint y: 486, distance: 122.2
click at [861, 486] on div "Фискални рачун ПИБ : 115085843 Предузеће : BRE MAJICE Место продаје : 1371796-B…" at bounding box center [733, 288] width 536 height 518
drag, startPoint x: 979, startPoint y: 159, endPoint x: 920, endPoint y: 163, distance: 59.8
click at [920, 163] on div "Фискални рачун ПИБ : 115085843 Предузеће : BRE MAJICE Место продаје : 1371796-B…" at bounding box center [733, 288] width 536 height 518
click at [980, 13] on icon "Close" at bounding box center [979, 13] width 11 height 11
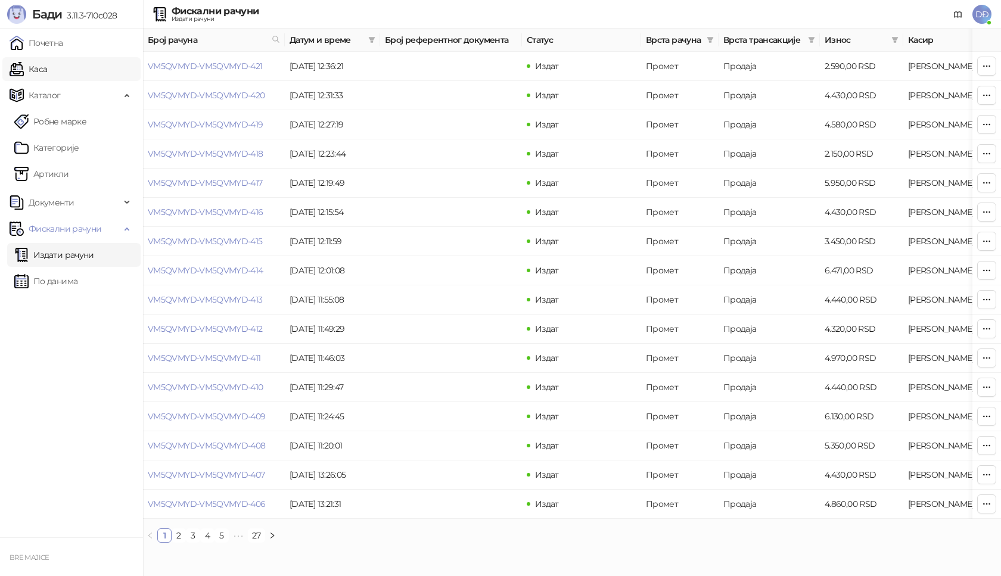
click at [47, 65] on link "Каса" at bounding box center [29, 69] width 38 height 24
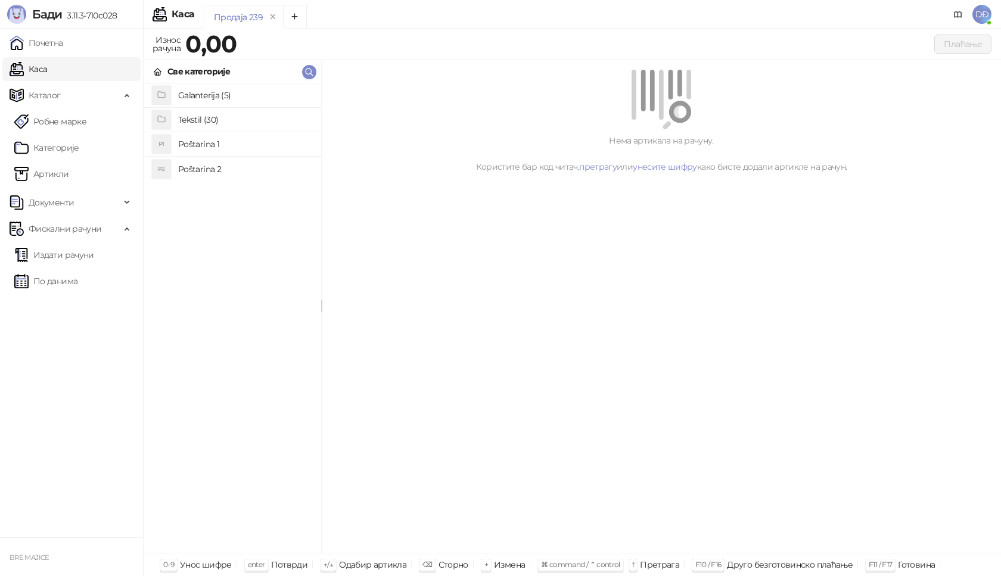
click at [194, 141] on h4 "Poštarina 1" at bounding box center [244, 144] width 133 height 19
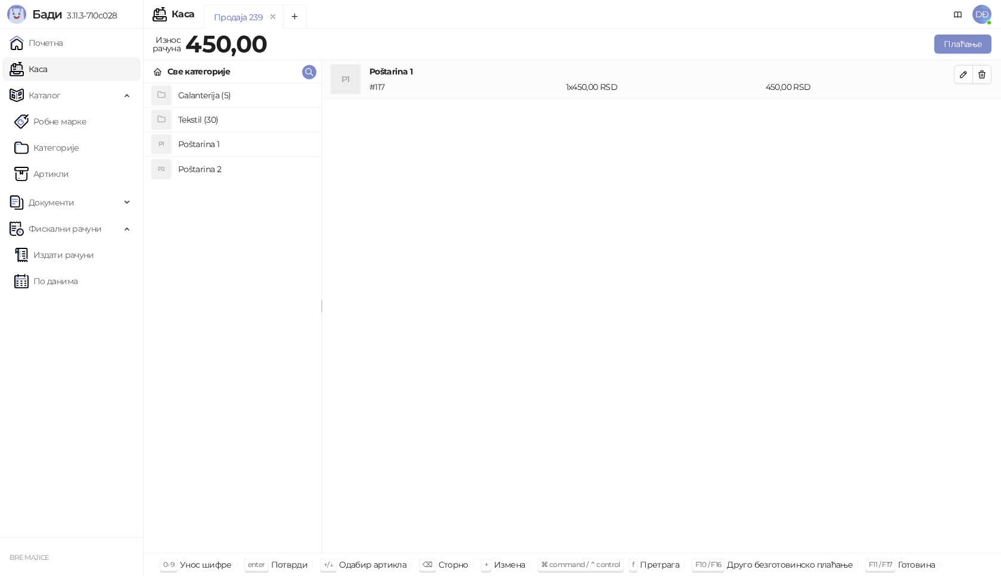
click at [201, 115] on h4 "Tekstil (30)" at bounding box center [244, 119] width 133 height 19
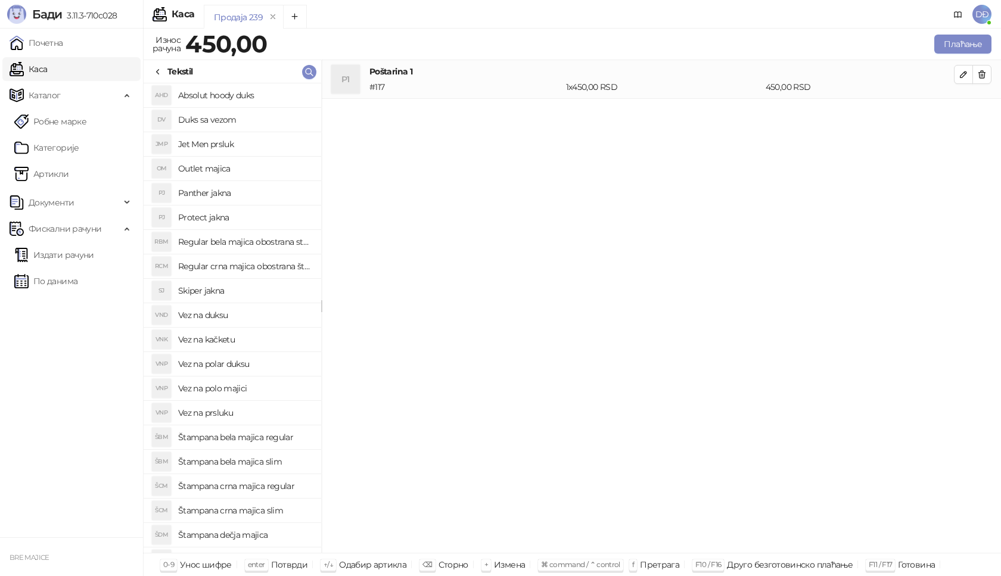
click at [269, 437] on h4 "Štampana bela majica regular" at bounding box center [244, 437] width 133 height 19
click at [967, 113] on icon "button" at bounding box center [964, 113] width 10 height 10
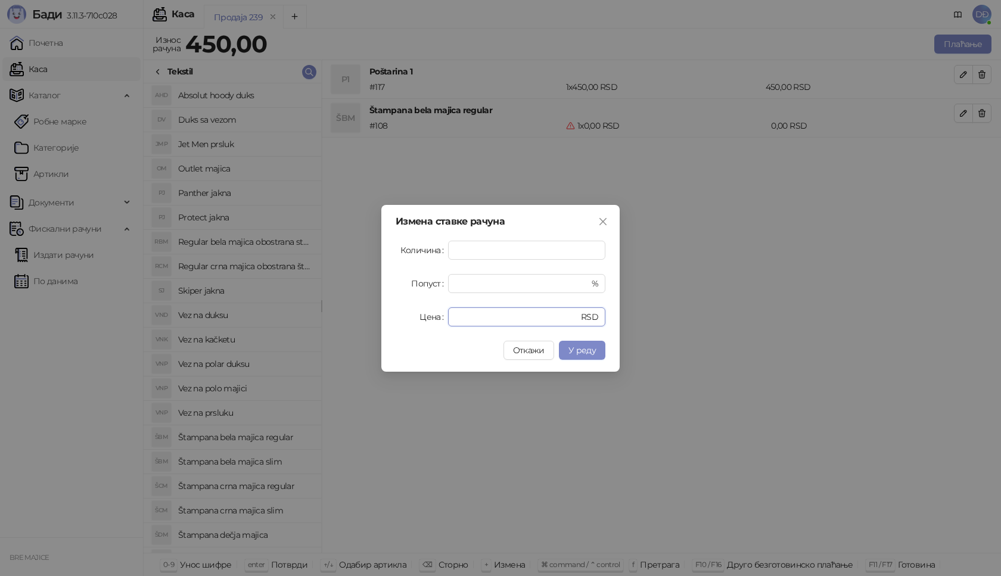
drag, startPoint x: 462, startPoint y: 318, endPoint x: 433, endPoint y: 319, distance: 29.3
click at [433, 319] on div "Цена * RSD" at bounding box center [501, 316] width 210 height 19
type input "****"
click at [576, 350] on span "У реду" at bounding box center [582, 350] width 27 height 11
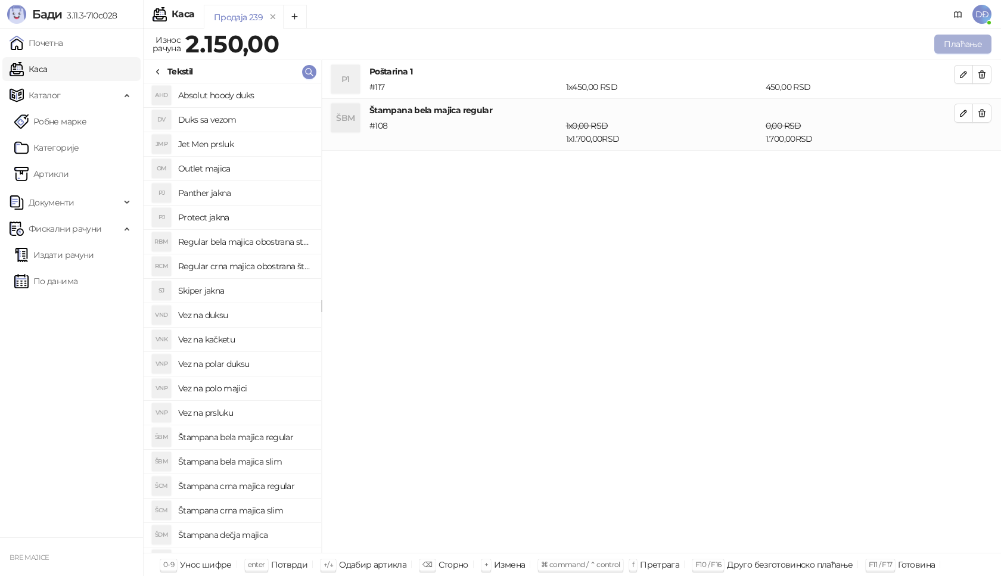
click at [970, 40] on button "Плаћање" at bounding box center [962, 44] width 57 height 19
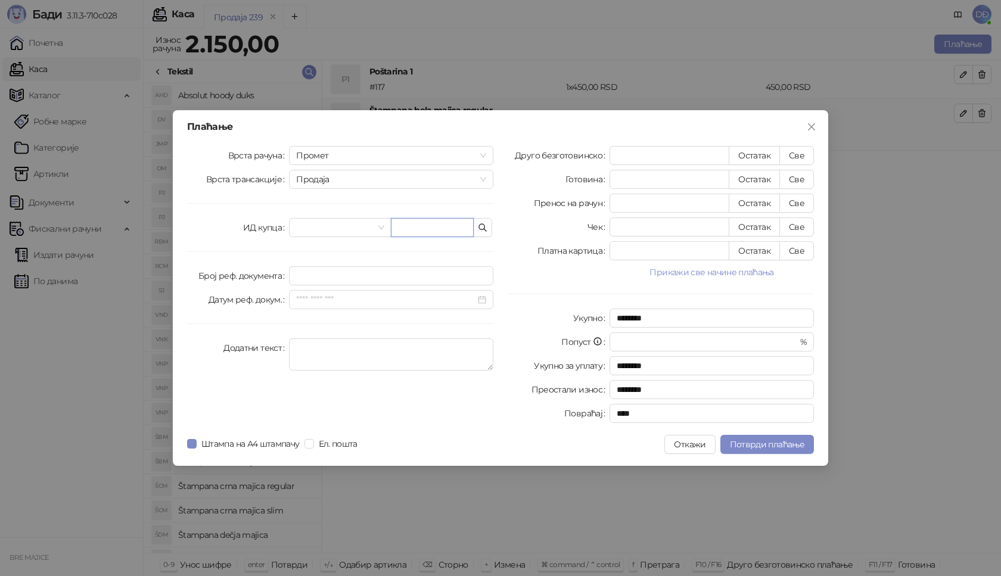
click at [414, 222] on input "text" at bounding box center [432, 227] width 83 height 19
paste input "**********"
type input "**********"
click at [802, 158] on button "Све" at bounding box center [796, 155] width 35 height 19
type input "****"
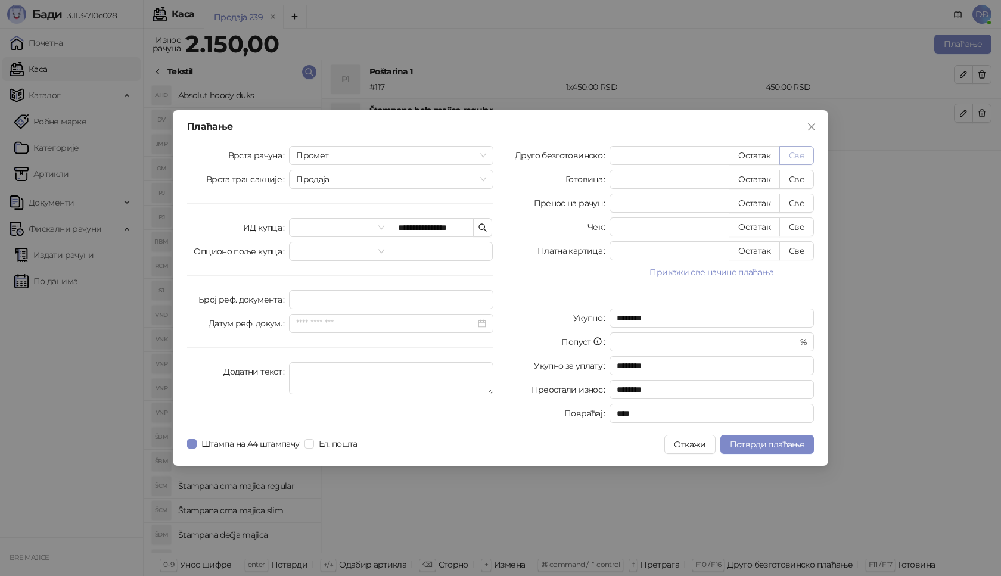
type input "****"
click at [772, 450] on button "Потврди плаћање" at bounding box center [767, 444] width 94 height 19
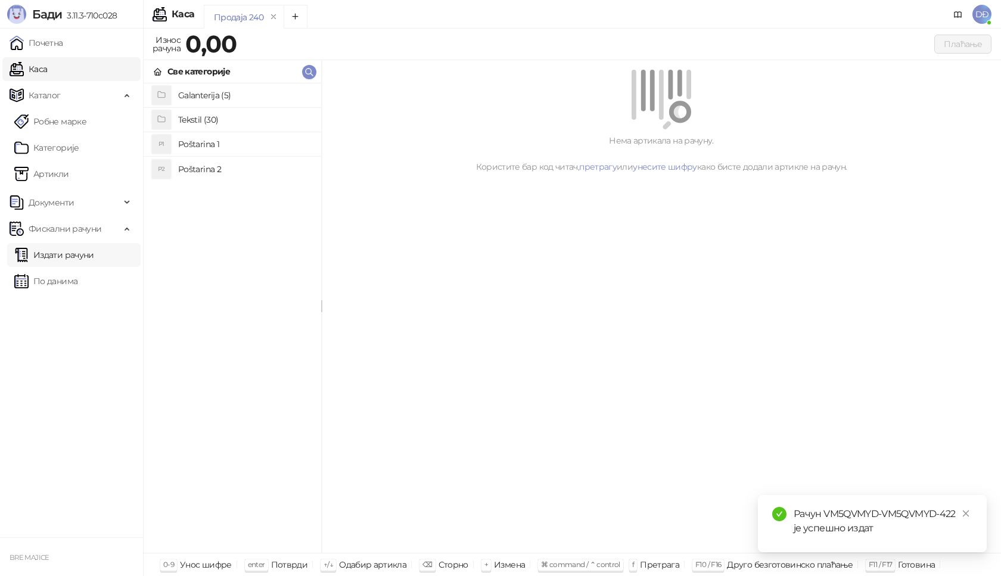
click at [69, 256] on link "Издати рачуни" at bounding box center [54, 255] width 80 height 24
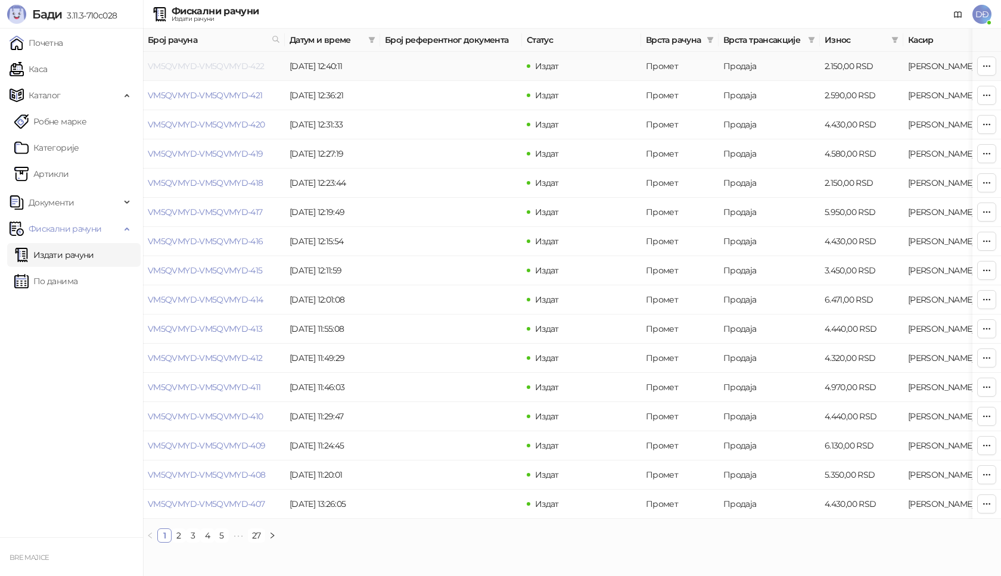
click at [205, 64] on link "VM5QVMYD-VM5QVMYD-422" at bounding box center [206, 66] width 117 height 11
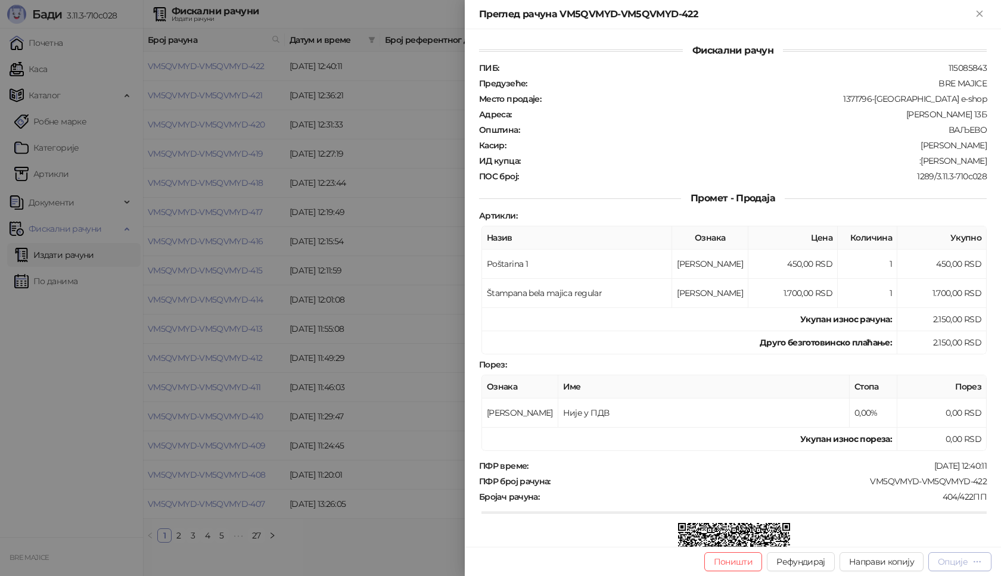
click at [969, 563] on div "Опције" at bounding box center [960, 561] width 44 height 11
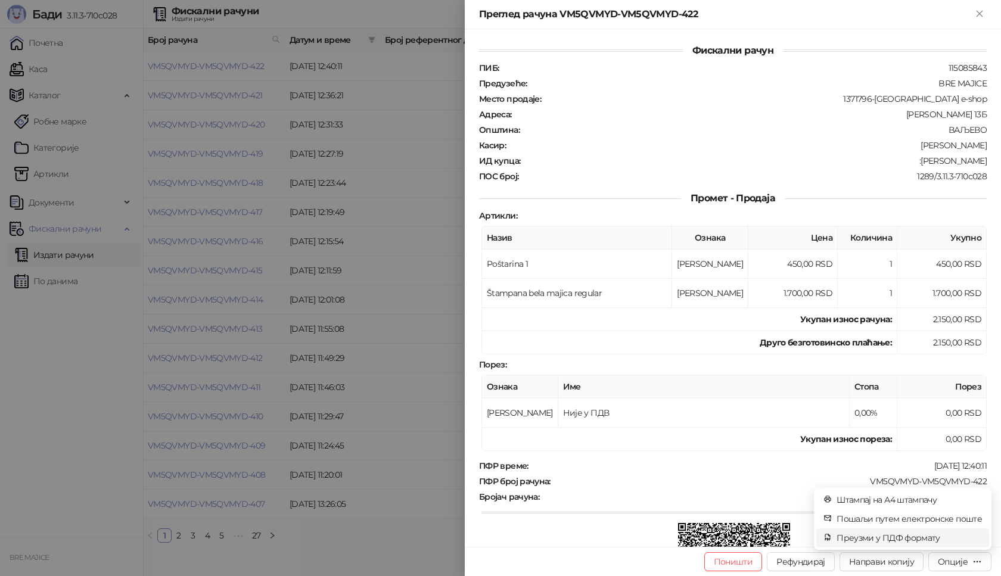
click at [936, 539] on span "Преузми у ПДФ формату" at bounding box center [909, 538] width 145 height 13
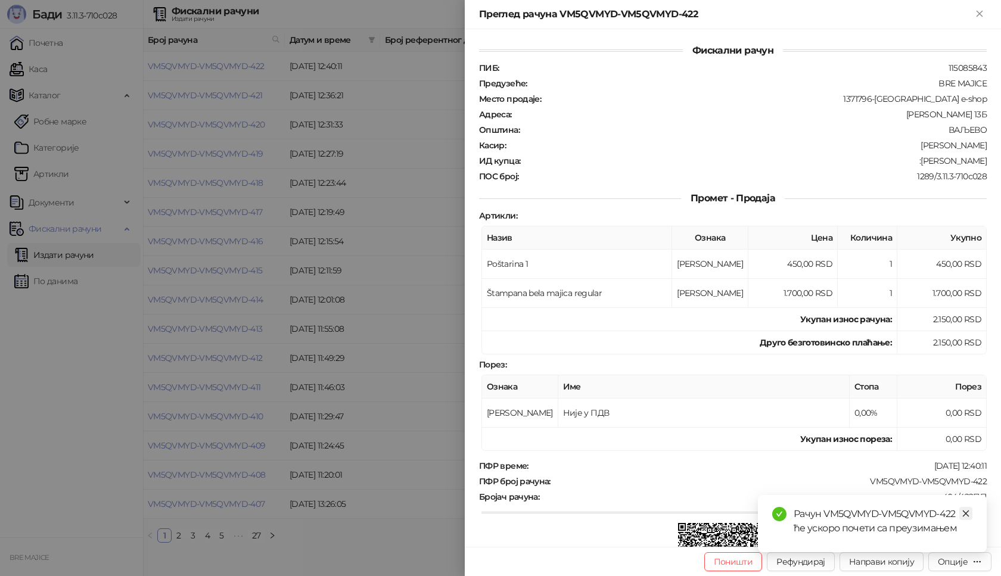
click at [964, 512] on icon "close" at bounding box center [966, 514] width 8 height 8
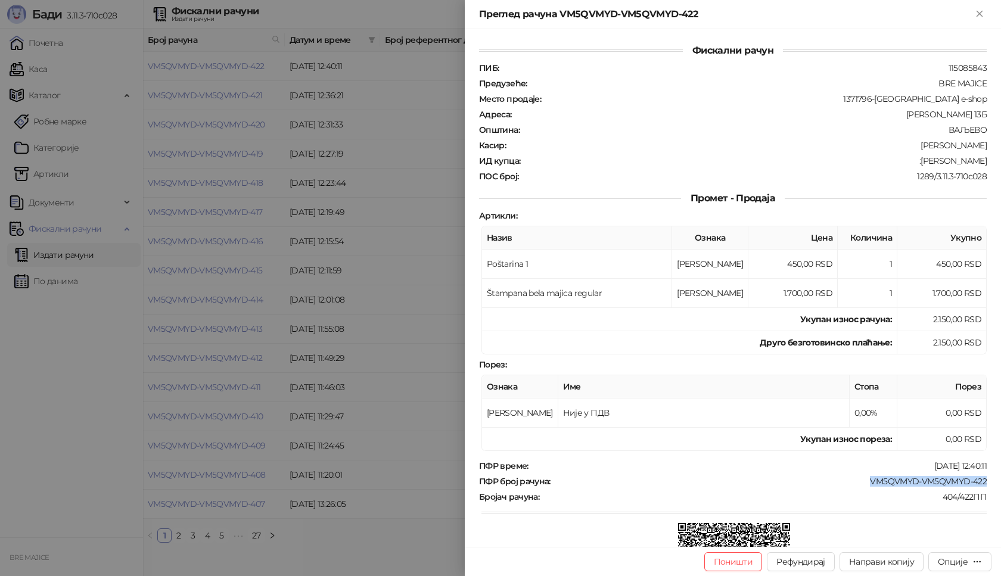
drag, startPoint x: 980, startPoint y: 483, endPoint x: 859, endPoint y: 482, distance: 121.0
click at [859, 482] on div "Фискални рачун ПИБ : 115085843 Предузеће : BRE MAJICE Место продаје : 1371796-B…" at bounding box center [733, 288] width 536 height 518
drag, startPoint x: 968, startPoint y: 163, endPoint x: 912, endPoint y: 160, distance: 56.1
click at [912, 160] on div "Фискални рачун ПИБ : 115085843 Предузеће : BRE MAJICE Место продаје : 1371796-B…" at bounding box center [733, 288] width 536 height 518
click at [982, 16] on icon "Close" at bounding box center [979, 13] width 5 height 5
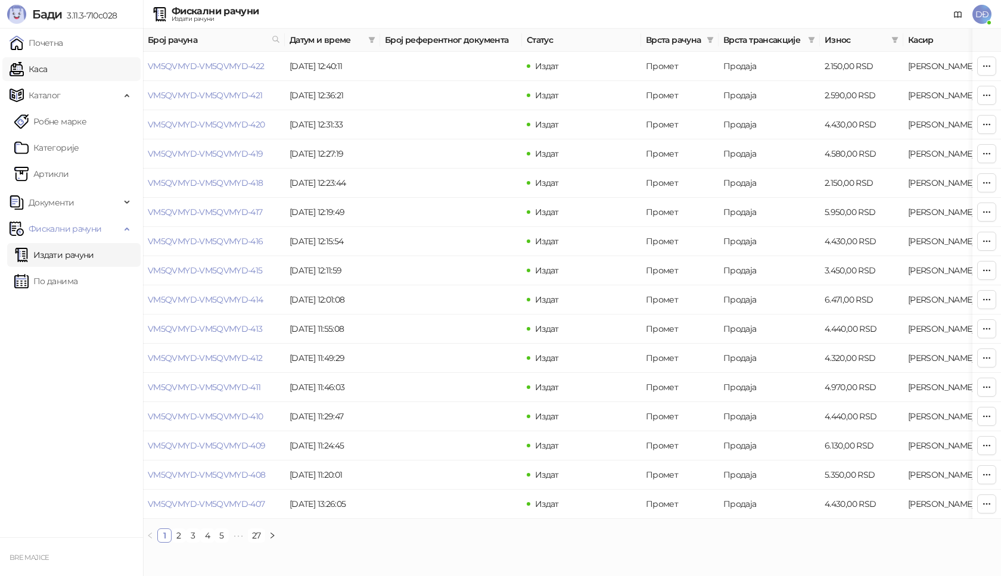
click at [41, 68] on link "Каса" at bounding box center [29, 69] width 38 height 24
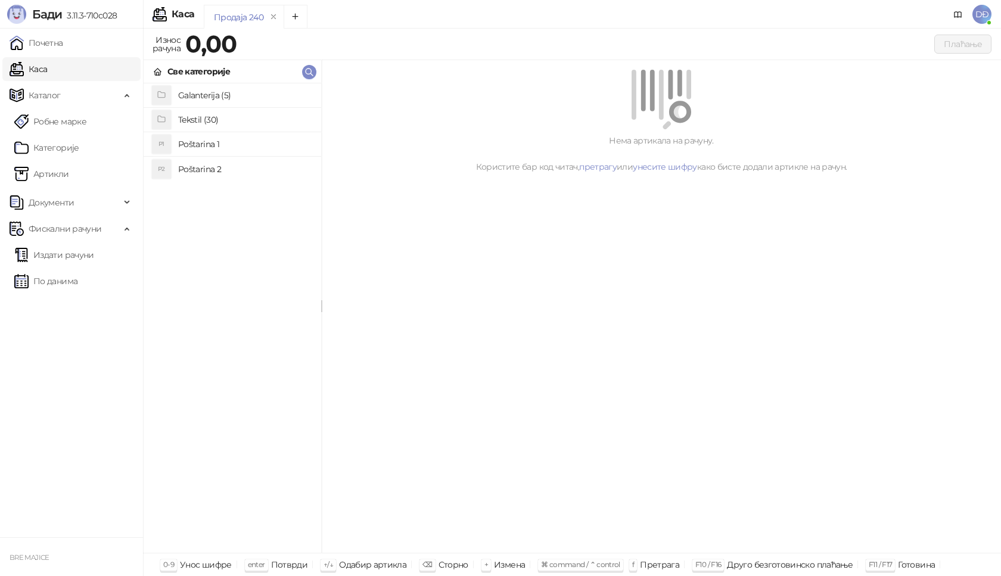
click at [210, 141] on h4 "Poštarina 1" at bounding box center [244, 144] width 133 height 19
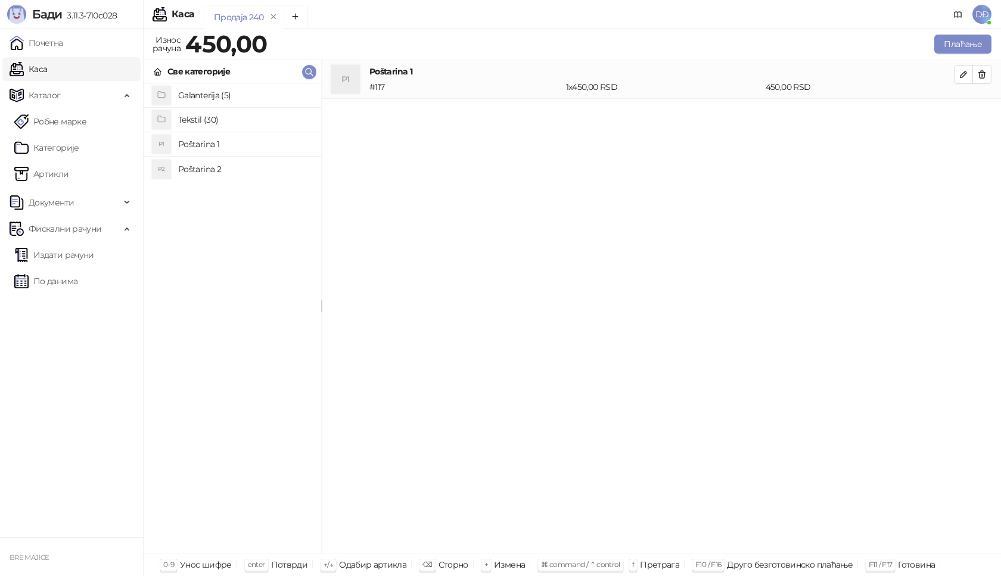
click at [208, 117] on h4 "Tekstil (30)" at bounding box center [244, 119] width 133 height 19
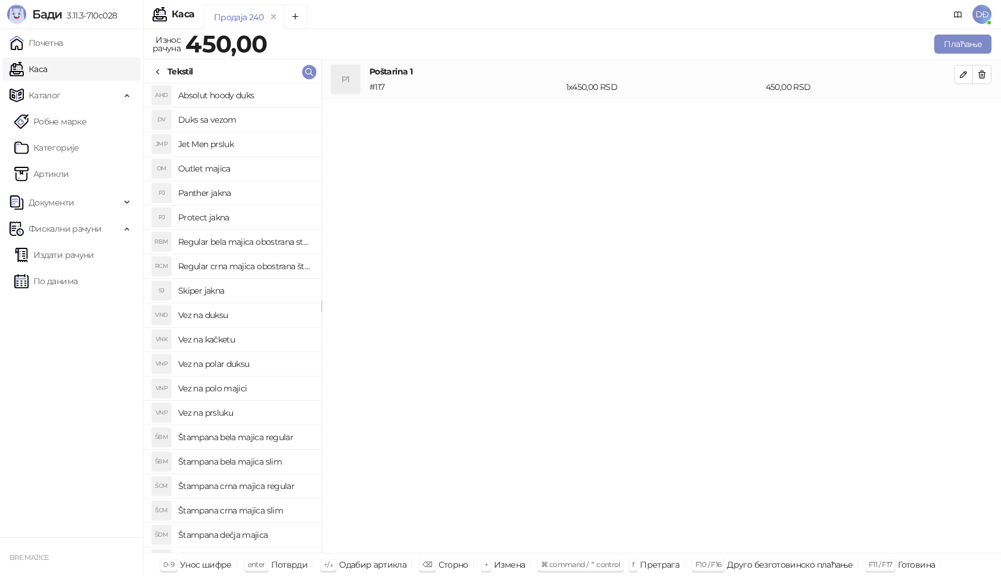
click at [242, 437] on h4 "Štampana bela majica regular" at bounding box center [244, 437] width 133 height 19
click at [967, 111] on icon "button" at bounding box center [964, 113] width 6 height 6
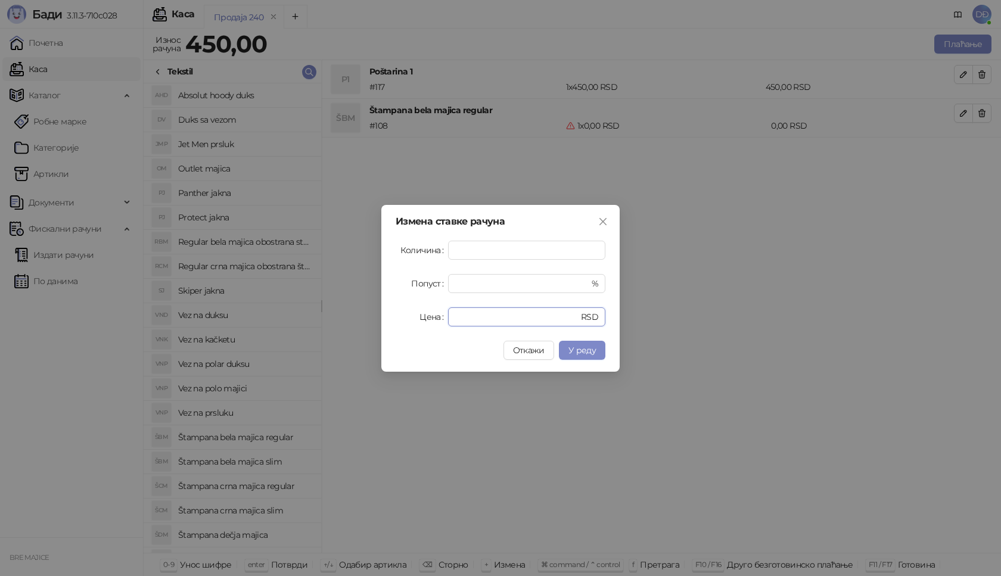
drag, startPoint x: 462, startPoint y: 316, endPoint x: 434, endPoint y: 312, distance: 28.2
click at [443, 316] on div "Цена * RSD" at bounding box center [501, 316] width 210 height 19
click at [581, 347] on span "У реду" at bounding box center [582, 350] width 27 height 11
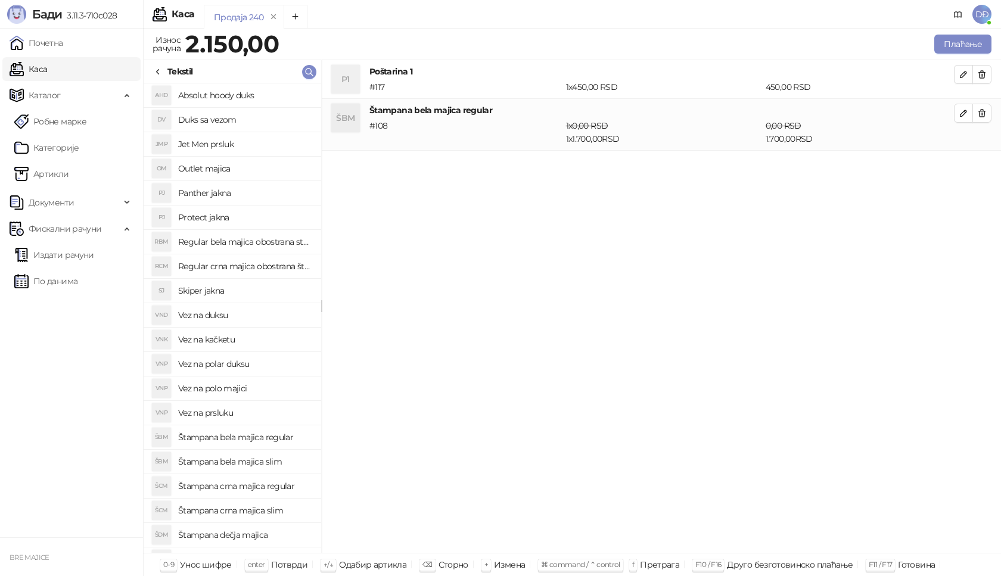
click at [246, 512] on h4 "Štampana crna majica slim" at bounding box center [244, 510] width 133 height 19
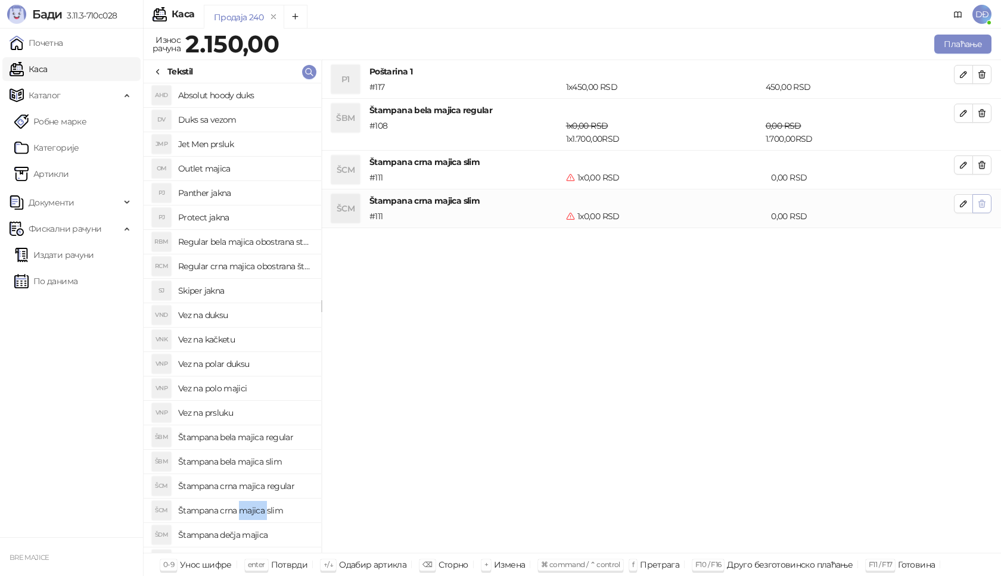
click at [983, 202] on icon "button" at bounding box center [982, 203] width 7 height 7
click at [984, 161] on icon "button" at bounding box center [982, 165] width 10 height 10
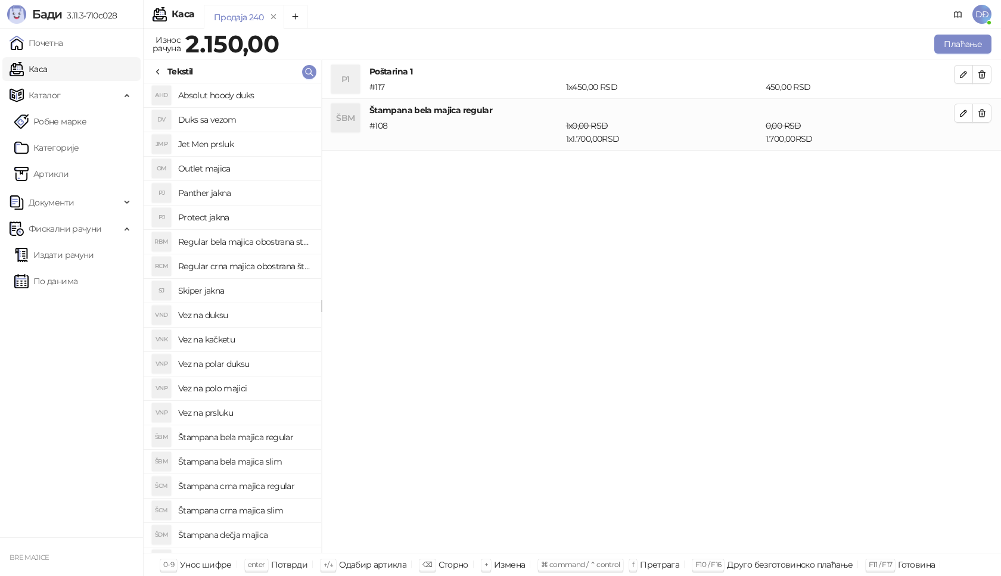
click at [241, 487] on h4 "Štampana crna majica regular" at bounding box center [244, 486] width 133 height 19
click at [962, 165] on icon "button" at bounding box center [964, 165] width 6 height 6
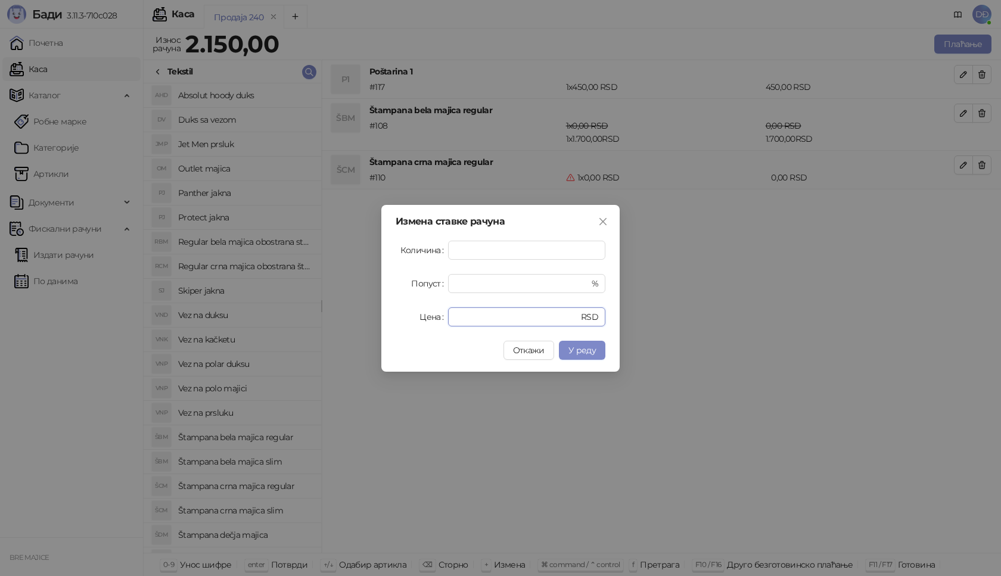
drag, startPoint x: 446, startPoint y: 320, endPoint x: 419, endPoint y: 319, distance: 27.4
click at [424, 321] on div "Цена * RSD" at bounding box center [501, 316] width 210 height 19
type input "****"
click at [589, 343] on button "У реду" at bounding box center [582, 350] width 46 height 19
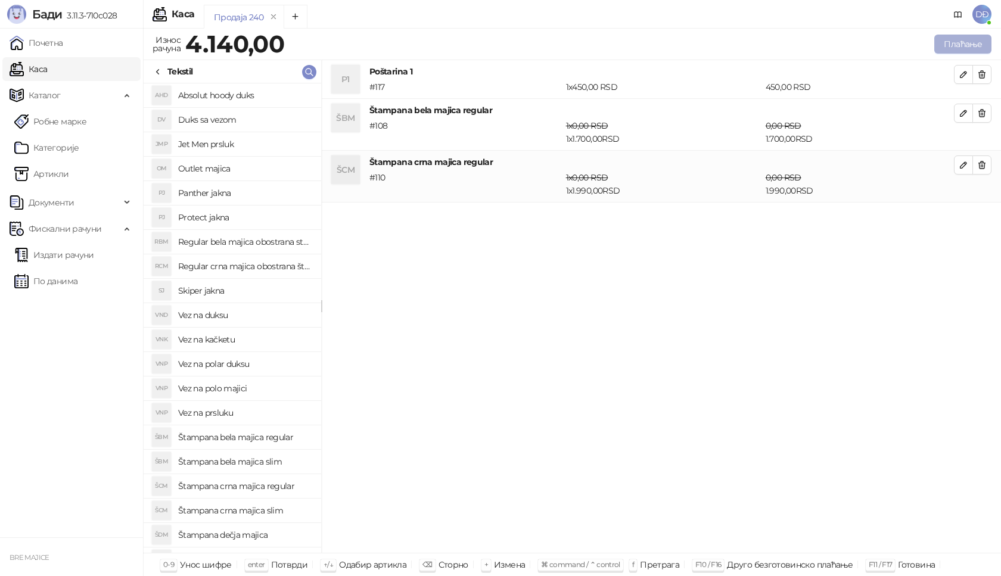
click at [961, 45] on button "Плаћање" at bounding box center [962, 44] width 57 height 19
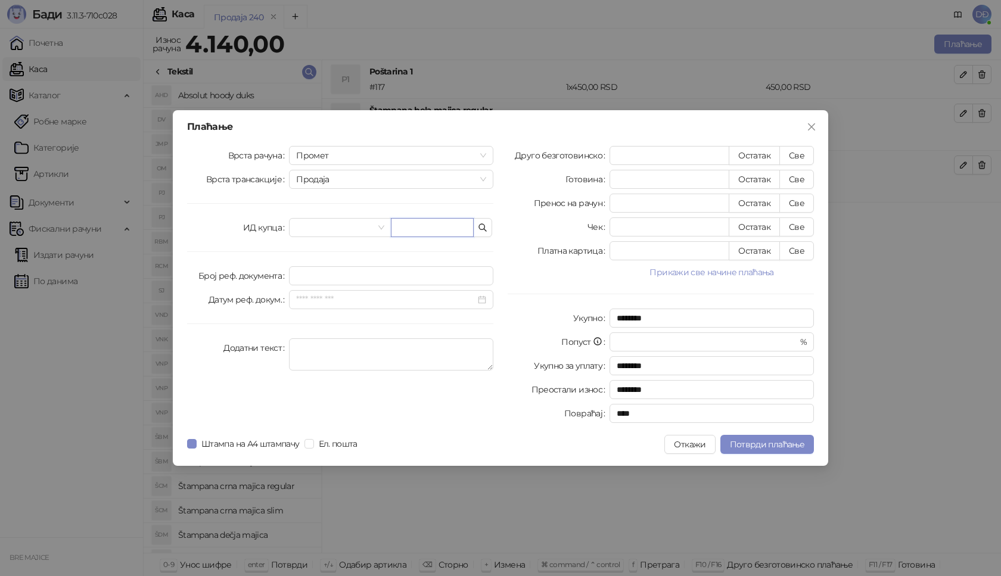
click at [405, 224] on input "text" at bounding box center [432, 227] width 83 height 19
paste input "**********"
type input "**********"
click at [793, 152] on button "Све" at bounding box center [796, 155] width 35 height 19
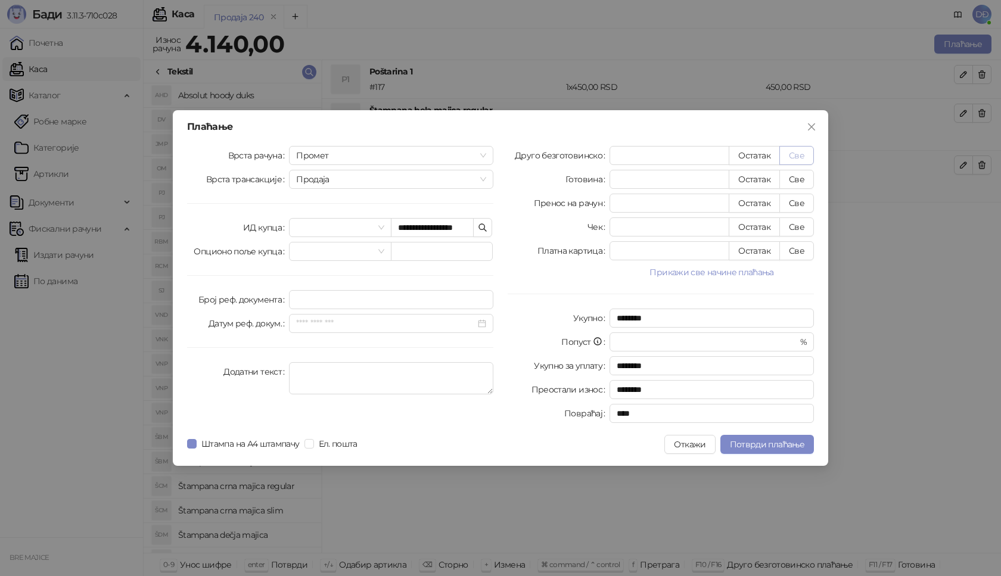
type input "****"
click at [762, 445] on span "Потврди плаћање" at bounding box center [767, 444] width 74 height 11
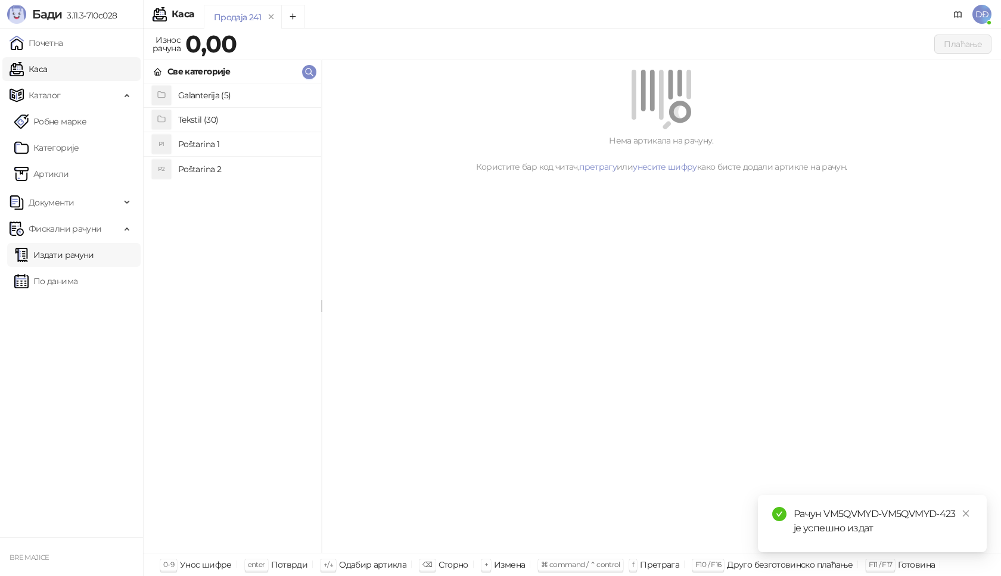
click at [66, 255] on link "Издати рачуни" at bounding box center [54, 255] width 80 height 24
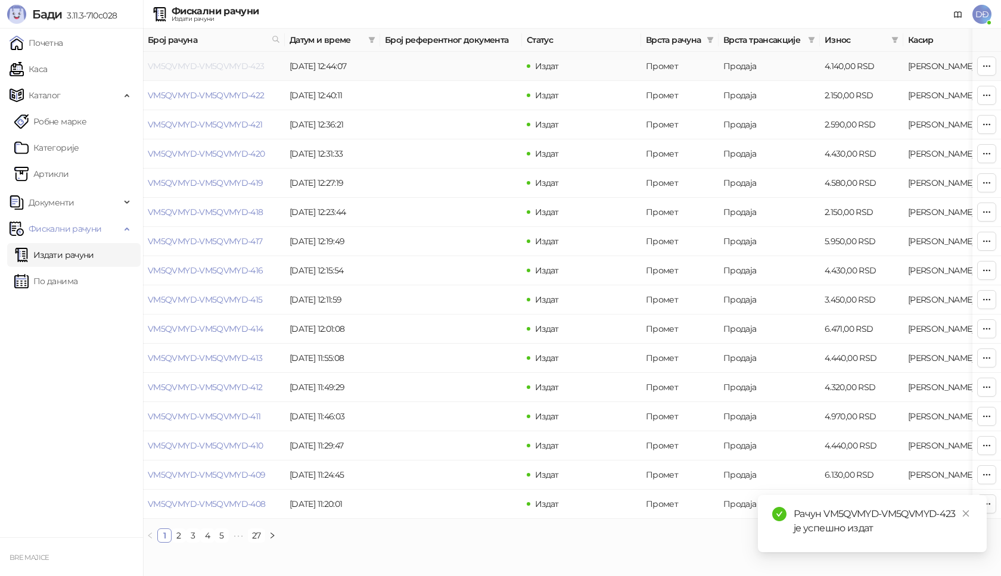
click at [209, 67] on link "VM5QVMYD-VM5QVMYD-423" at bounding box center [206, 66] width 117 height 11
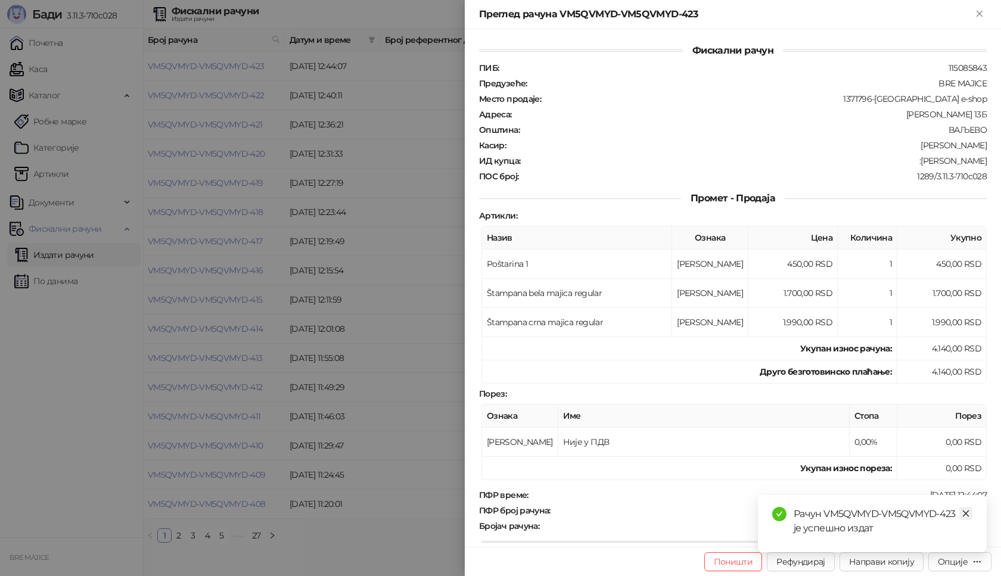
click at [964, 514] on icon "close" at bounding box center [966, 514] width 8 height 8
click at [962, 566] on div "Опције" at bounding box center [953, 562] width 30 height 11
click at [909, 541] on span "Преузми у ПДФ формату" at bounding box center [909, 538] width 145 height 13
click at [965, 516] on icon "close" at bounding box center [966, 514] width 8 height 8
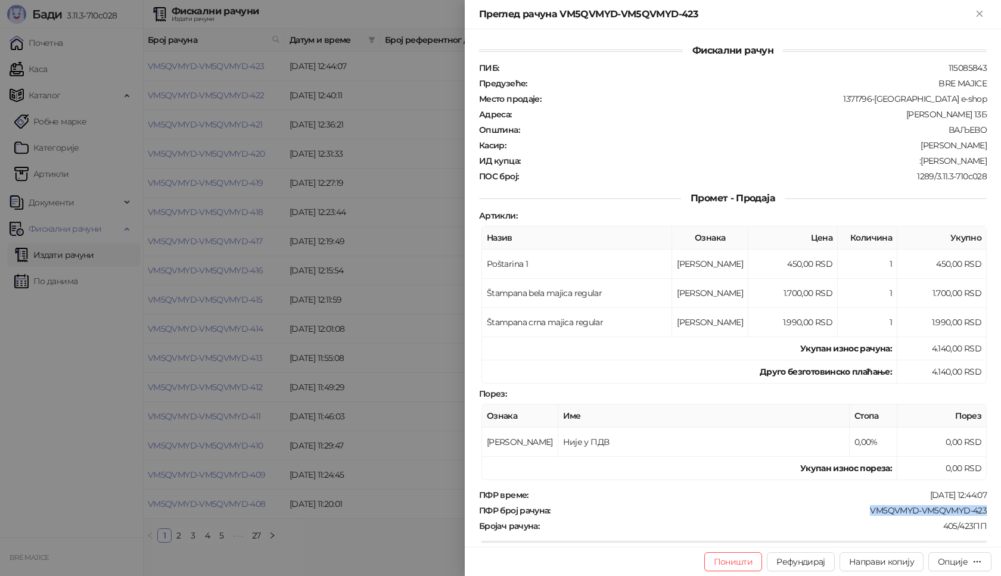
drag, startPoint x: 981, startPoint y: 507, endPoint x: 862, endPoint y: 517, distance: 119.1
click at [862, 517] on div "Фискални рачун ПИБ : 115085843 Предузеће : BRE MAJICE Место продаје : 1371796-B…" at bounding box center [733, 288] width 536 height 518
drag, startPoint x: 981, startPoint y: 160, endPoint x: 909, endPoint y: 162, distance: 72.1
click at [909, 162] on div "Фискални рачун ПИБ : 115085843 Предузеће : BRE MAJICE Место продаје : 1371796-B…" at bounding box center [733, 288] width 536 height 518
click at [981, 12] on icon "Close" at bounding box center [979, 13] width 5 height 5
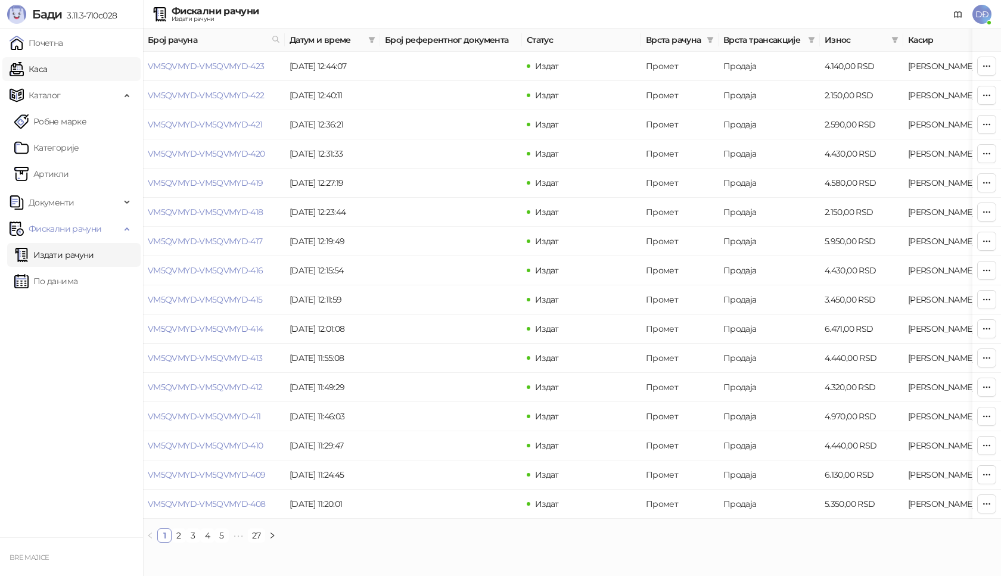
click at [41, 67] on link "Каса" at bounding box center [29, 69] width 38 height 24
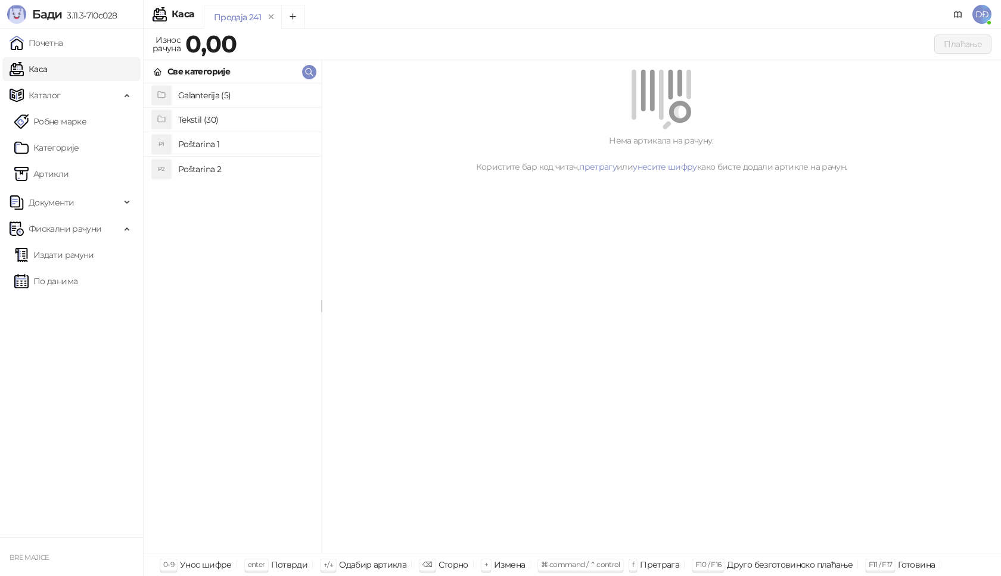
click at [188, 144] on h4 "Poštarina 1" at bounding box center [244, 144] width 133 height 19
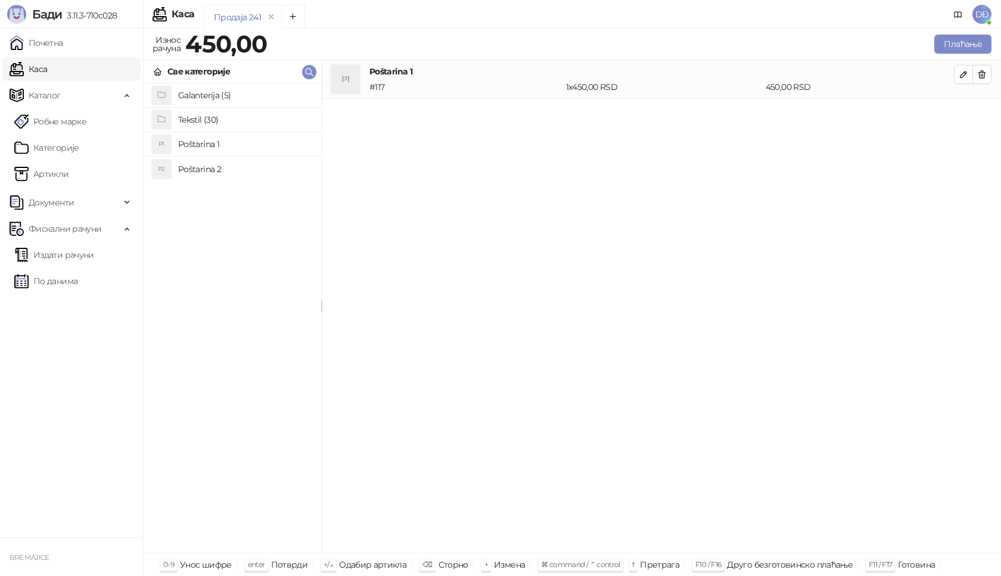
click at [191, 122] on h4 "Tekstil (30)" at bounding box center [244, 119] width 133 height 19
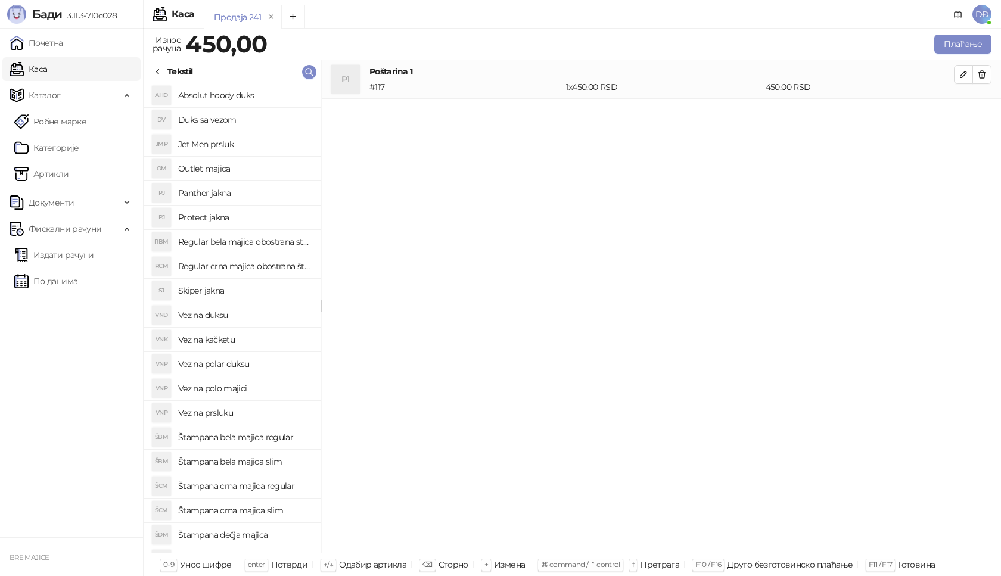
click at [262, 510] on h4 "Štampana crna majica slim" at bounding box center [244, 510] width 133 height 19
click at [962, 114] on icon "button" at bounding box center [964, 113] width 10 height 10
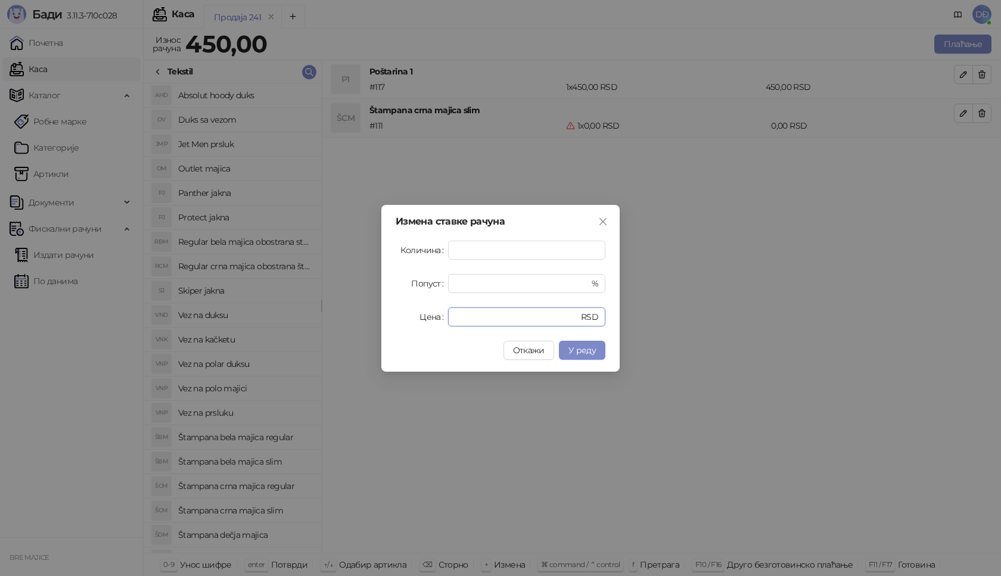
drag, startPoint x: 478, startPoint y: 319, endPoint x: 417, endPoint y: 328, distance: 61.9
click at [425, 328] on div "Измена ставке рачуна Количина * Попуст * % Цена * RSD Откажи У реду" at bounding box center [500, 288] width 238 height 167
type input "****"
click at [580, 355] on span "У реду" at bounding box center [582, 350] width 27 height 11
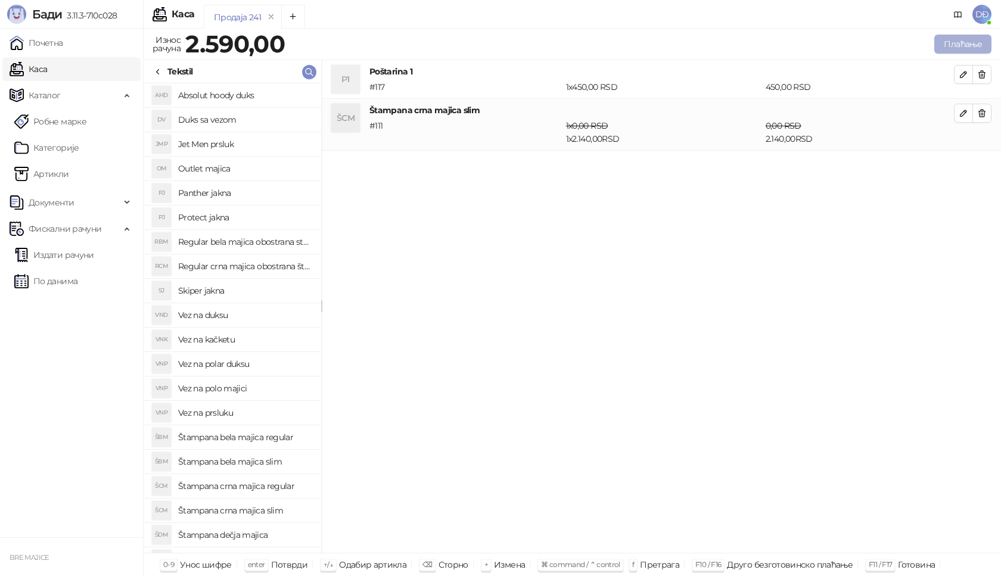
click at [948, 38] on button "Плаћање" at bounding box center [962, 44] width 57 height 19
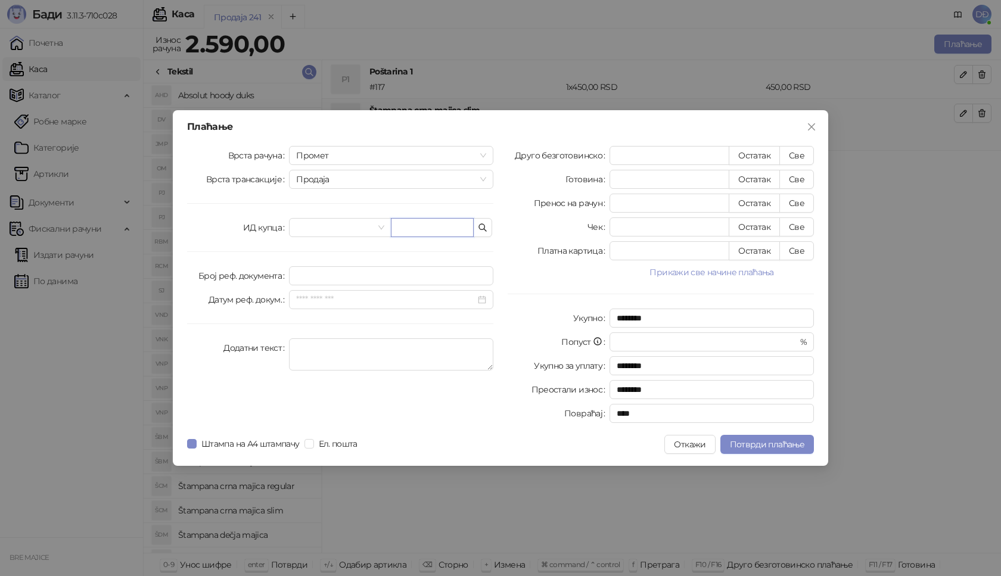
click at [442, 228] on input "text" at bounding box center [432, 227] width 83 height 19
paste input "**********"
type input "**********"
click at [796, 154] on button "Све" at bounding box center [796, 155] width 35 height 19
type input "****"
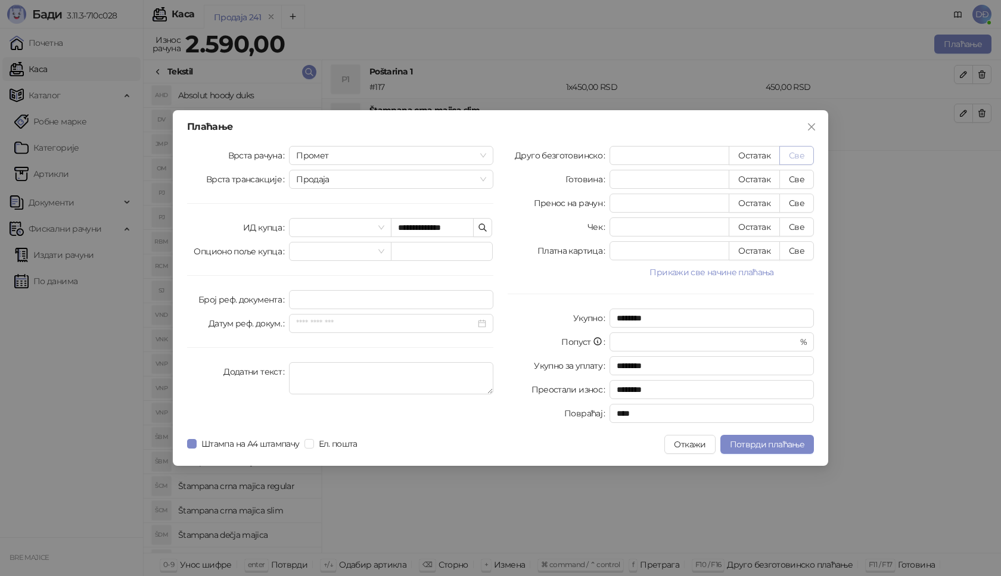
type input "****"
click at [762, 445] on span "Потврди плаћање" at bounding box center [767, 444] width 74 height 11
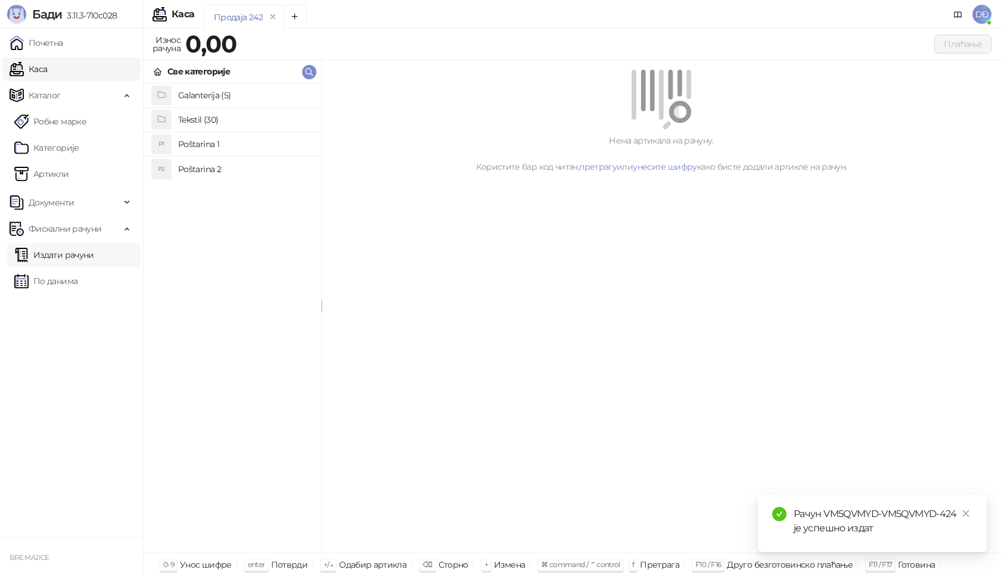
click at [56, 256] on link "Издати рачуни" at bounding box center [54, 255] width 80 height 24
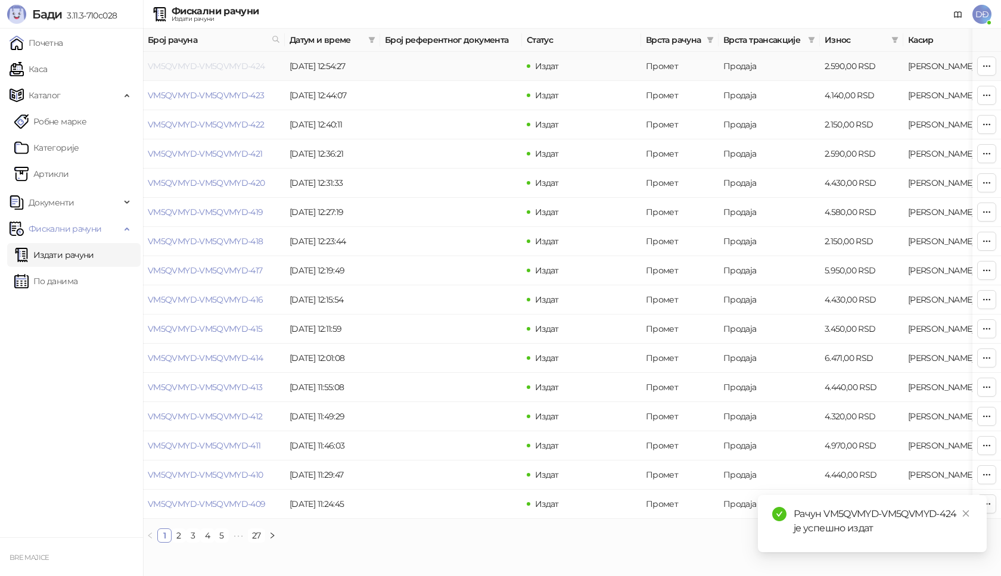
click at [218, 66] on link "VM5QVMYD-VM5QVMYD-424" at bounding box center [206, 66] width 117 height 11
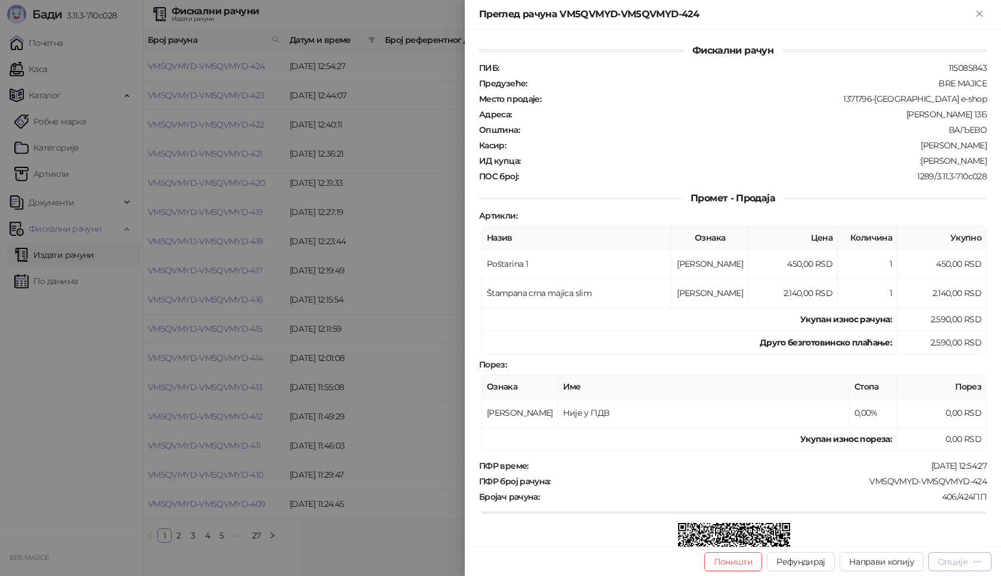
click at [970, 564] on div "Опције" at bounding box center [960, 561] width 44 height 11
click at [964, 554] on button "Опције" at bounding box center [959, 561] width 63 height 19
drag, startPoint x: 983, startPoint y: 481, endPoint x: 857, endPoint y: 483, distance: 126.3
click at [857, 483] on div "Фискални рачун ПИБ : 115085843 Предузеће : BRE MAJICE Место продаје : 1371796-B…" at bounding box center [733, 288] width 536 height 518
click at [963, 567] on div "Опције" at bounding box center [960, 561] width 44 height 11
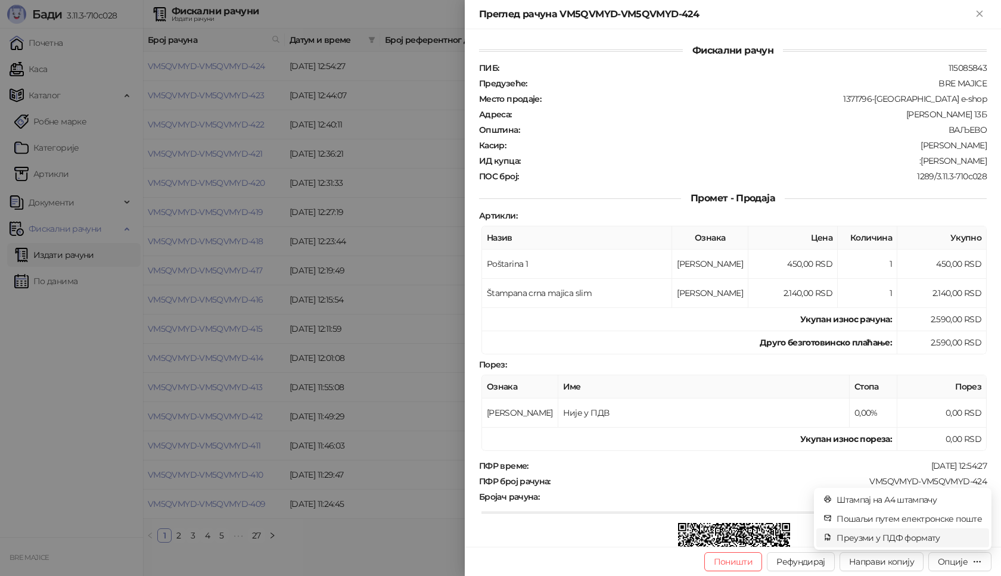
click at [935, 544] on span "Преузми у ПДФ формату" at bounding box center [909, 538] width 145 height 13
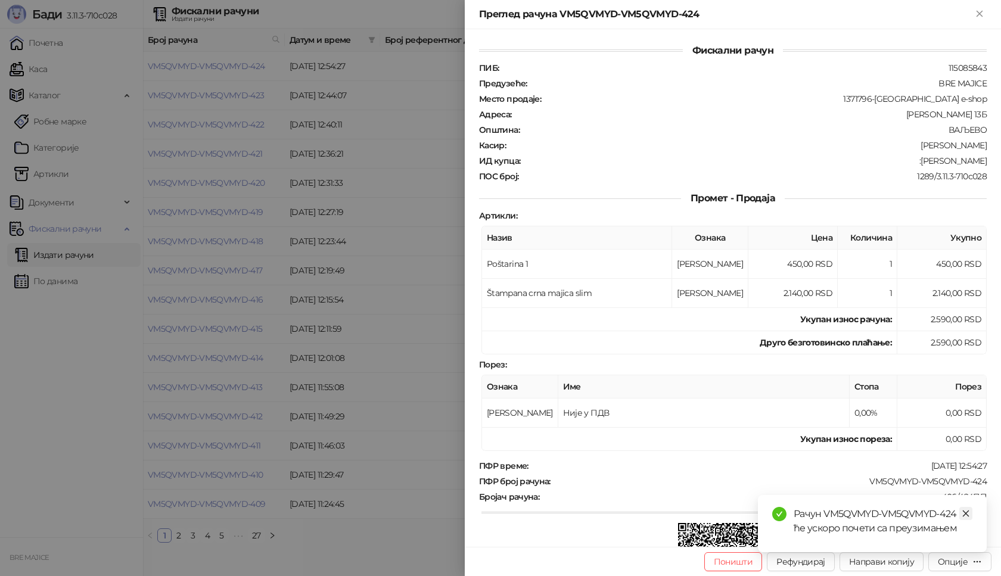
click at [966, 512] on icon "close" at bounding box center [966, 514] width 8 height 8
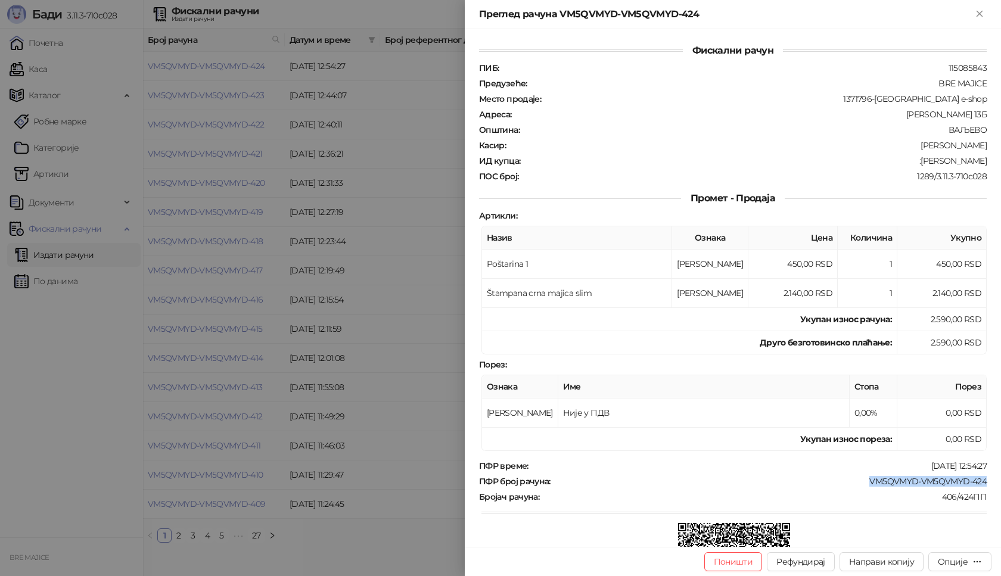
drag, startPoint x: 982, startPoint y: 484, endPoint x: 860, endPoint y: 483, distance: 122.2
click at [860, 483] on div "Фискални рачун ПИБ : 115085843 Предузеће : BRE MAJICE Место продаје : 1371796-B…" at bounding box center [733, 288] width 536 height 518
drag, startPoint x: 977, startPoint y: 160, endPoint x: 925, endPoint y: 161, distance: 51.3
click at [925, 161] on div ":Milos Petkovic" at bounding box center [754, 161] width 467 height 11
click at [982, 16] on icon "Close" at bounding box center [979, 13] width 5 height 5
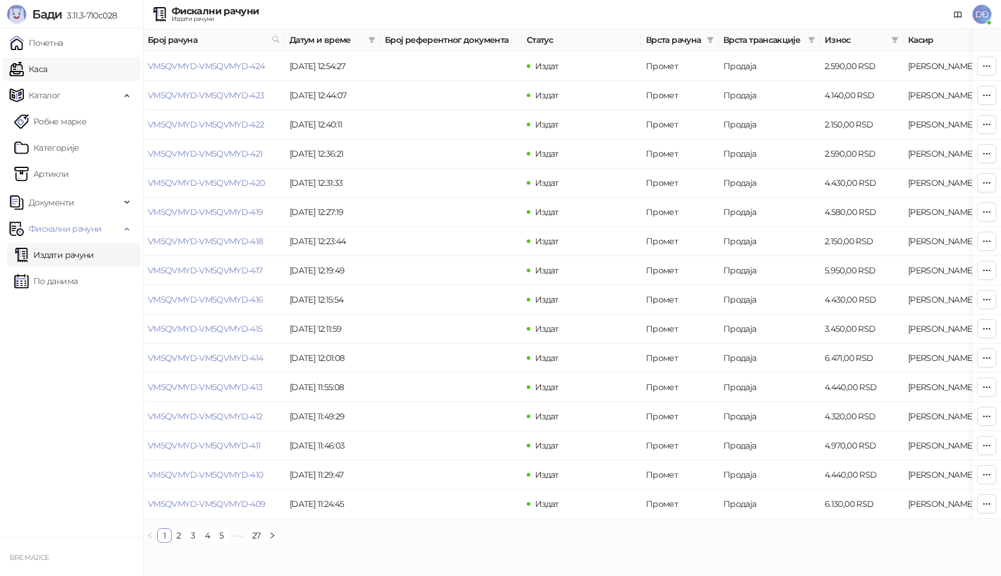
click at [41, 71] on link "Каса" at bounding box center [29, 69] width 38 height 24
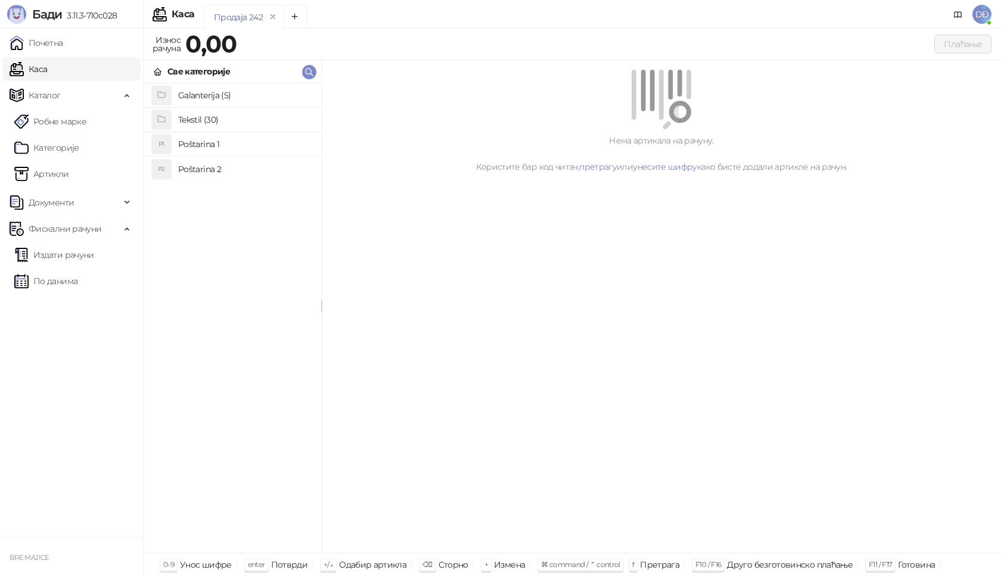
click at [182, 143] on h4 "Poštarina 1" at bounding box center [244, 144] width 133 height 19
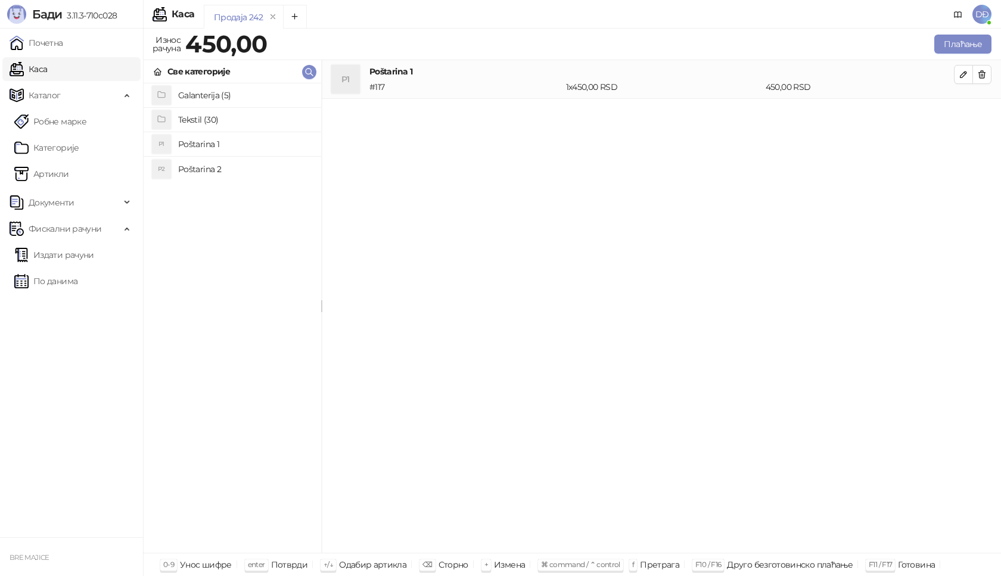
click at [182, 118] on h4 "Tekstil (30)" at bounding box center [244, 119] width 133 height 19
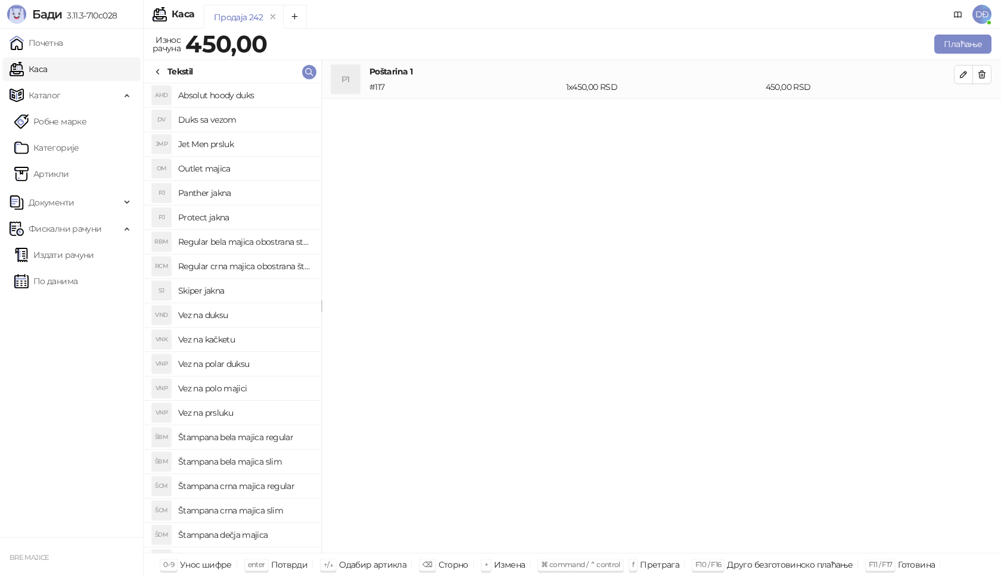
click at [158, 74] on icon at bounding box center [158, 72] width 10 height 10
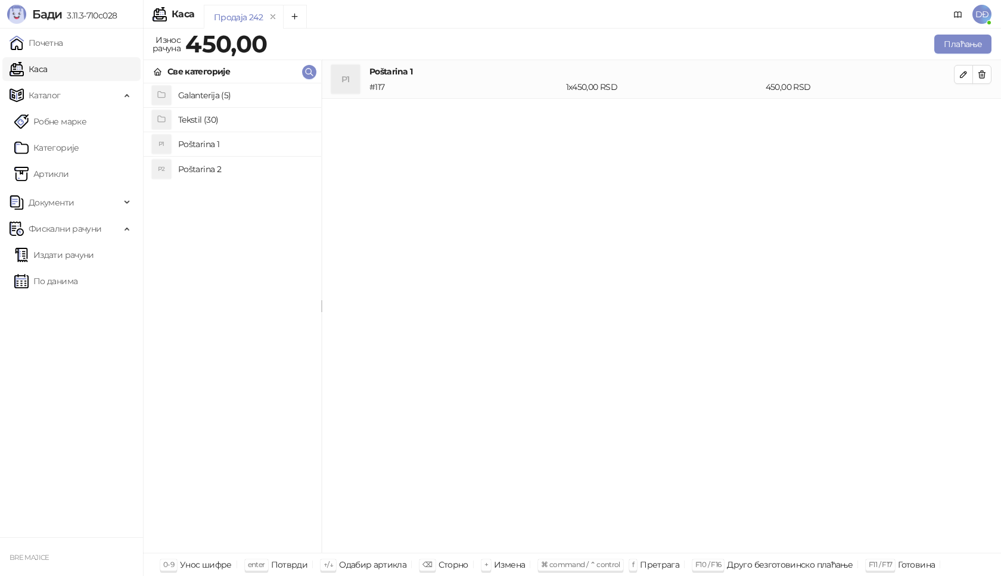
click at [209, 96] on h4 "Galanterija (5)" at bounding box center [244, 95] width 133 height 19
click at [51, 177] on link "Артикли" at bounding box center [41, 174] width 55 height 24
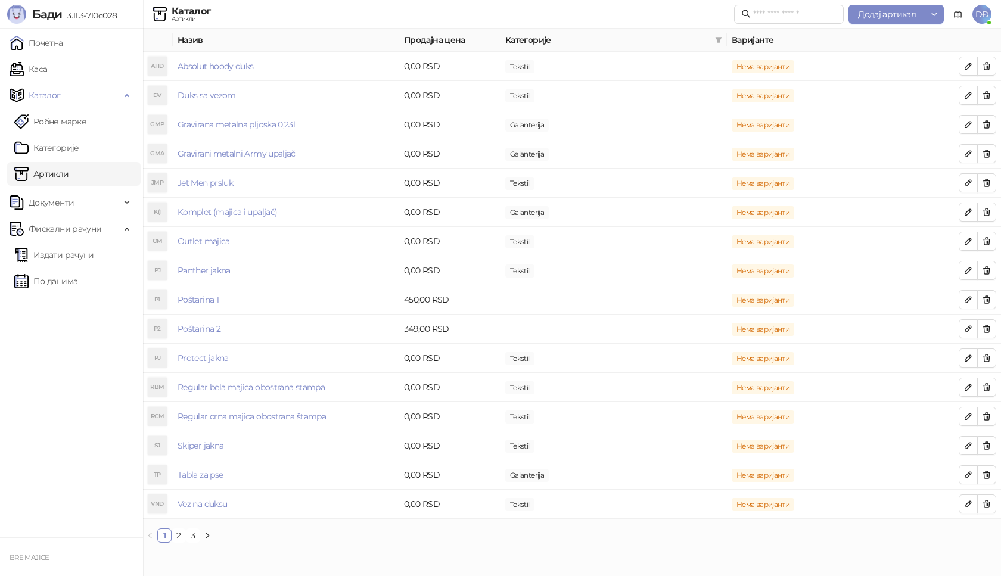
click at [55, 167] on link "Артикли" at bounding box center [41, 174] width 55 height 24
click at [879, 14] on span "Додај артикал" at bounding box center [887, 14] width 58 height 11
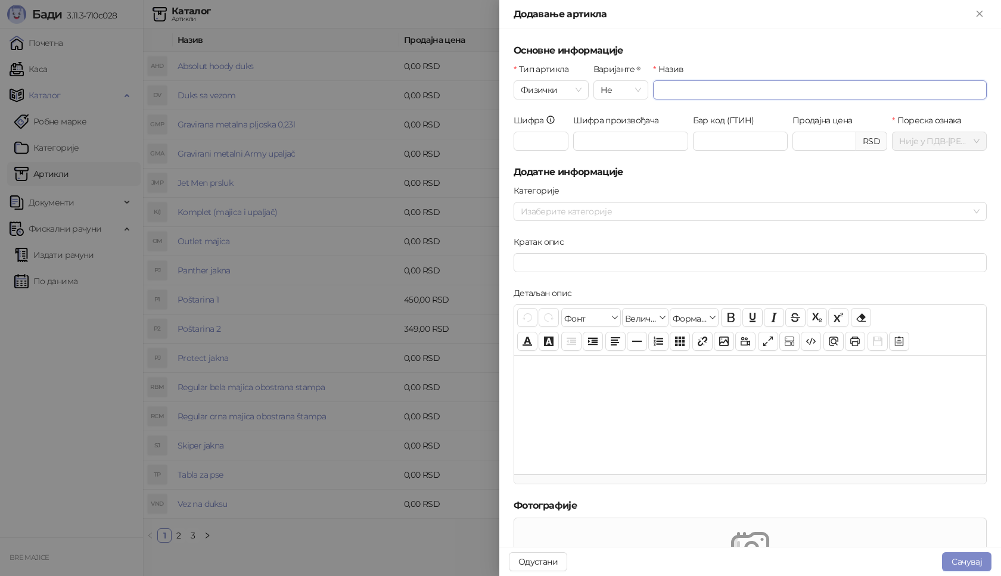
click at [681, 93] on input "Назив" at bounding box center [820, 89] width 334 height 19
type input "**********"
drag, startPoint x: 536, startPoint y: 141, endPoint x: 534, endPoint y: 130, distance: 10.9
click at [536, 141] on input "Шифра" at bounding box center [541, 141] width 55 height 19
click at [551, 214] on div at bounding box center [744, 211] width 456 height 17
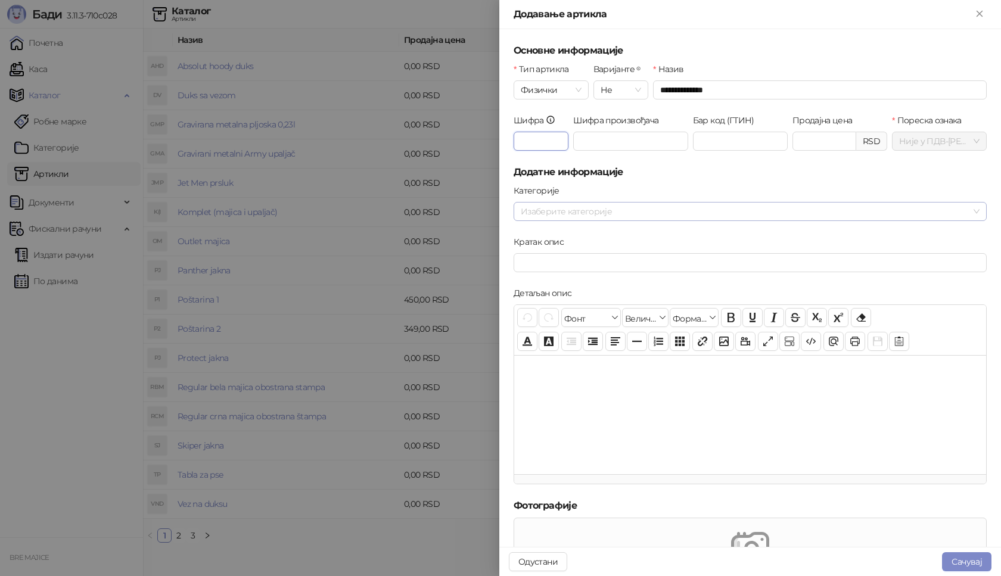
type input "***"
click at [538, 235] on span "Select Galanterija" at bounding box center [538, 236] width 10 height 10
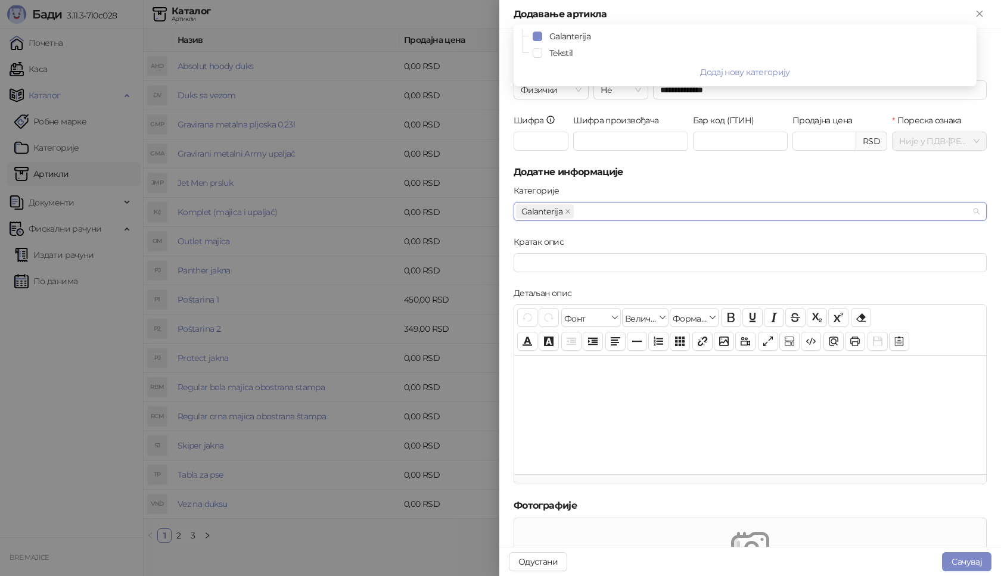
scroll to position [240, 0]
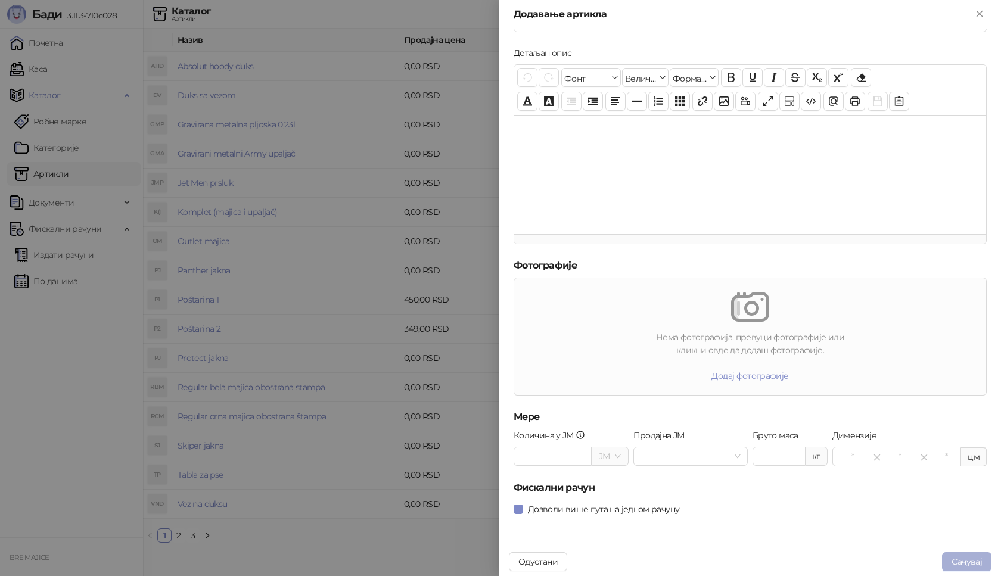
click at [965, 561] on button "Сачувај" at bounding box center [966, 561] width 49 height 19
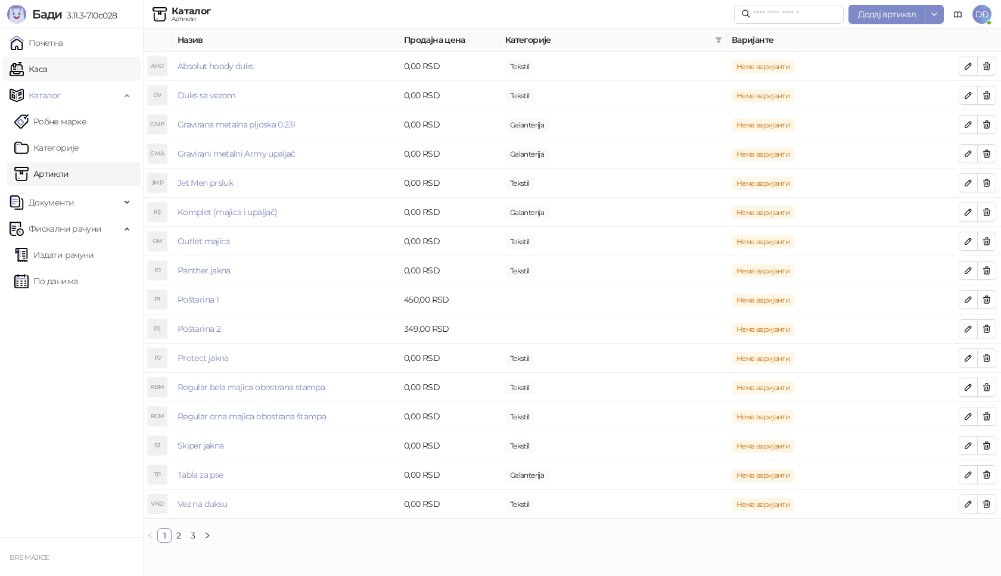
click at [47, 71] on link "Каса" at bounding box center [29, 69] width 38 height 24
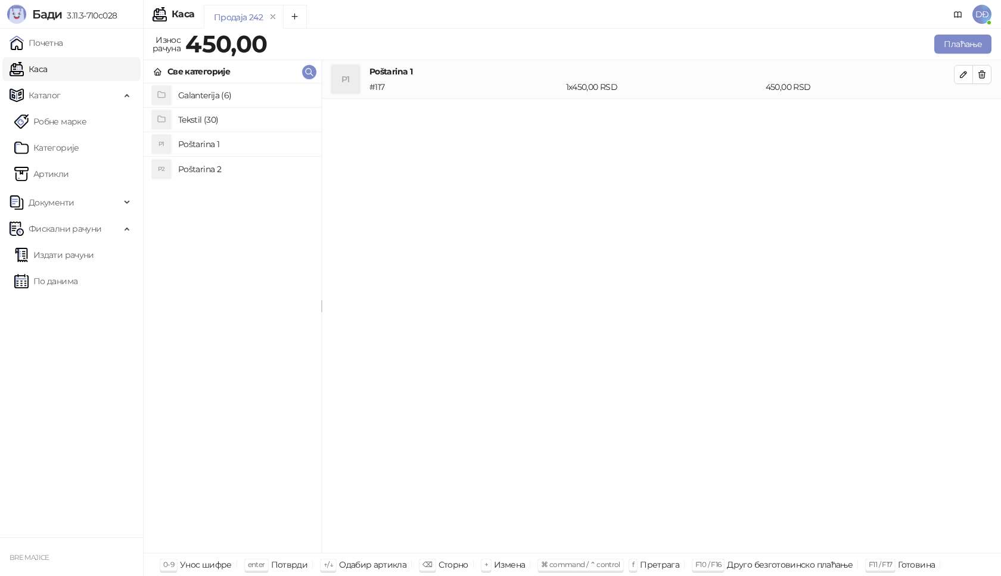
click at [186, 94] on h4 "Galanterija (6)" at bounding box center [244, 95] width 133 height 19
click at [221, 195] on h4 "Štampana šolja" at bounding box center [244, 193] width 133 height 19
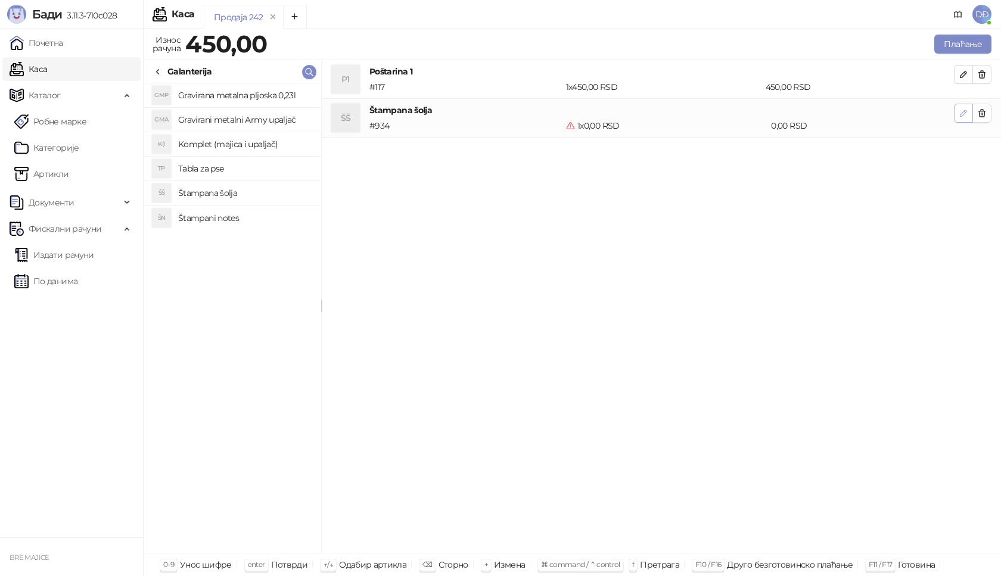
click at [967, 113] on icon "button" at bounding box center [964, 113] width 10 height 10
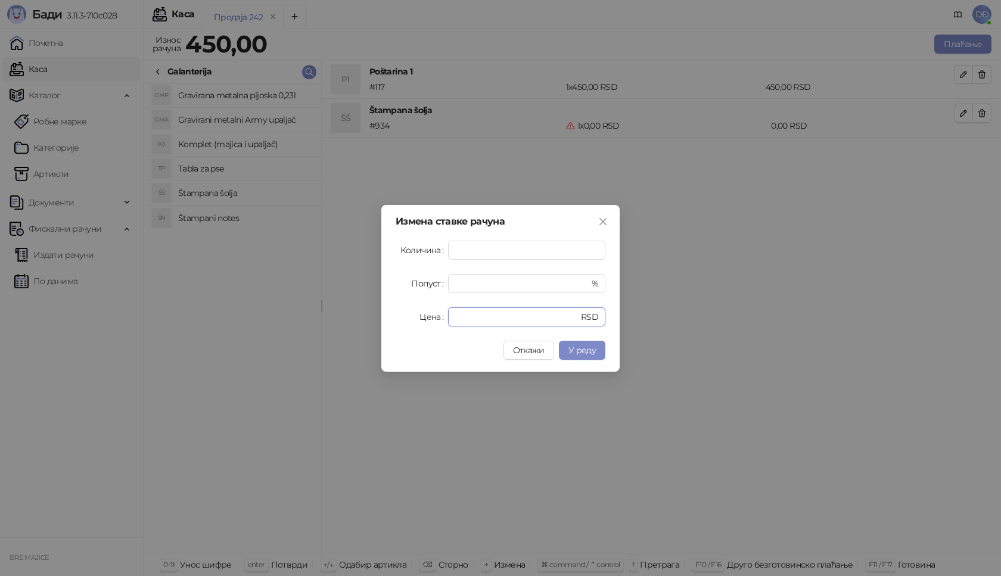
drag, startPoint x: 444, startPoint y: 319, endPoint x: 415, endPoint y: 319, distance: 28.6
click at [420, 319] on div "Цена * RSD" at bounding box center [501, 316] width 210 height 19
type input "***"
click at [585, 358] on button "У реду" at bounding box center [582, 350] width 46 height 19
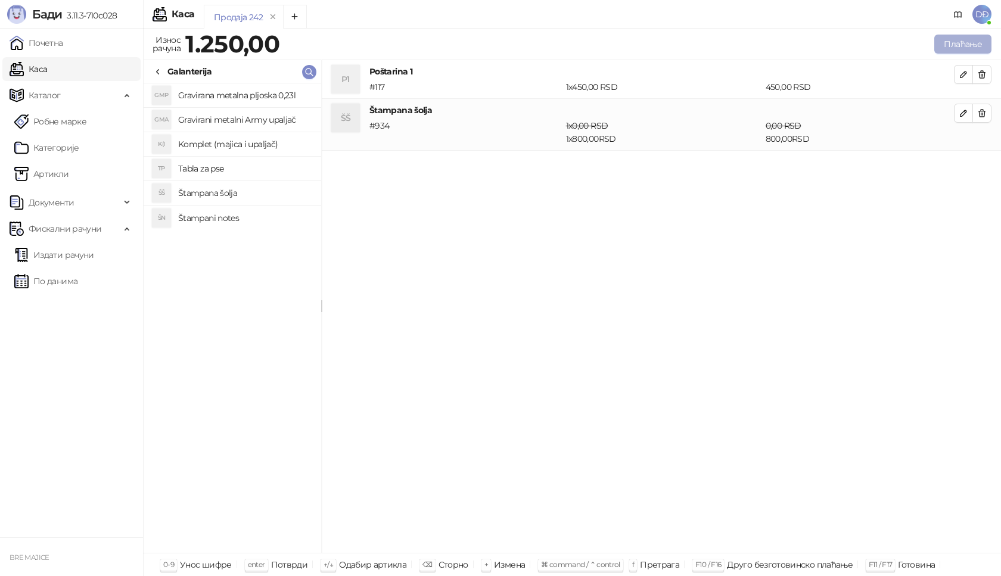
click at [966, 41] on button "Плаћање" at bounding box center [962, 44] width 57 height 19
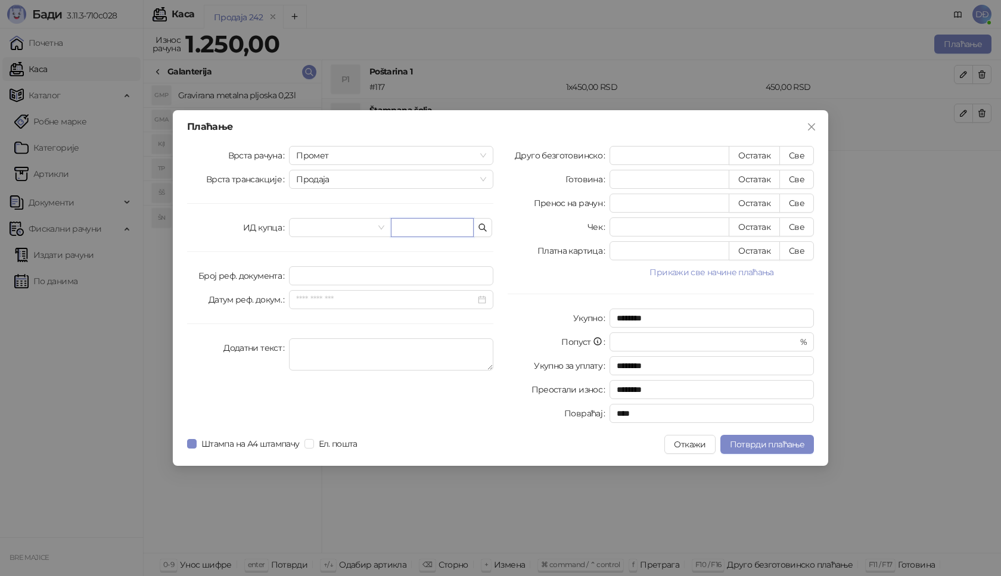
click at [399, 227] on input "text" at bounding box center [432, 227] width 83 height 19
paste input "**********"
type input "**********"
click at [799, 155] on button "Све" at bounding box center [796, 155] width 35 height 19
type input "****"
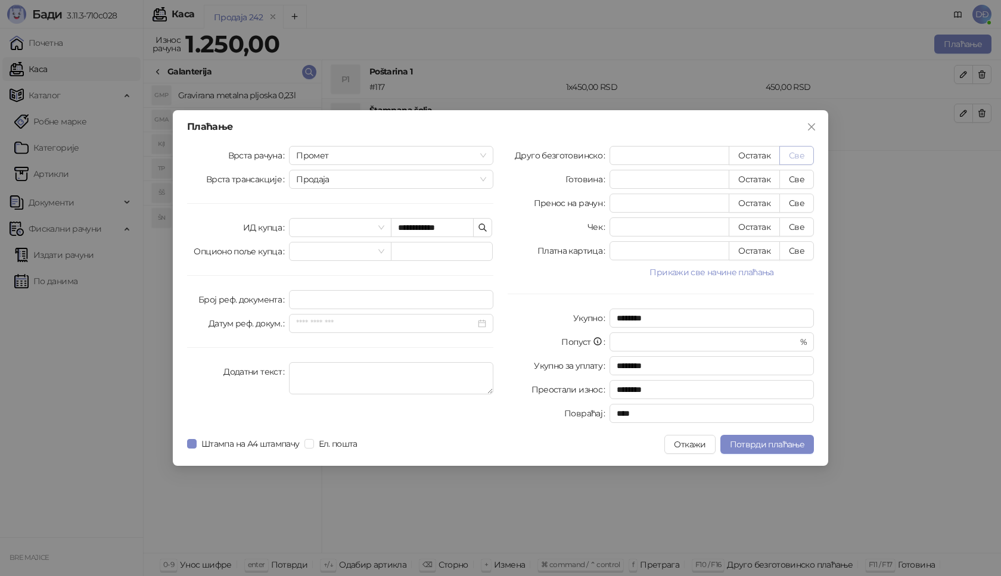
type input "****"
click at [753, 448] on span "Потврди плаћање" at bounding box center [767, 444] width 74 height 11
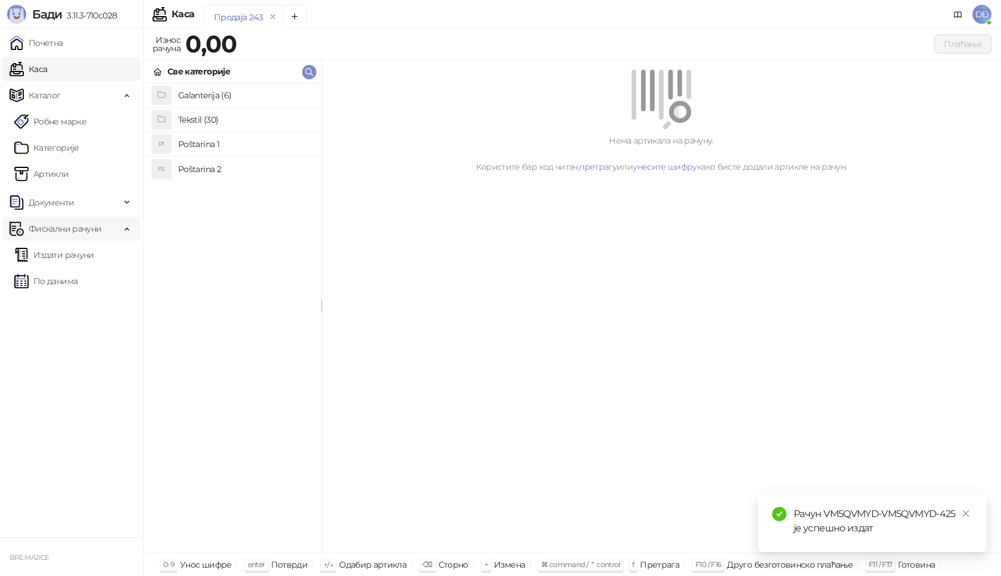
click at [78, 231] on span "Фискални рачуни" at bounding box center [65, 229] width 73 height 24
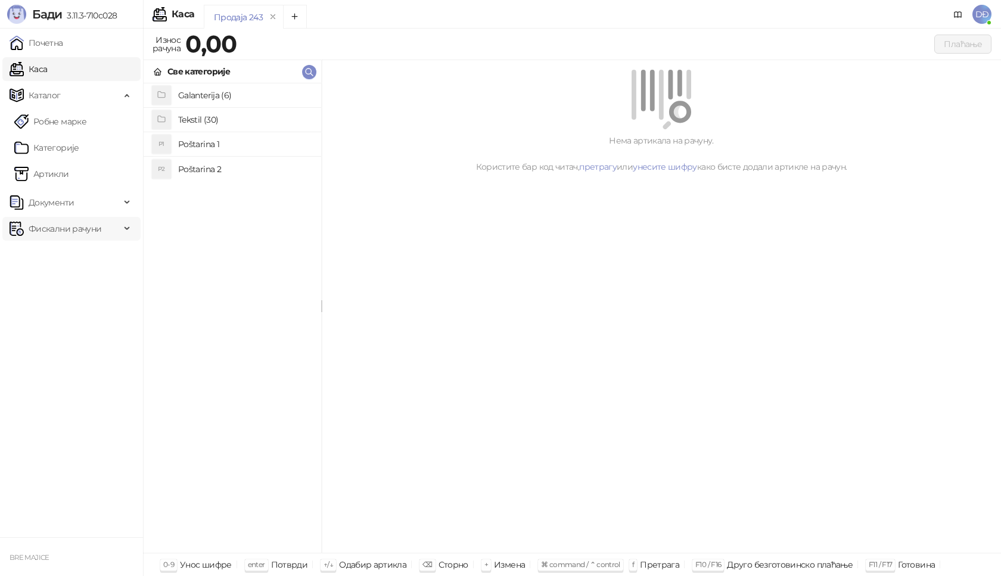
click at [70, 232] on span "Фискални рачуни" at bounding box center [65, 229] width 73 height 24
click at [69, 253] on link "Издати рачуни" at bounding box center [54, 255] width 80 height 24
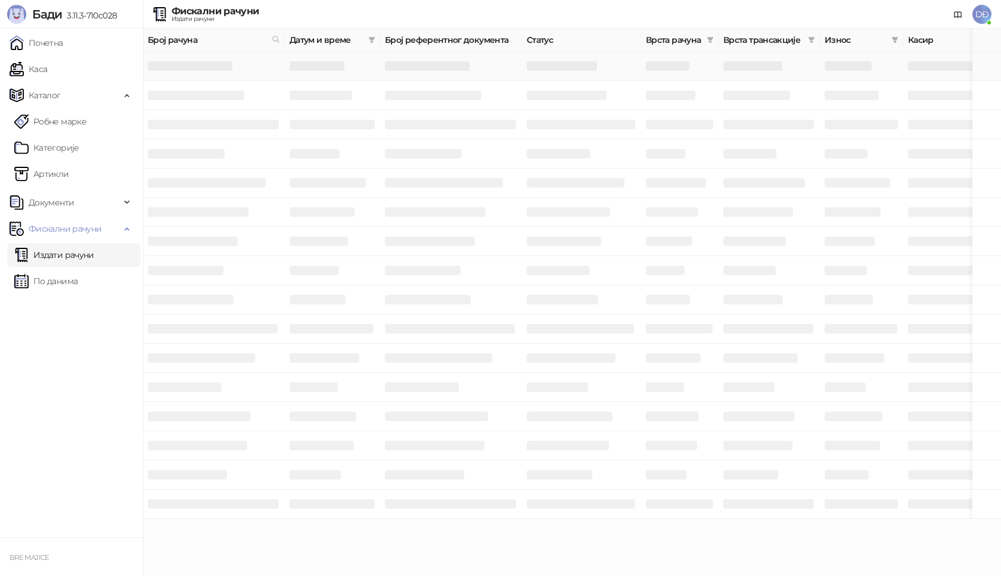
click at [225, 67] on h3 at bounding box center [190, 66] width 85 height 10
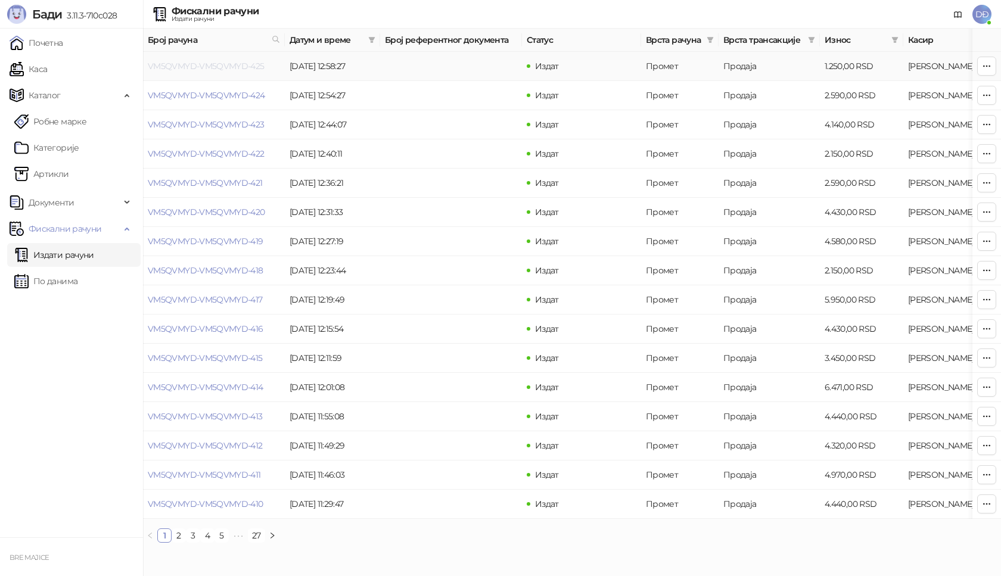
click at [227, 64] on link "VM5QVMYD-VM5QVMYD-425" at bounding box center [206, 66] width 117 height 11
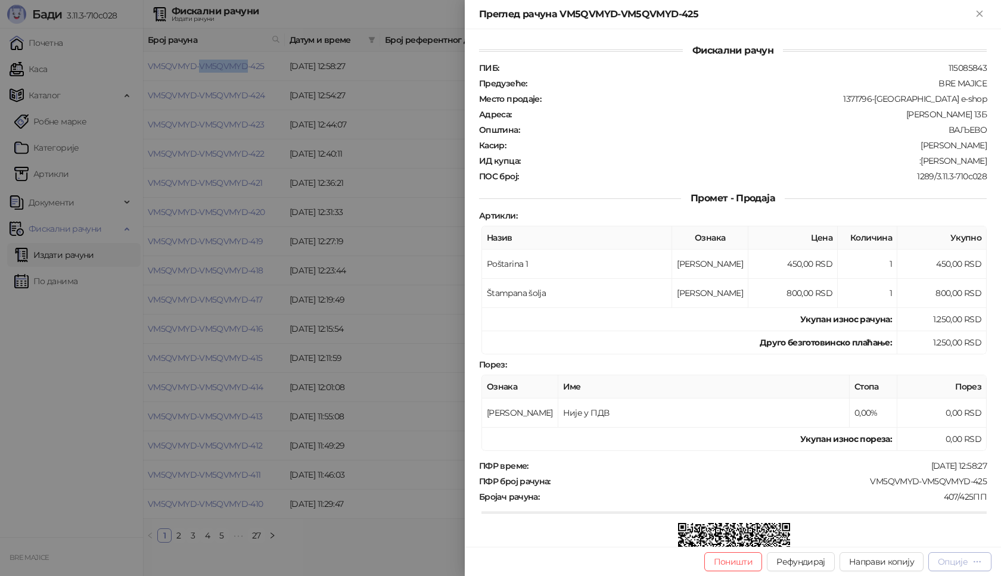
click at [965, 565] on div "Опције" at bounding box center [953, 562] width 30 height 11
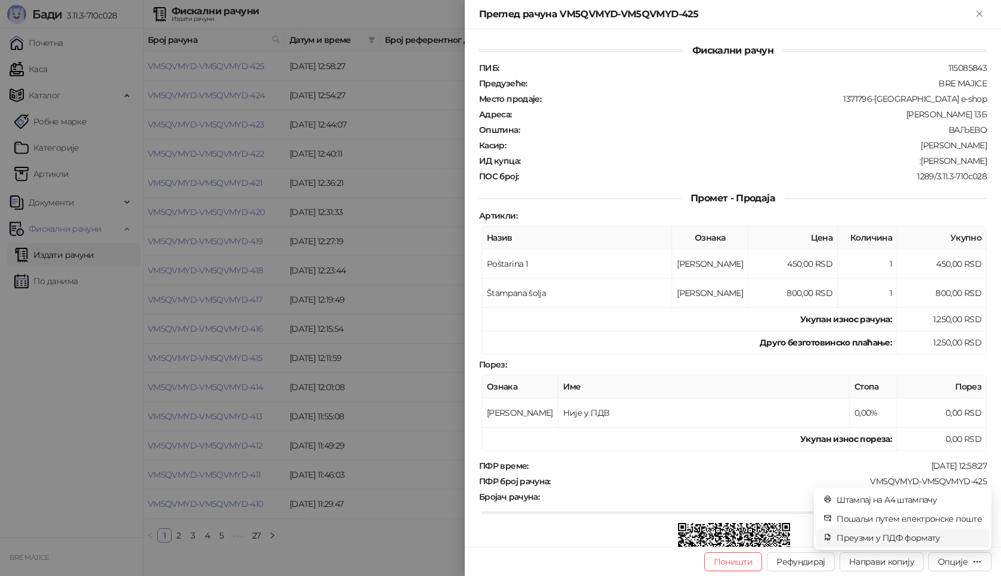
click at [920, 538] on span "Преузми у ПДФ формату" at bounding box center [909, 538] width 145 height 13
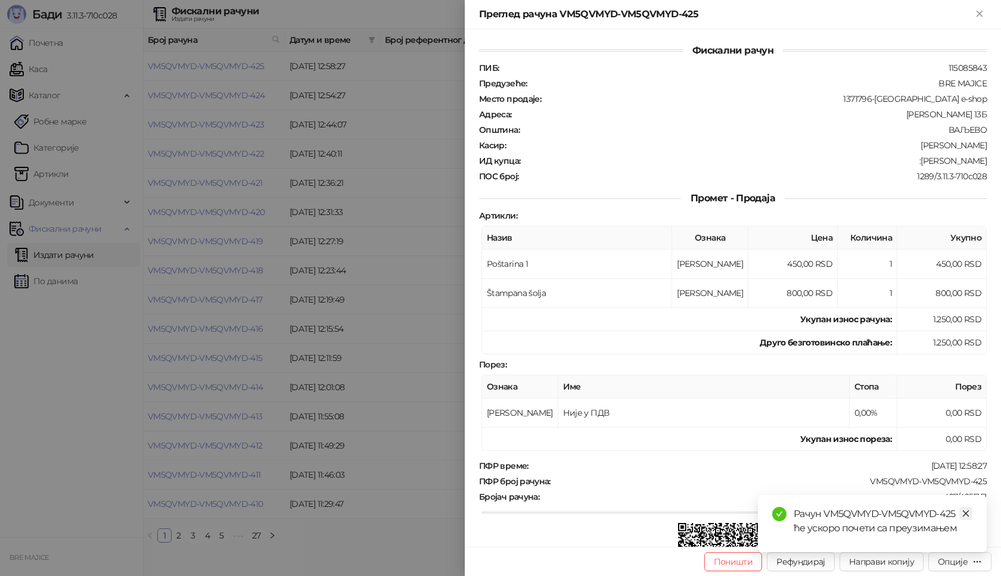
click at [967, 514] on icon "close" at bounding box center [966, 514] width 7 height 7
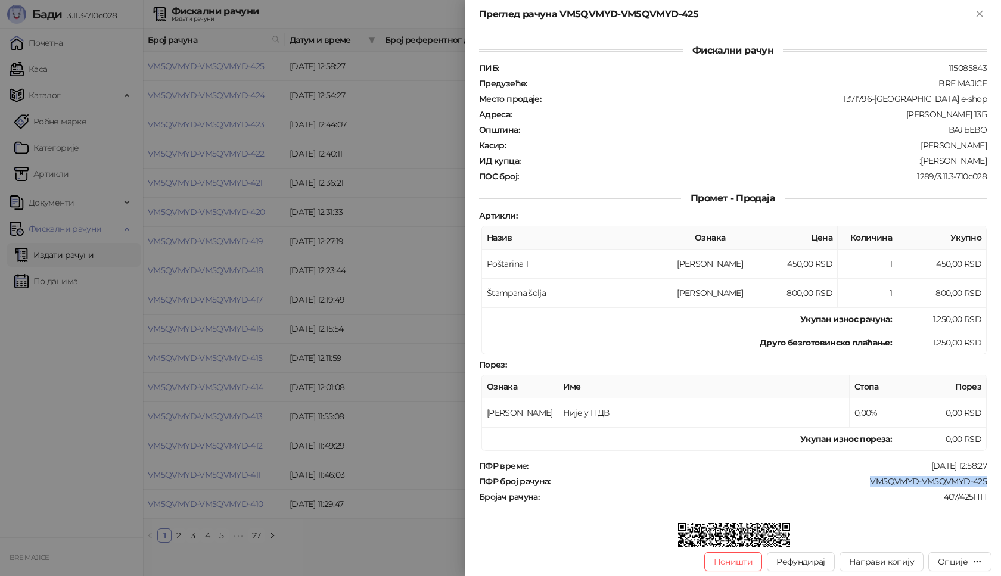
drag, startPoint x: 982, startPoint y: 482, endPoint x: 863, endPoint y: 489, distance: 118.8
click at [863, 489] on div "Фискални рачун ПИБ : 115085843 Предузеће : BRE MAJICE Место продаје : 1371796-B…" at bounding box center [733, 288] width 536 height 518
drag, startPoint x: 981, startPoint y: 161, endPoint x: 942, endPoint y: 168, distance: 39.9
click at [933, 163] on div "Фискални рачун ПИБ : 115085843 Предузеће : BRE MAJICE Место продаје : 1371796-B…" at bounding box center [733, 288] width 536 height 518
click at [978, 18] on icon "Close" at bounding box center [979, 13] width 11 height 11
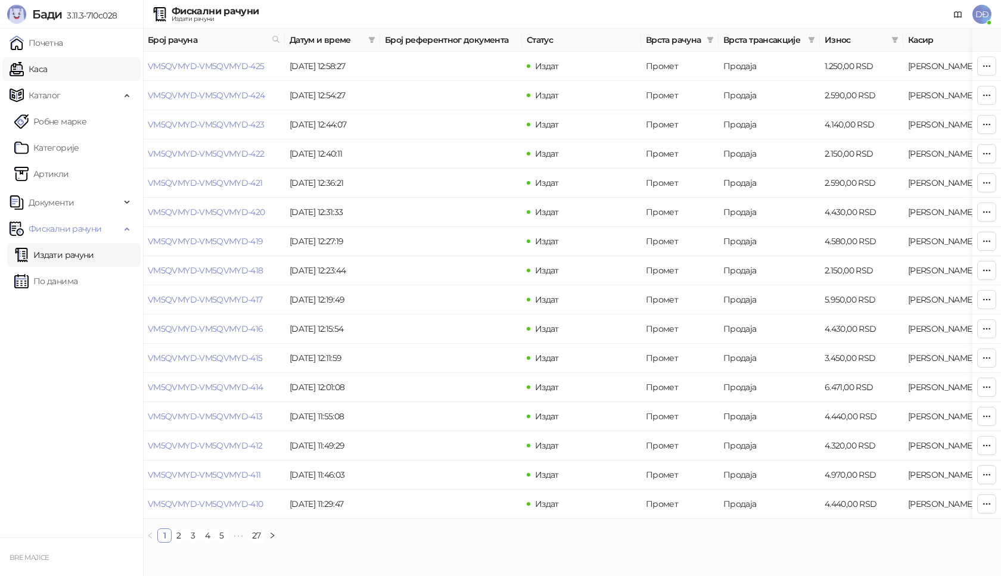
click at [47, 67] on link "Каса" at bounding box center [29, 69] width 38 height 24
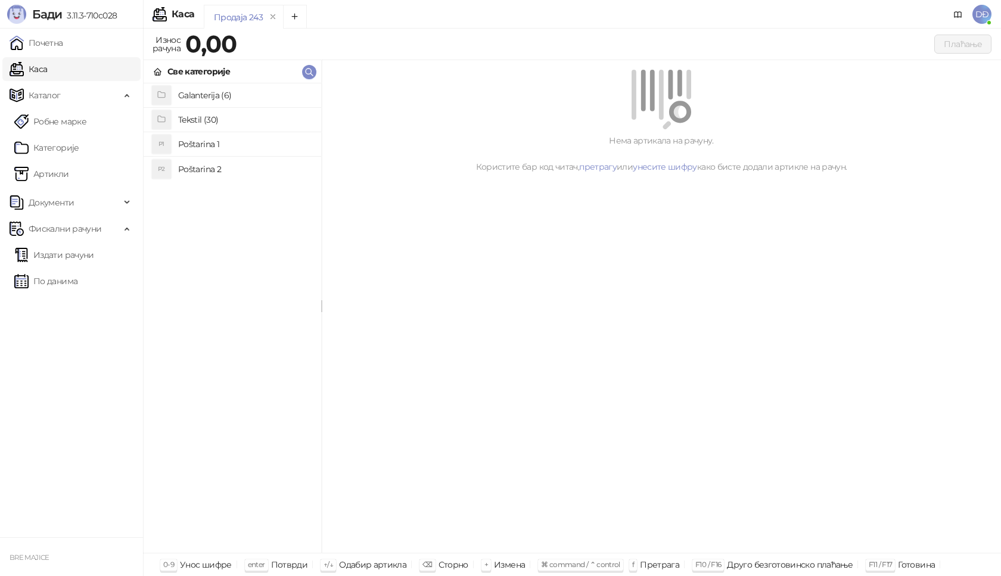
click at [202, 146] on h4 "Poštarina 1" at bounding box center [244, 144] width 133 height 19
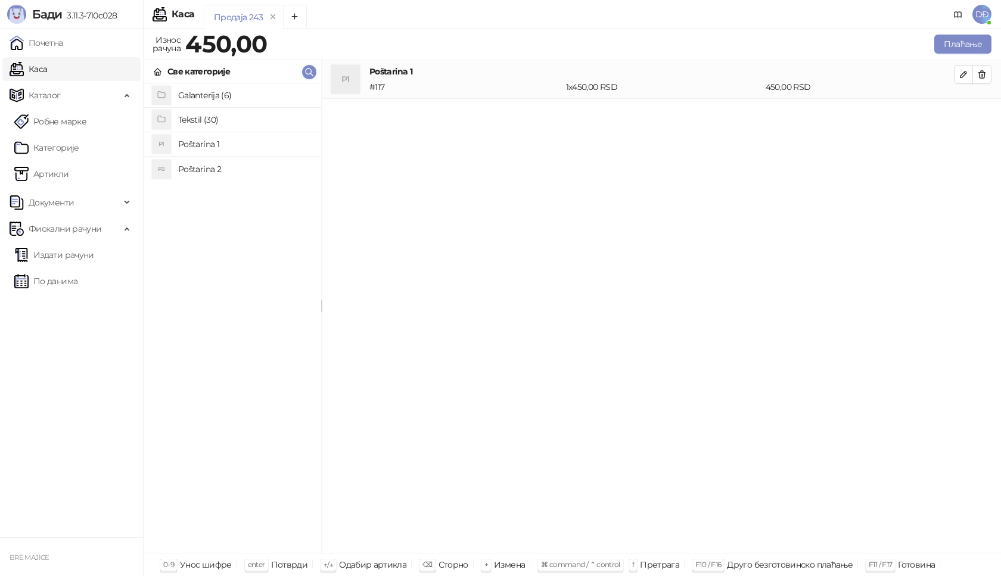
click at [204, 120] on h4 "Tekstil (30)" at bounding box center [244, 119] width 133 height 19
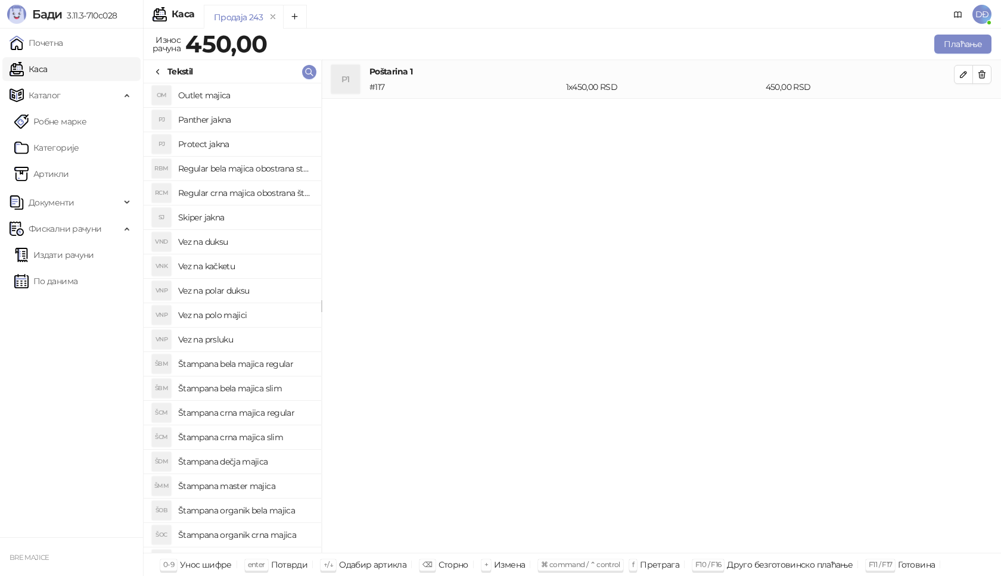
scroll to position [238, 0]
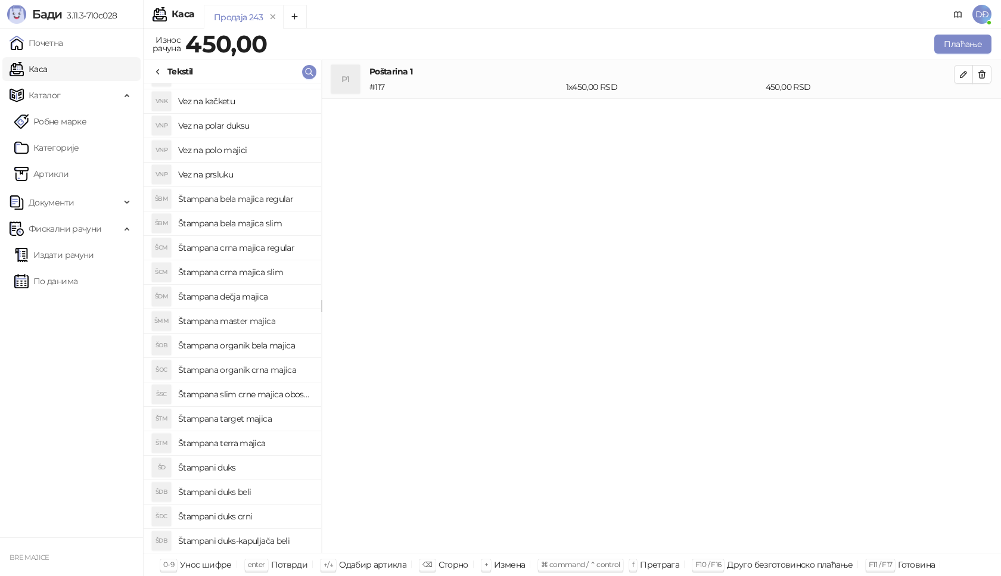
click at [240, 460] on h4 "Štampani duks" at bounding box center [244, 467] width 133 height 19
click at [965, 111] on icon "button" at bounding box center [964, 113] width 10 height 10
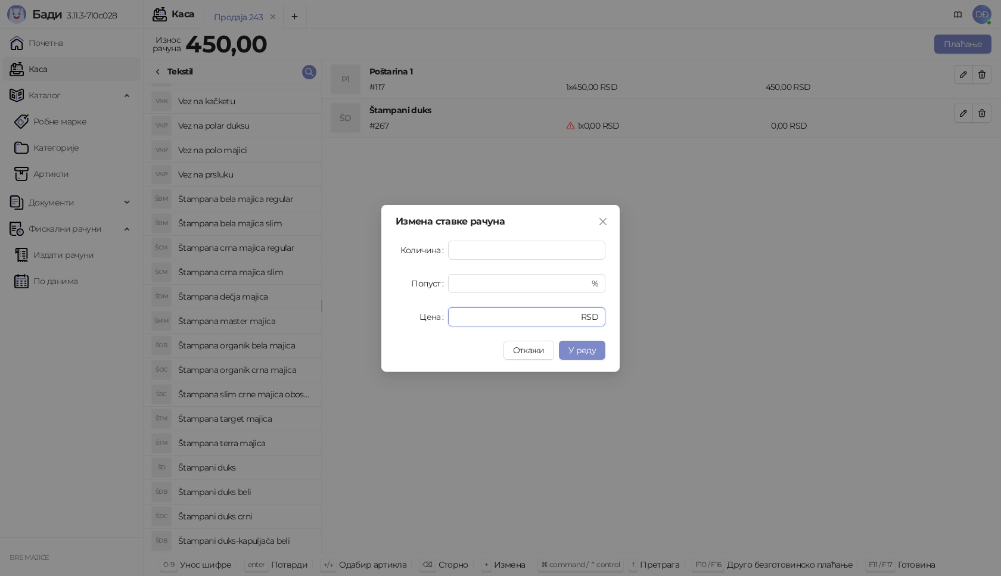
drag, startPoint x: 453, startPoint y: 318, endPoint x: 366, endPoint y: 302, distance: 88.4
click at [370, 315] on div "Измена ставке рачуна Количина * Попуст * % Цена * RSD Откажи У реду" at bounding box center [500, 288] width 1001 height 576
type input "****"
click at [591, 347] on span "У реду" at bounding box center [582, 350] width 27 height 11
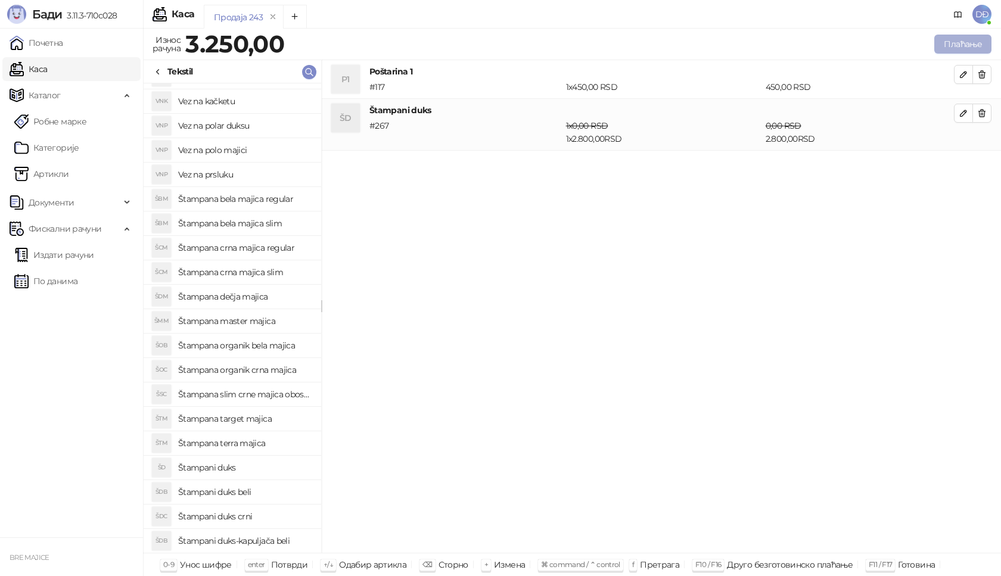
click at [946, 39] on button "Плаћање" at bounding box center [962, 44] width 57 height 19
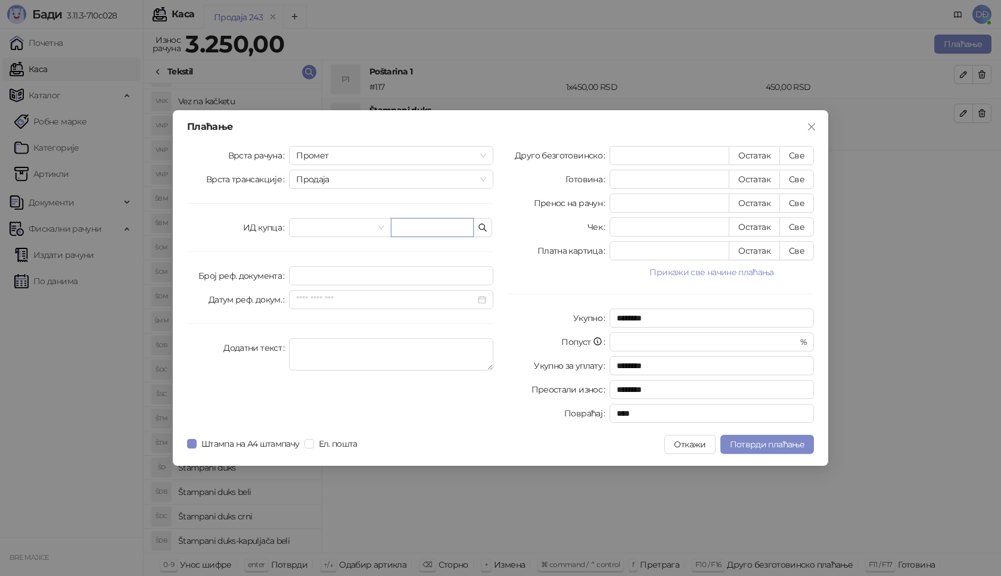
click at [404, 227] on input "text" at bounding box center [432, 227] width 83 height 19
type input "**********"
click at [806, 155] on button "Све" at bounding box center [796, 155] width 35 height 19
type input "****"
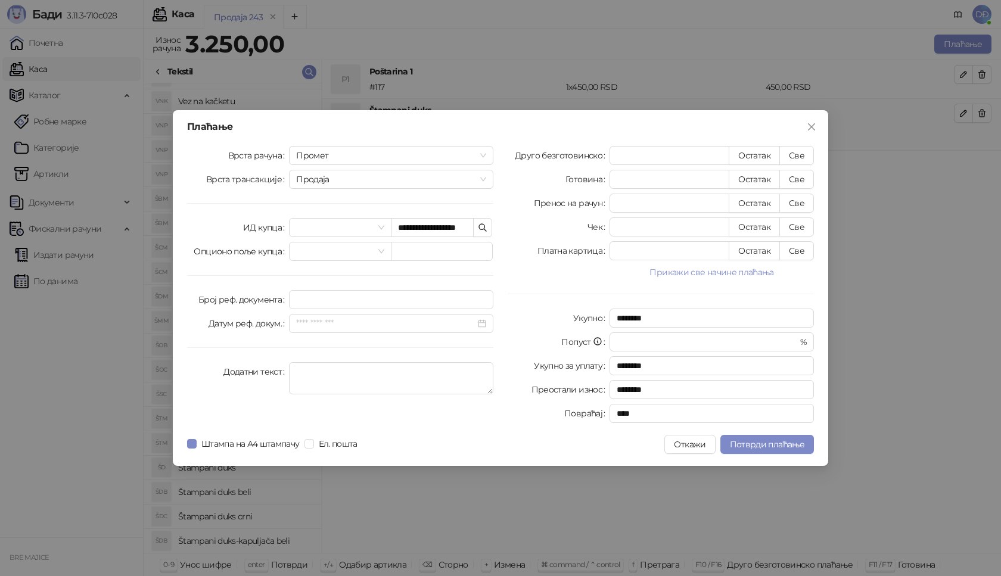
type input "****"
click at [776, 443] on span "Потврди плаћање" at bounding box center [767, 444] width 74 height 11
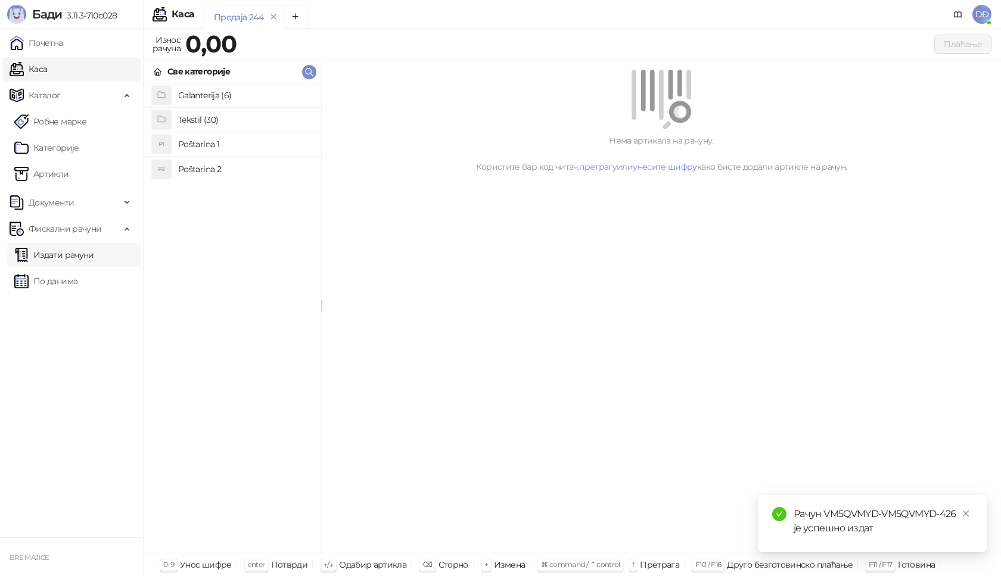
click at [68, 254] on link "Издати рачуни" at bounding box center [54, 255] width 80 height 24
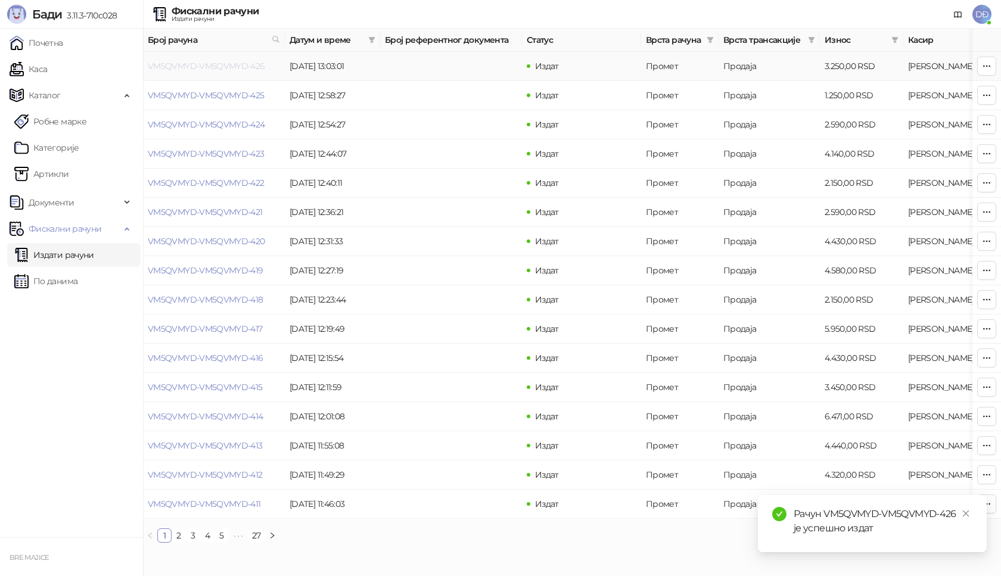
click at [210, 66] on link "VM5QVMYD-VM5QVMYD-426" at bounding box center [206, 66] width 117 height 11
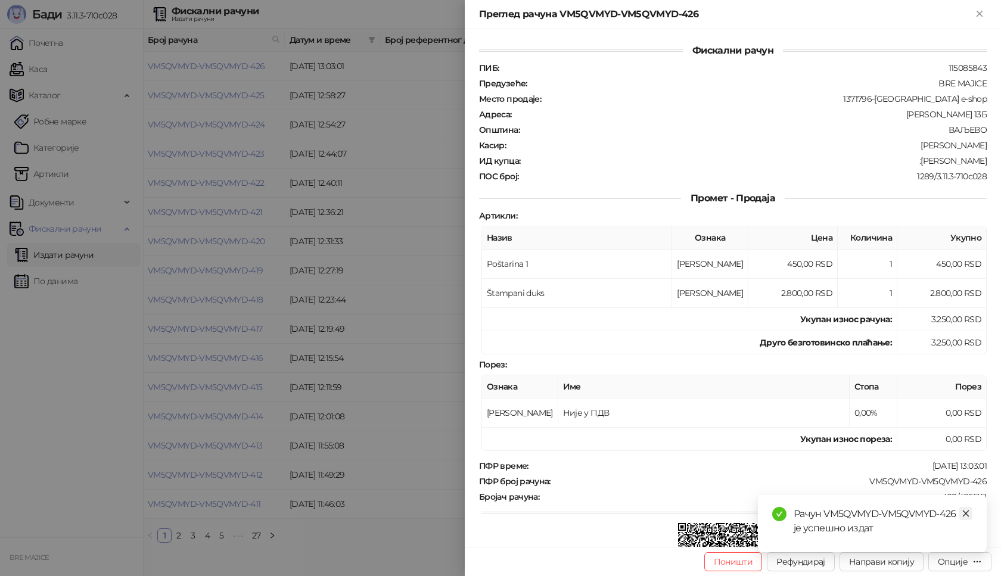
click at [965, 514] on icon "close" at bounding box center [966, 514] width 8 height 8
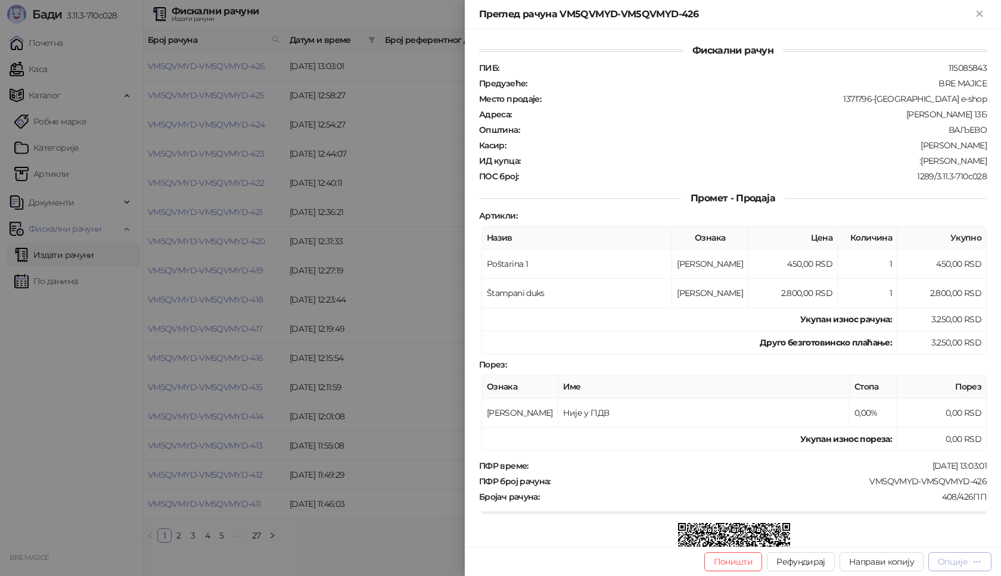
click at [975, 563] on icon "button" at bounding box center [978, 562] width 10 height 10
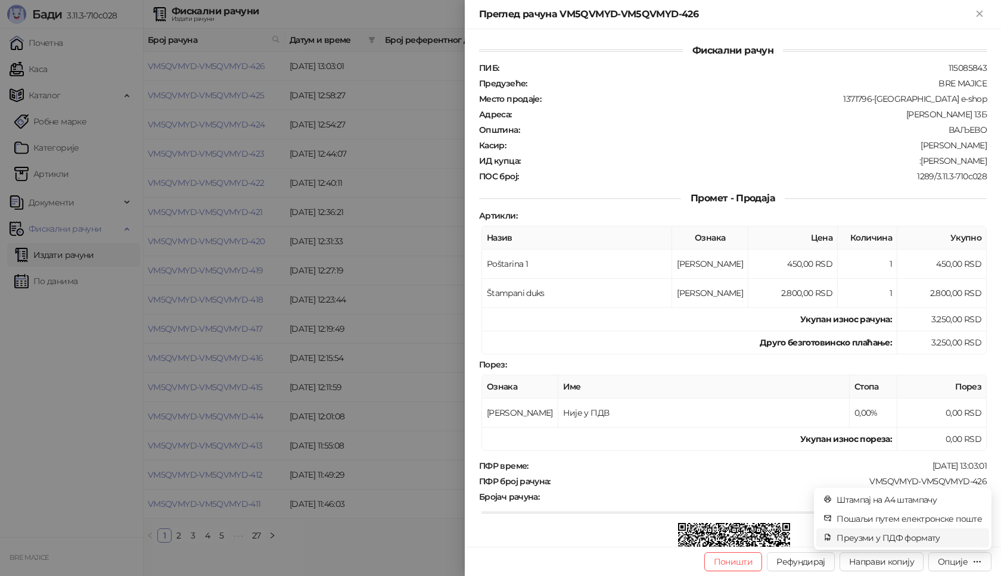
click at [930, 540] on span "Преузми у ПДФ формату" at bounding box center [909, 538] width 145 height 13
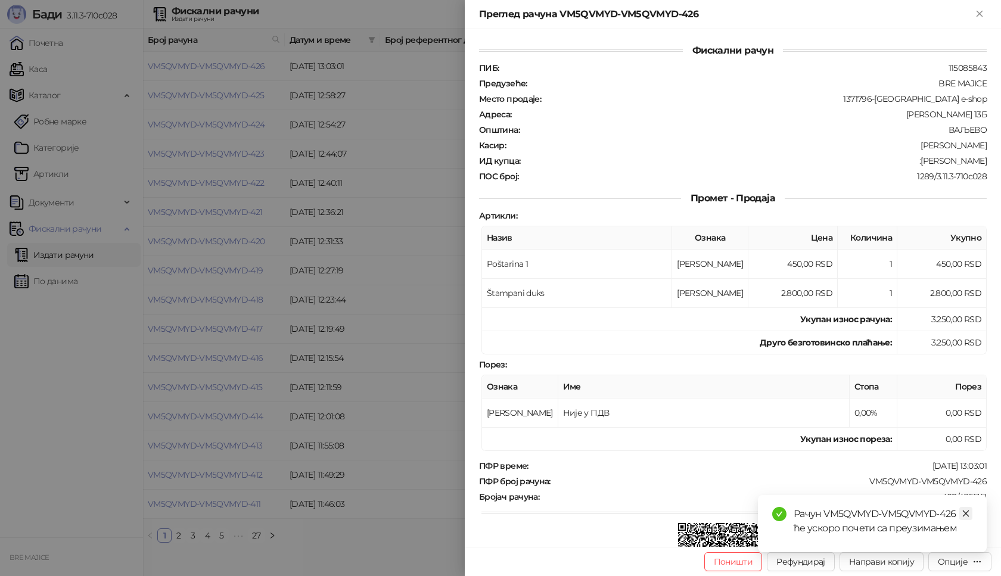
click at [963, 511] on icon "close" at bounding box center [966, 514] width 8 height 8
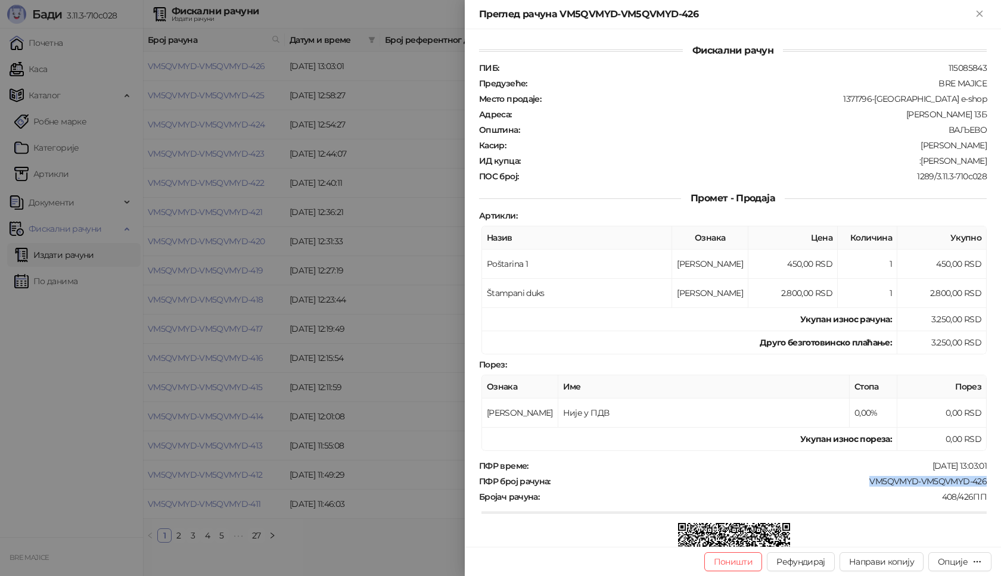
drag, startPoint x: 980, startPoint y: 483, endPoint x: 858, endPoint y: 483, distance: 122.8
click at [859, 483] on div "Фискални рачун ПИБ : 115085843 Предузеће : BRE MAJICE Место продаје : 1371796-B…" at bounding box center [733, 288] width 536 height 518
drag, startPoint x: 980, startPoint y: 178, endPoint x: 967, endPoint y: 178, distance: 13.1
click at [967, 178] on div "Фискални рачун ПИБ : 115085843 Предузеће : BRE MAJICE Место продаје : 1371796-B…" at bounding box center [733, 288] width 536 height 518
click at [975, 280] on td "2.800,00 RSD" at bounding box center [941, 293] width 89 height 29
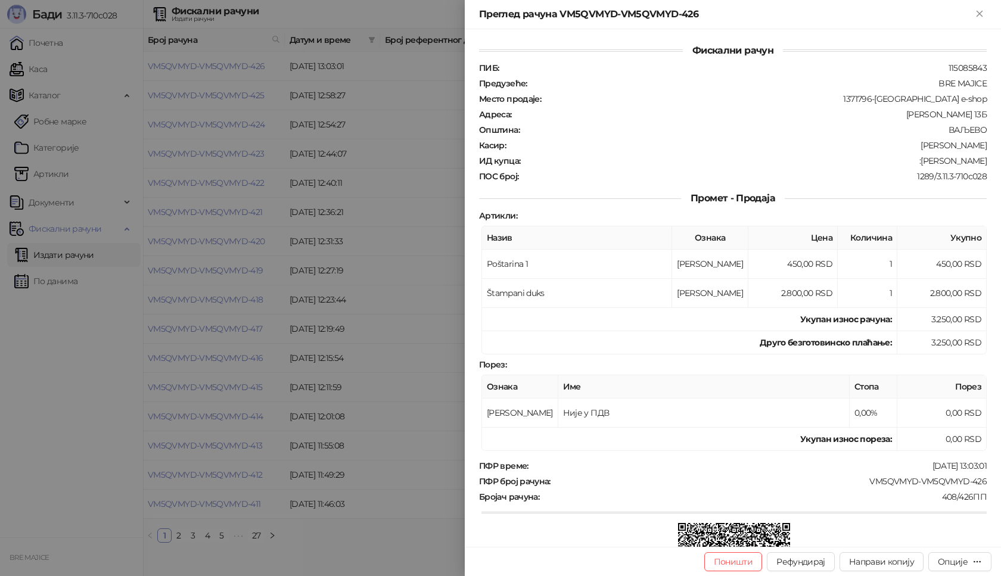
drag, startPoint x: 977, startPoint y: 157, endPoint x: 904, endPoint y: 163, distance: 73.5
click at [904, 163] on div ":Marijana Milenkovic" at bounding box center [754, 161] width 467 height 11
click at [980, 15] on icon "Close" at bounding box center [979, 13] width 5 height 5
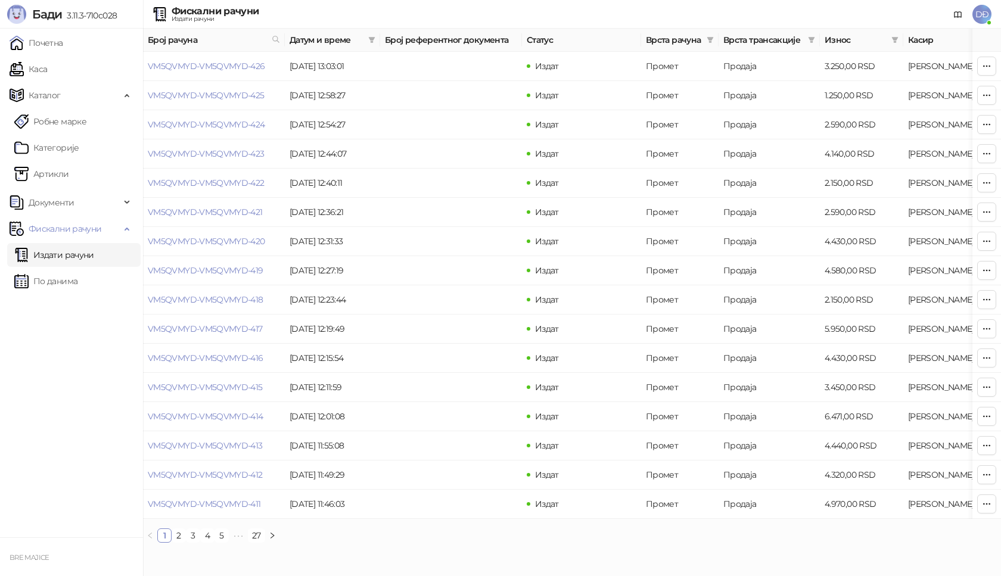
click at [984, 15] on span "DĐ" at bounding box center [982, 14] width 19 height 19
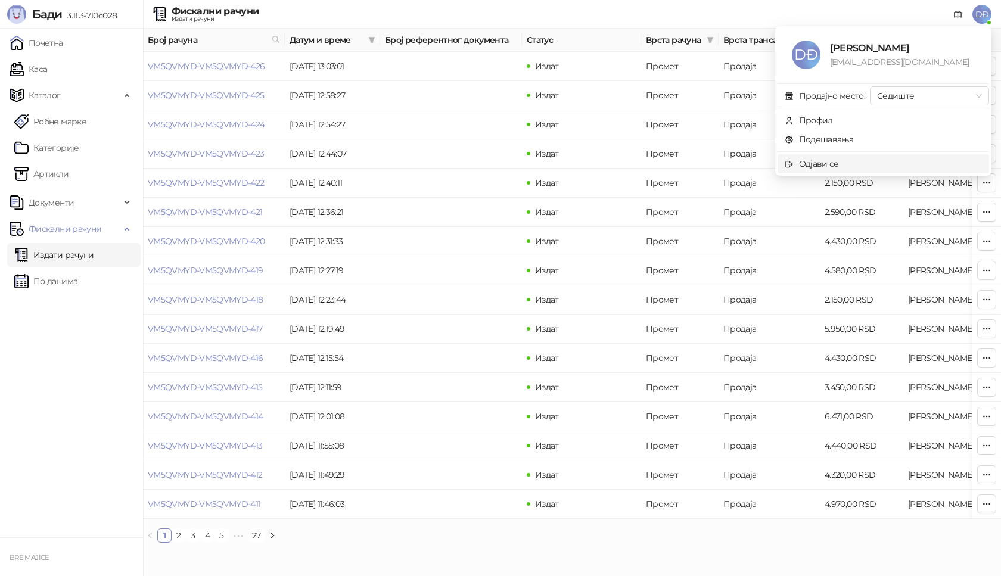
click at [856, 167] on span "Одјави се" at bounding box center [883, 163] width 197 height 13
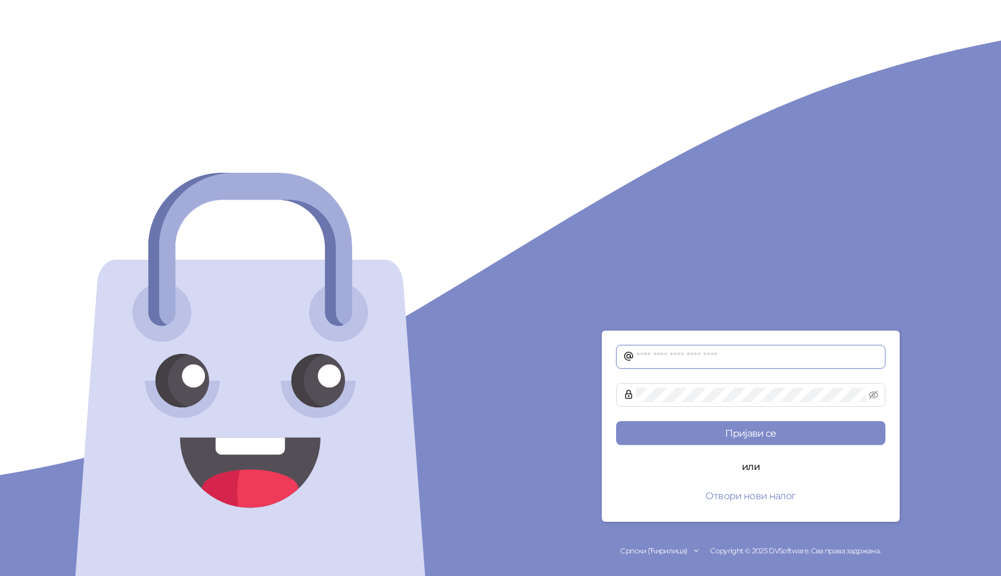
click at [641, 353] on input "text" at bounding box center [757, 357] width 242 height 14
type input "**********"
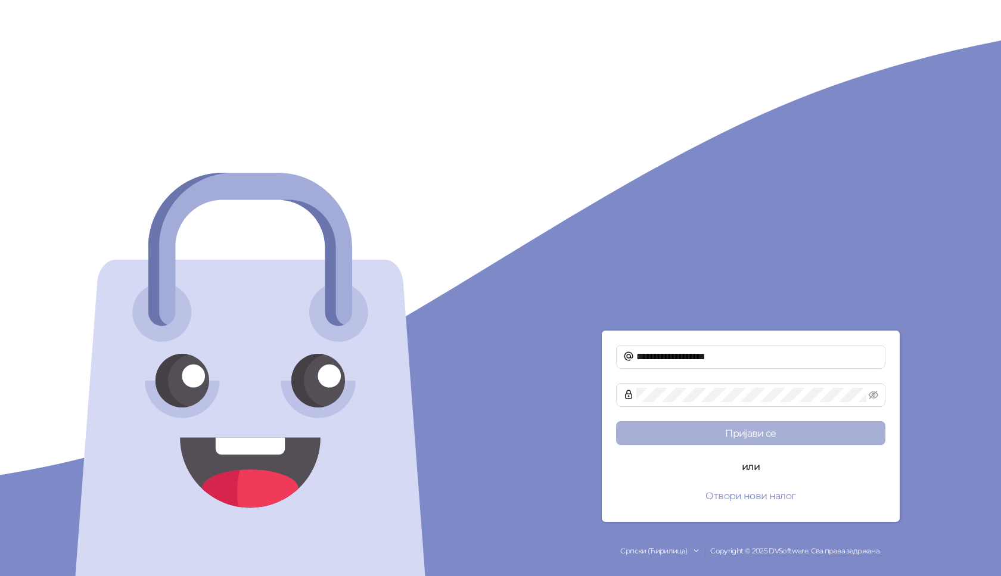
click at [744, 438] on button "Пријави се" at bounding box center [750, 433] width 269 height 24
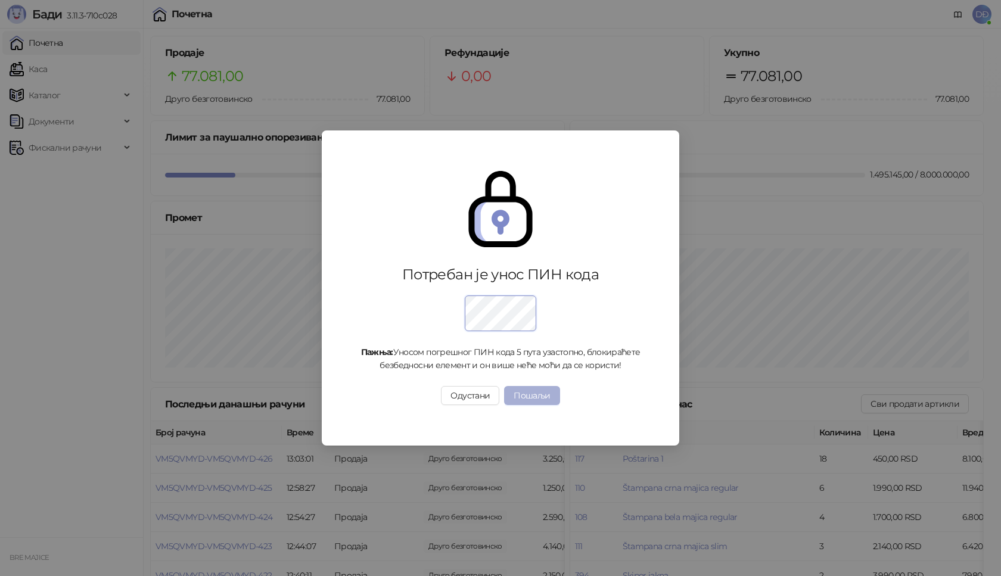
click at [524, 394] on button "Пошаљи" at bounding box center [531, 395] width 55 height 19
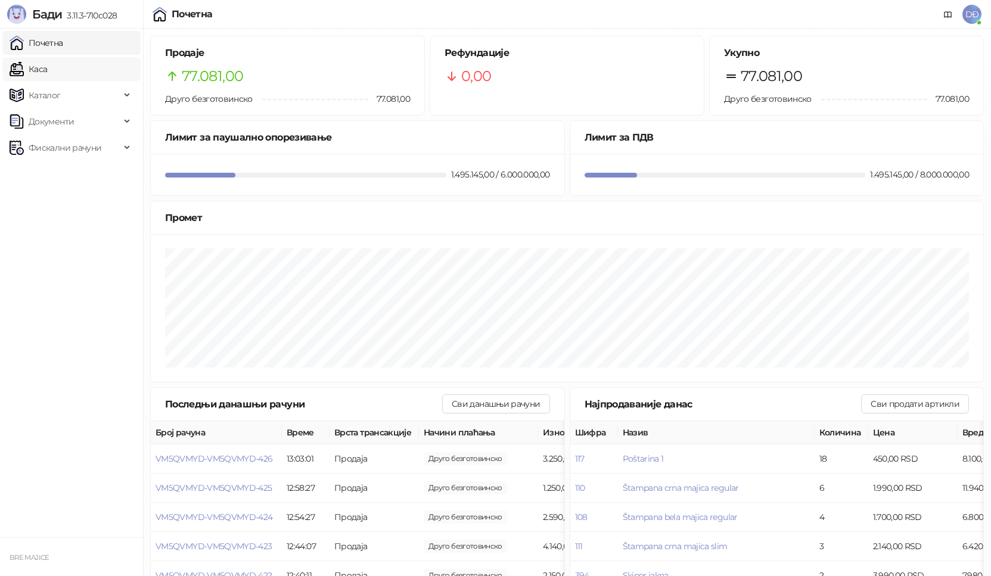
click at [36, 72] on link "Каса" at bounding box center [29, 69] width 38 height 24
